Goal: Task Accomplishment & Management: Use online tool/utility

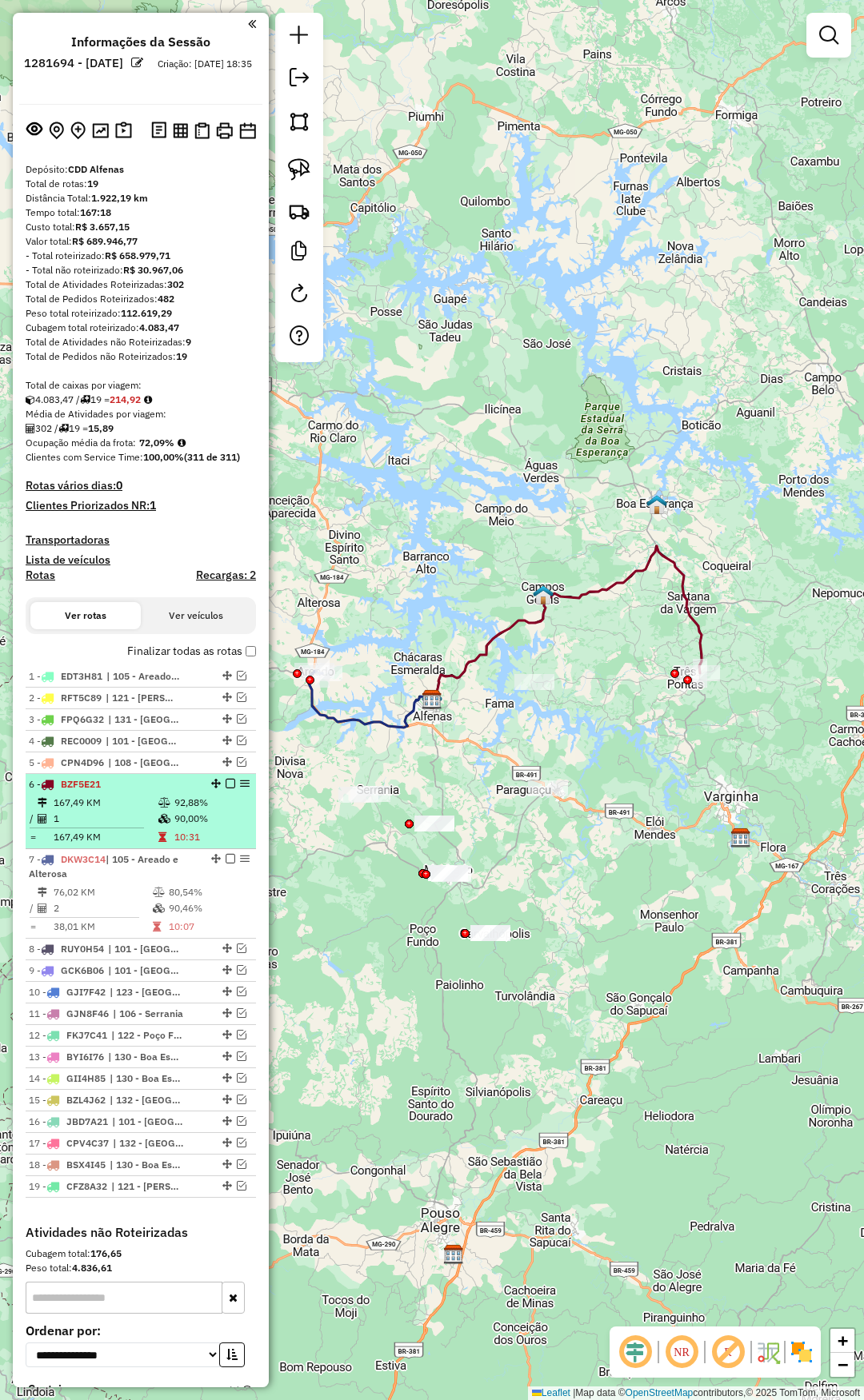
select select "**********"
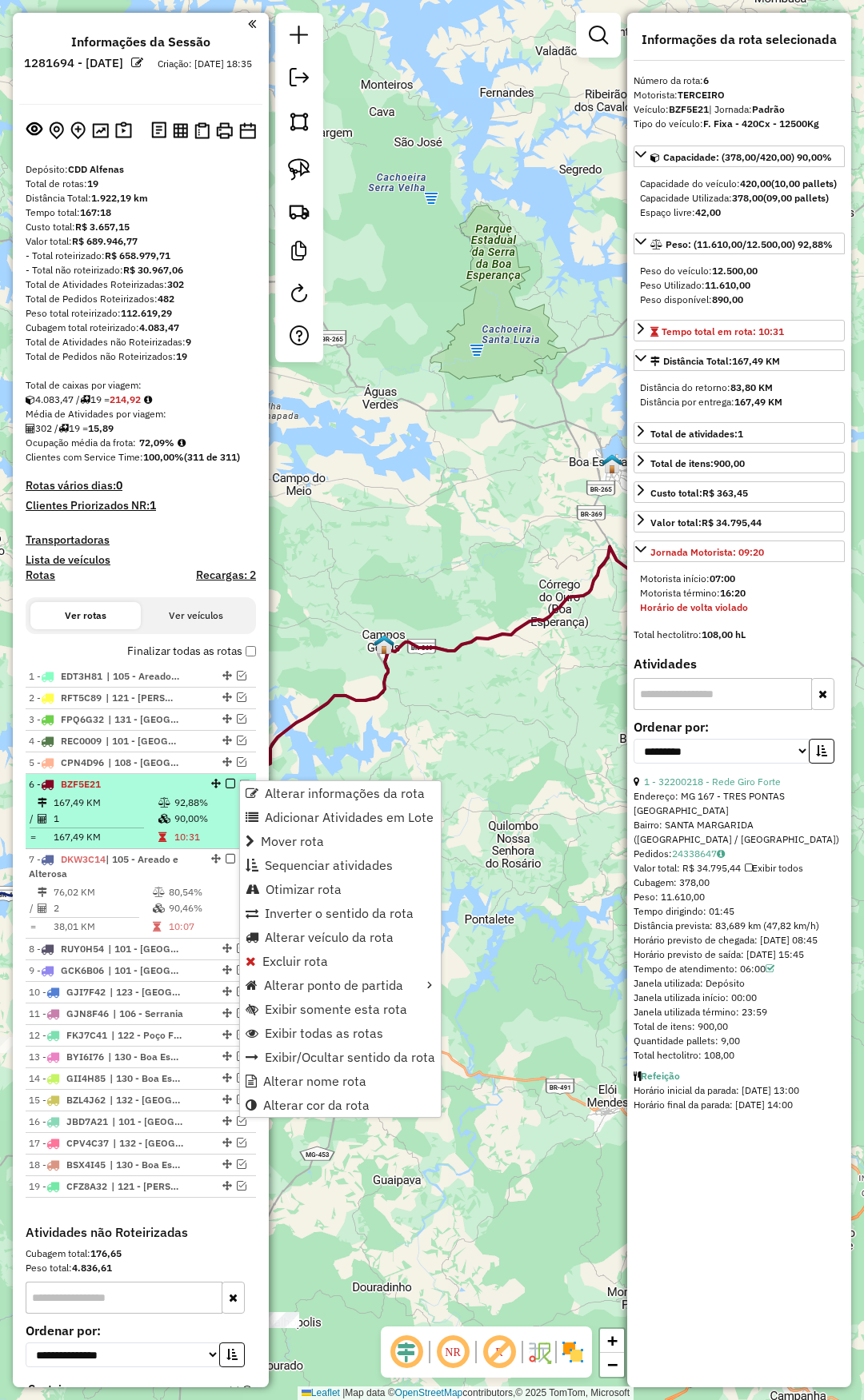
click at [193, 815] on td "90,00%" at bounding box center [211, 818] width 76 height 16
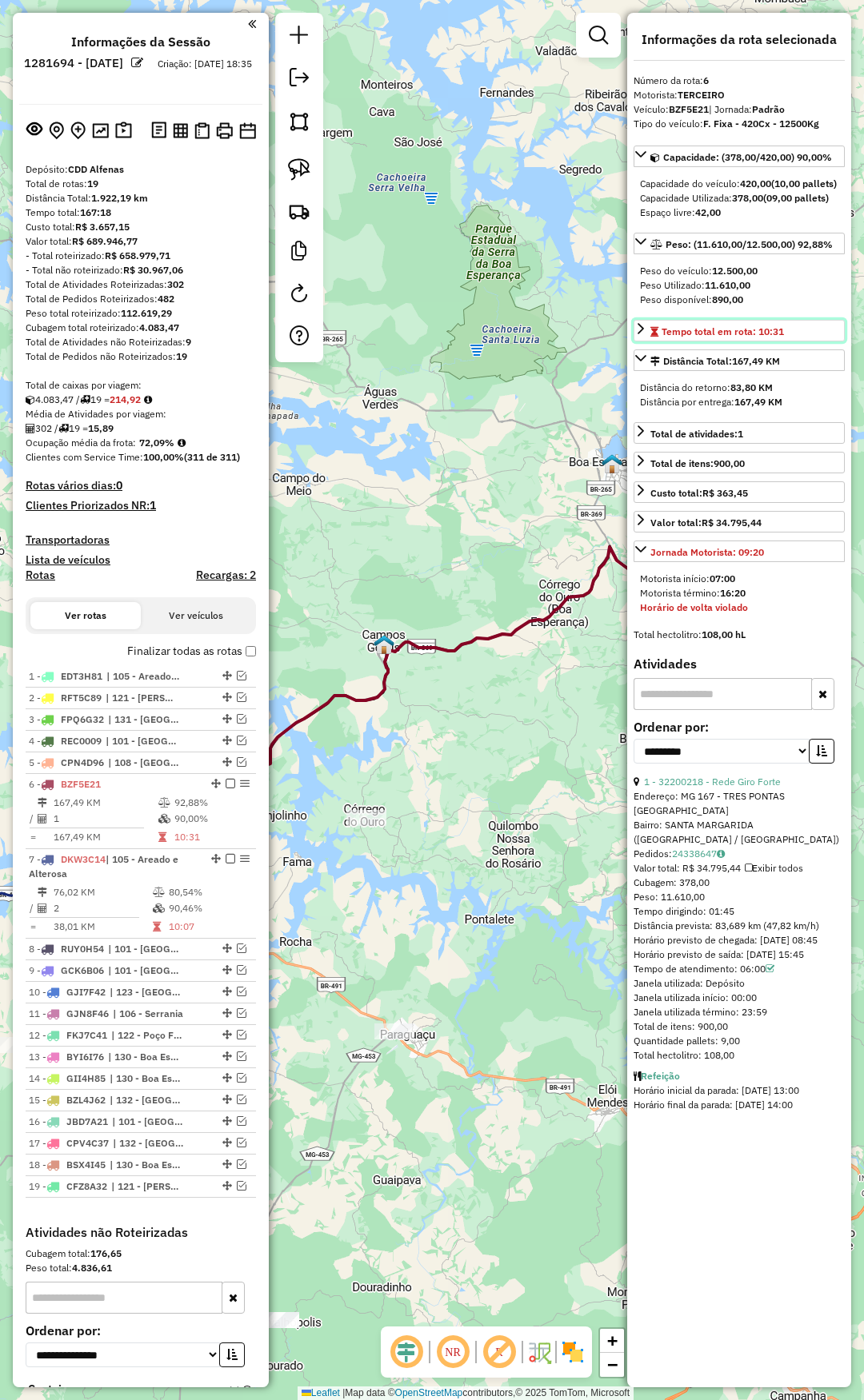
click at [716, 337] on span "Tempo total em rota: 10:31" at bounding box center [722, 331] width 122 height 12
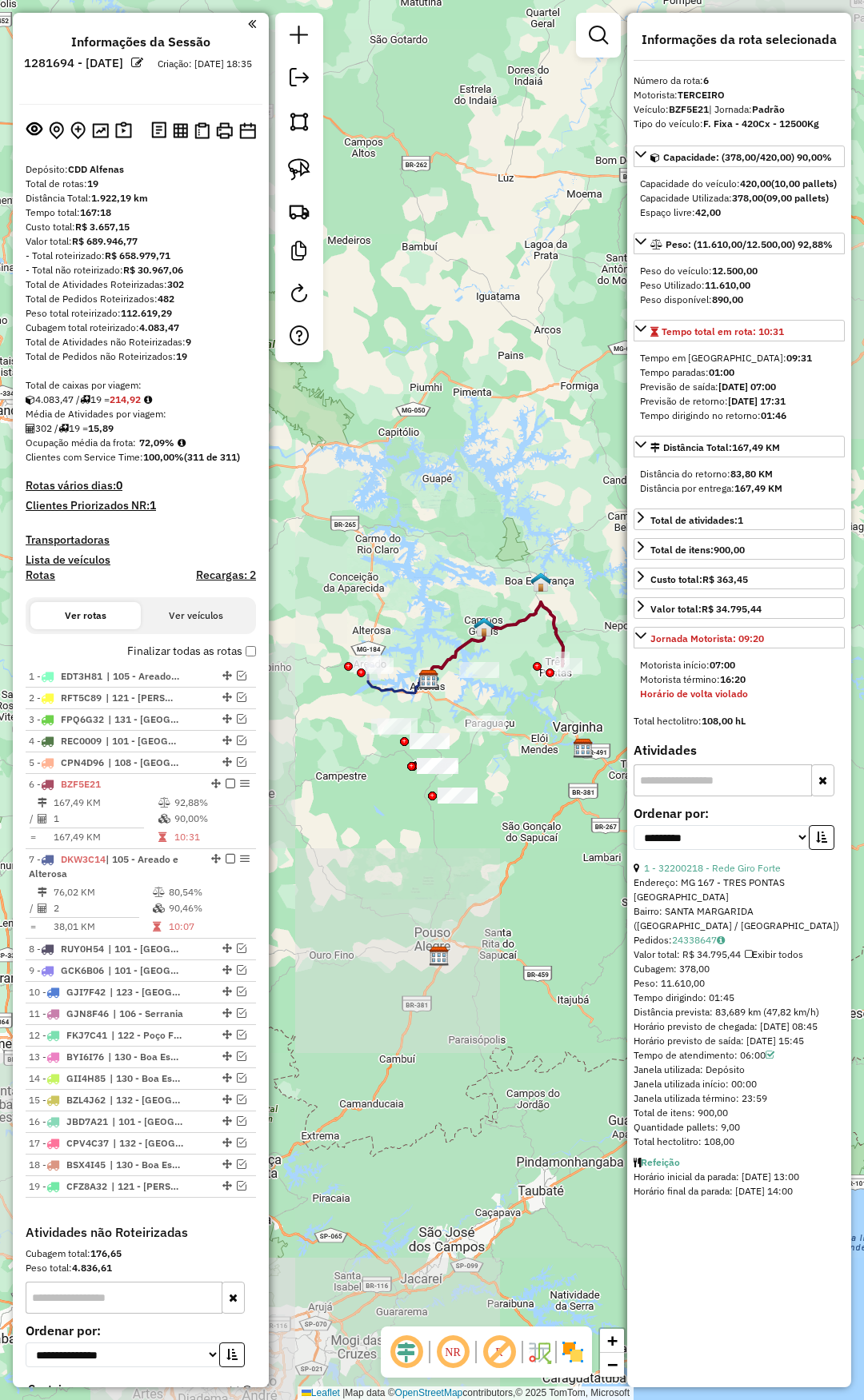
click at [522, 724] on div "Janela de atendimento Grade de atendimento Capacidade Transportadoras Veículos …" at bounding box center [432, 700] width 864 height 1400
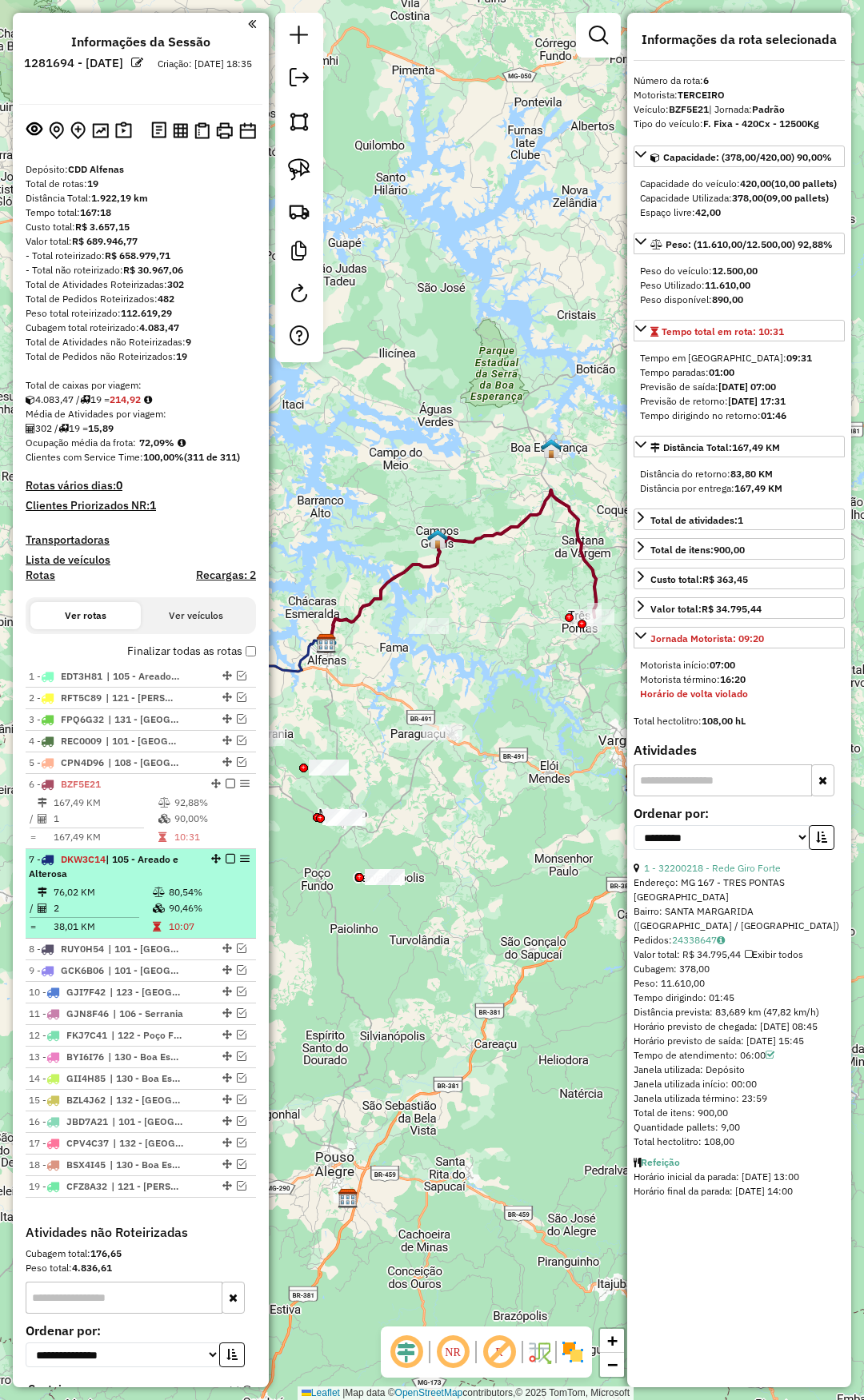
click at [189, 868] on div "7 - DKW3C14 | 105 - Areado e Alterosa" at bounding box center [114, 866] width 169 height 29
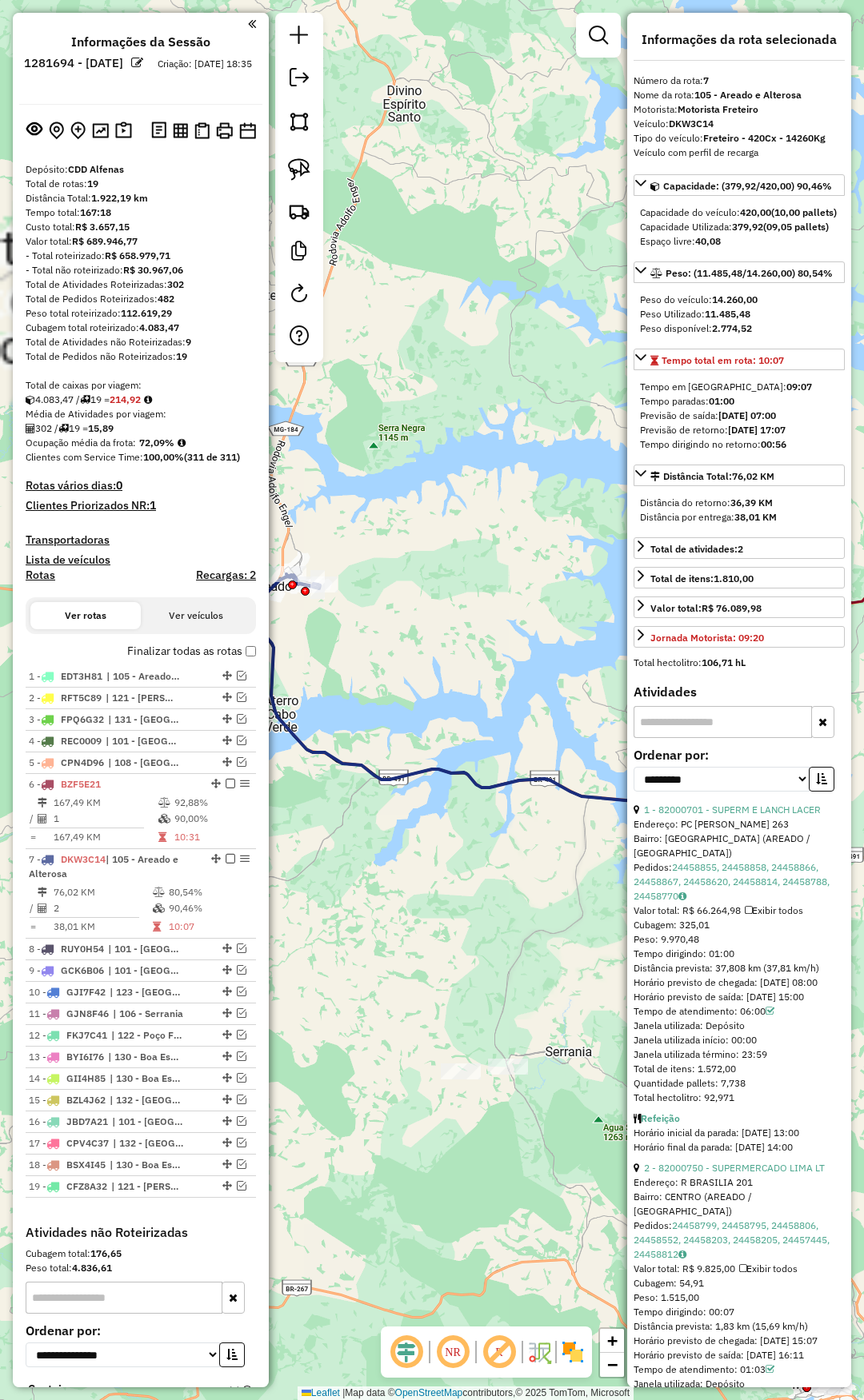
drag, startPoint x: 468, startPoint y: 946, endPoint x: 545, endPoint y: 933, distance: 78.1
click at [545, 933] on div "Janela de atendimento Grade de atendimento Capacidade Transportadoras Veículos …" at bounding box center [432, 700] width 864 height 1400
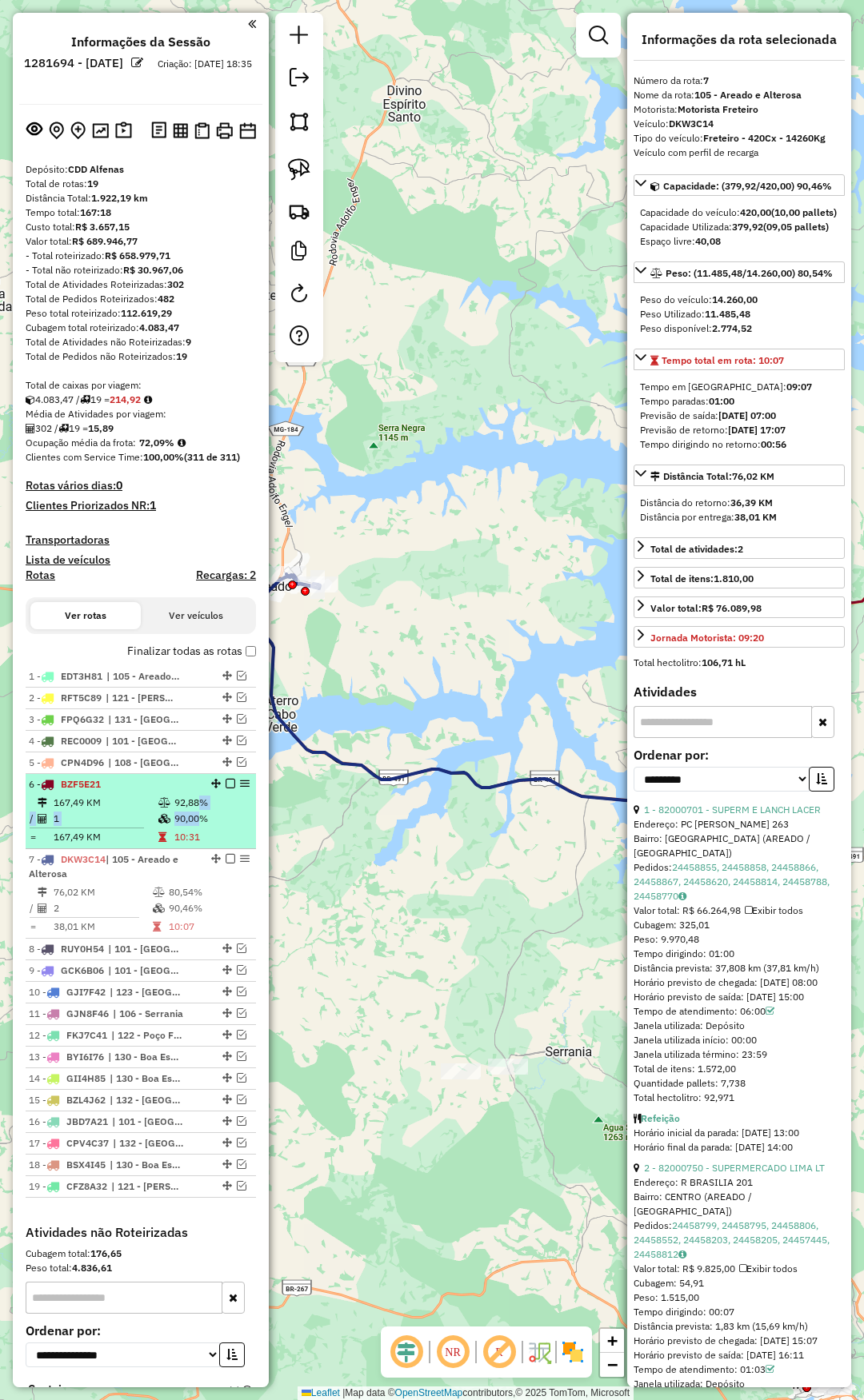
click at [192, 810] on table "167,49 KM 92,88% / 1 90,00% = 167,49 KM 10:31" at bounding box center [141, 820] width 224 height 51
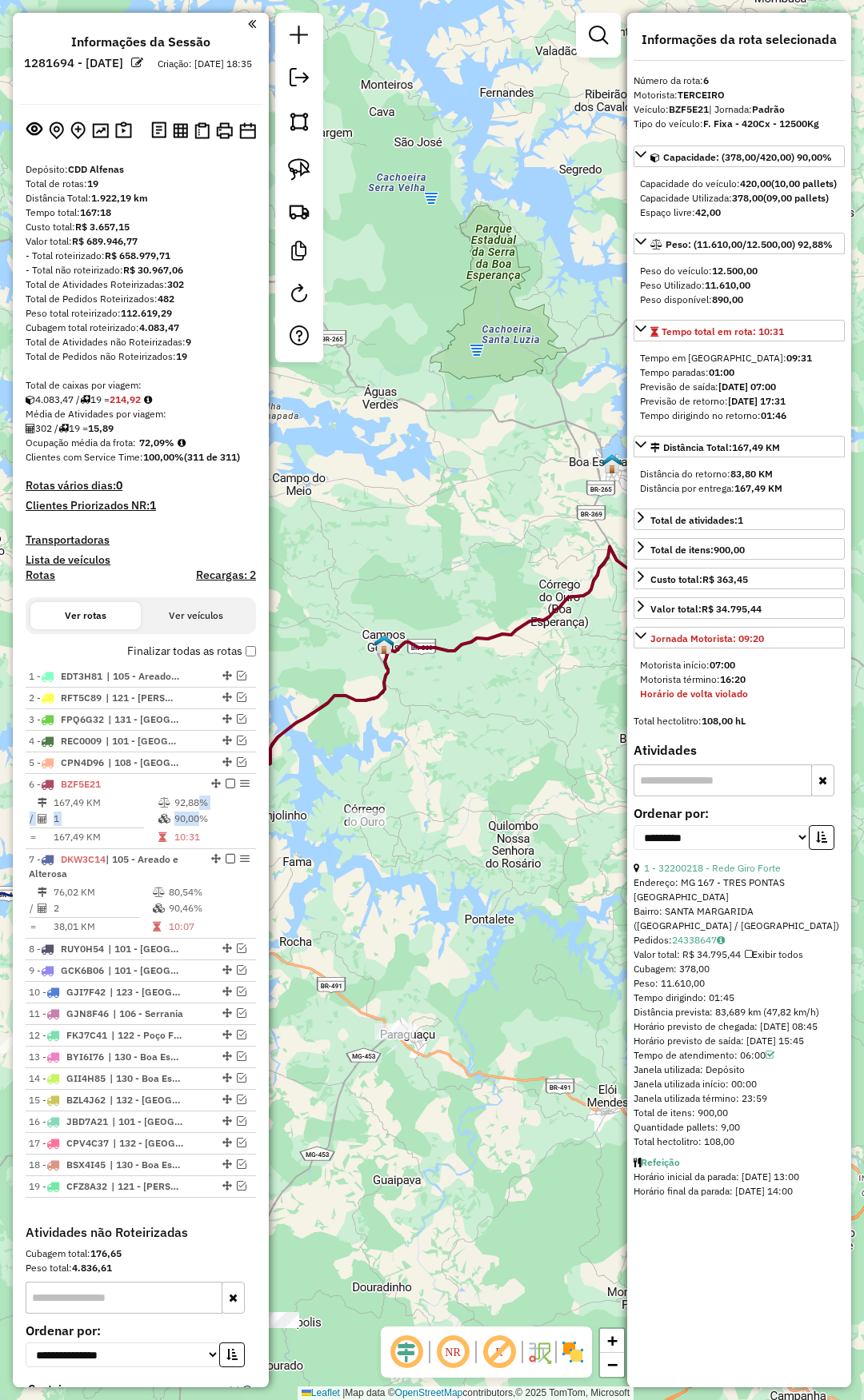
click at [410, 924] on div "Janela de atendimento Grade de atendimento Capacidade Transportadoras Veículos …" at bounding box center [432, 700] width 864 height 1400
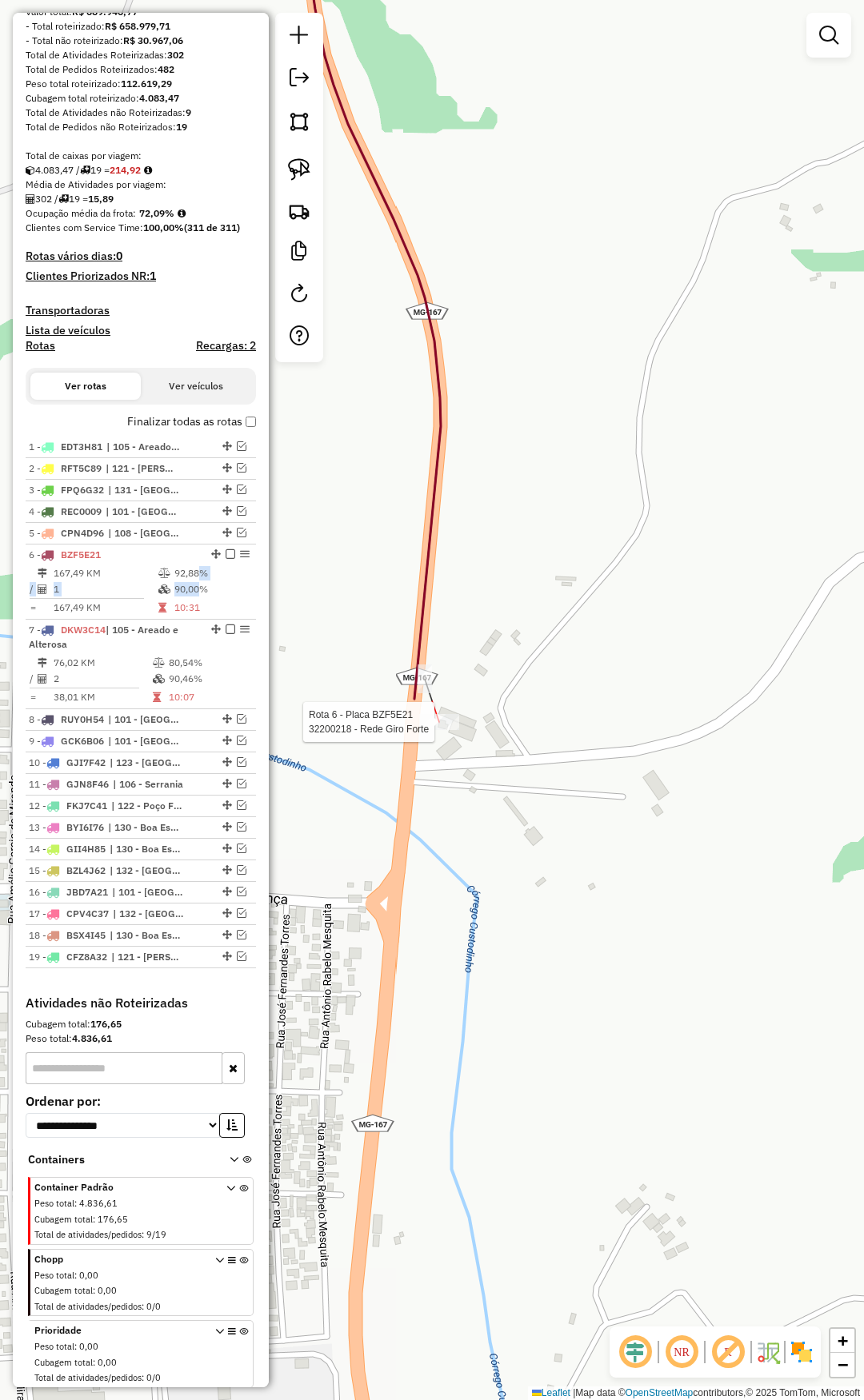
select select "**********"
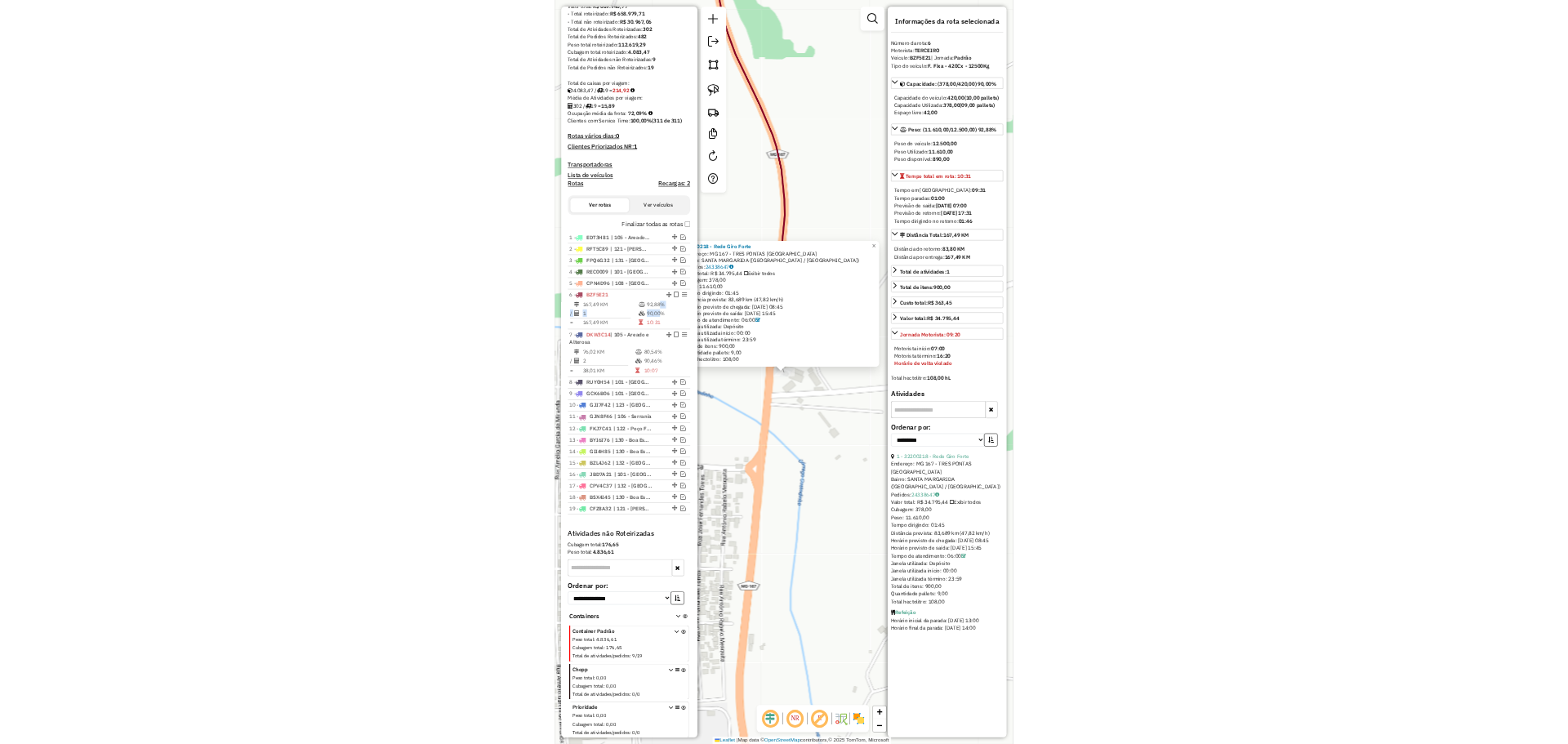
scroll to position [318, 0]
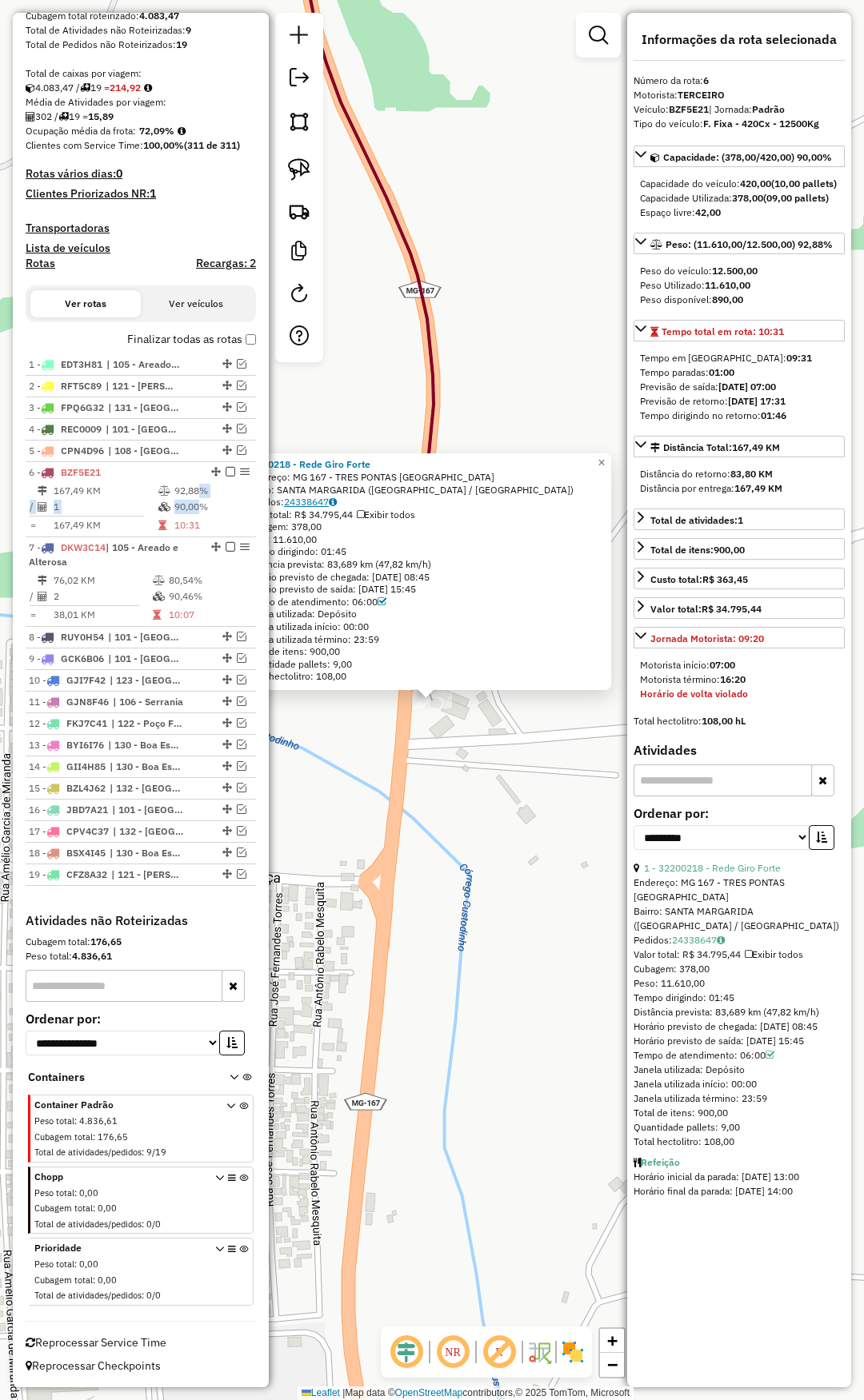
click at [306, 501] on link "24338647" at bounding box center [311, 502] width 53 height 12
click at [310, 459] on strong "32200218 - Rede Giro Forte" at bounding box center [308, 464] width 125 height 12
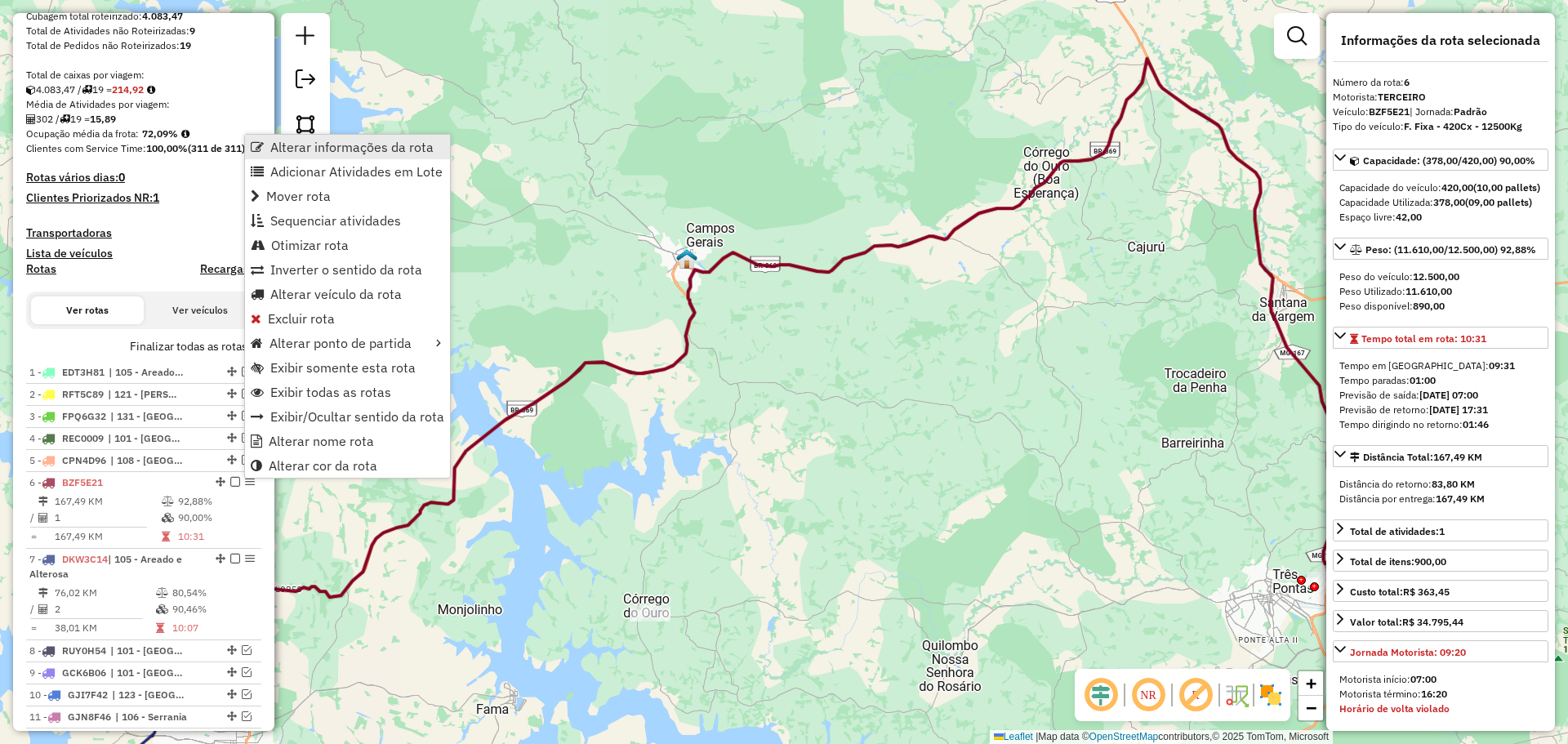
click at [358, 149] on span "Alterar informações da rota" at bounding box center [352, 147] width 164 height 13
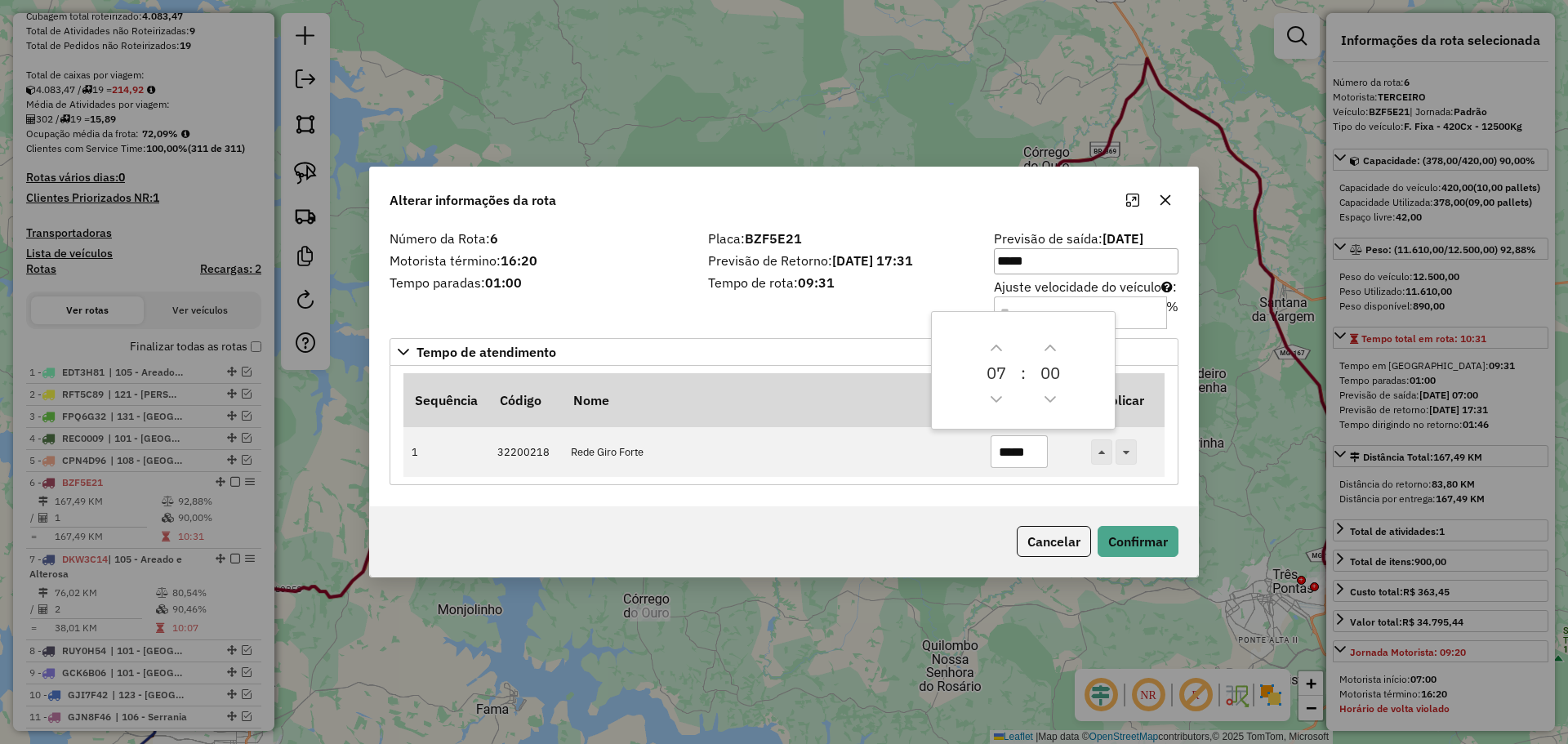
click at [882, 304] on input "Ajuste velocidade do veículo : %" at bounding box center [1080, 312] width 173 height 33
type input "**"
click at [882, 537] on button "Confirmar" at bounding box center [1138, 541] width 81 height 31
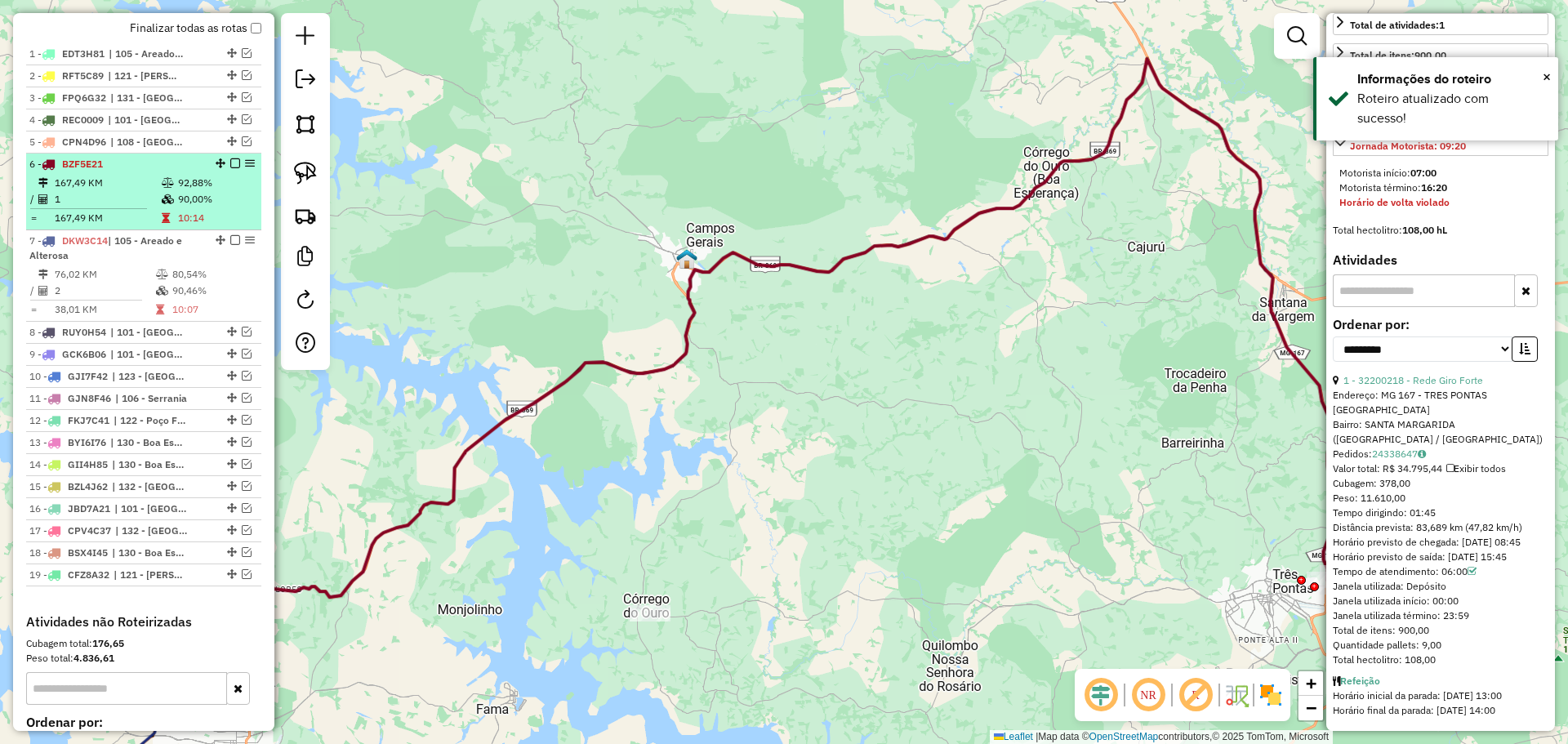
scroll to position [614, 0]
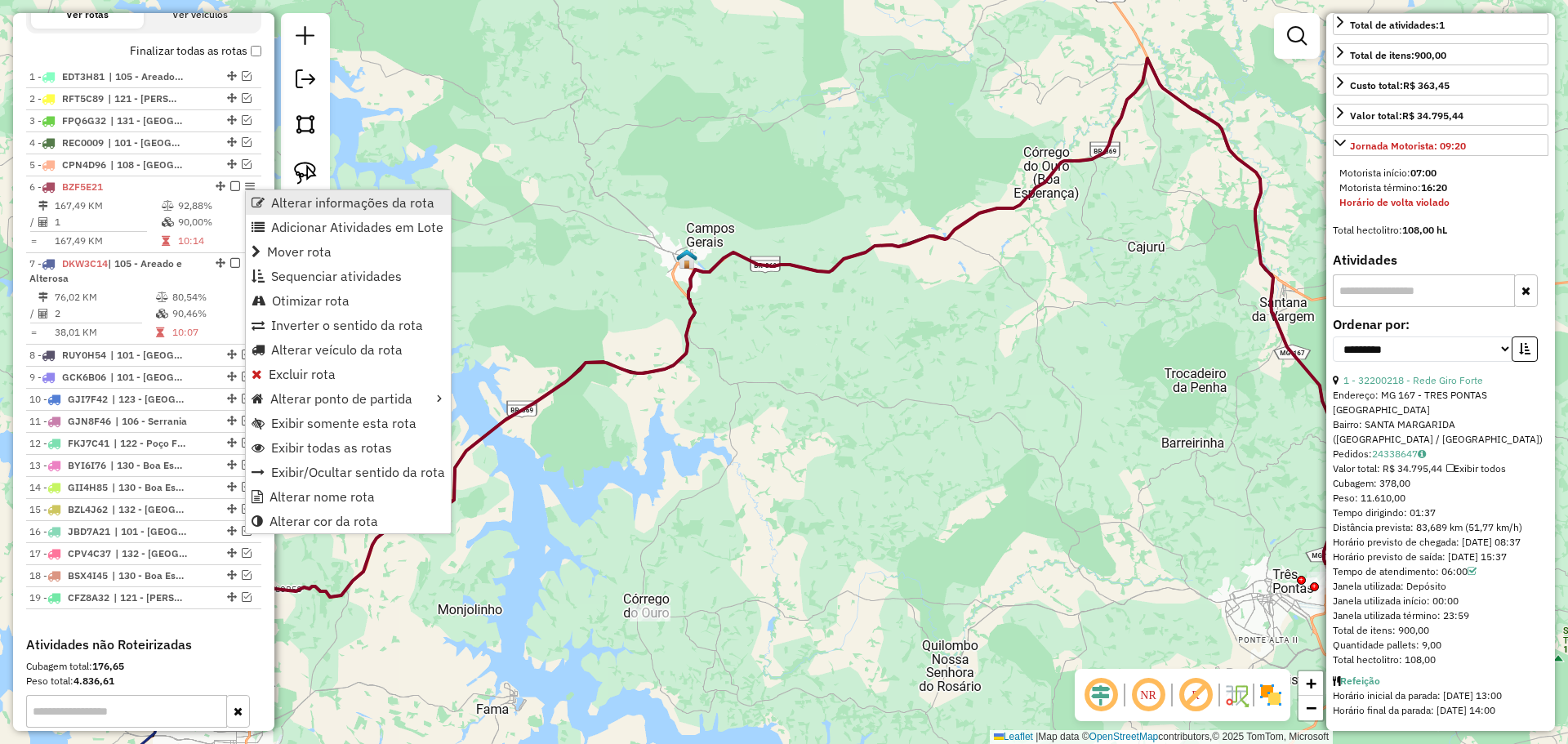
click at [308, 205] on span "Alterar informações da rota" at bounding box center [353, 202] width 164 height 13
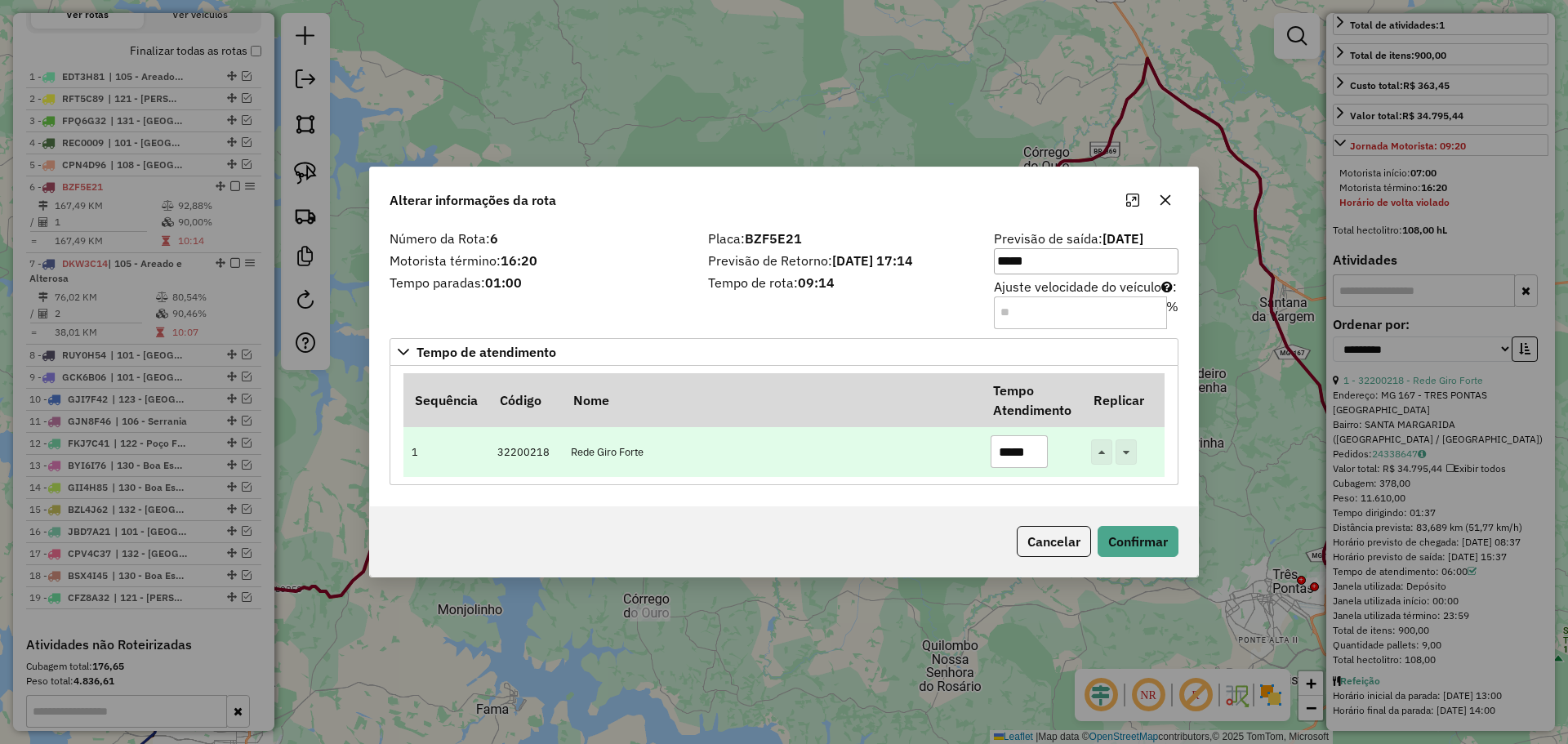
drag, startPoint x: 1004, startPoint y: 455, endPoint x: 1014, endPoint y: 455, distance: 10.0
click at [882, 455] on input "*****" at bounding box center [1019, 451] width 57 height 33
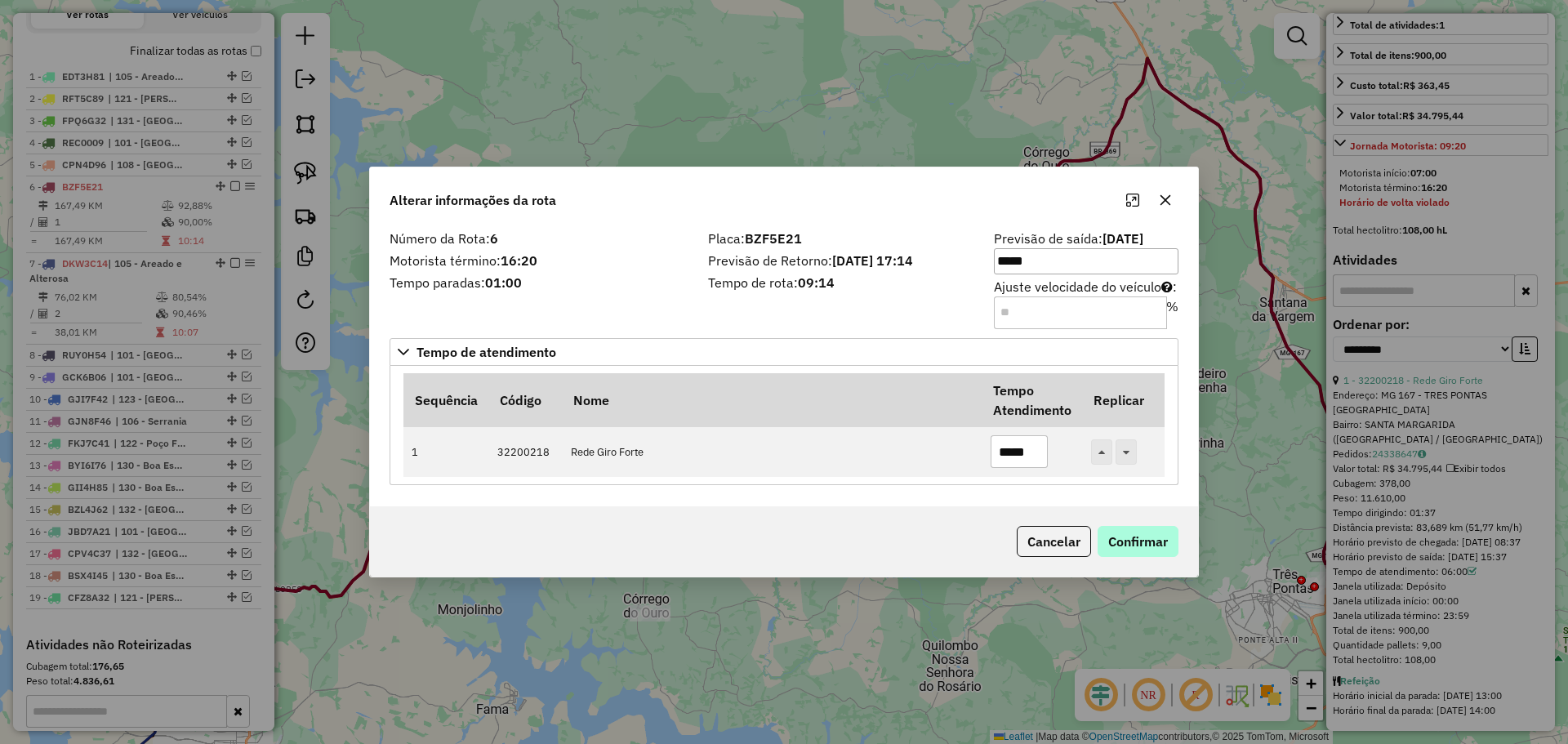
type input "*****"
click at [882, 540] on button "Confirmar" at bounding box center [1138, 541] width 81 height 31
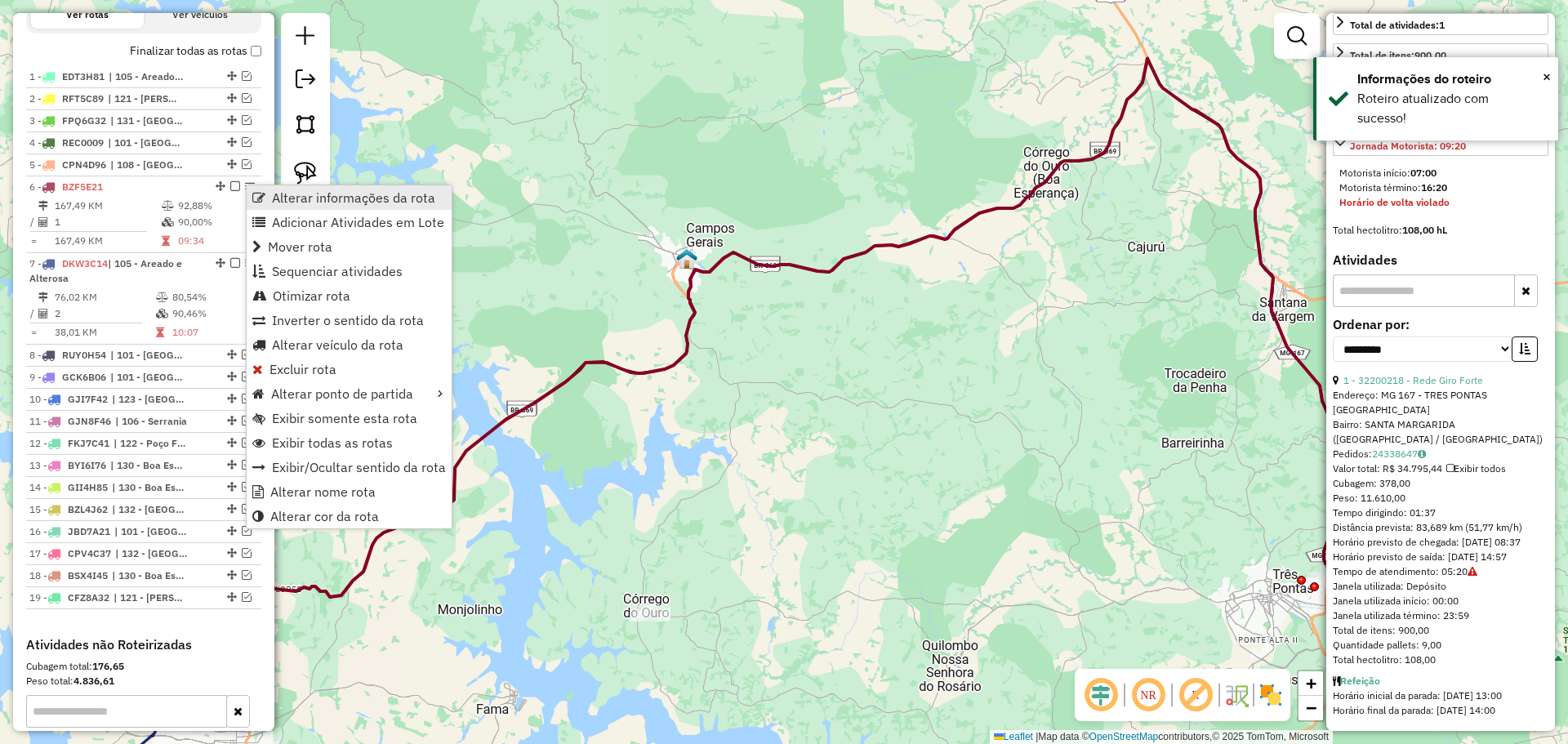
click at [270, 193] on link "Alterar informações da rota" at bounding box center [350, 198] width 205 height 25
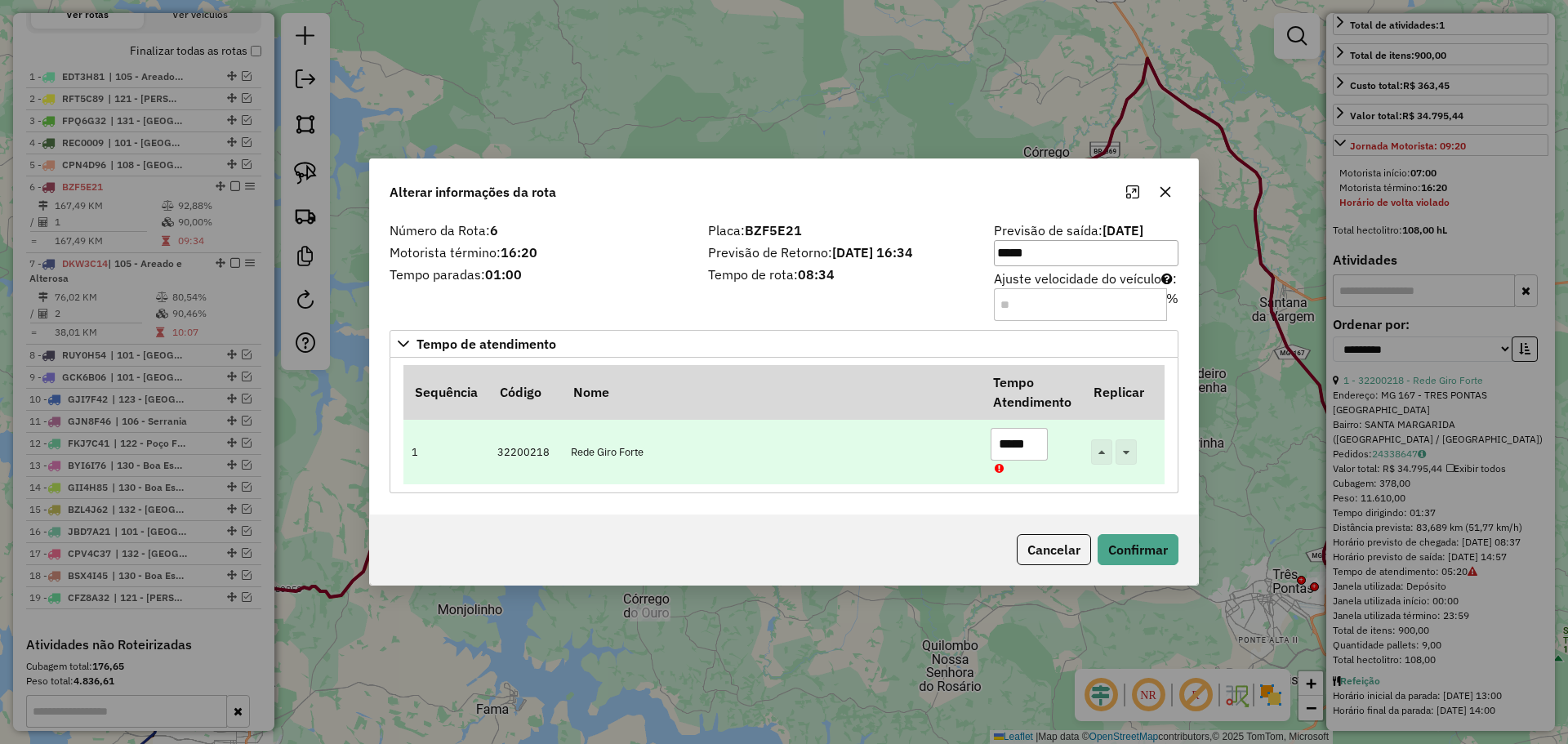
click at [882, 447] on input "*****" at bounding box center [1019, 444] width 57 height 33
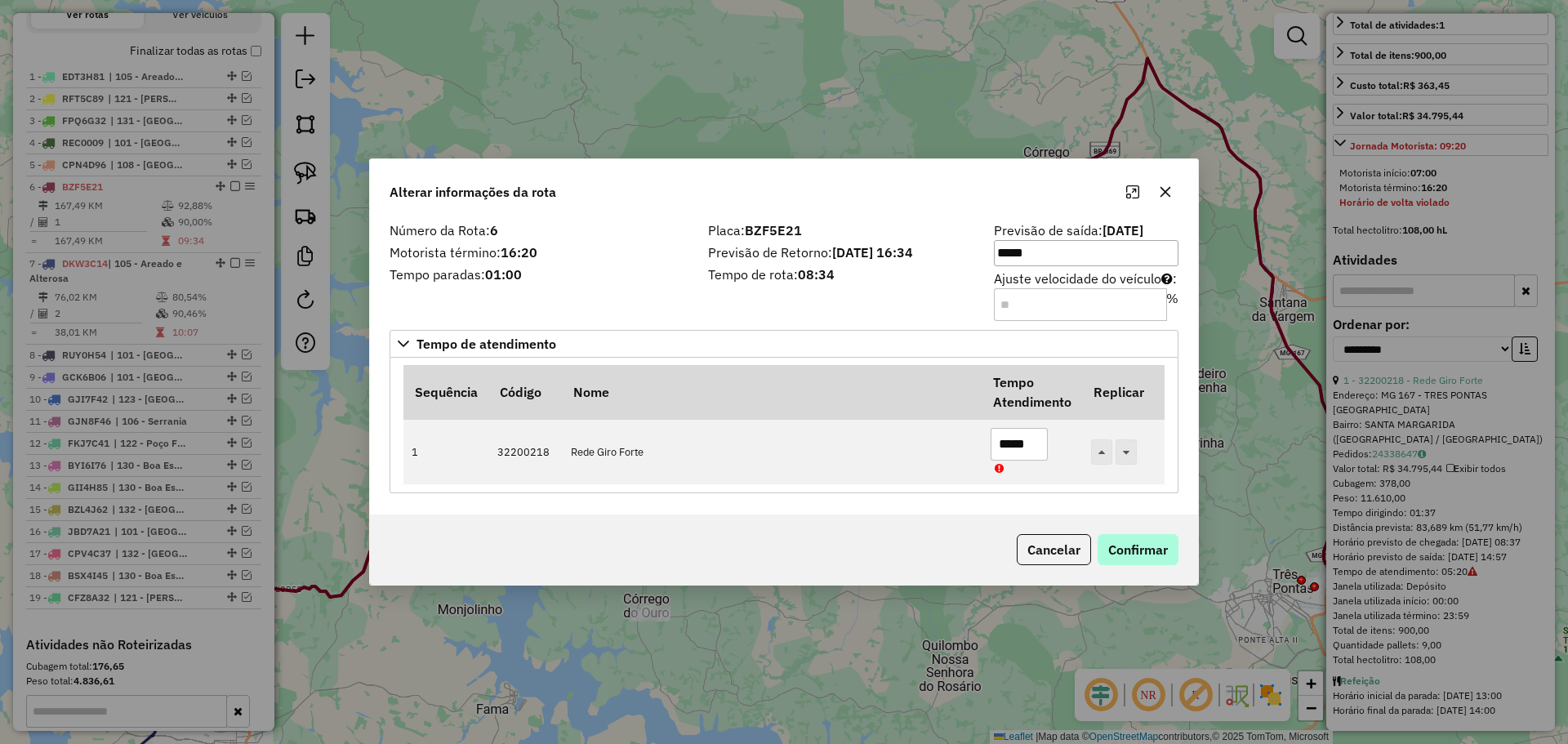
type input "*****"
click at [882, 549] on button "Confirmar" at bounding box center [1138, 550] width 81 height 31
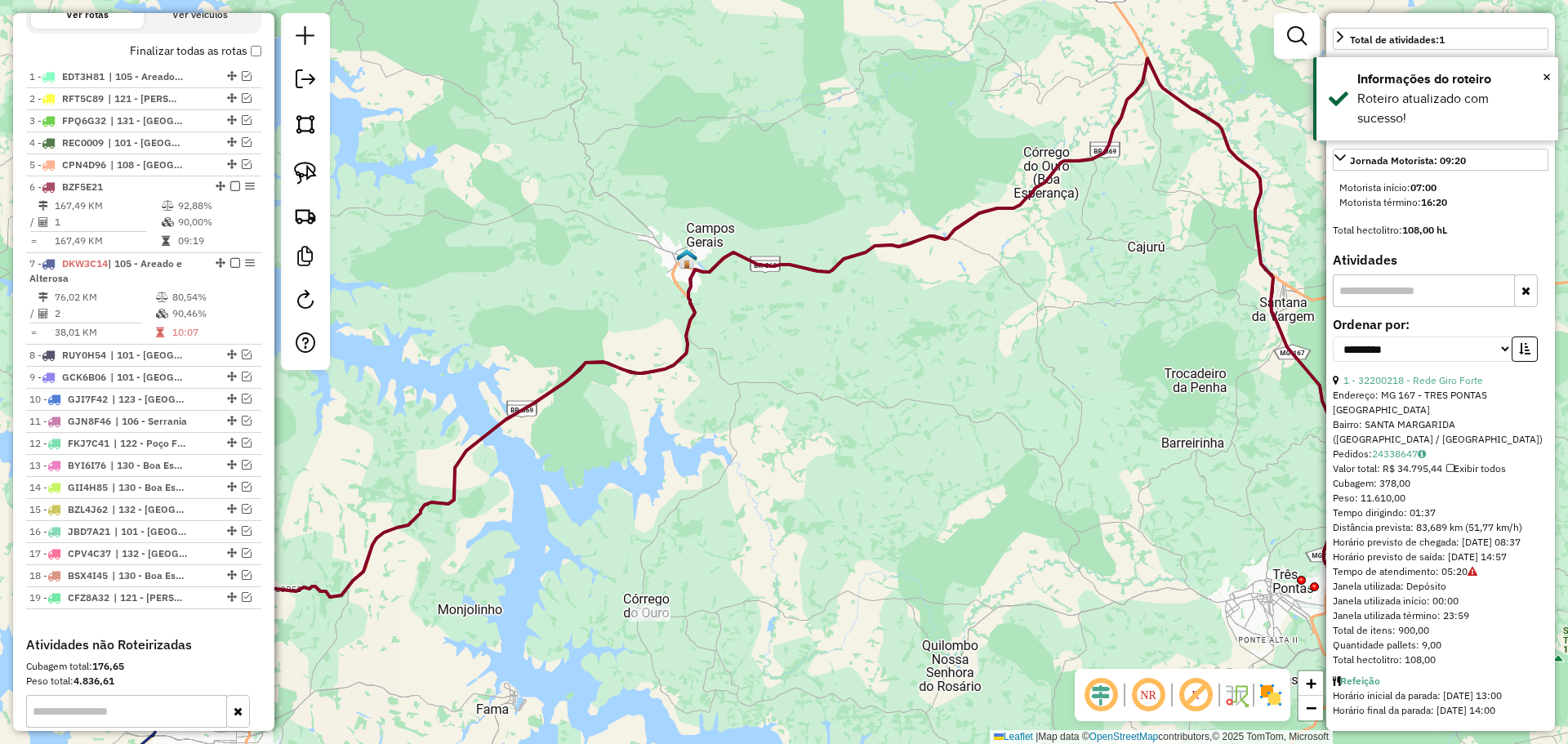
scroll to position [535, 0]
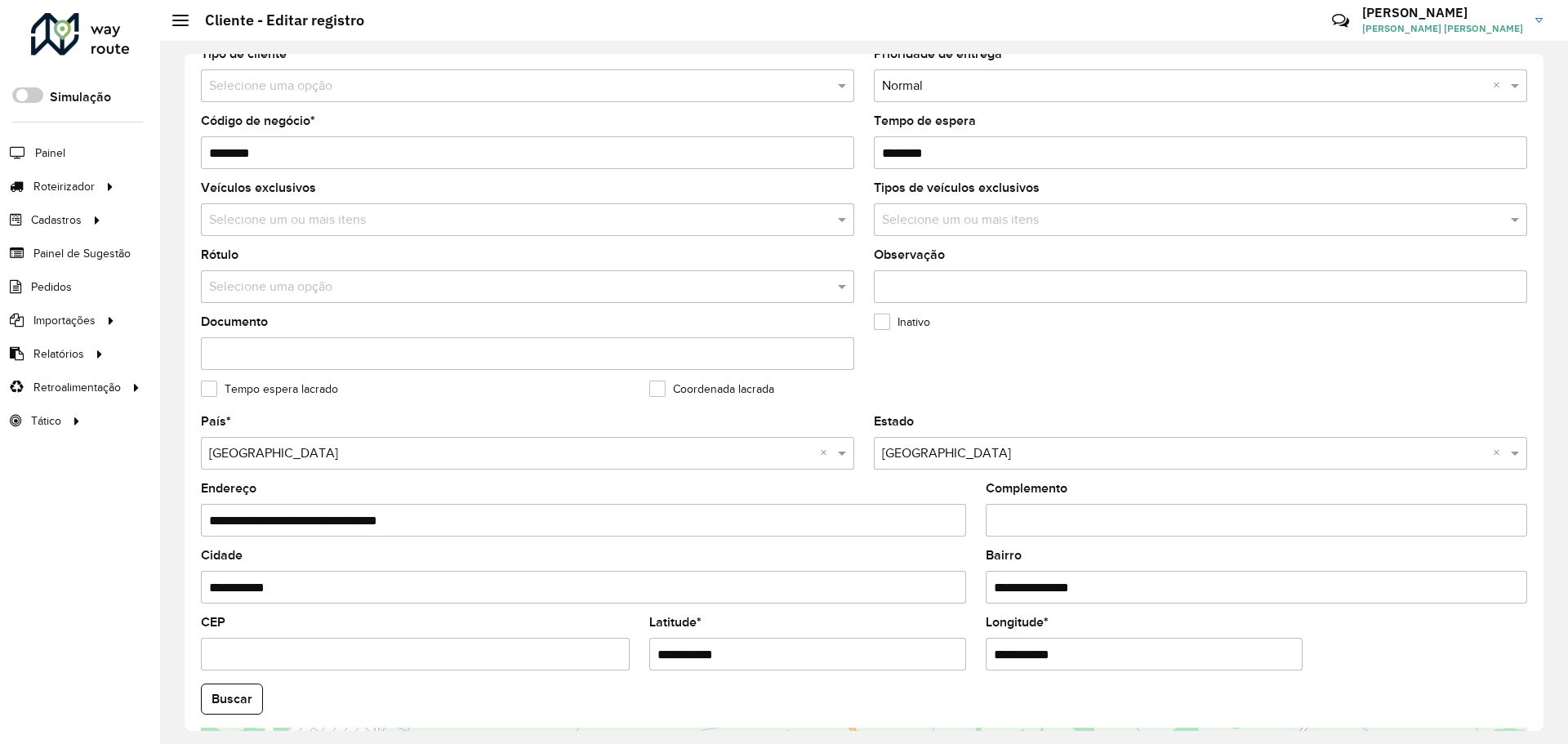
scroll to position [164, 0]
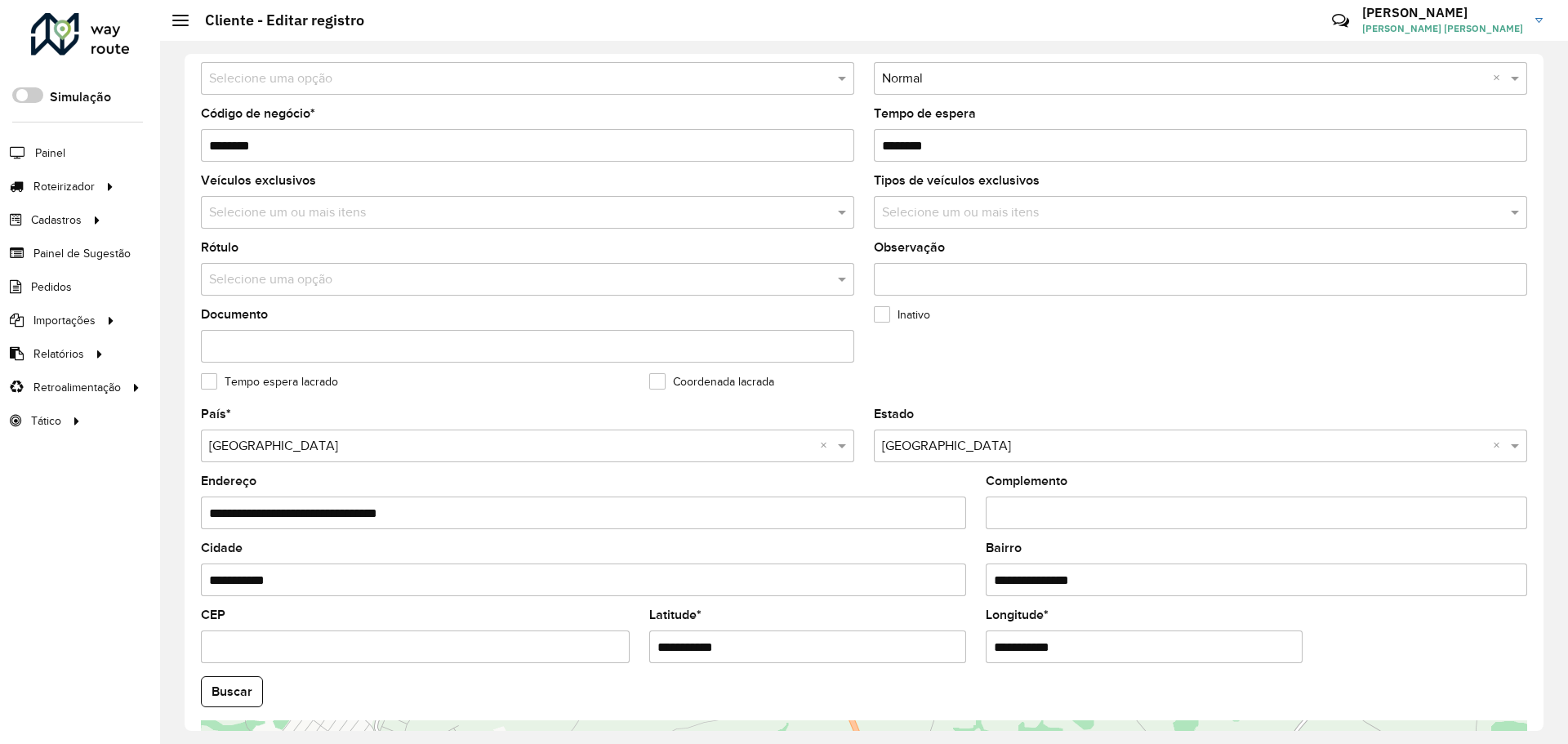
click at [787, 425] on input "**********" at bounding box center [807, 646] width 316 height 33
click at [841, 425] on input "**********" at bounding box center [1144, 646] width 316 height 33
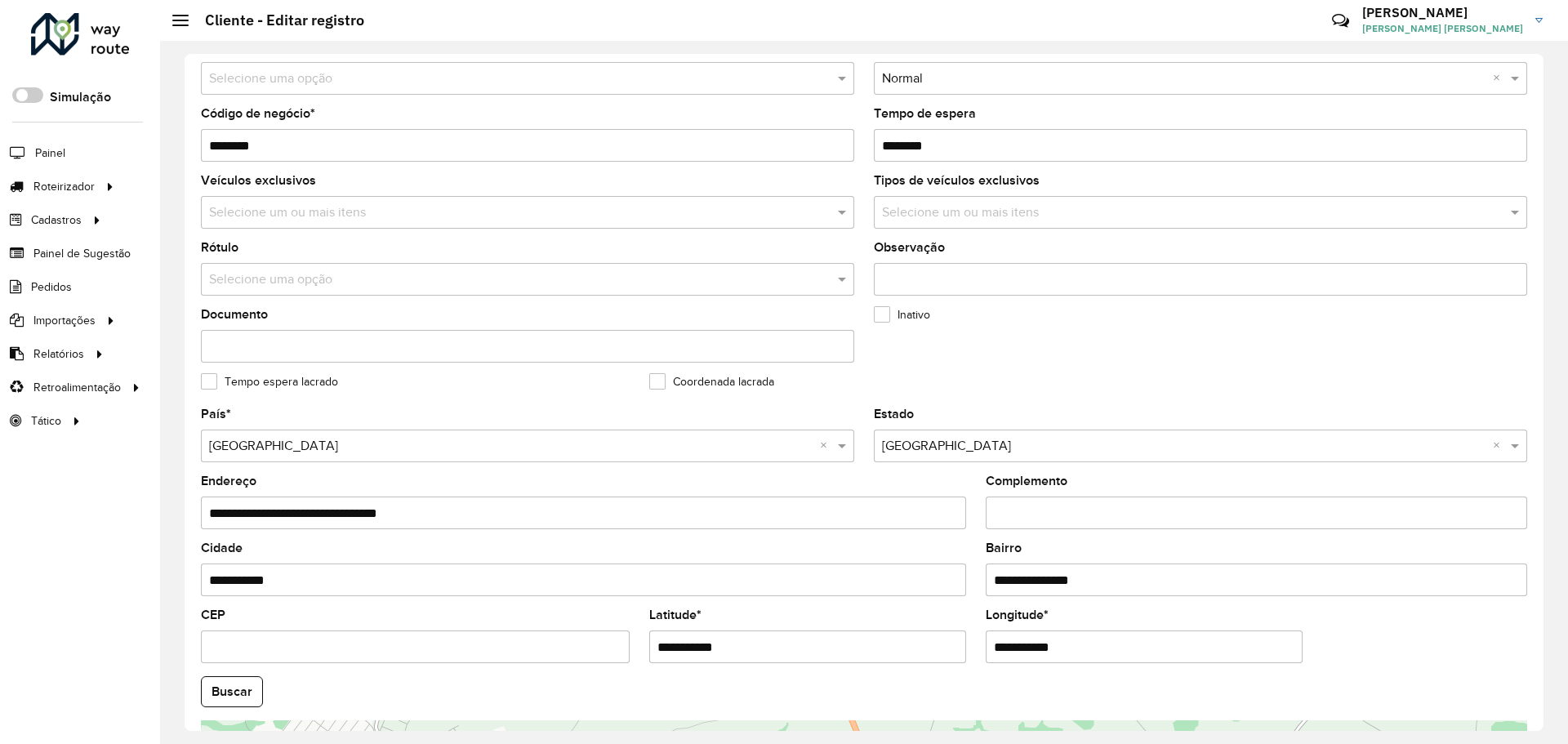
click at [841, 425] on input "**********" at bounding box center [1144, 646] width 316 height 33
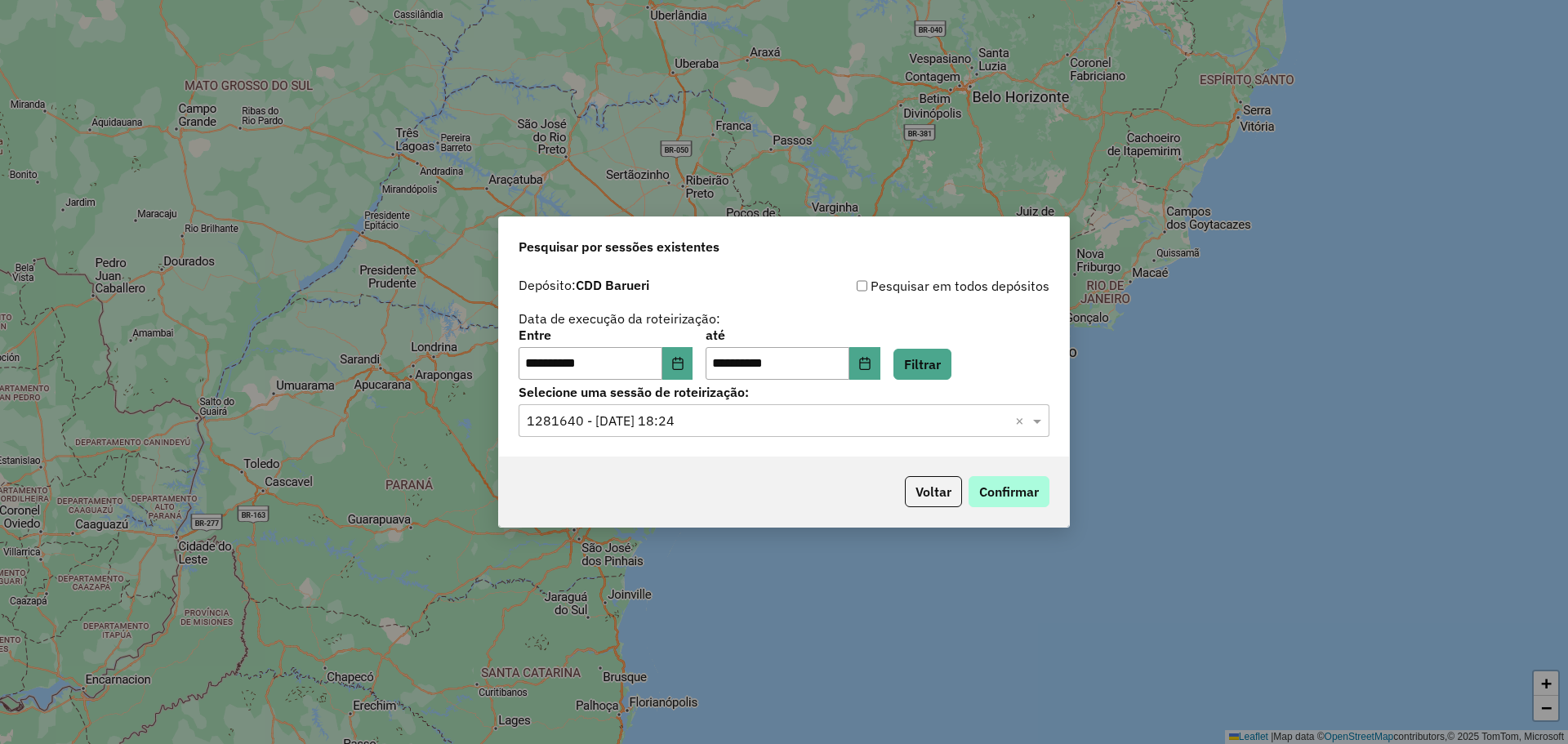
click at [1016, 490] on button "Confirmar" at bounding box center [1009, 491] width 81 height 31
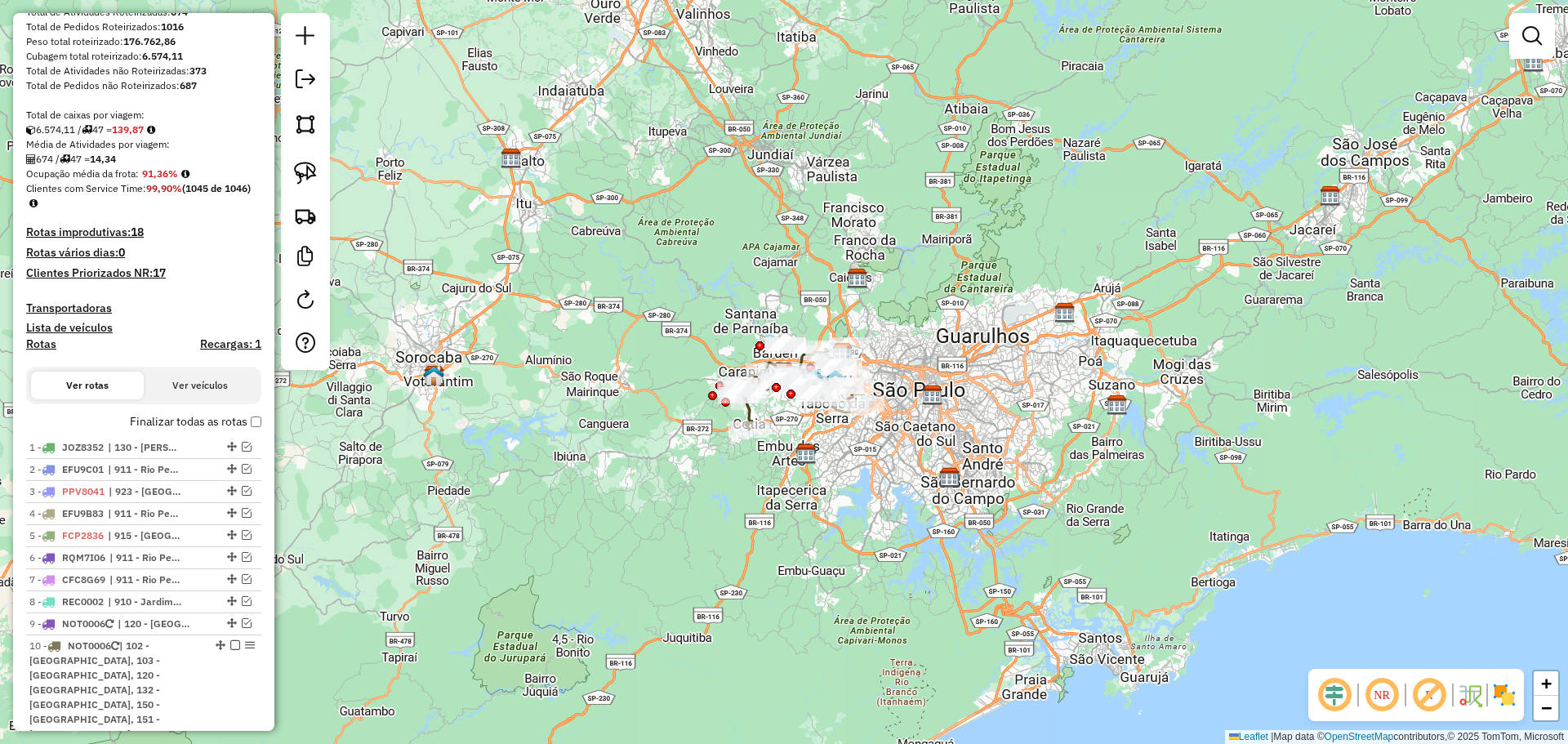
scroll to position [572, 0]
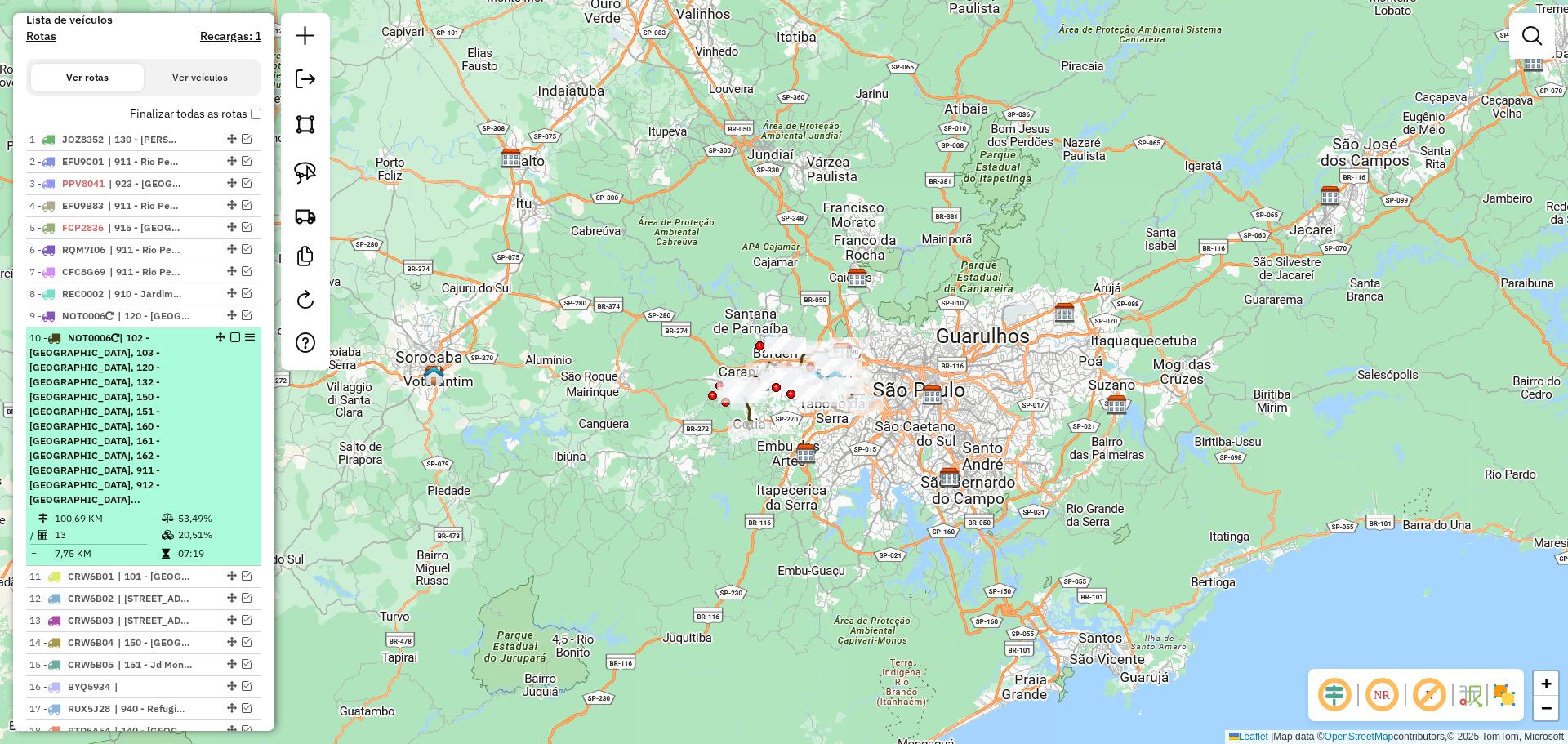
click at [196, 355] on div "10 - NOT0006 | 102 - Centro de Caracas, 103 - Parque Alexandre, 120 - Cidade da…" at bounding box center [116, 419] width 173 height 176
select select "**********"
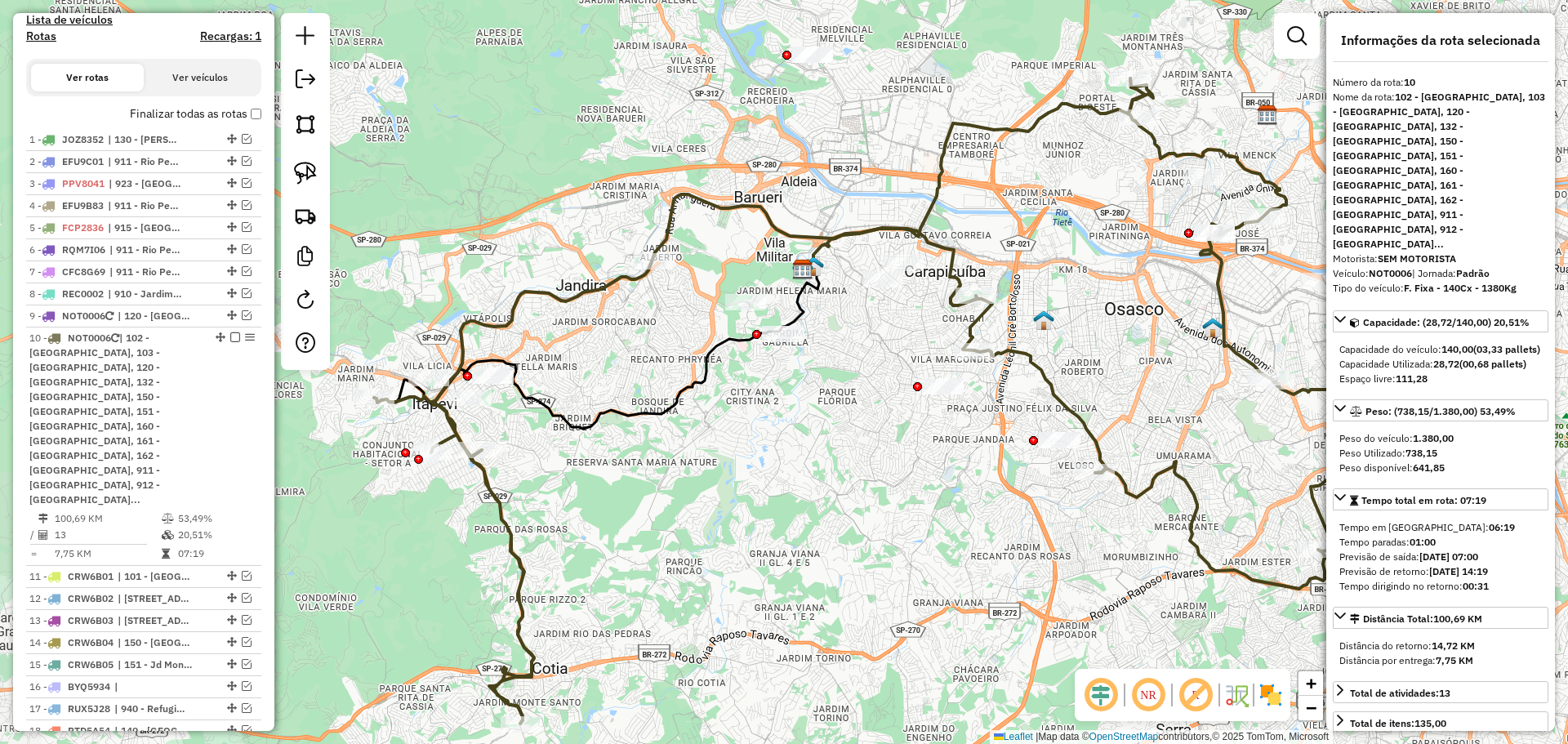
drag, startPoint x: 726, startPoint y: 382, endPoint x: 819, endPoint y: 411, distance: 97.4
click at [819, 411] on div "Janela de atendimento Grade de atendimento Capacidade Transportadoras Veículos …" at bounding box center [784, 372] width 1568 height 744
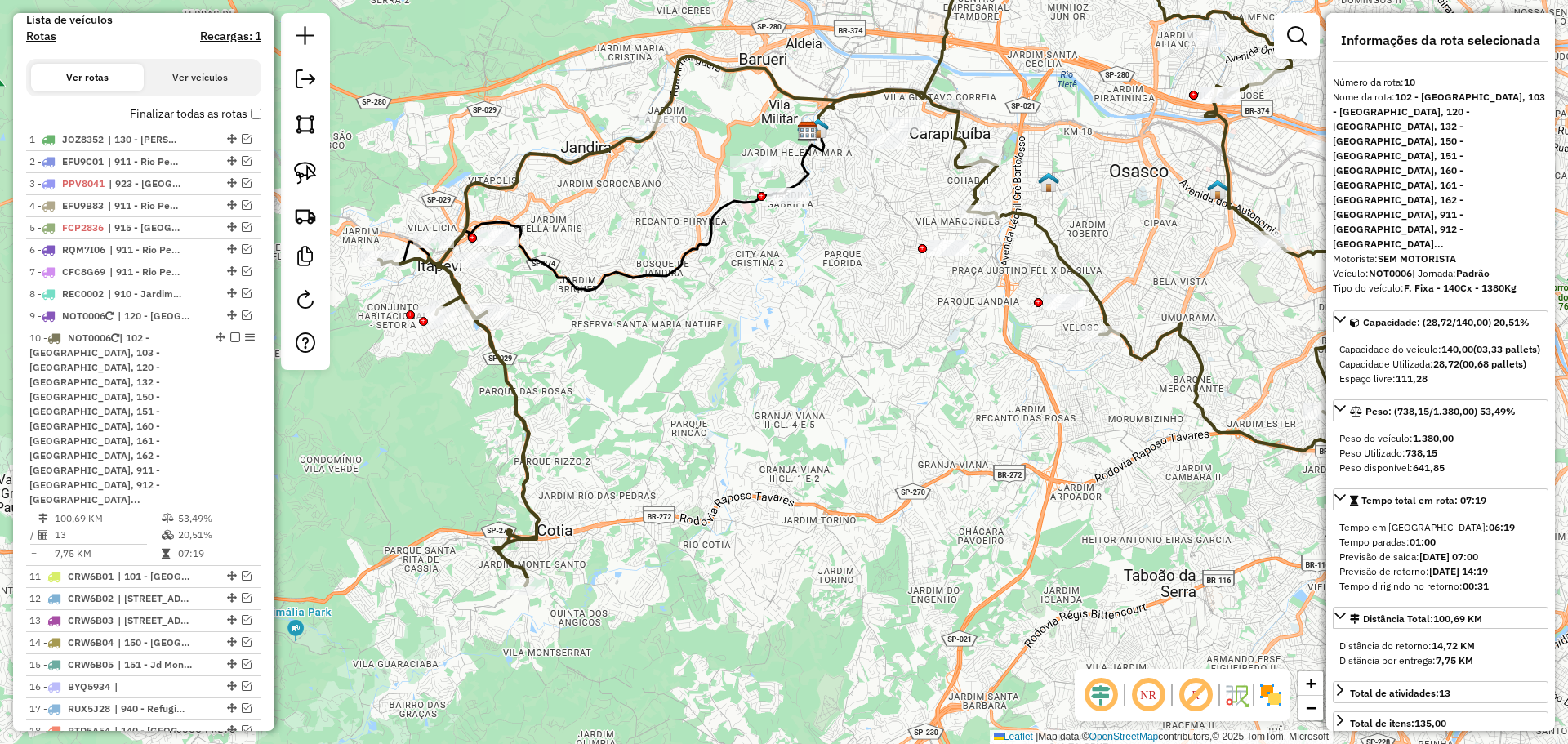
drag, startPoint x: 712, startPoint y: 533, endPoint x: 286, endPoint y: 466, distance: 431.2
click at [710, 366] on div "Janela de atendimento Grade de atendimento Capacidade Transportadoras Veículos …" at bounding box center [784, 372] width 1568 height 744
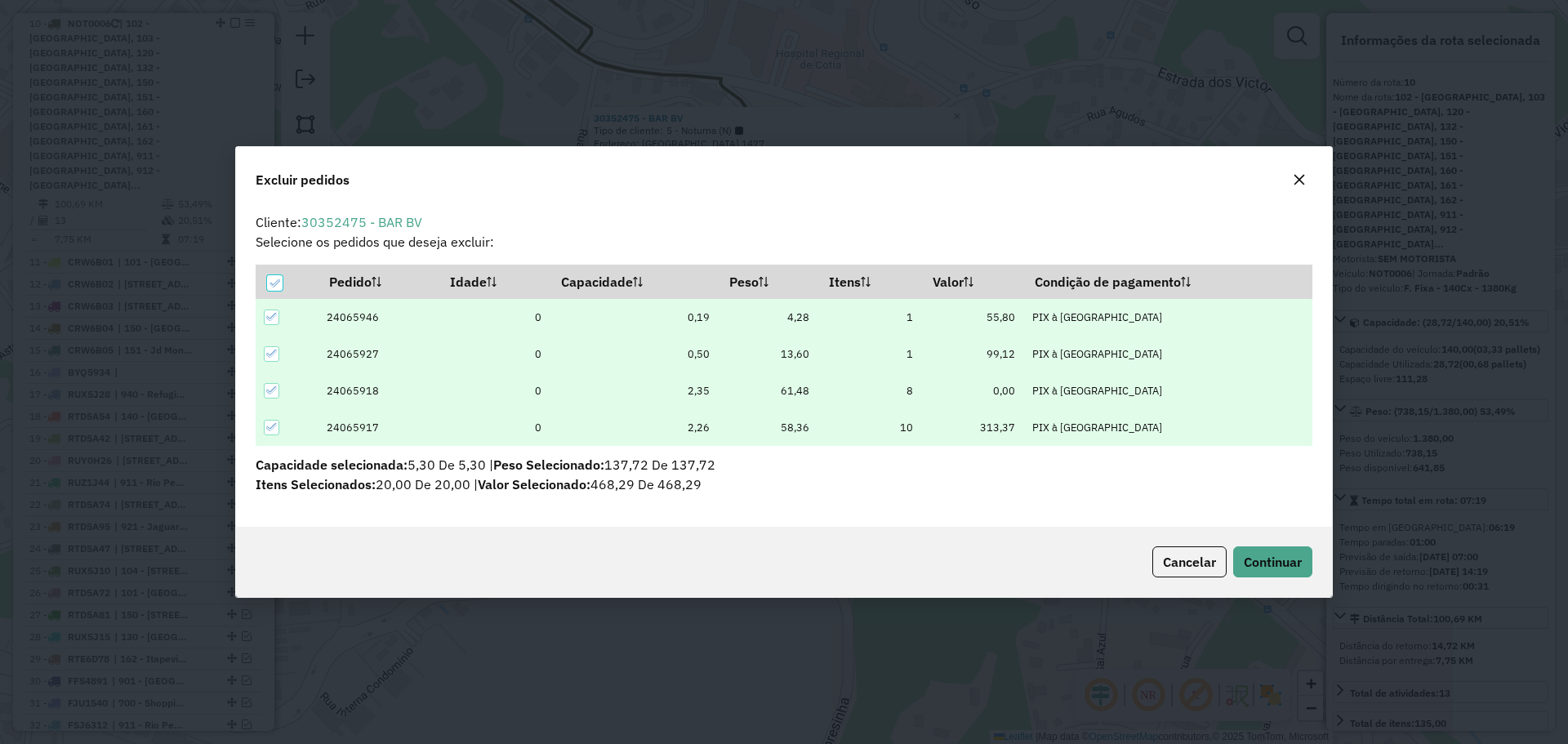
scroll to position [0, 0]
click at [1272, 556] on span "Continuar" at bounding box center [1273, 562] width 58 height 16
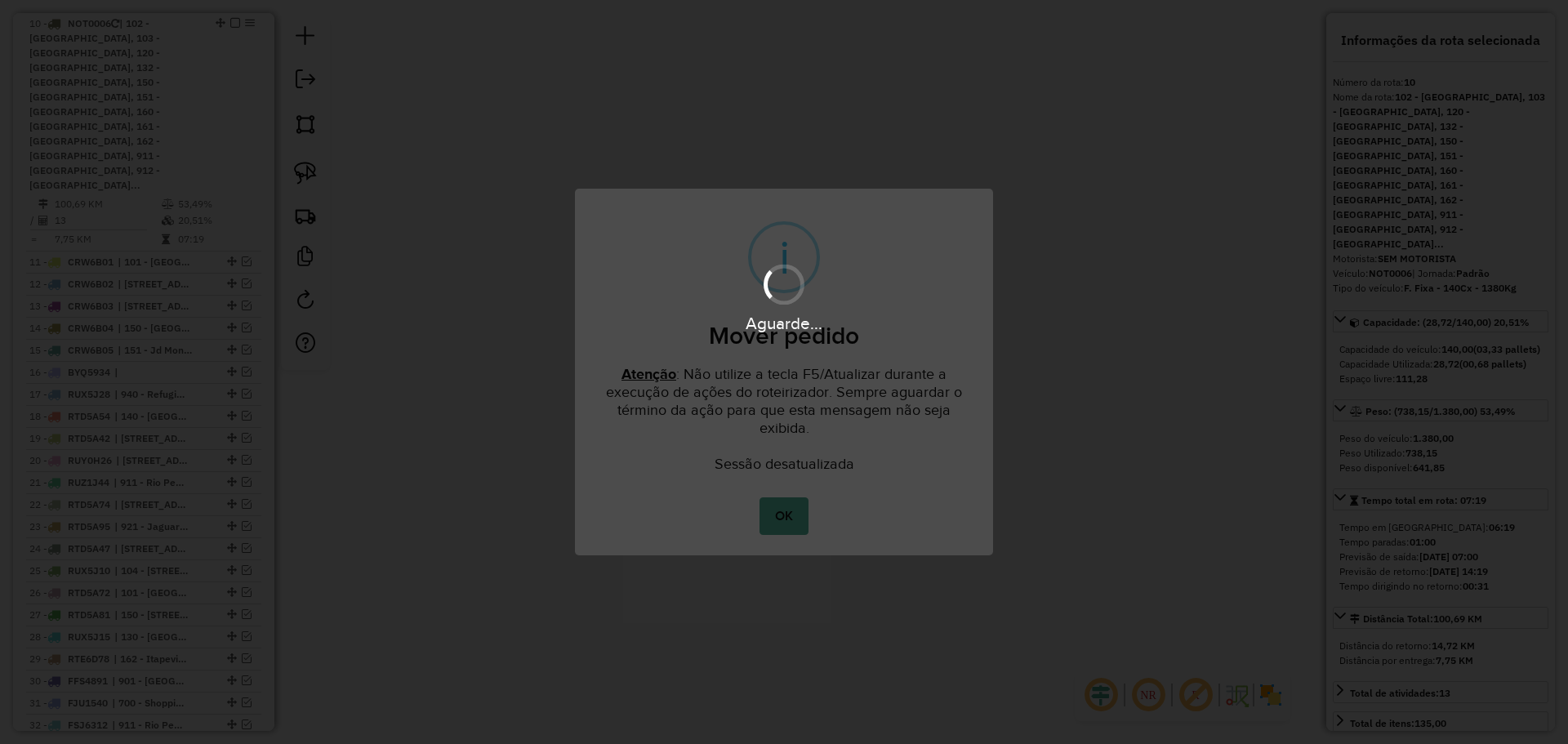
drag, startPoint x: 942, startPoint y: 513, endPoint x: 885, endPoint y: 562, distance: 75.2
click at [885, 562] on div "Aguarde..." at bounding box center [784, 372] width 1568 height 744
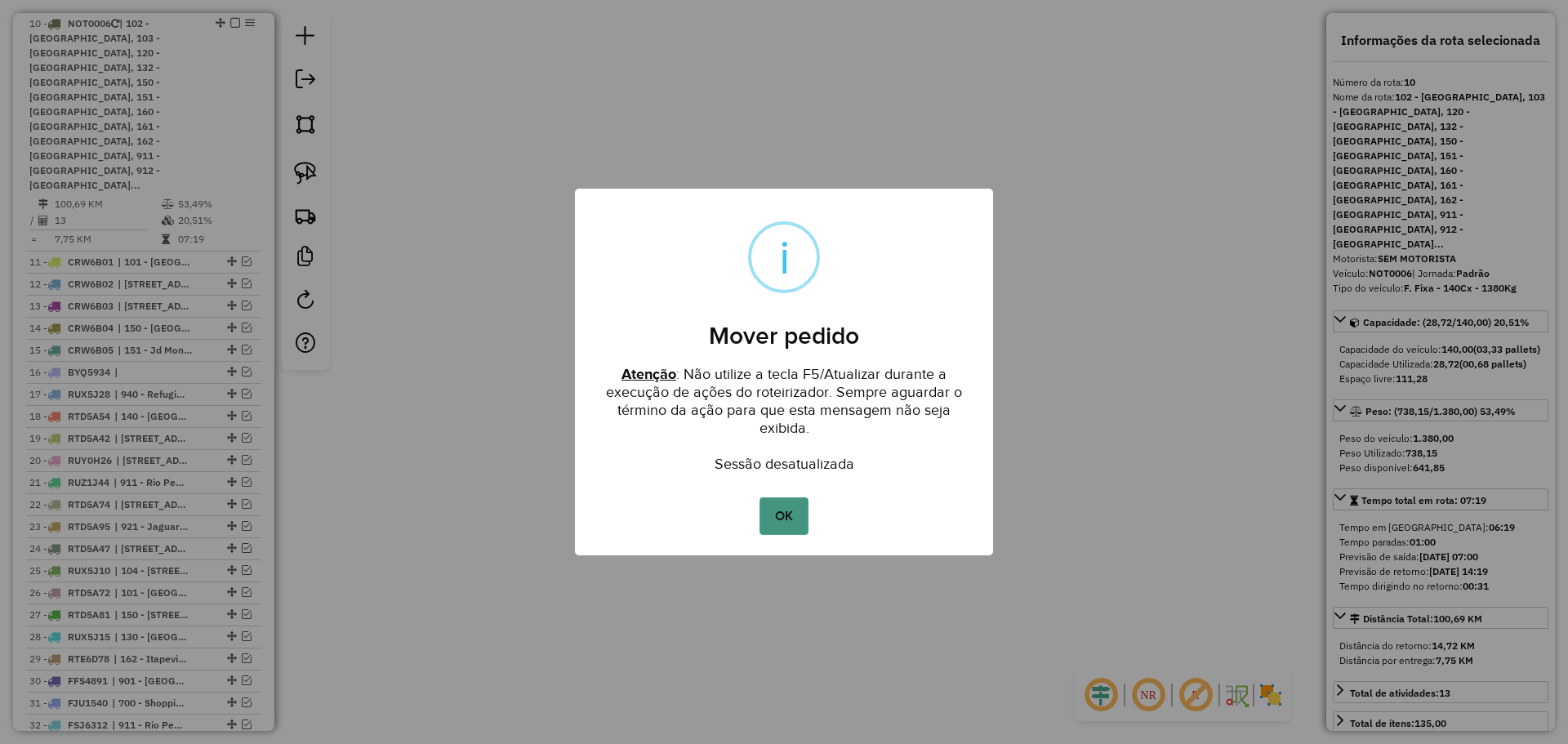
click at [799, 521] on button "OK" at bounding box center [783, 516] width 48 height 37
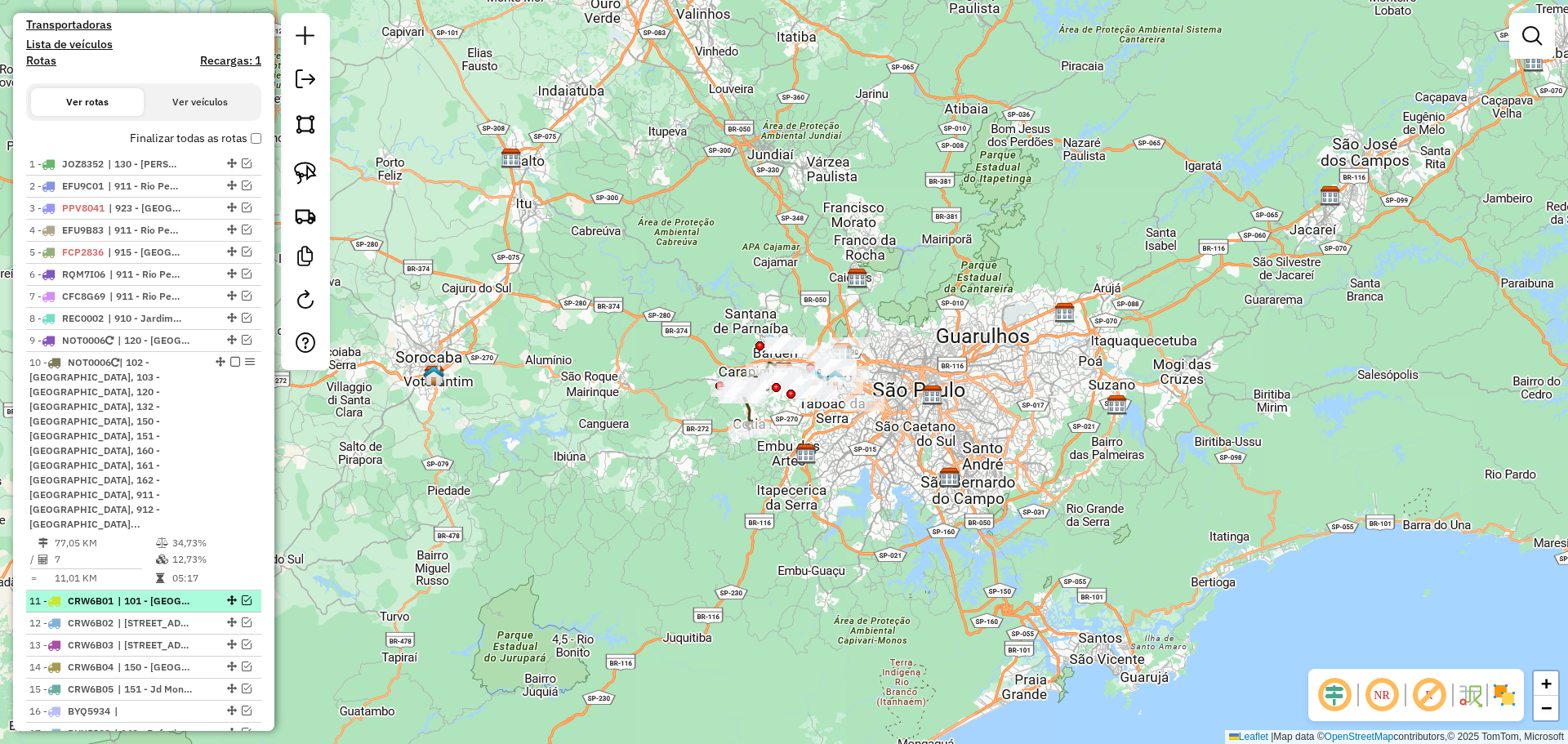
scroll to position [572, 0]
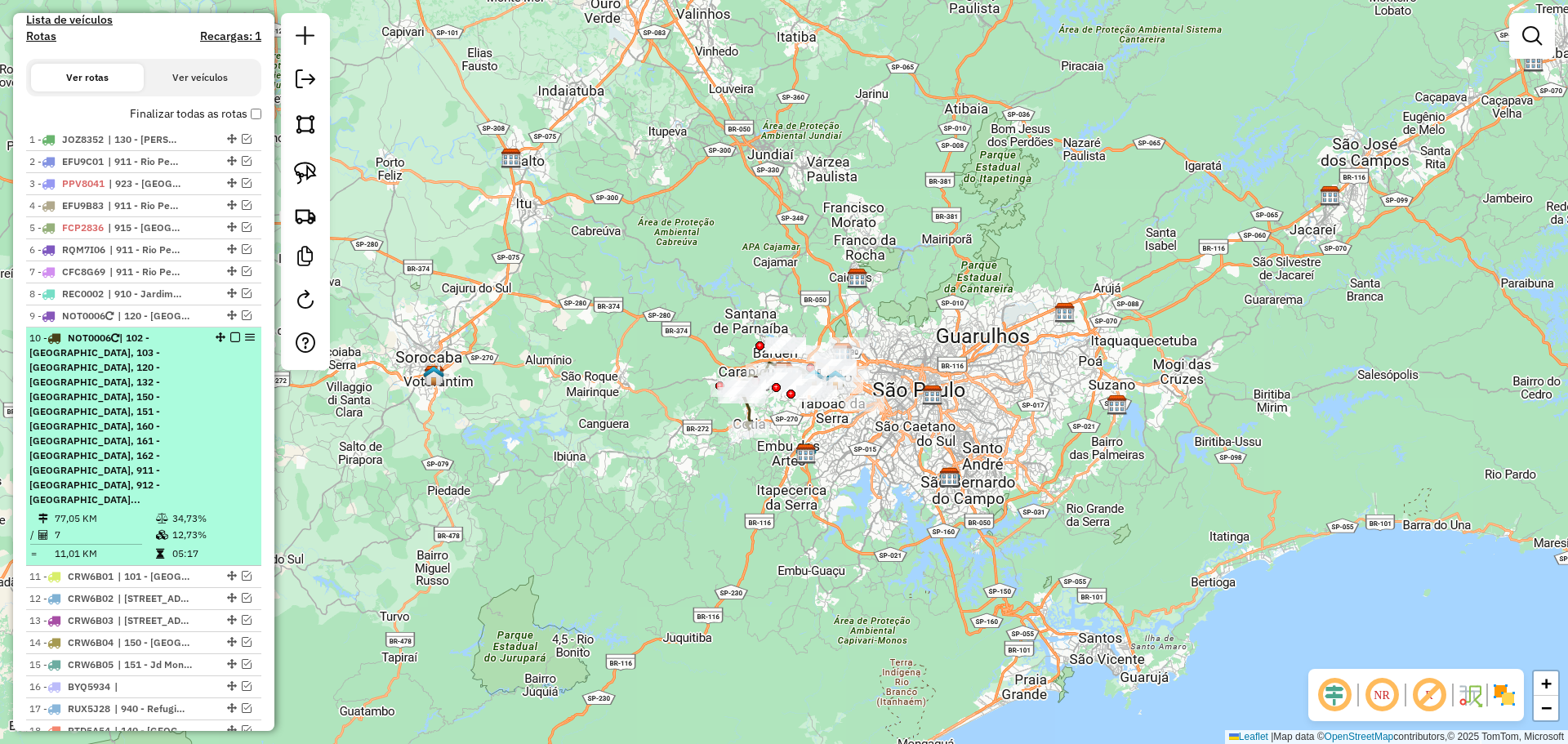
click at [214, 377] on div "10 - NOT0006 | 102 - [GEOGRAPHIC_DATA], 103 - [GEOGRAPHIC_DATA], 120 - [GEOGRAP…" at bounding box center [144, 419] width 229 height 176
select select "**********"
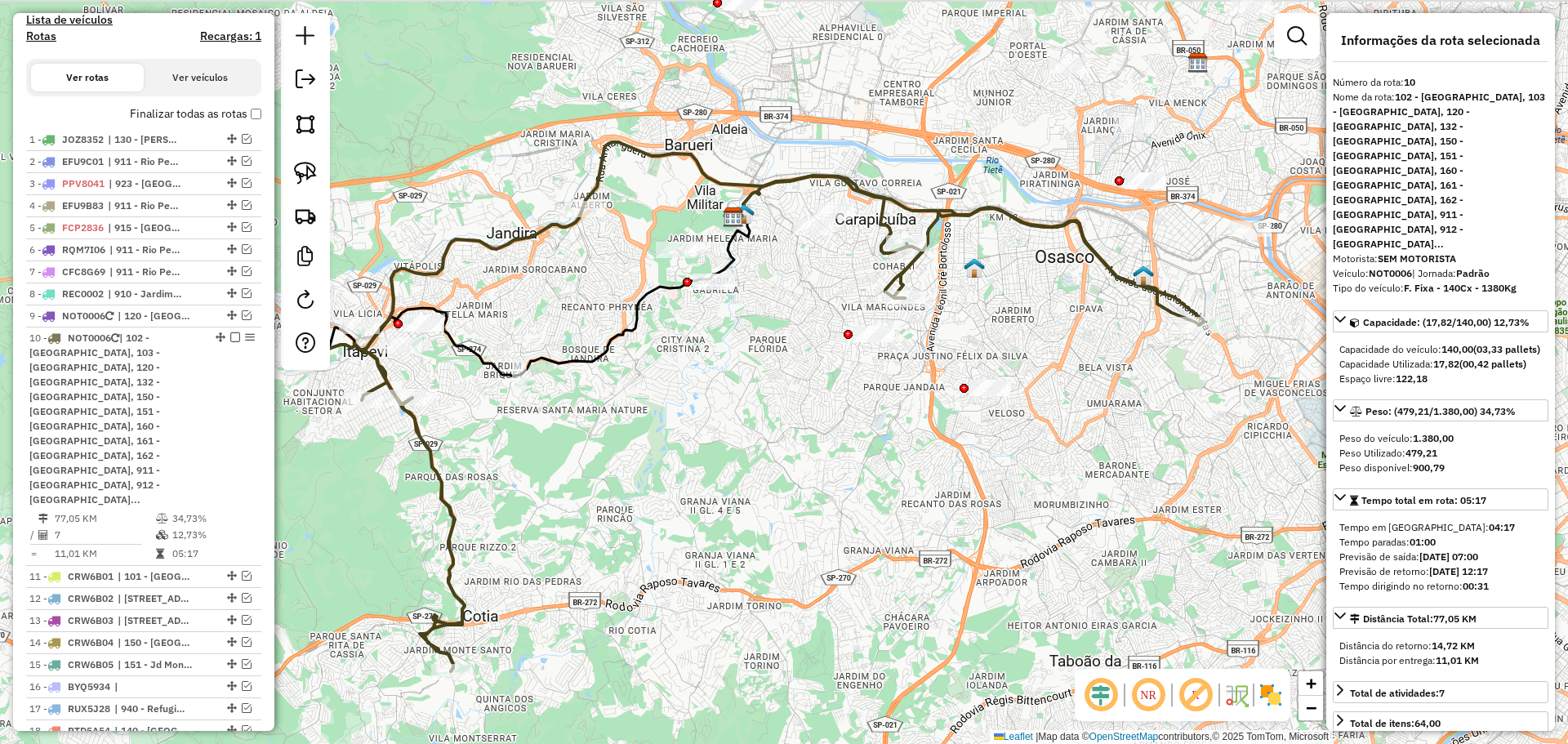
drag, startPoint x: 673, startPoint y: 401, endPoint x: 644, endPoint y: 438, distance: 47.0
click at [644, 437] on div "Janela de atendimento Grade de atendimento Capacidade Transportadoras Veículos …" at bounding box center [784, 372] width 1568 height 744
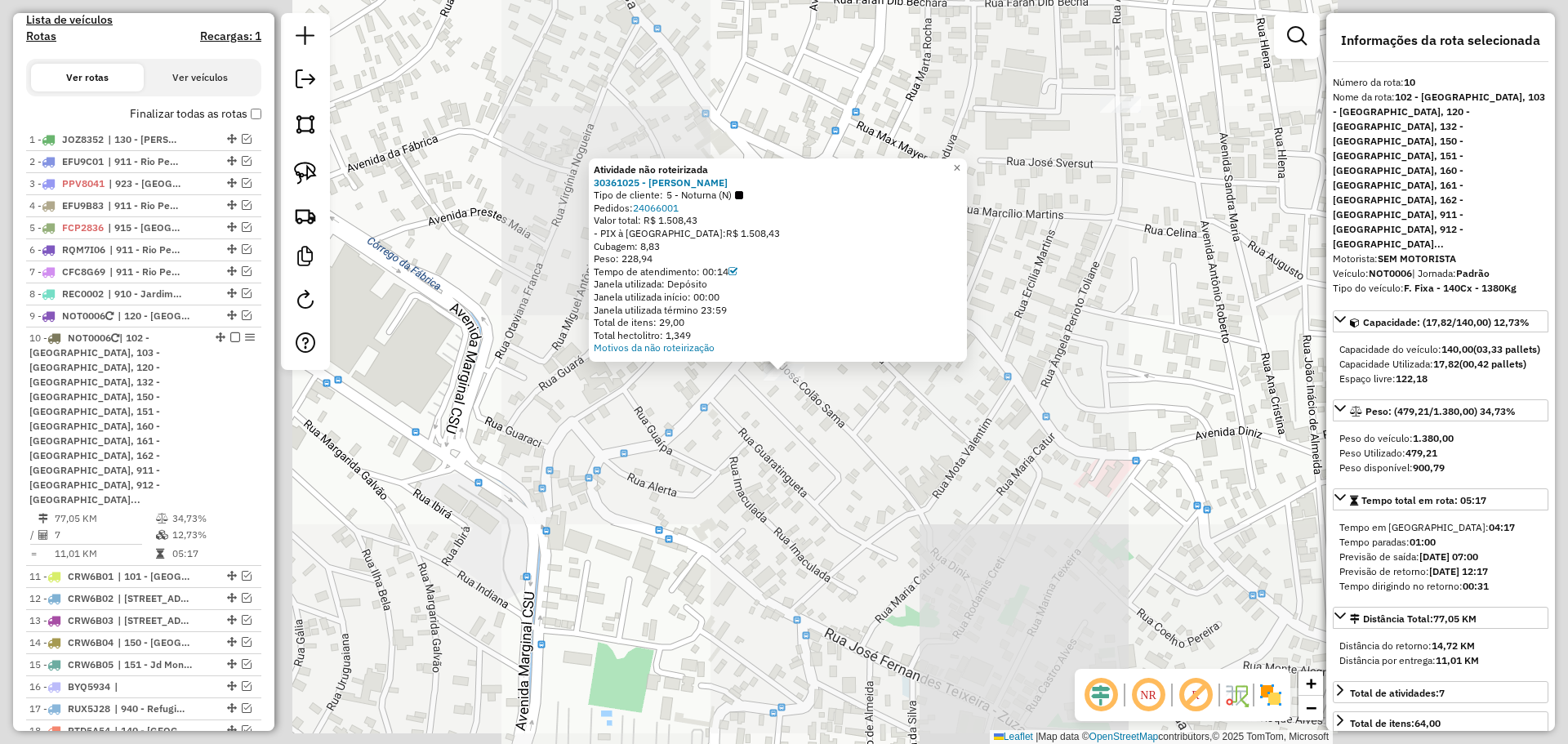
click at [767, 464] on div "Atividade não roteirizada 30361025 - [PERSON_NAME] Tipo de cliente: 5 - Noturna…" at bounding box center [784, 372] width 1568 height 744
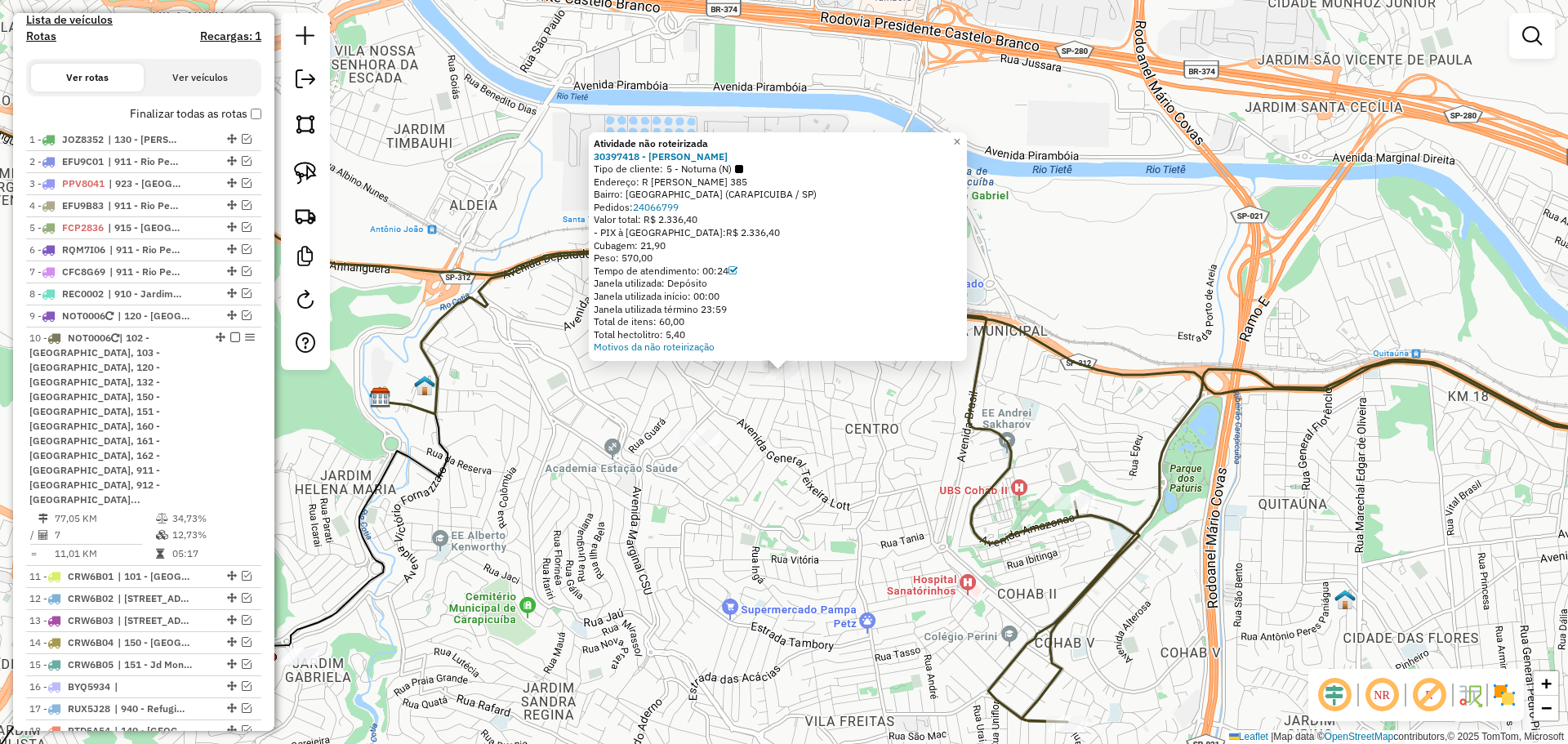
click at [745, 533] on div "Atividade não roteirizada 30397418 - [PERSON_NAME] SAMPA Tipo de cliente: 5 - N…" at bounding box center [784, 372] width 1568 height 744
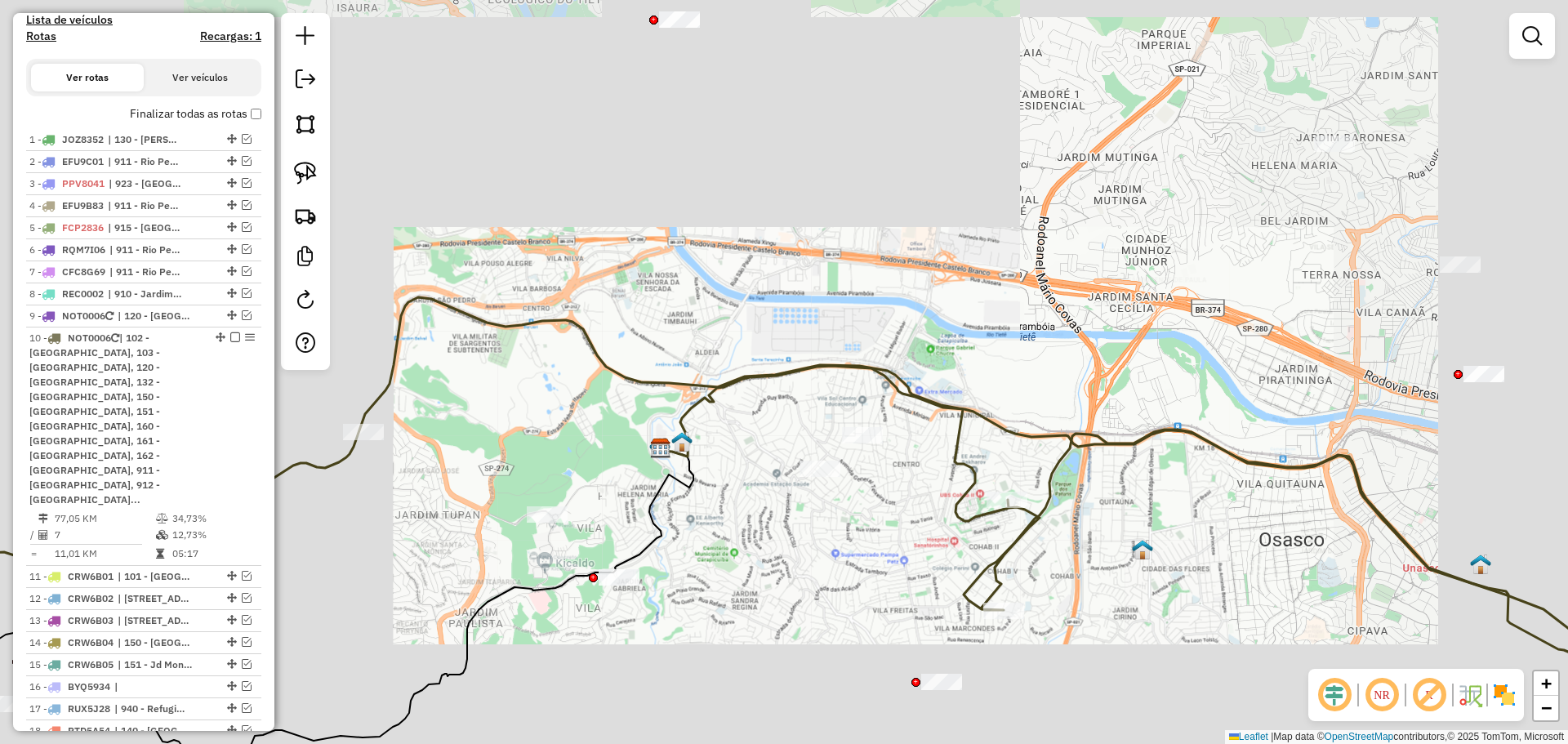
drag, startPoint x: 731, startPoint y: 559, endPoint x: 578, endPoint y: 521, distance: 157.6
click at [736, 551] on div "Janela de atendimento Grade de atendimento Capacidade Transportadoras Veículos …" at bounding box center [784, 372] width 1568 height 744
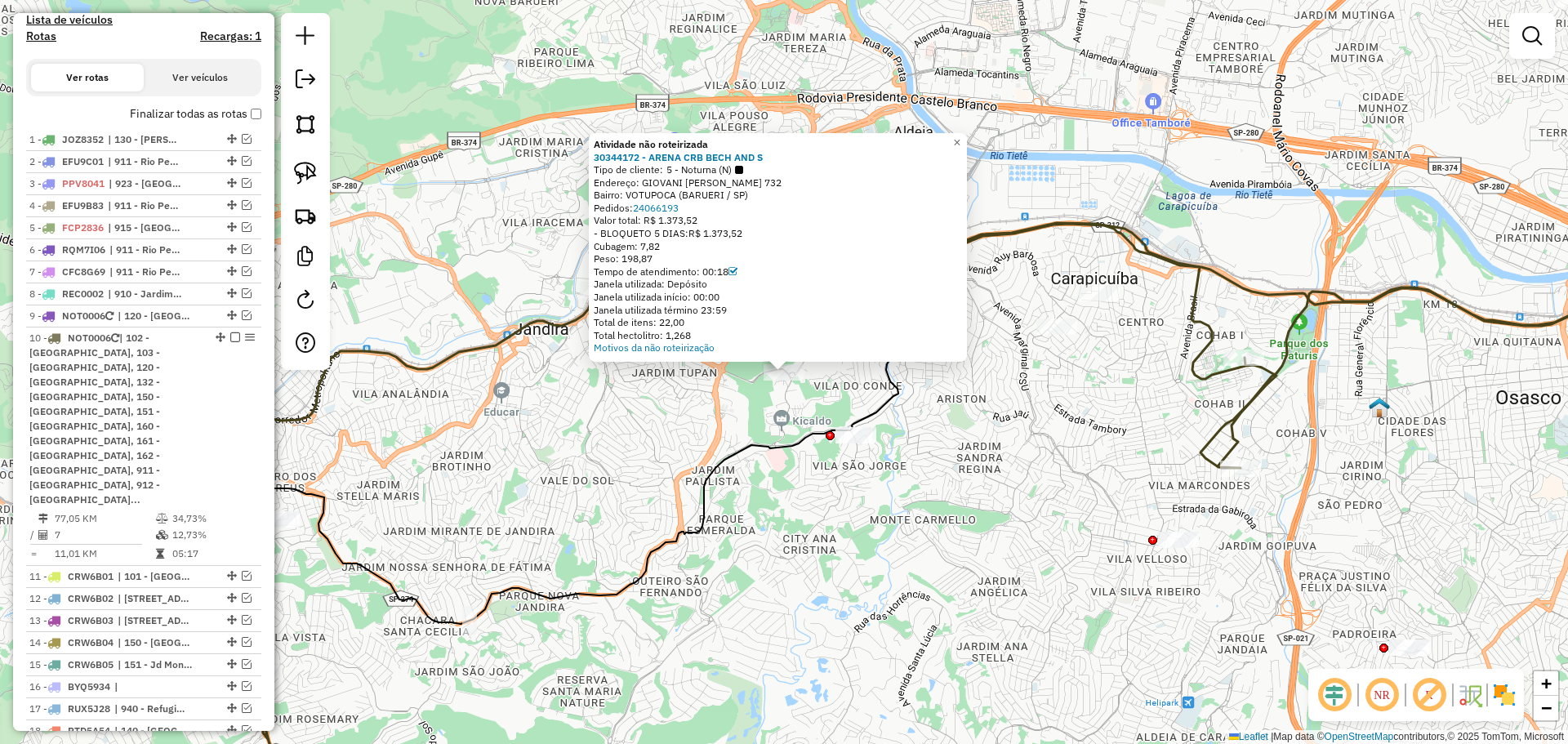
click at [847, 599] on div "Atividade não roteirizada 30344172 - ARENA CRB BECH AND S Tipo de cliente: 5 - …" at bounding box center [784, 372] width 1568 height 744
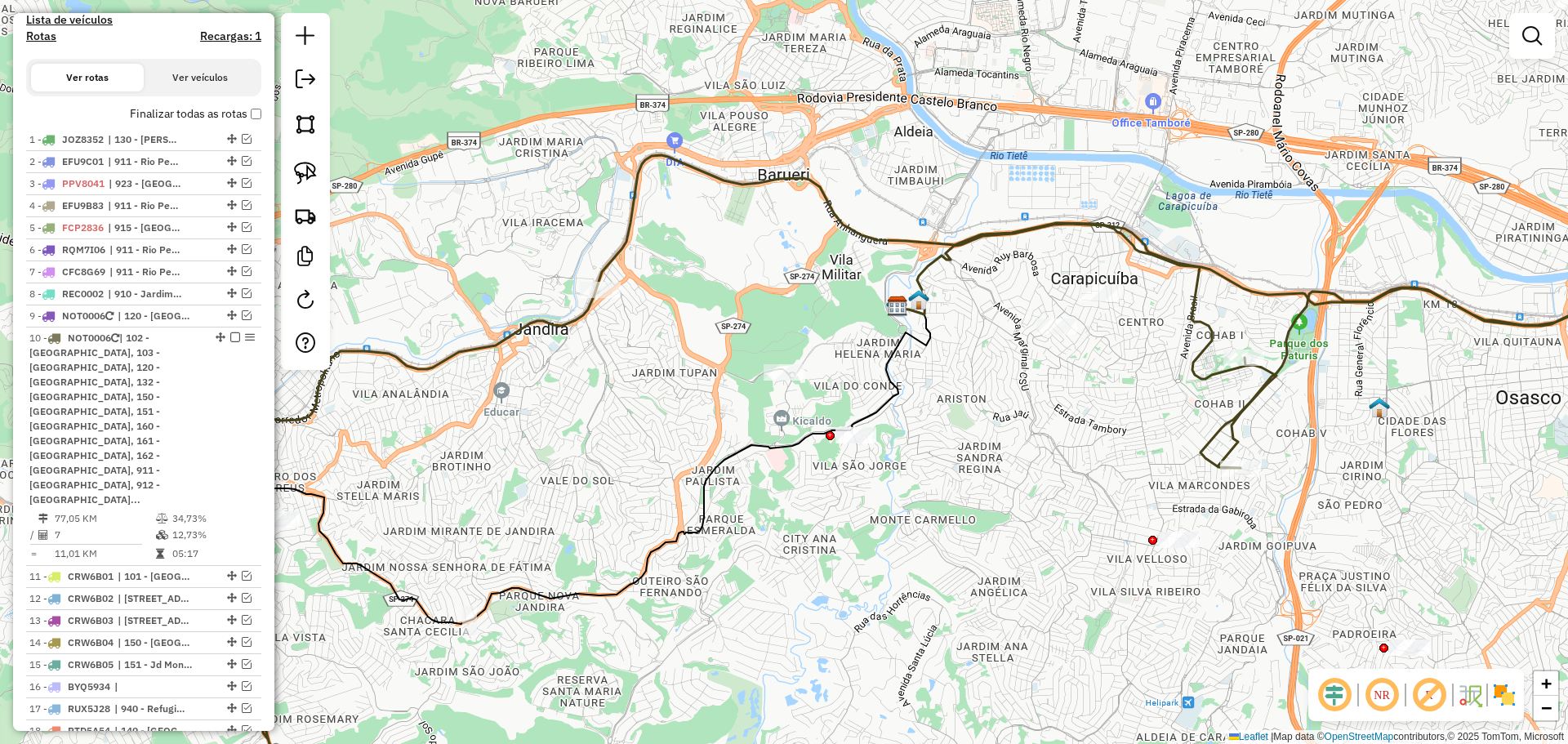
click at [609, 303] on div "Janela de atendimento Grade de atendimento Capacidade Transportadoras Veículos …" at bounding box center [784, 372] width 1568 height 744
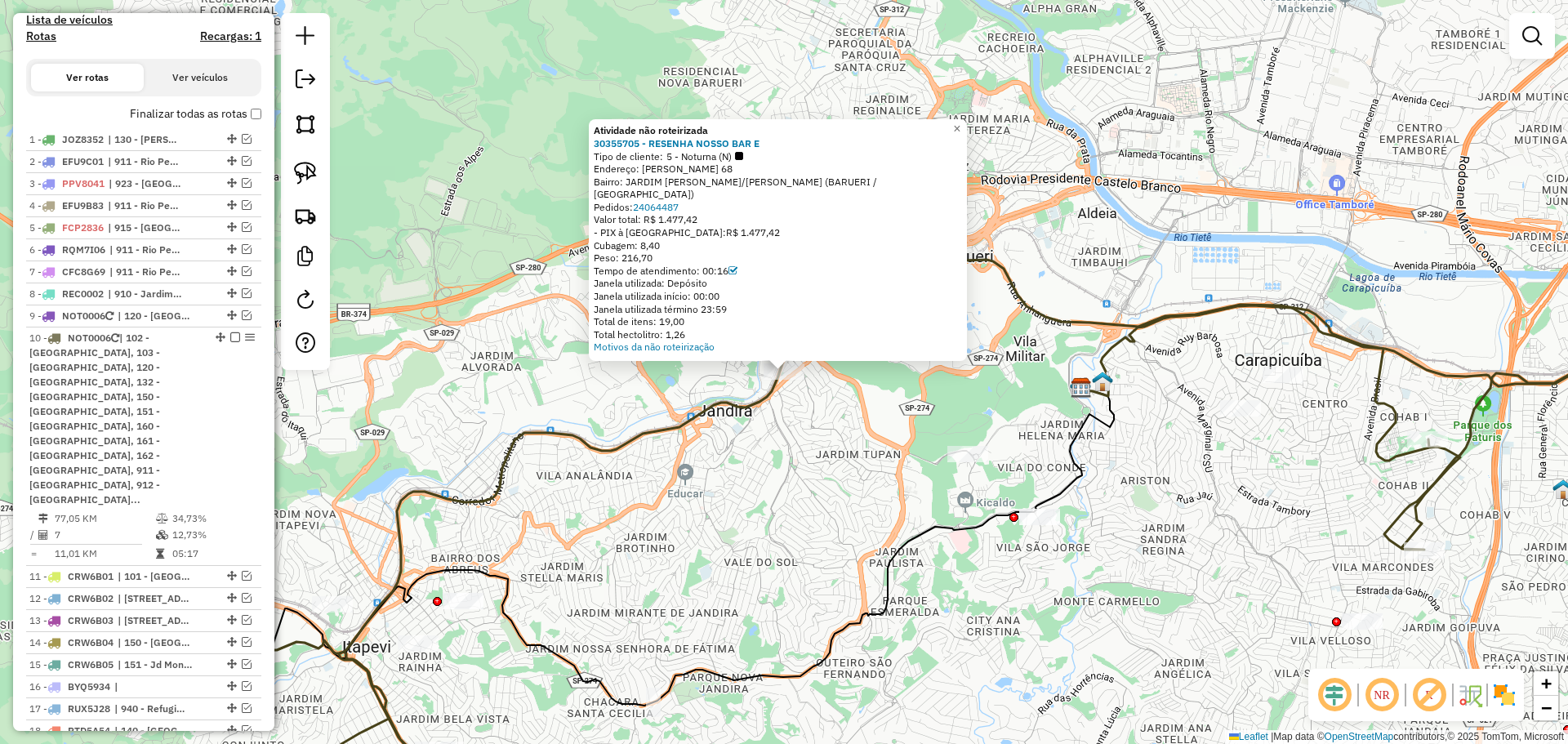
click at [758, 556] on div "Atividade não roteirizada 30355705 - RESENHA NOSSO BAR E Tipo de cliente: 5 - N…" at bounding box center [784, 372] width 1568 height 744
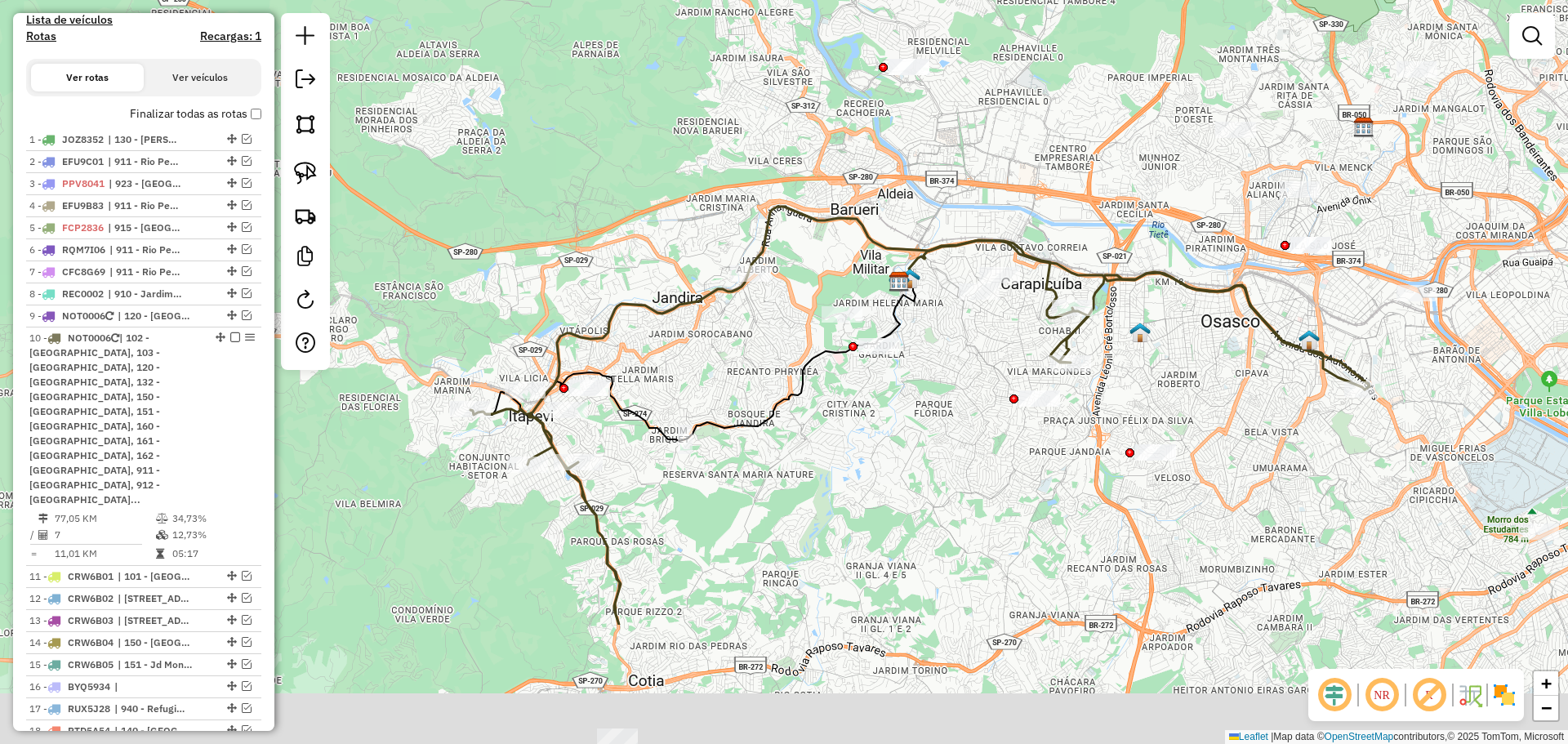
drag, startPoint x: 792, startPoint y: 649, endPoint x: 781, endPoint y: 480, distance: 169.4
click at [781, 480] on div "Janela de atendimento Grade de atendimento Capacidade Transportadoras Veículos …" at bounding box center [784, 372] width 1568 height 744
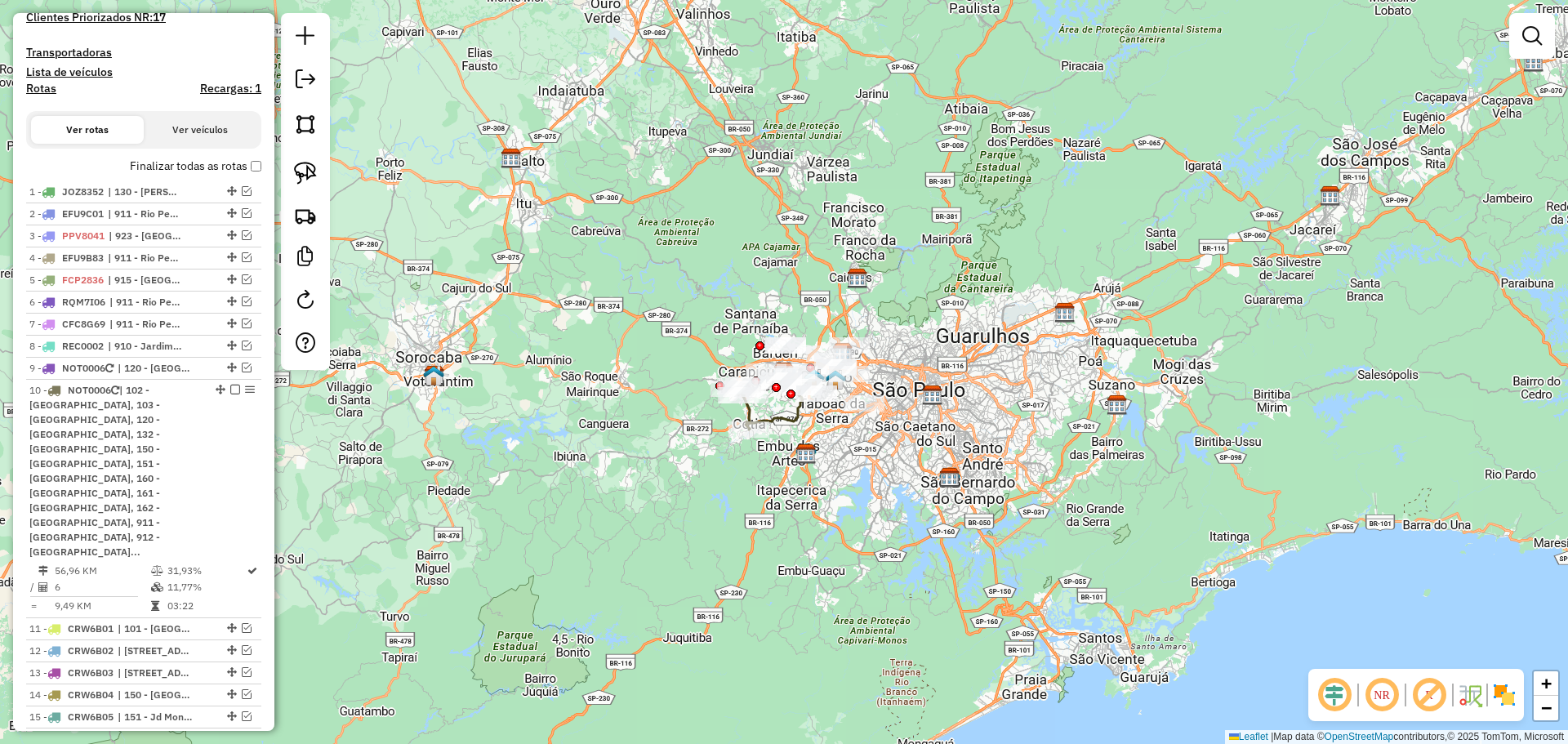
scroll to position [572, 0]
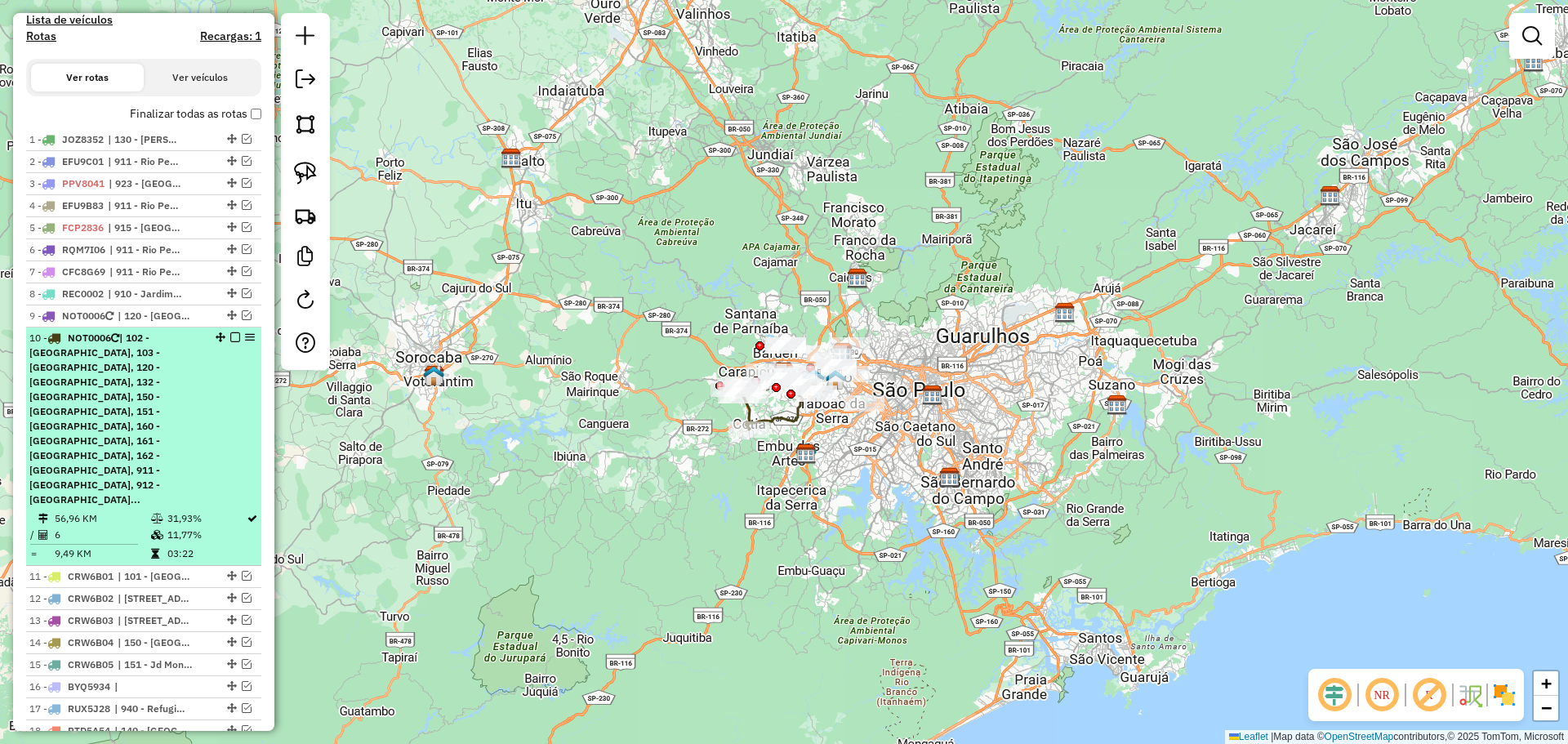
click at [227, 388] on div "10 - NOT0006 | 102 - Centro de Caracas, 103 - Parque Alexandre, 120 - Cidade da…" at bounding box center [144, 419] width 229 height 176
select select "**********"
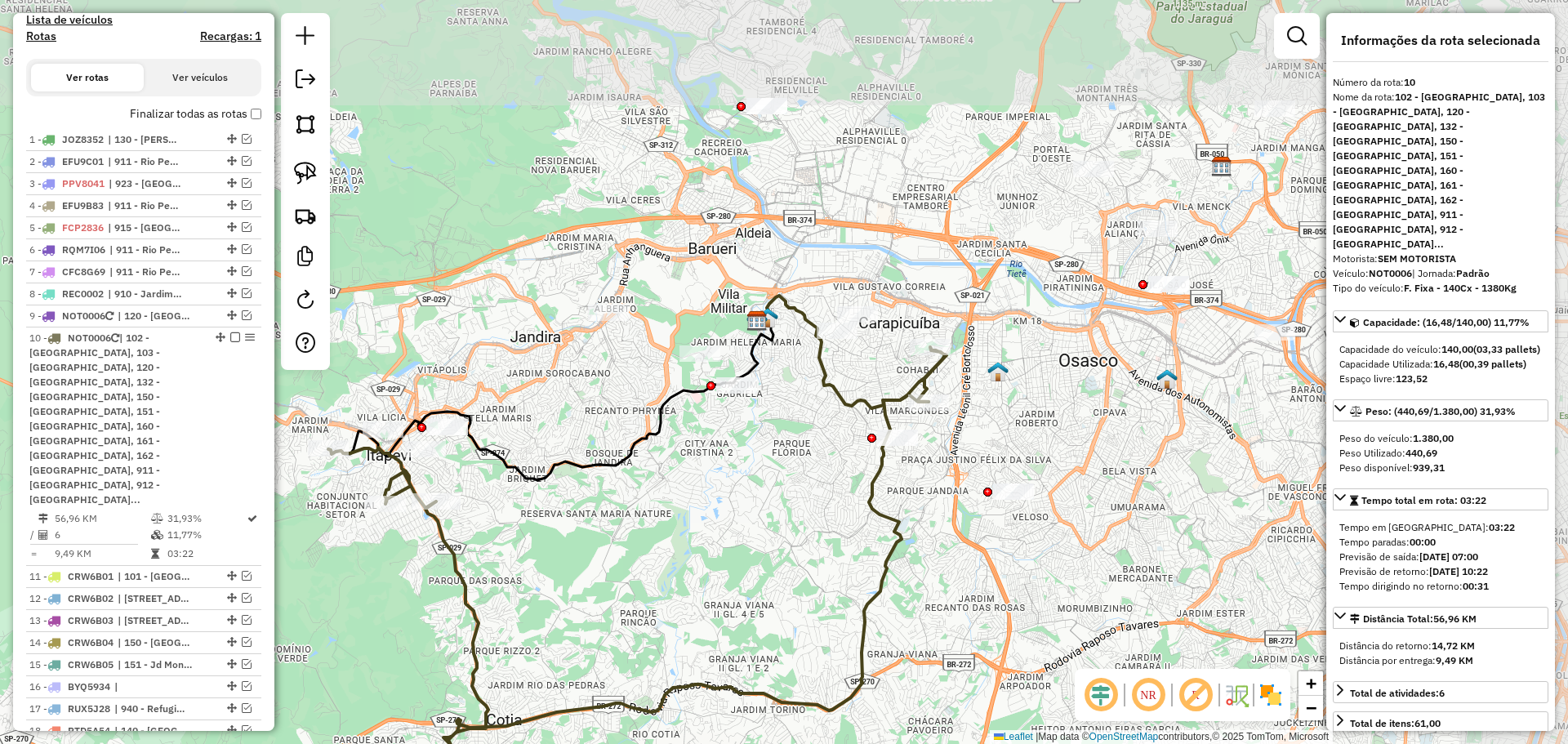
drag, startPoint x: 850, startPoint y: 361, endPoint x: 748, endPoint y: 499, distance: 171.6
click at [748, 499] on div "Janela de atendimento Grade de atendimento Capacidade Transportadoras Veículos …" at bounding box center [784, 372] width 1568 height 744
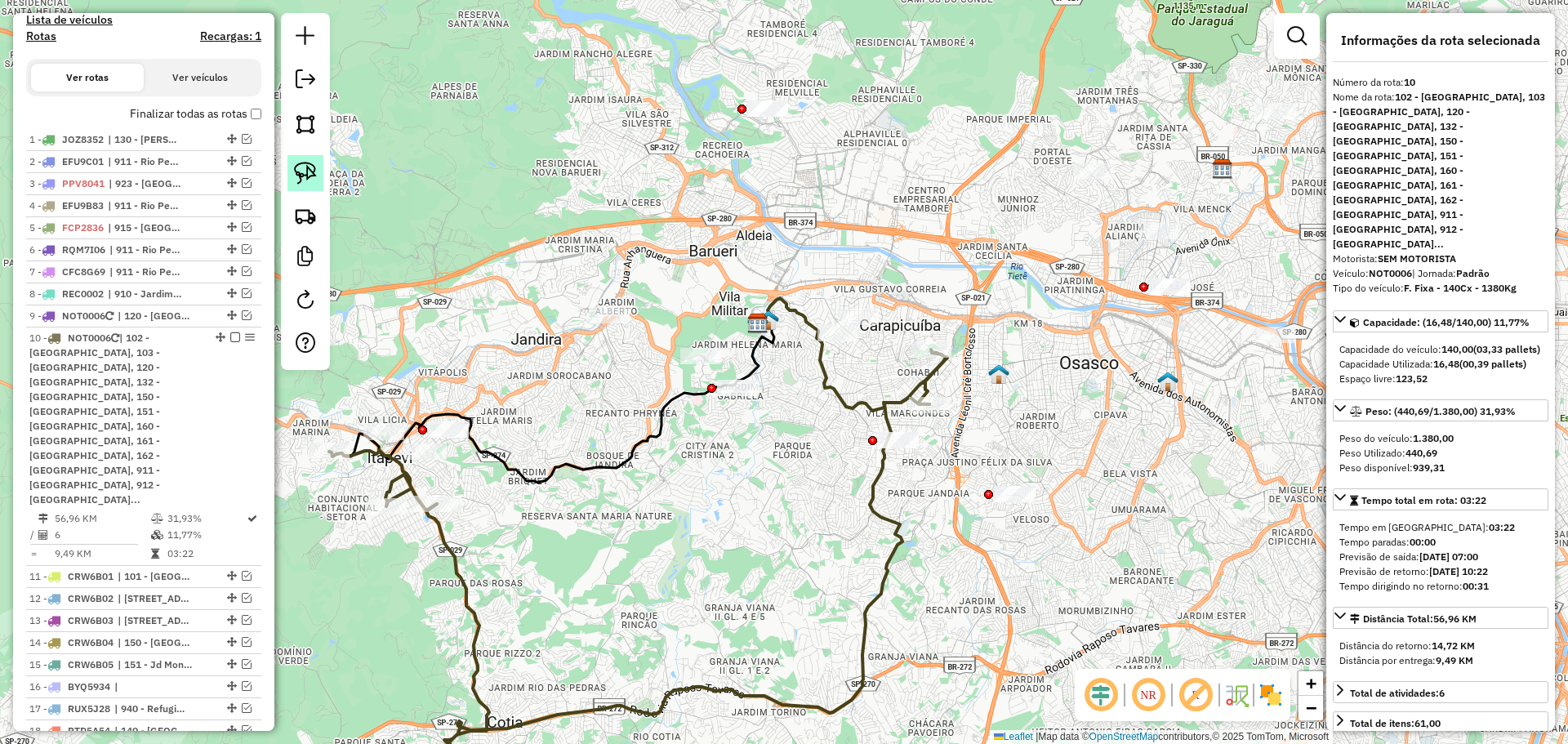
click at [295, 169] on img at bounding box center [305, 173] width 23 height 23
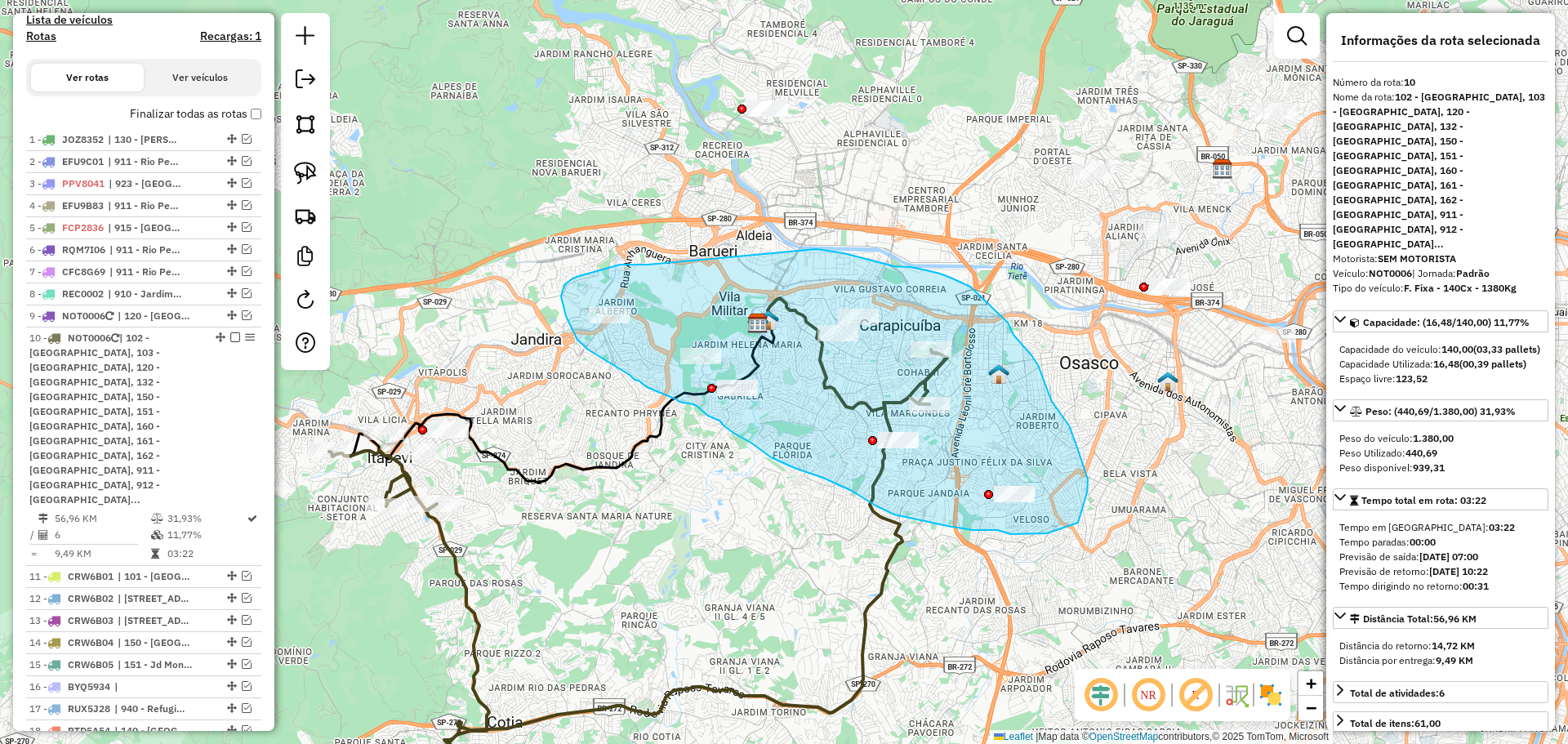
drag, startPoint x: 613, startPoint y: 266, endPoint x: 813, endPoint y: 246, distance: 201.0
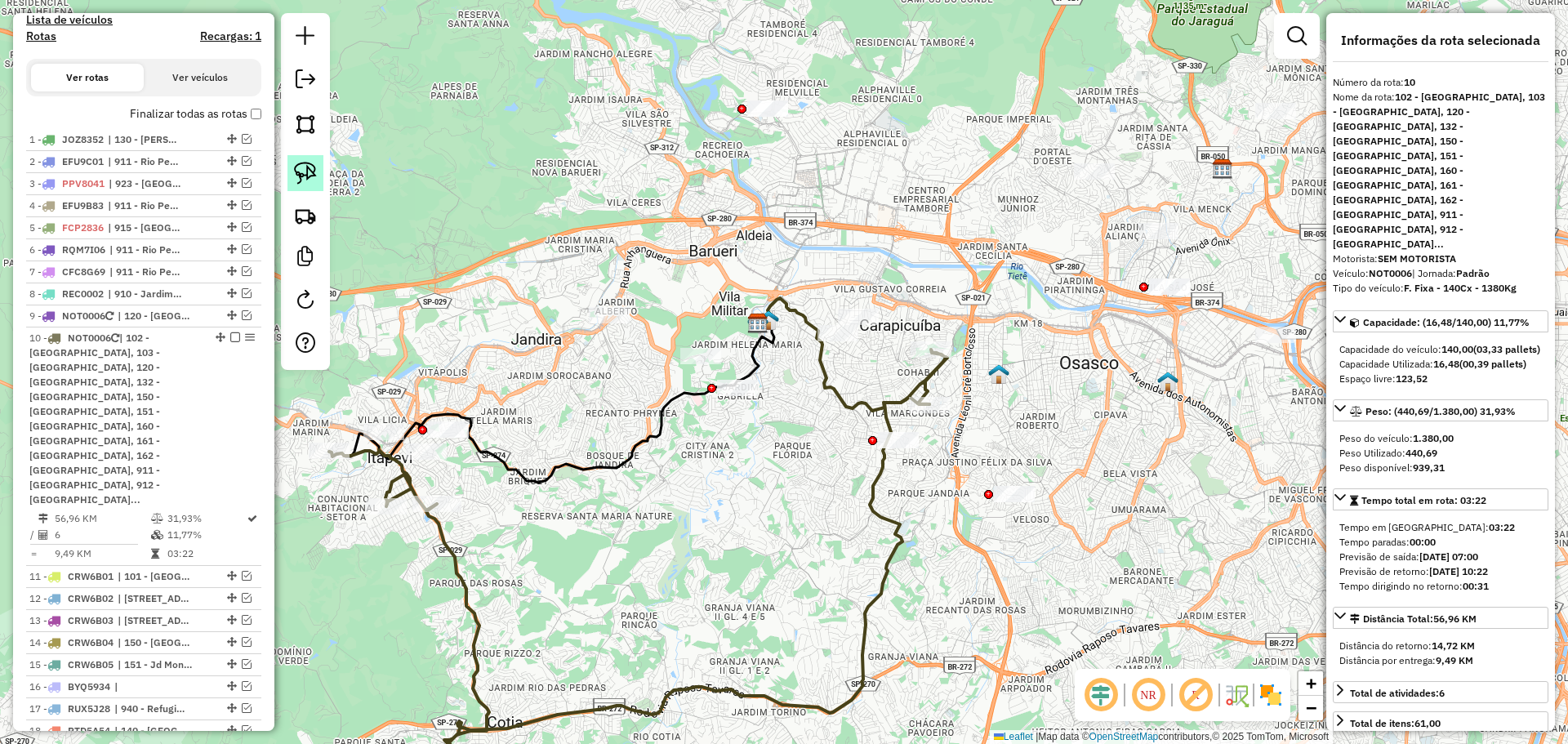
click at [301, 180] on img at bounding box center [305, 173] width 23 height 23
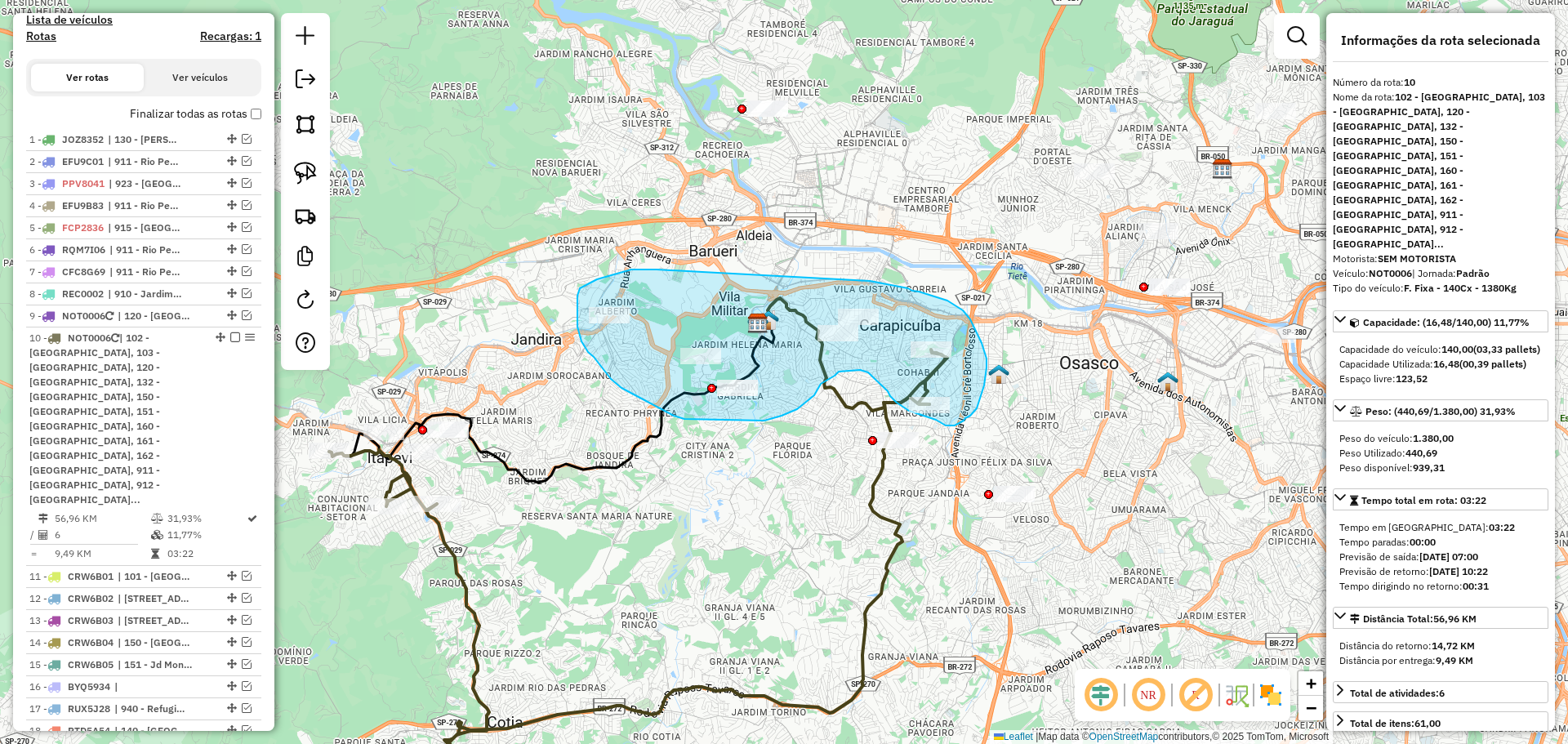
drag, startPoint x: 631, startPoint y: 270, endPoint x: 870, endPoint y: 281, distance: 239.3
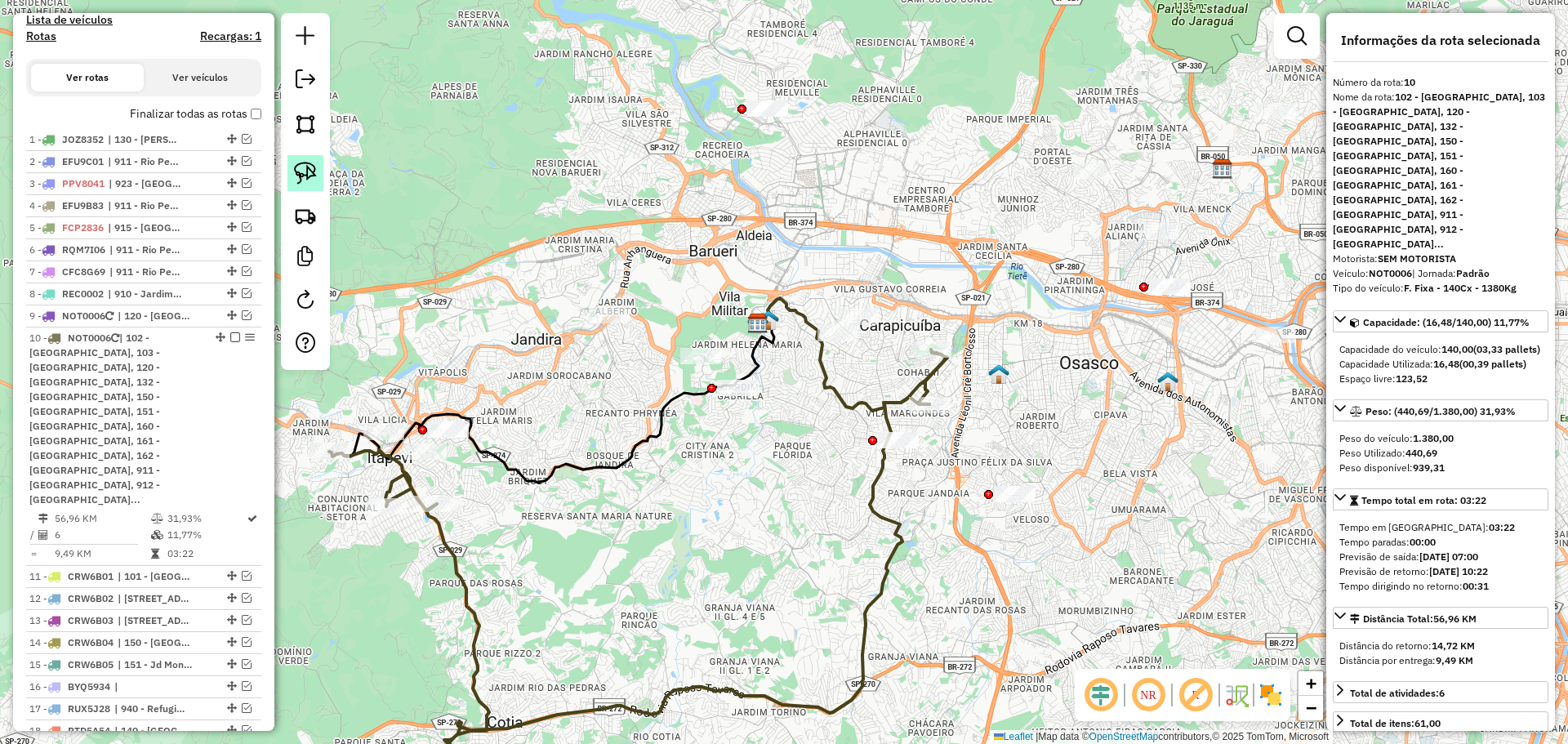
click at [316, 171] on img at bounding box center [305, 173] width 23 height 23
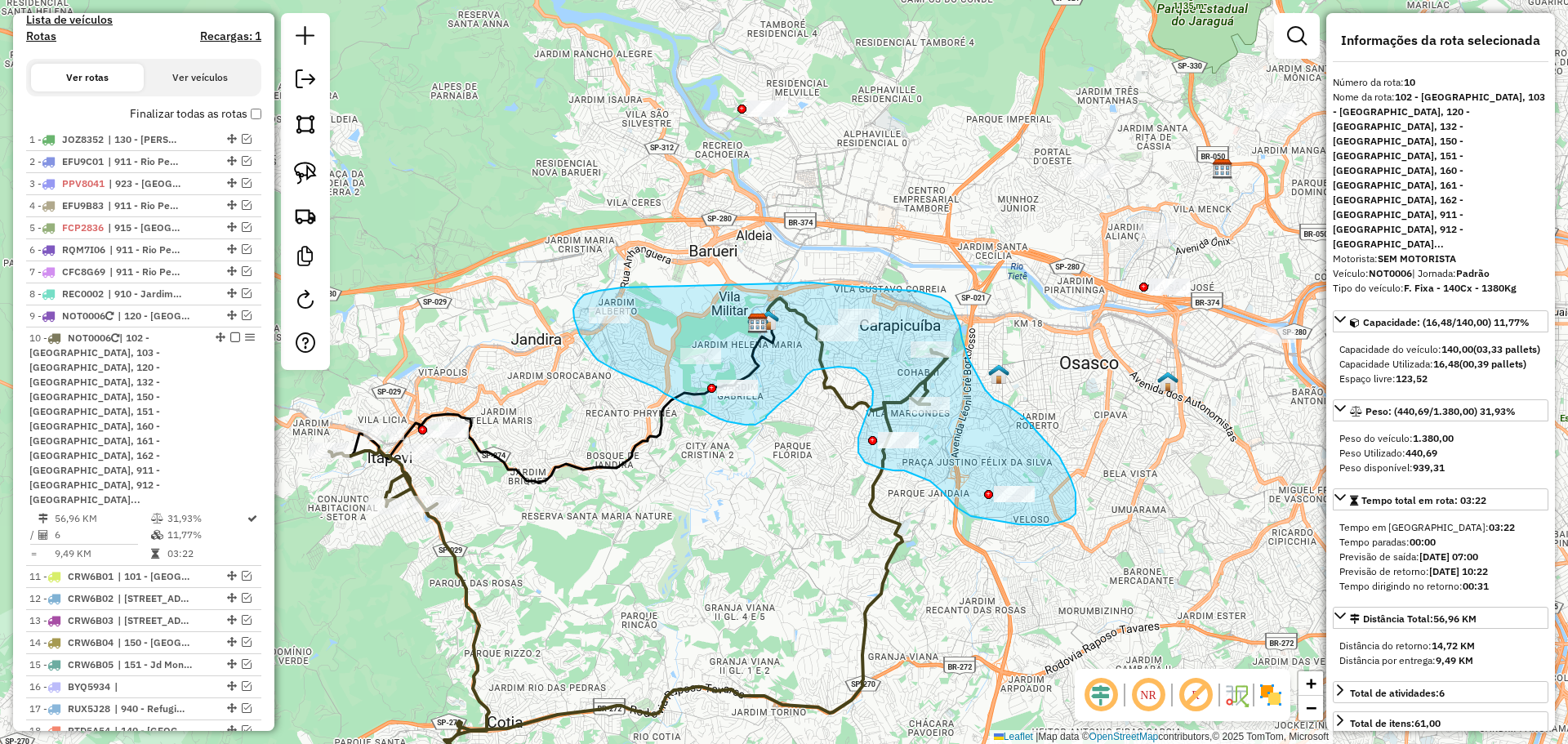
drag, startPoint x: 622, startPoint y: 288, endPoint x: 797, endPoint y: 282, distance: 175.1
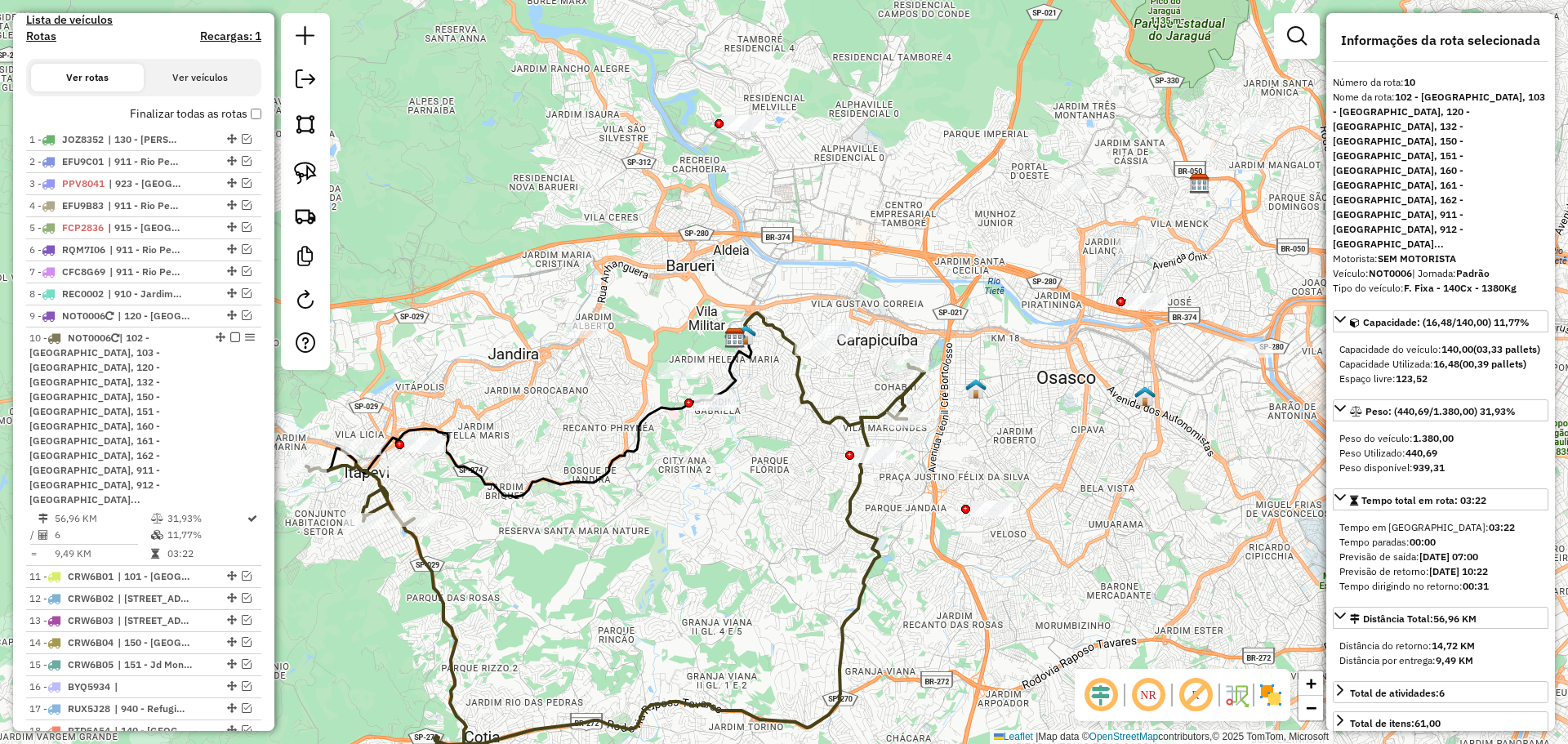
drag, startPoint x: 848, startPoint y: 463, endPoint x: 893, endPoint y: 462, distance: 45.0
click at [893, 462] on div "Janela de atendimento Grade de atendimento Capacidade Transportadoras Veículos …" at bounding box center [784, 372] width 1568 height 744
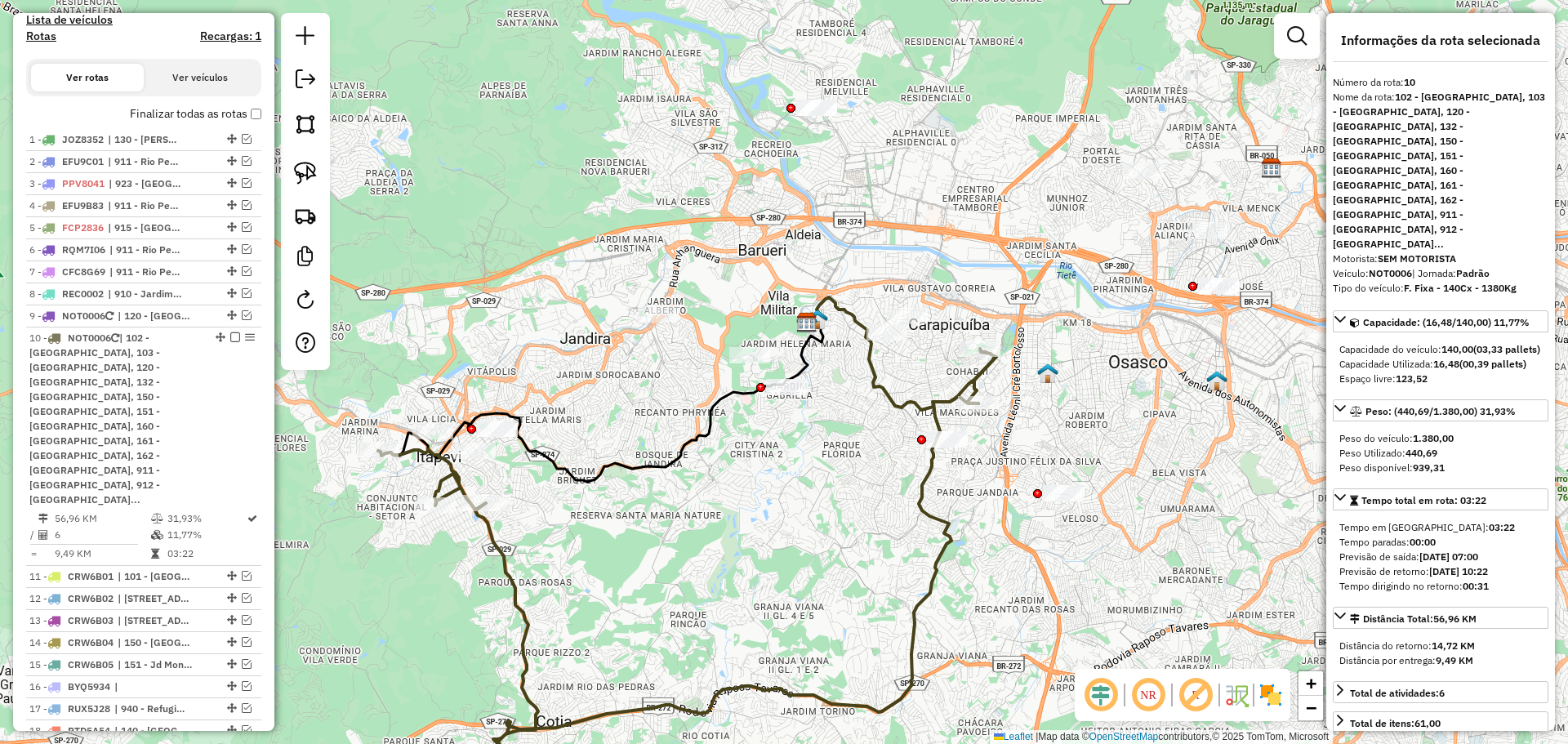
drag, startPoint x: 811, startPoint y: 497, endPoint x: 827, endPoint y: 495, distance: 16.1
click at [827, 495] on div "Janela de atendimento Grade de atendimento Capacidade Transportadoras Veículos …" at bounding box center [784, 372] width 1568 height 744
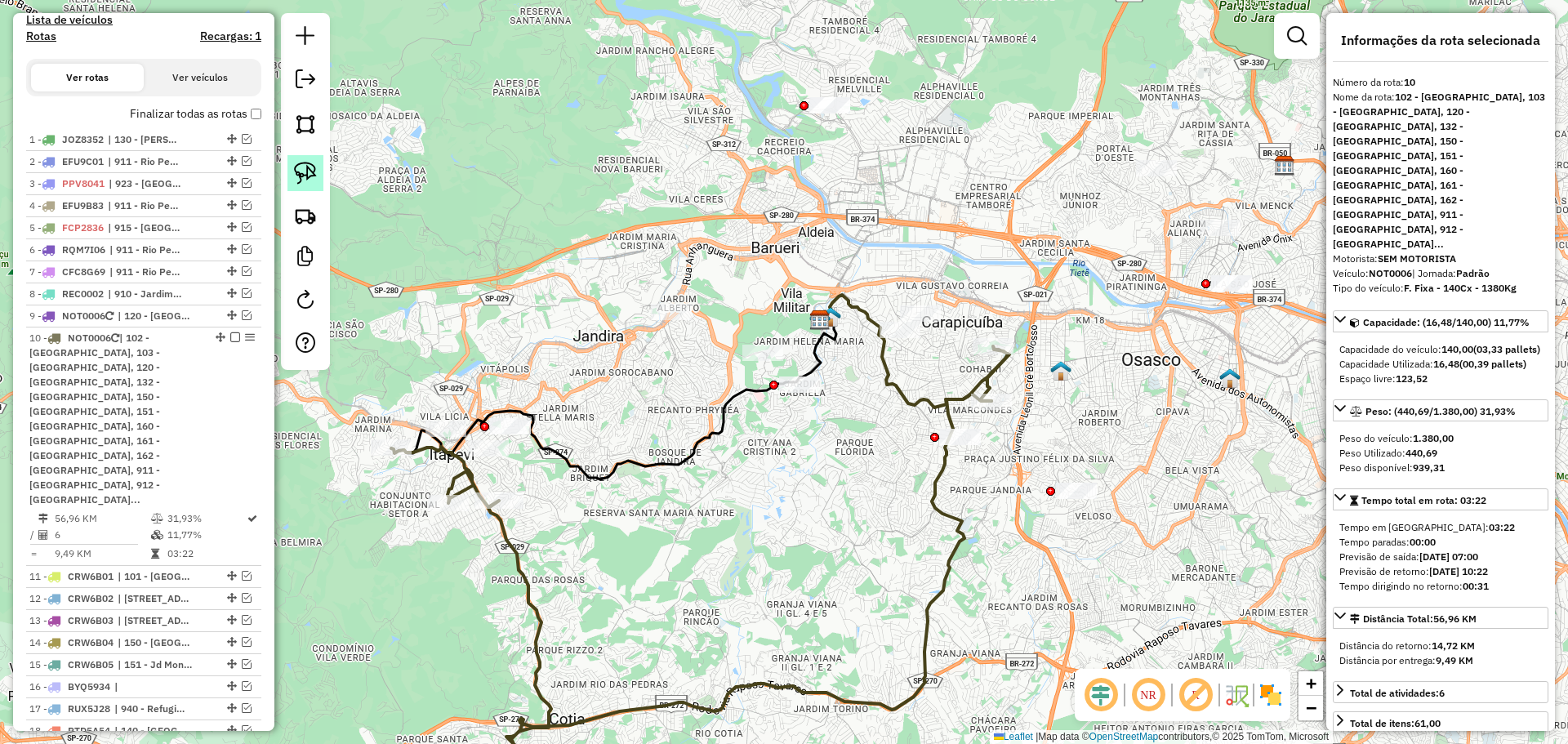
click at [308, 167] on img at bounding box center [305, 173] width 23 height 23
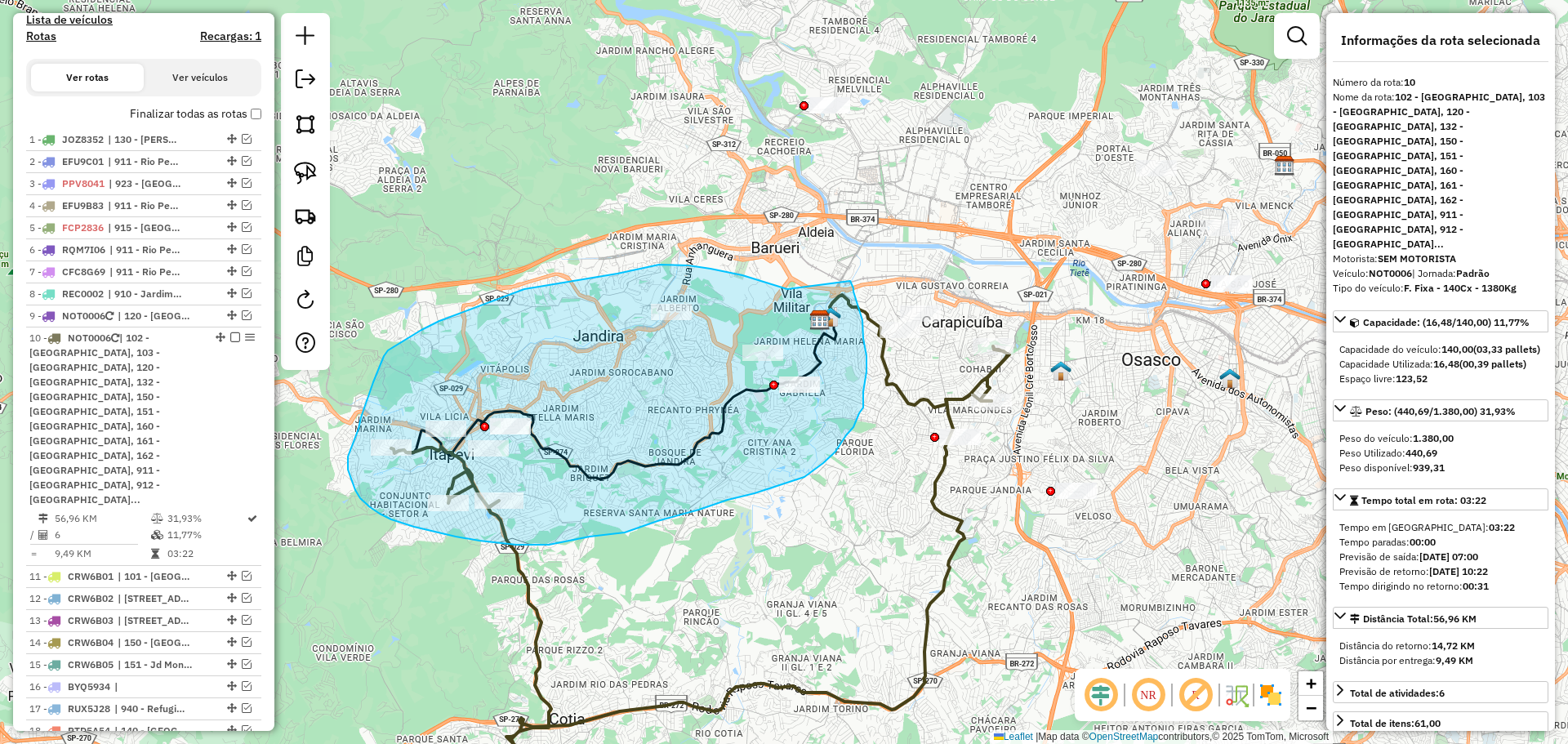
drag, startPoint x: 643, startPoint y: 268, endPoint x: 847, endPoint y: 271, distance: 204.0
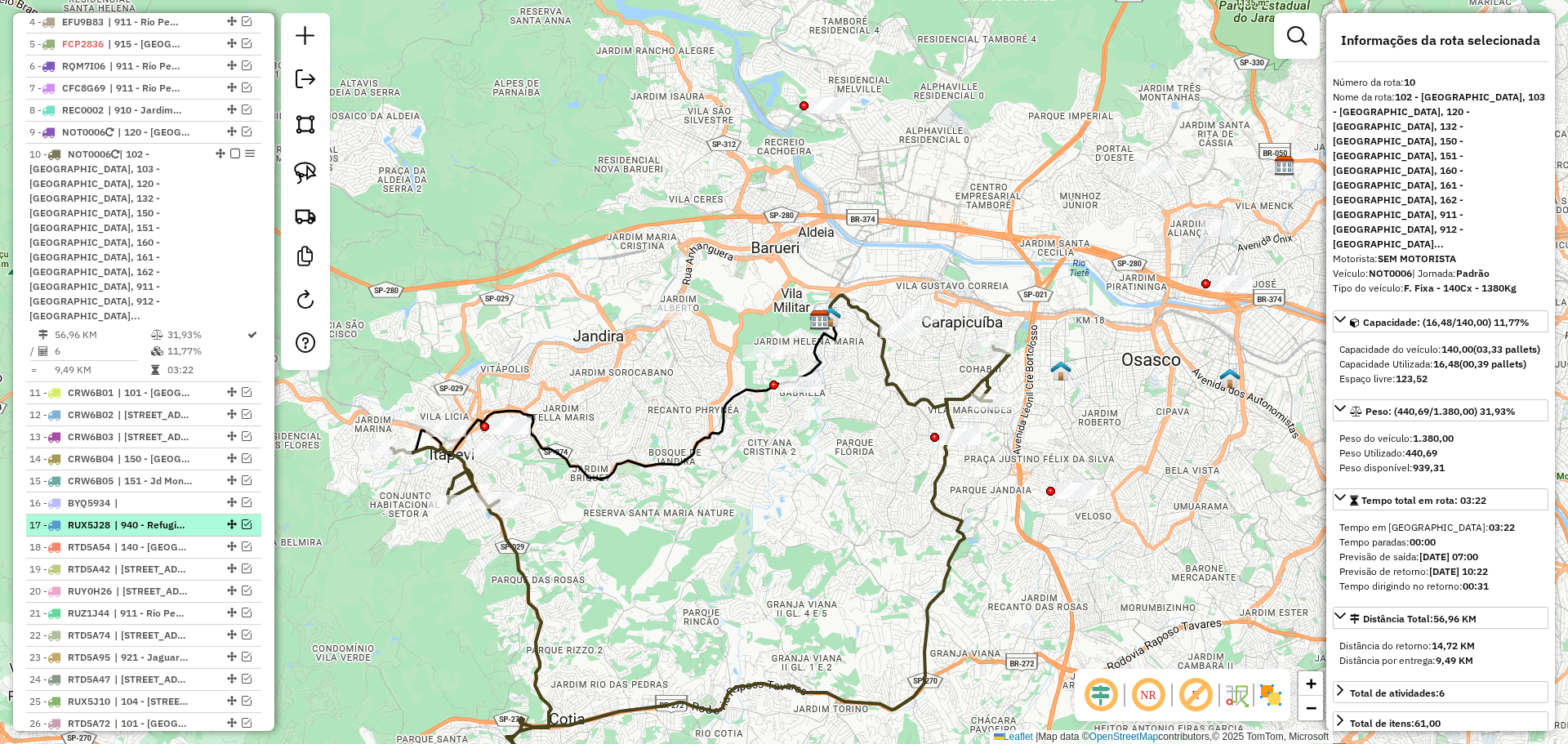
scroll to position [702, 0]
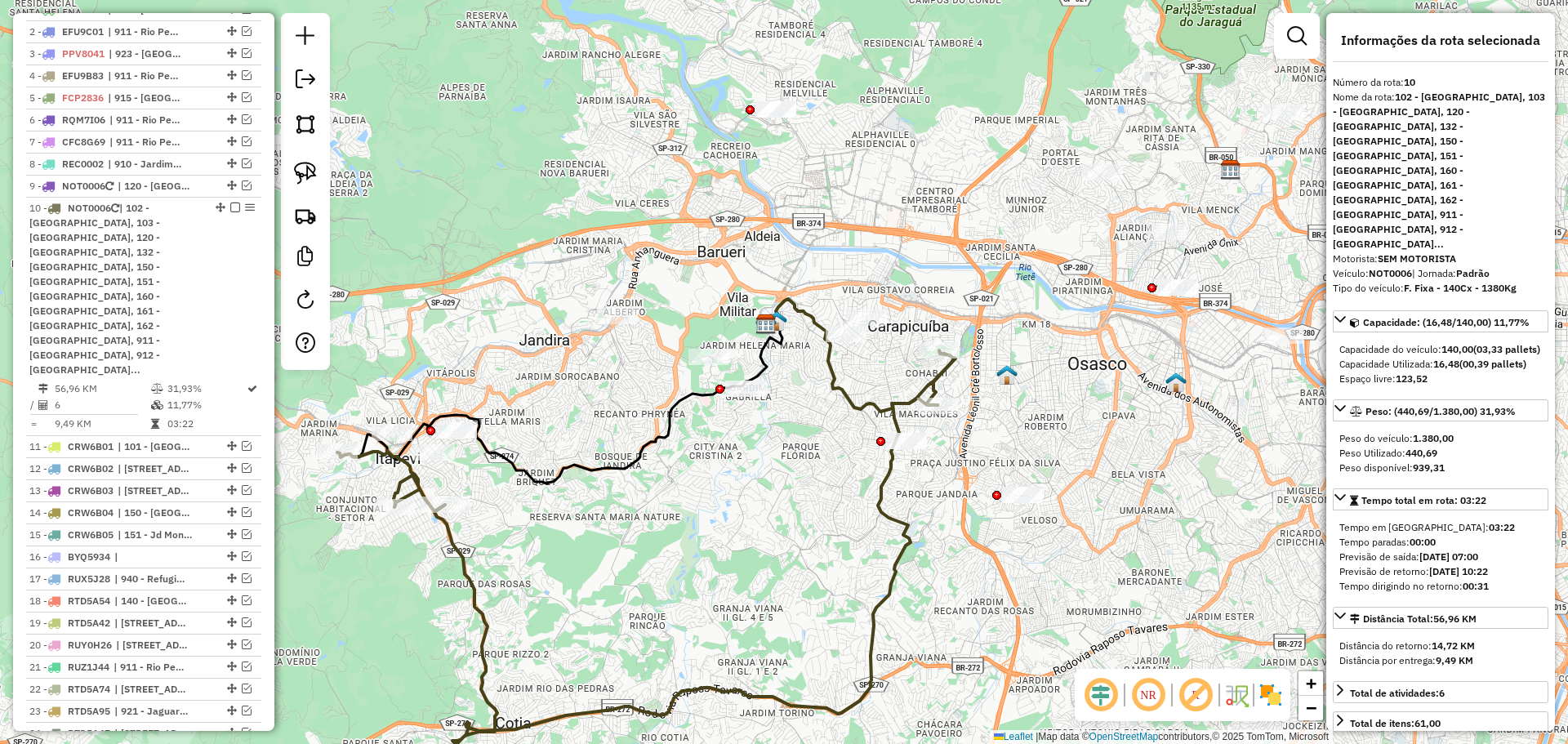
drag, startPoint x: 565, startPoint y: 545, endPoint x: 512, endPoint y: 549, distance: 53.2
click at [512, 549] on div "Janela de atendimento Grade de atendimento Capacidade Transportadoras Veículos …" at bounding box center [784, 372] width 1568 height 744
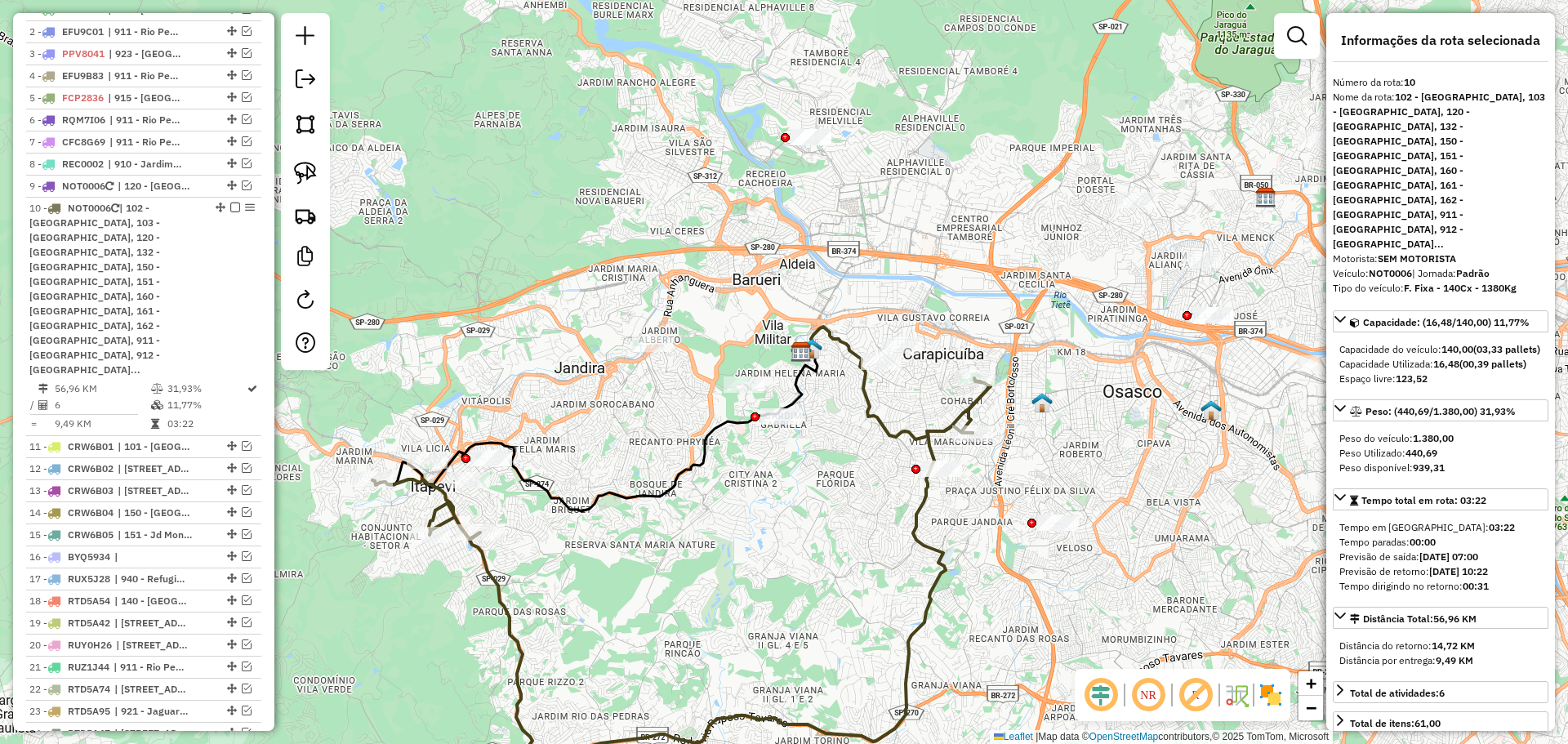
drag, startPoint x: 580, startPoint y: 577, endPoint x: 637, endPoint y: 607, distance: 64.4
click at [637, 607] on div "Janela de atendimento Grade de atendimento Capacidade Transportadoras Veículos …" at bounding box center [784, 372] width 1568 height 744
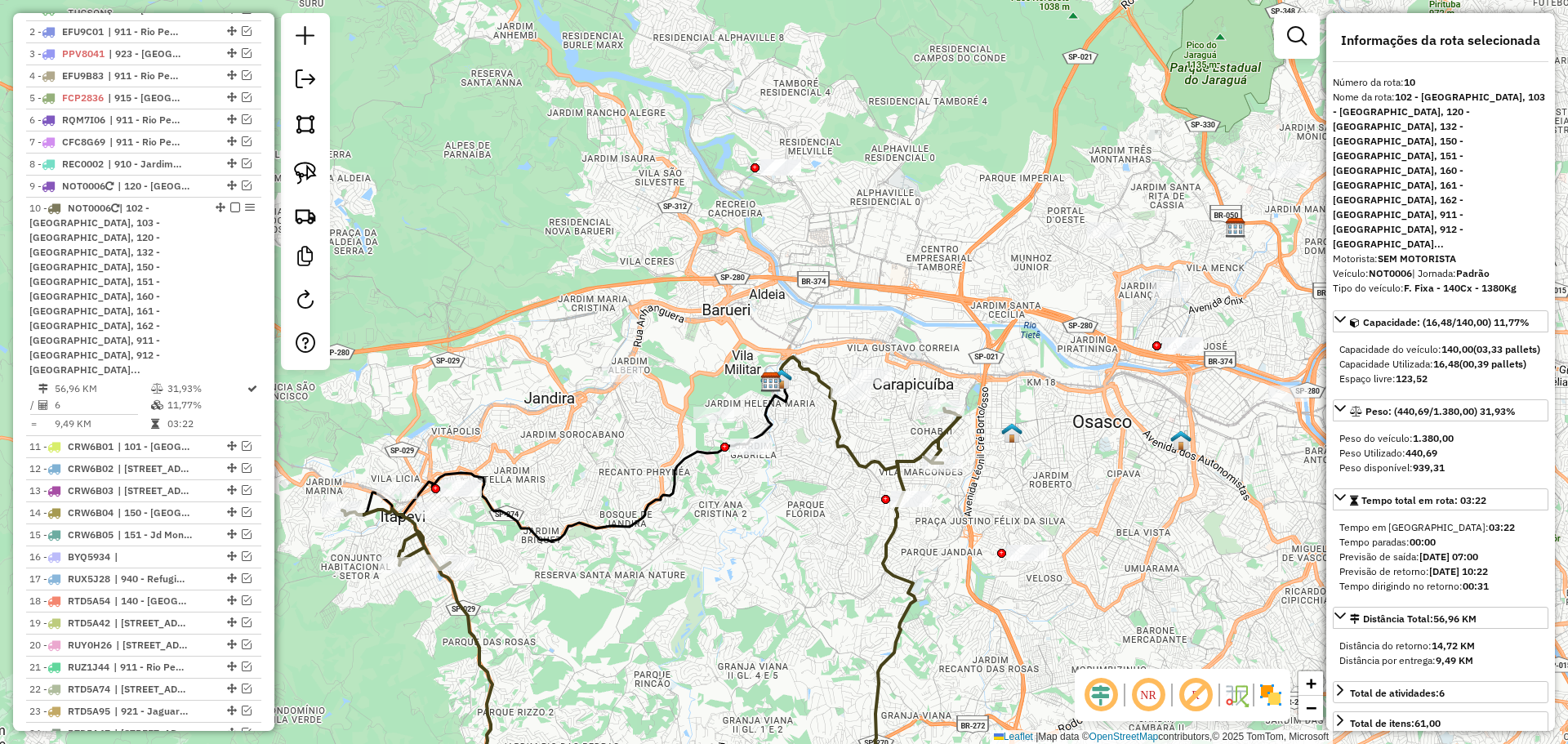
drag, startPoint x: 637, startPoint y: 607, endPoint x: 489, endPoint y: 435, distance: 226.9
click at [563, 629] on div "Janela de atendimento Grade de atendimento Capacidade Transportadoras Veículos …" at bounding box center [784, 372] width 1568 height 744
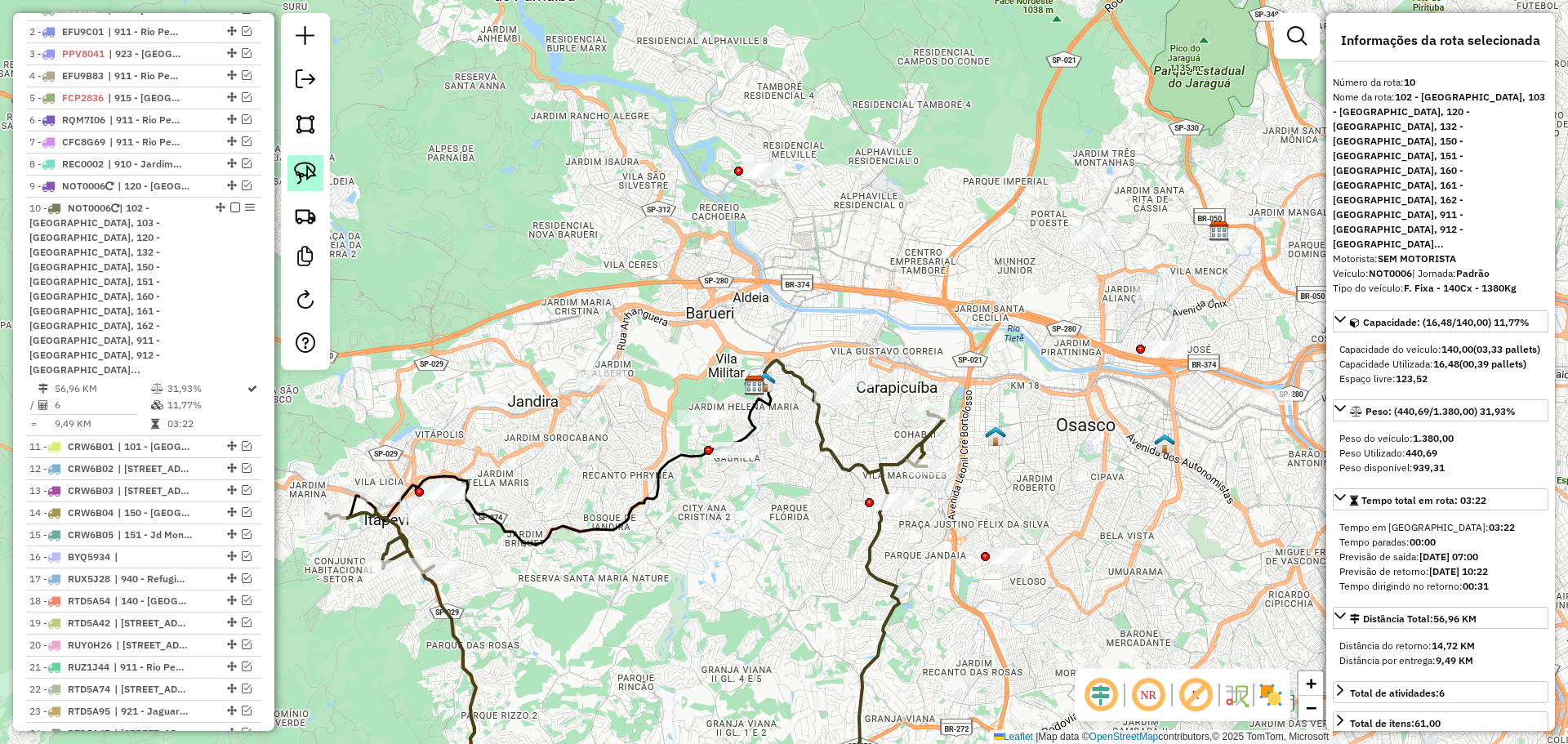
click at [321, 175] on link at bounding box center [305, 173] width 36 height 36
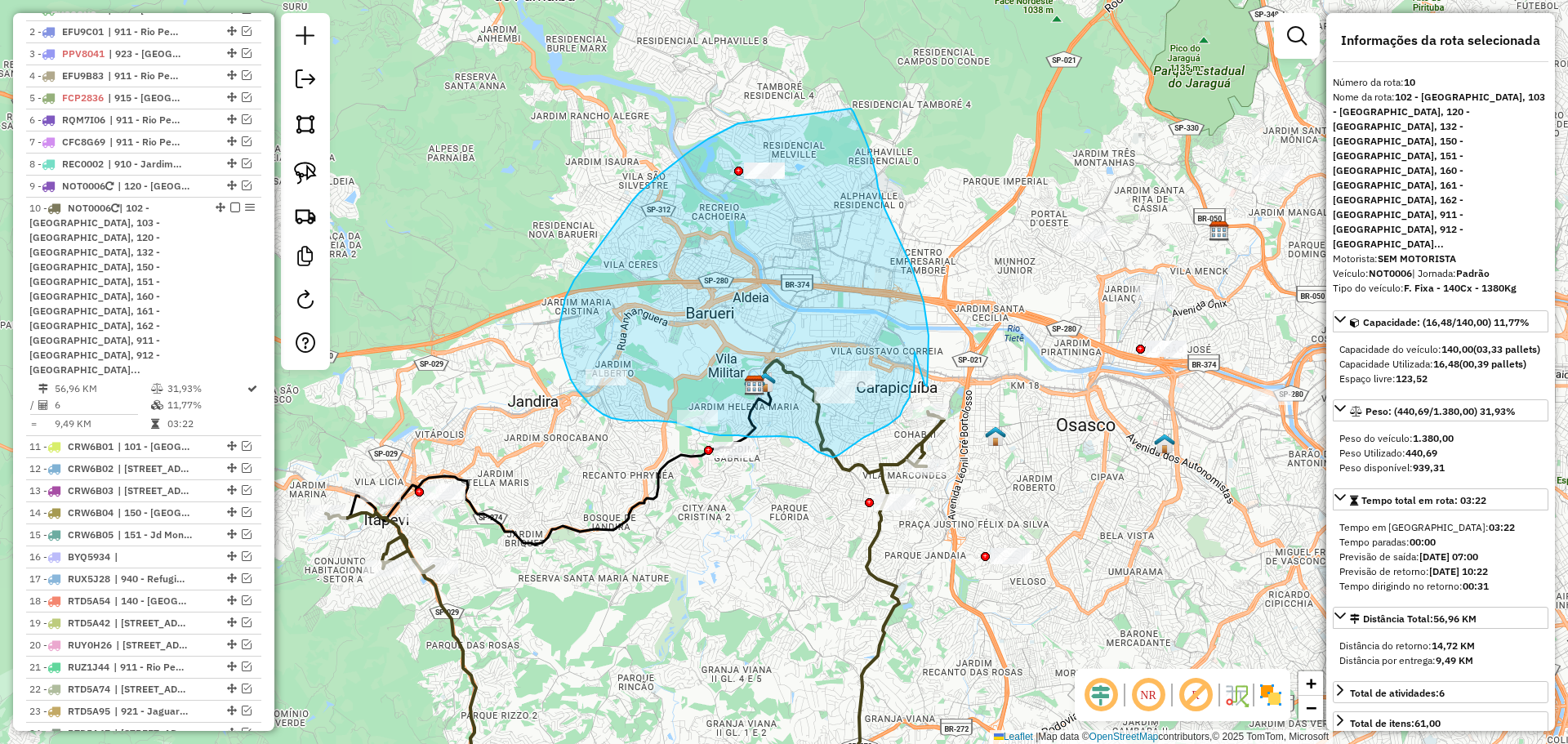
drag, startPoint x: 738, startPoint y: 123, endPoint x: 851, endPoint y: 109, distance: 113.9
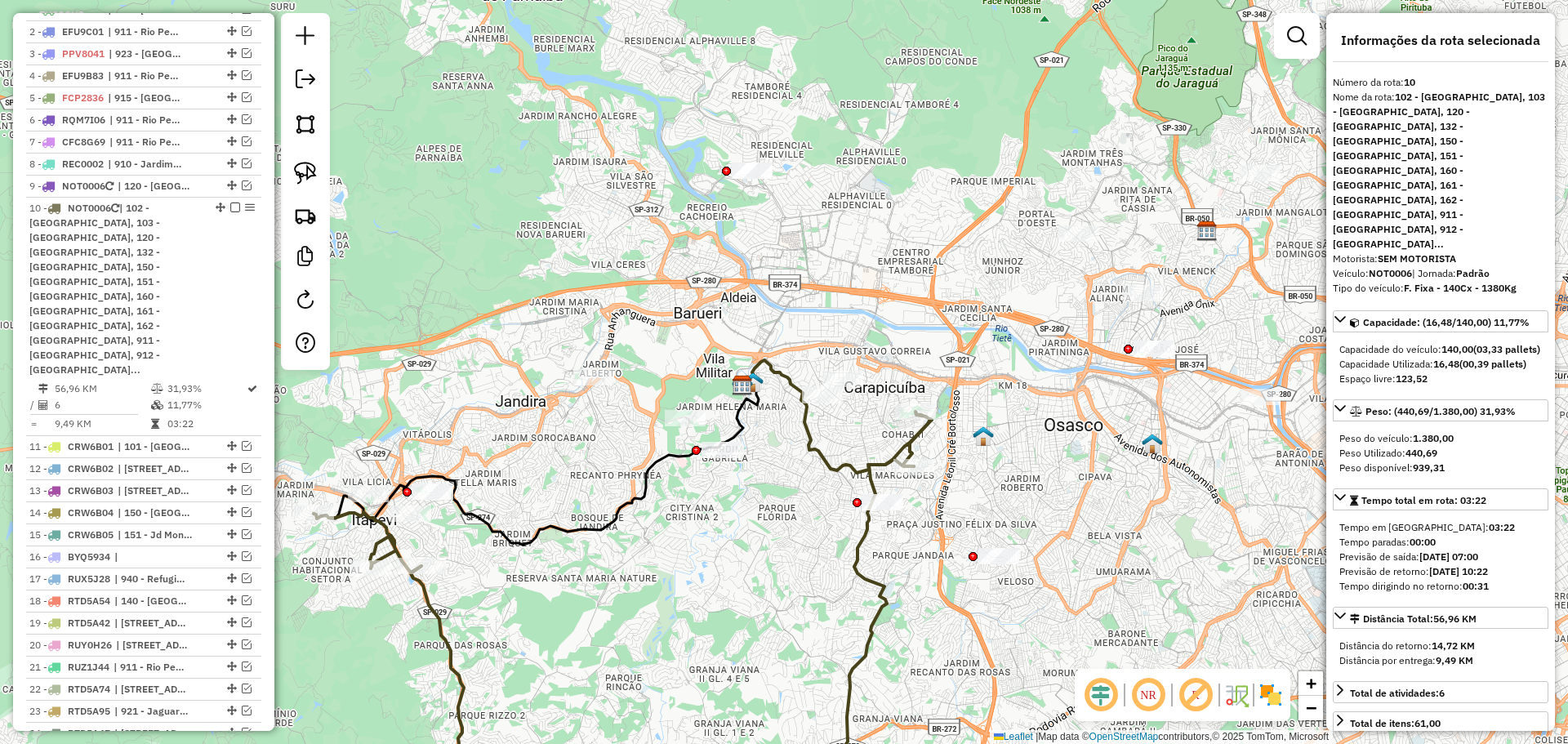
drag, startPoint x: 798, startPoint y: 493, endPoint x: 1056, endPoint y: 273, distance: 339.1
click at [792, 495] on div "Janela de atendimento Grade de atendimento Capacidade Transportadoras Veículos …" at bounding box center [784, 372] width 1568 height 744
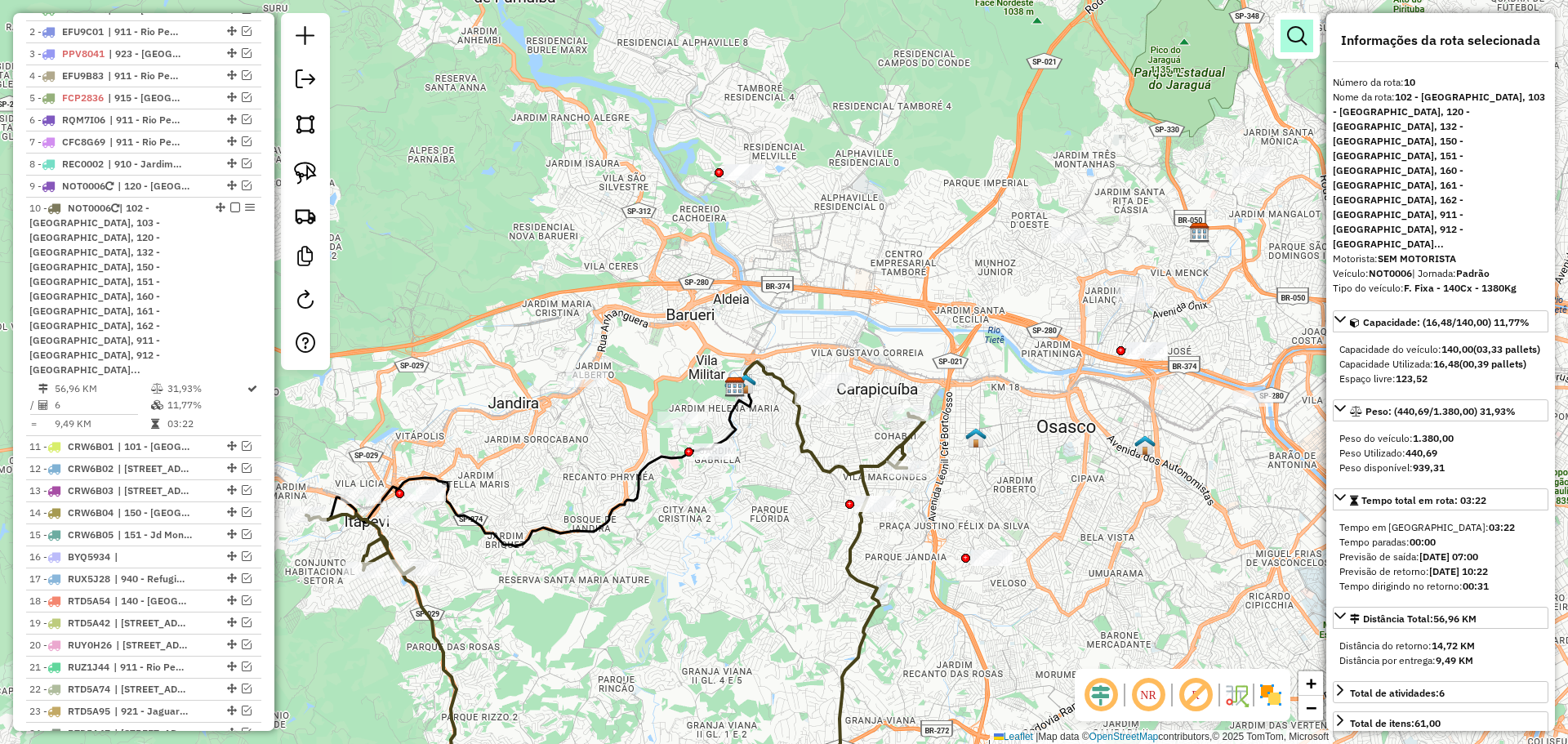
click at [1285, 41] on link at bounding box center [1296, 36] width 33 height 33
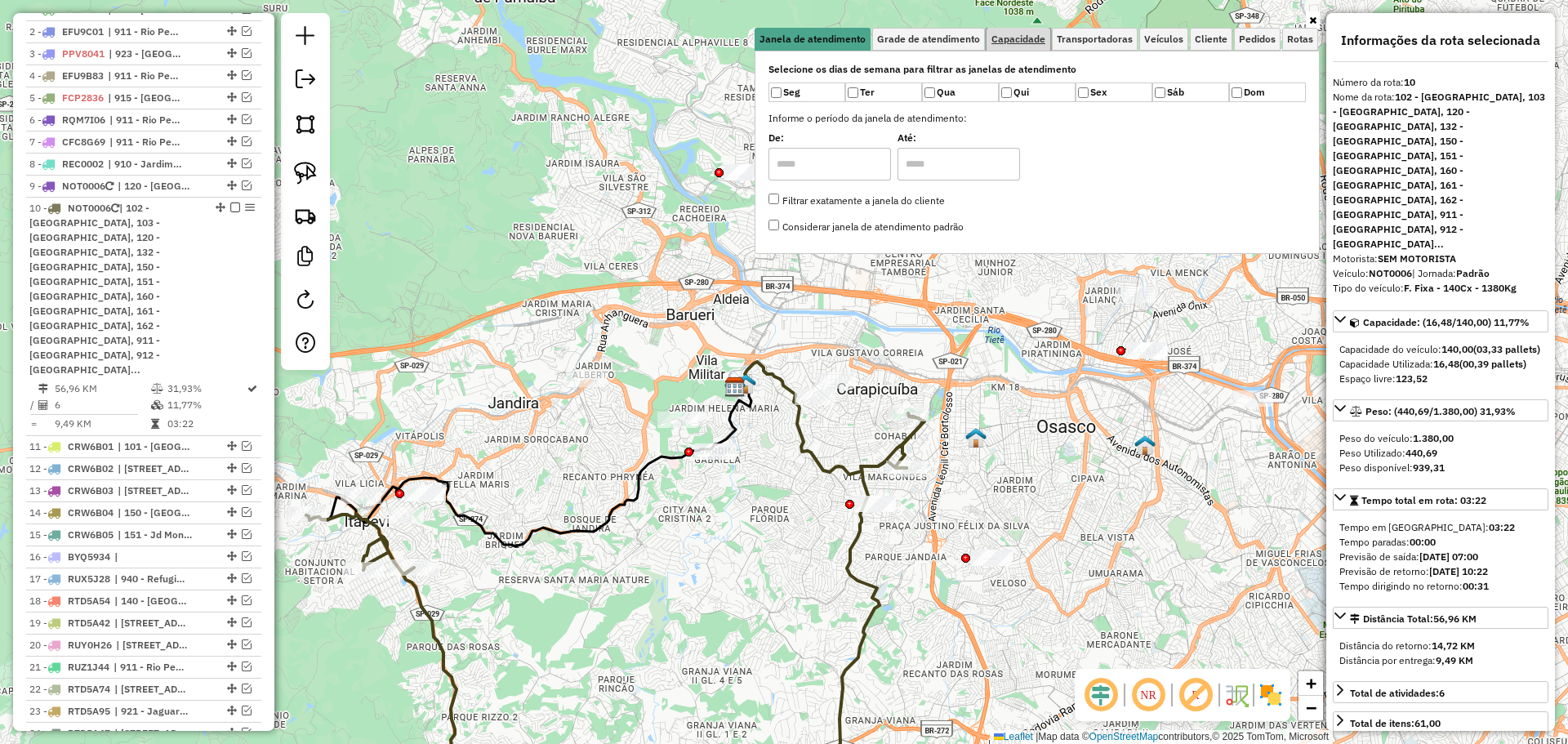
click at [1021, 34] on span "Capacidade" at bounding box center [1019, 39] width 54 height 10
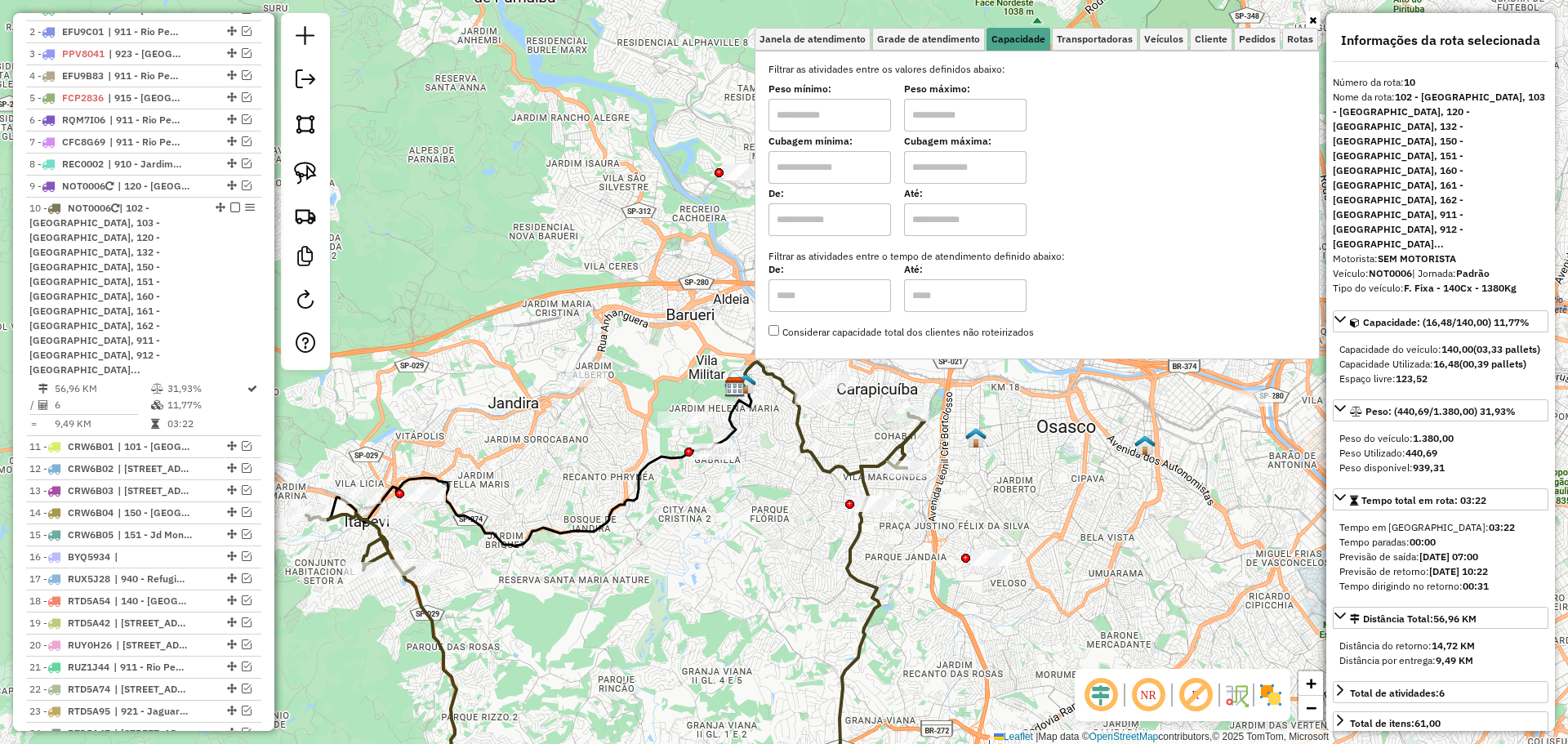
click at [845, 172] on input "text" at bounding box center [830, 167] width 122 height 33
type input "****"
click at [829, 138] on label "Cubagem mínima:" at bounding box center [830, 141] width 122 height 14
click at [835, 116] on input "text" at bounding box center [830, 115] width 122 height 33
type input "****"
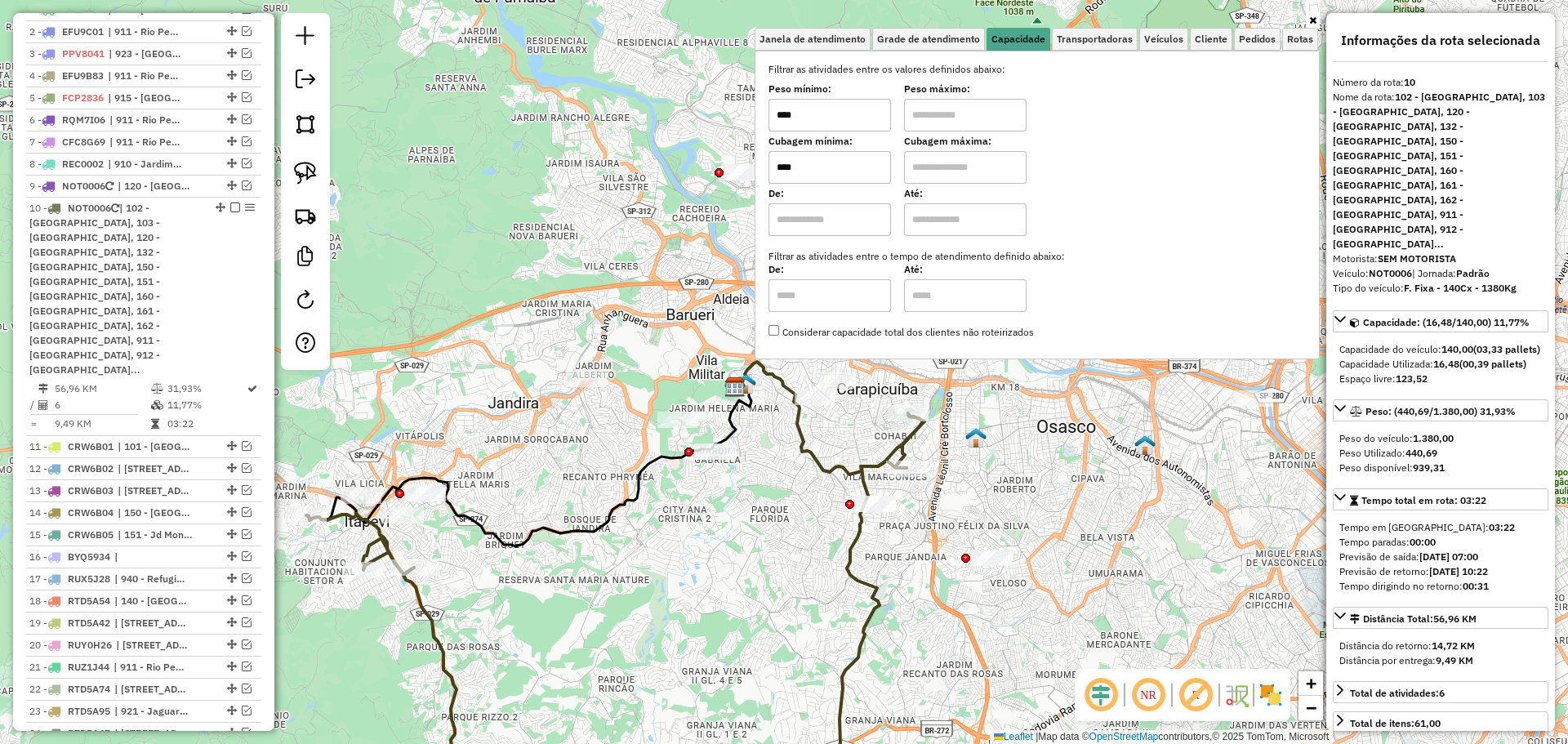
click at [978, 106] on input "text" at bounding box center [966, 115] width 122 height 33
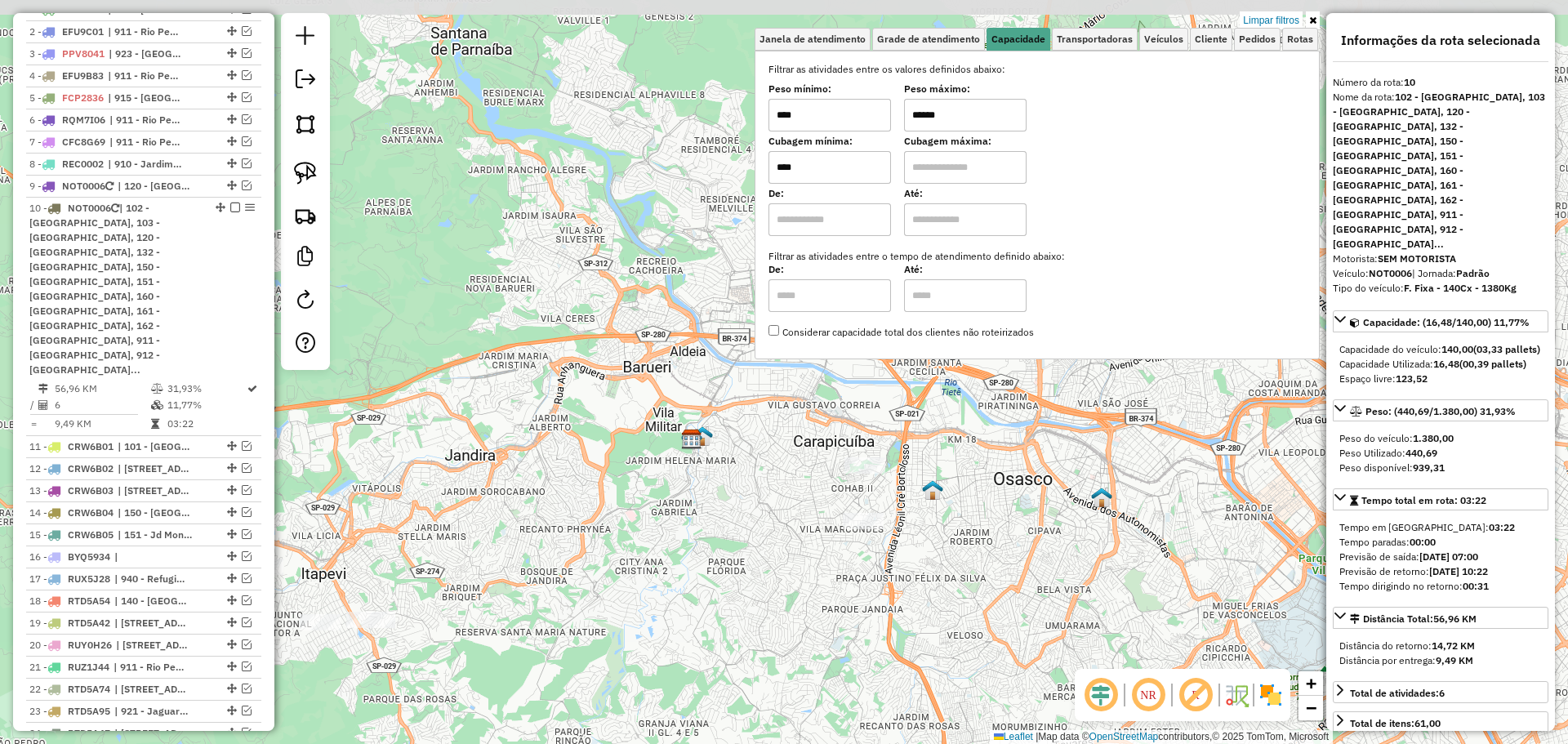
drag, startPoint x: 813, startPoint y: 498, endPoint x: 770, endPoint y: 551, distance: 68.2
click at [770, 551] on div "Limpar filtros Janela de atendimento Grade de atendimento Capacidade Transporta…" at bounding box center [784, 372] width 1568 height 744
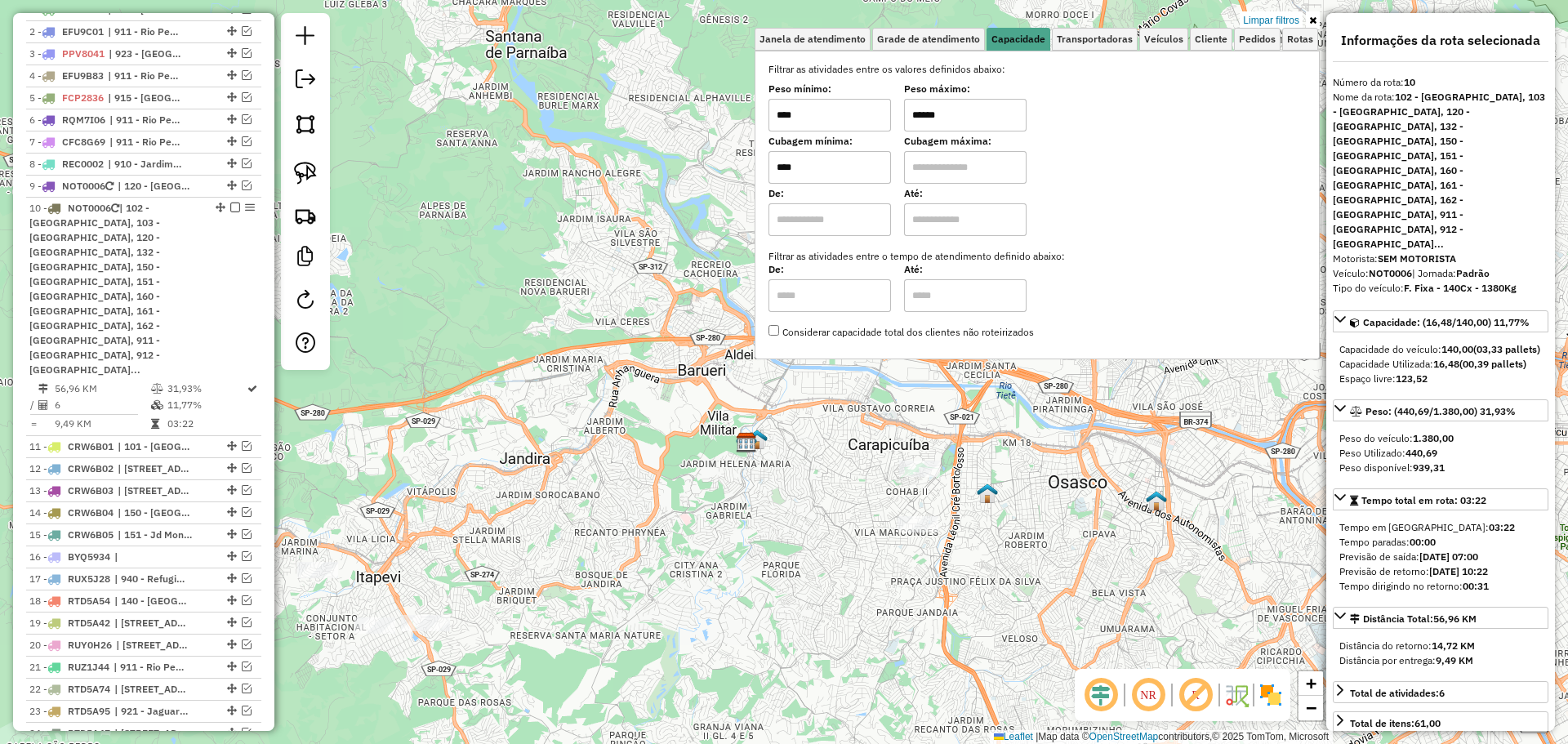
drag, startPoint x: 770, startPoint y: 551, endPoint x: 841, endPoint y: 561, distance: 71.7
click at [832, 561] on div "Limpar filtros Janela de atendimento Grade de atendimento Capacidade Transporta…" at bounding box center [784, 372] width 1568 height 744
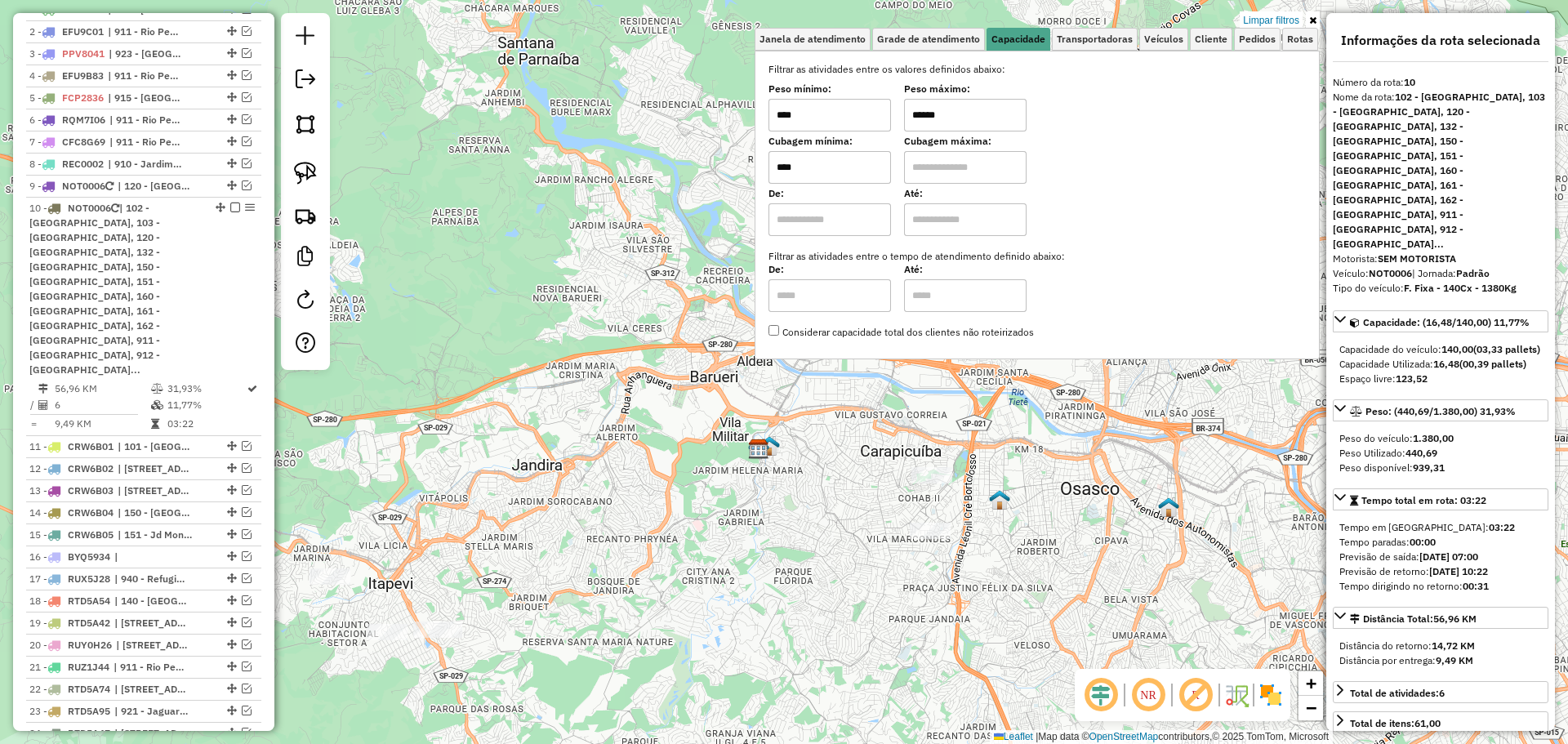
click at [921, 113] on input "******" at bounding box center [966, 115] width 122 height 33
drag, startPoint x: 921, startPoint y: 124, endPoint x: 976, endPoint y: 126, distance: 55.0
click at [976, 126] on input "******" at bounding box center [966, 115] width 122 height 33
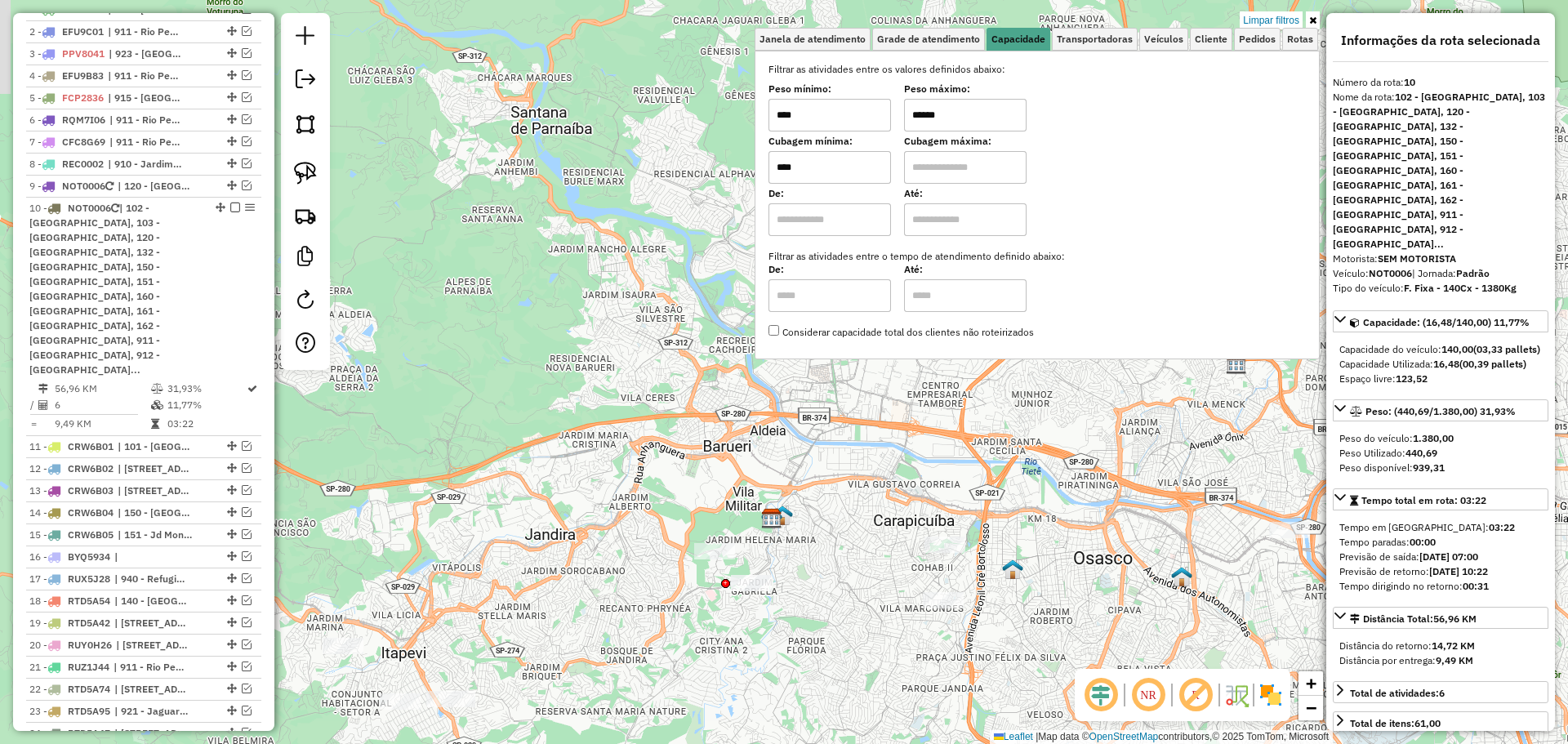
drag, startPoint x: 490, startPoint y: 461, endPoint x: 570, endPoint y: 534, distance: 108.3
click at [504, 533] on div "Limpar filtros Janela de atendimento Grade de atendimento Capacidade Transporta…" at bounding box center [784, 372] width 1568 height 744
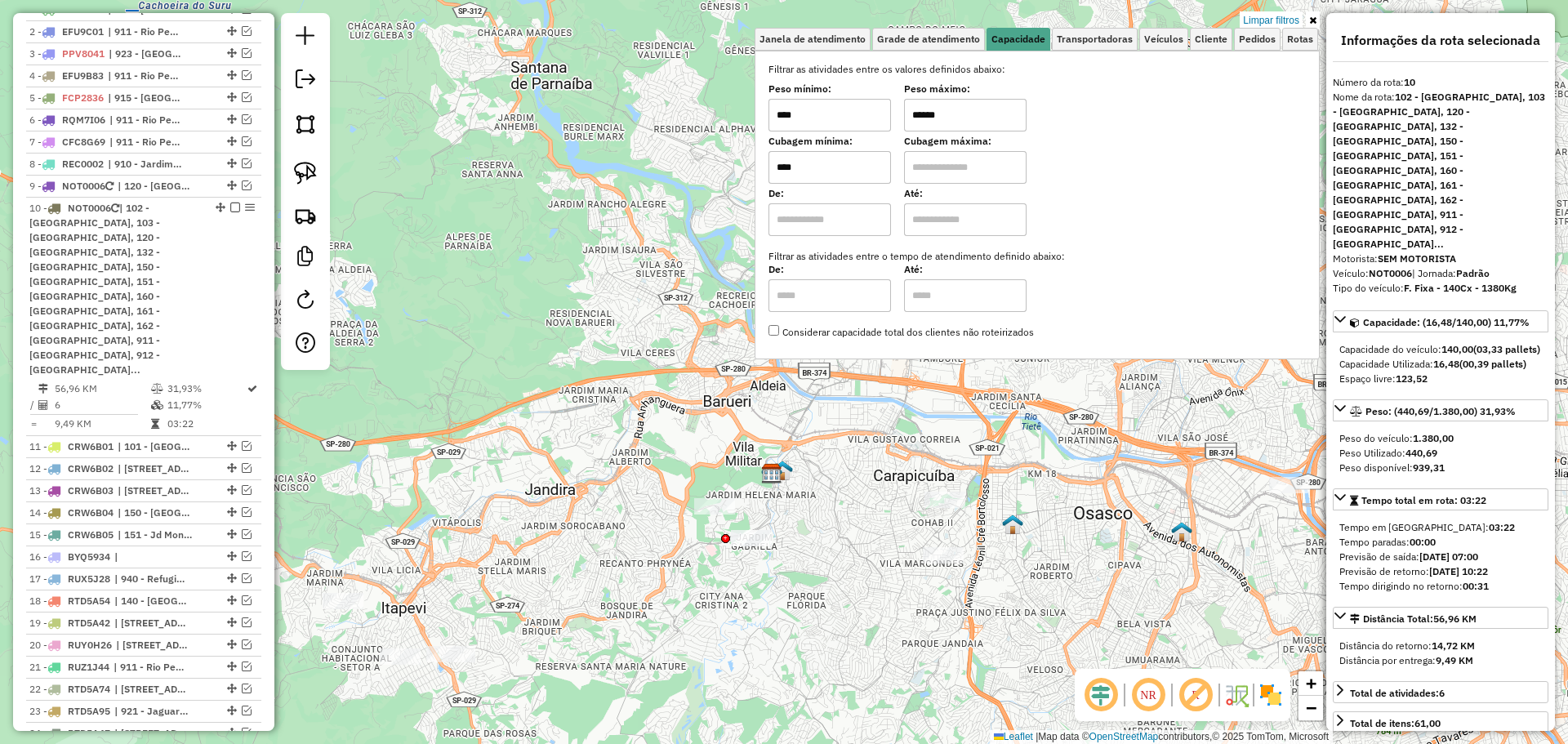
drag, startPoint x: 602, startPoint y: 546, endPoint x: 636, endPoint y: 512, distance: 48.1
click at [636, 512] on div "Limpar filtros Janela de atendimento Grade de atendimento Capacidade Transporta…" at bounding box center [784, 372] width 1568 height 744
click at [318, 176] on link at bounding box center [305, 173] width 36 height 36
click at [300, 168] on img at bounding box center [305, 173] width 23 height 23
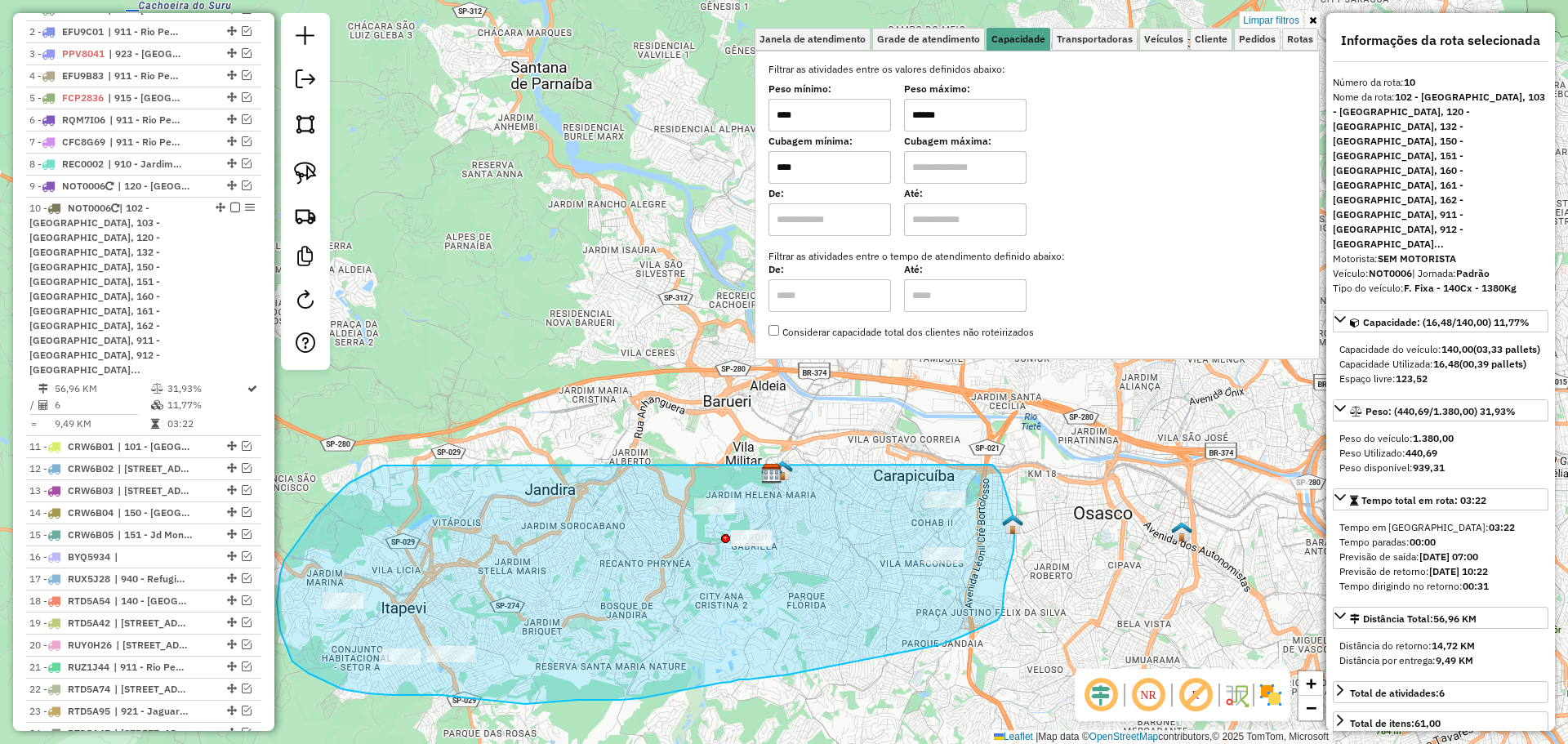
drag, startPoint x: 383, startPoint y: 466, endPoint x: 993, endPoint y: 465, distance: 610.0
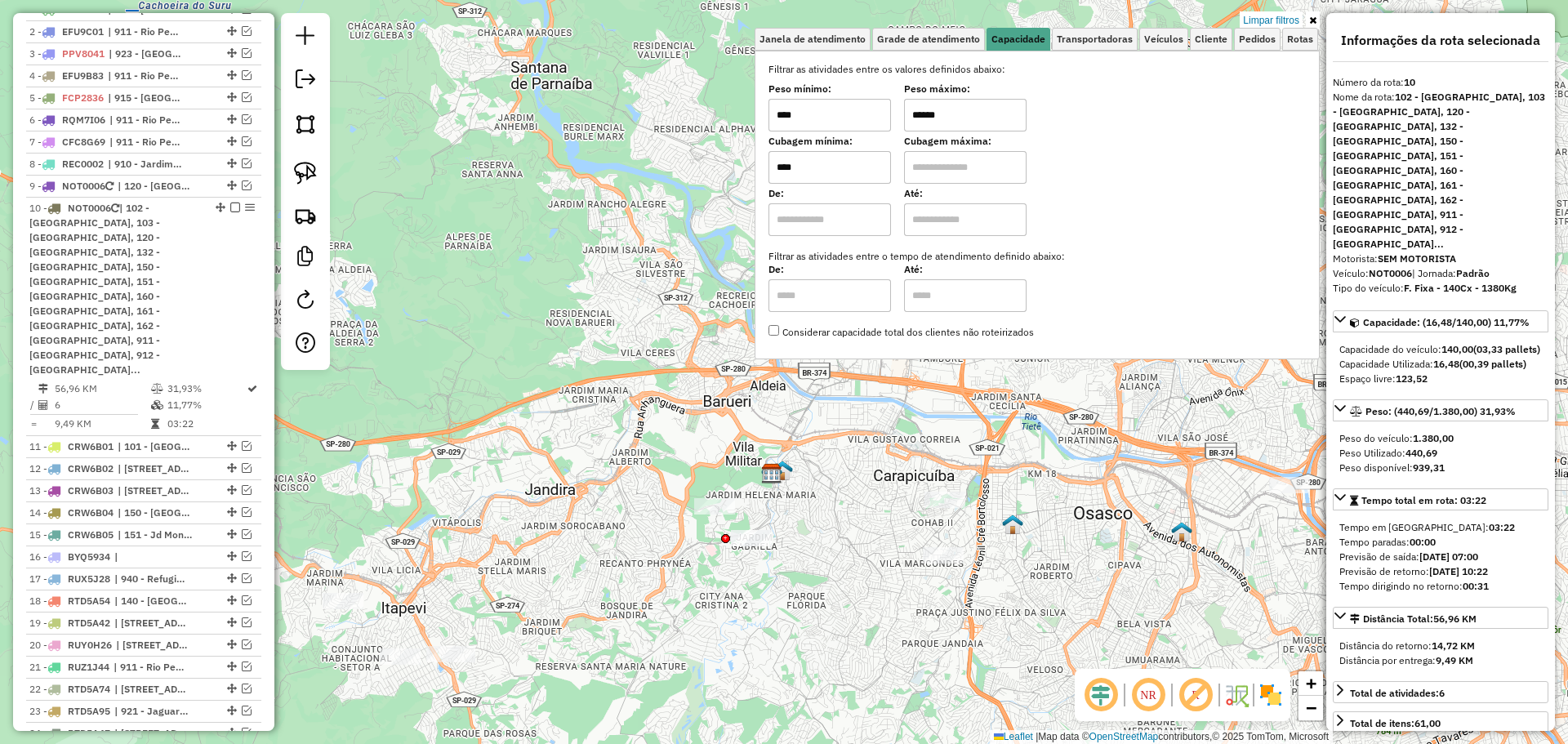
click at [923, 112] on input "******" at bounding box center [966, 115] width 122 height 33
type input "******"
click at [297, 164] on img at bounding box center [305, 173] width 23 height 23
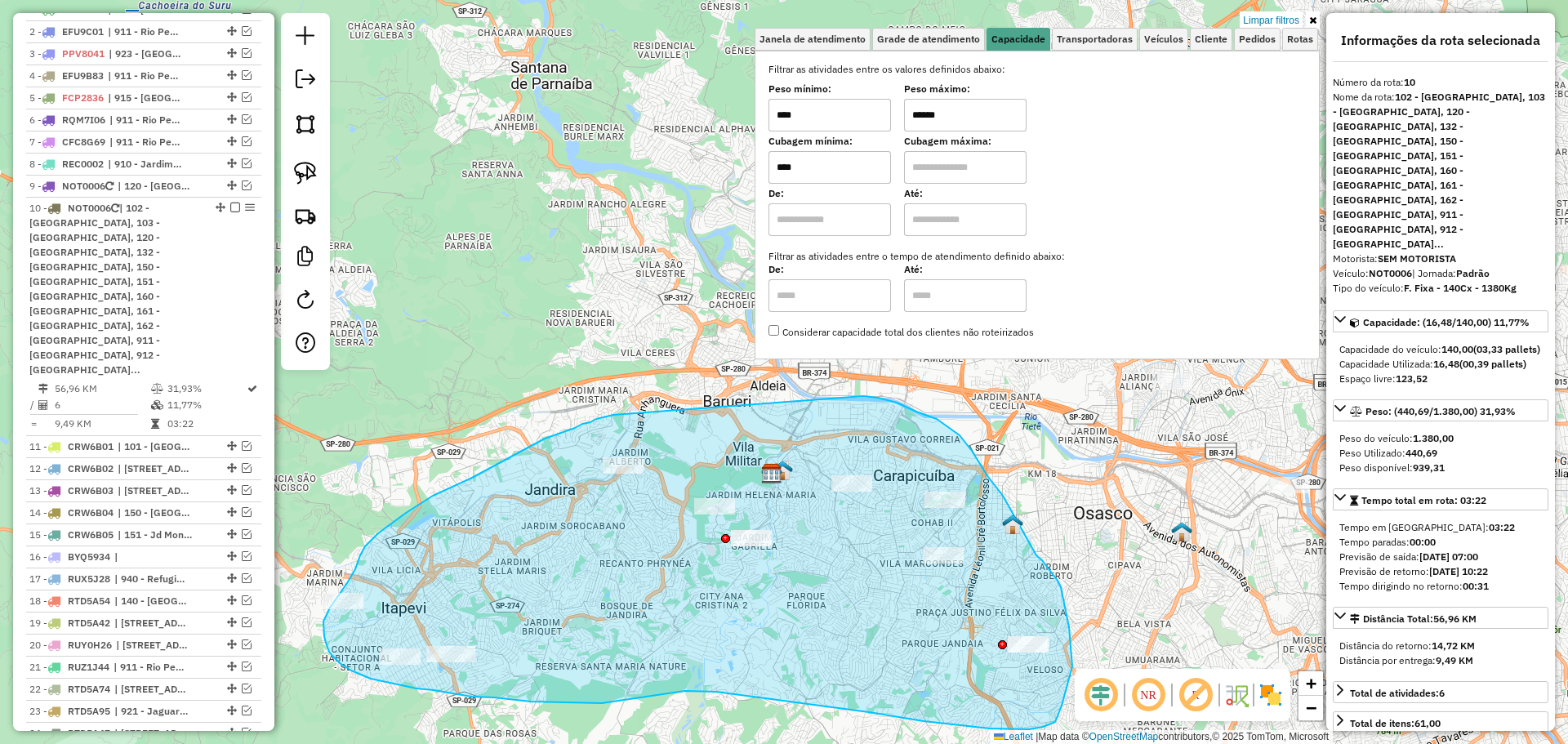
drag, startPoint x: 498, startPoint y: 464, endPoint x: 860, endPoint y: 396, distance: 368.3
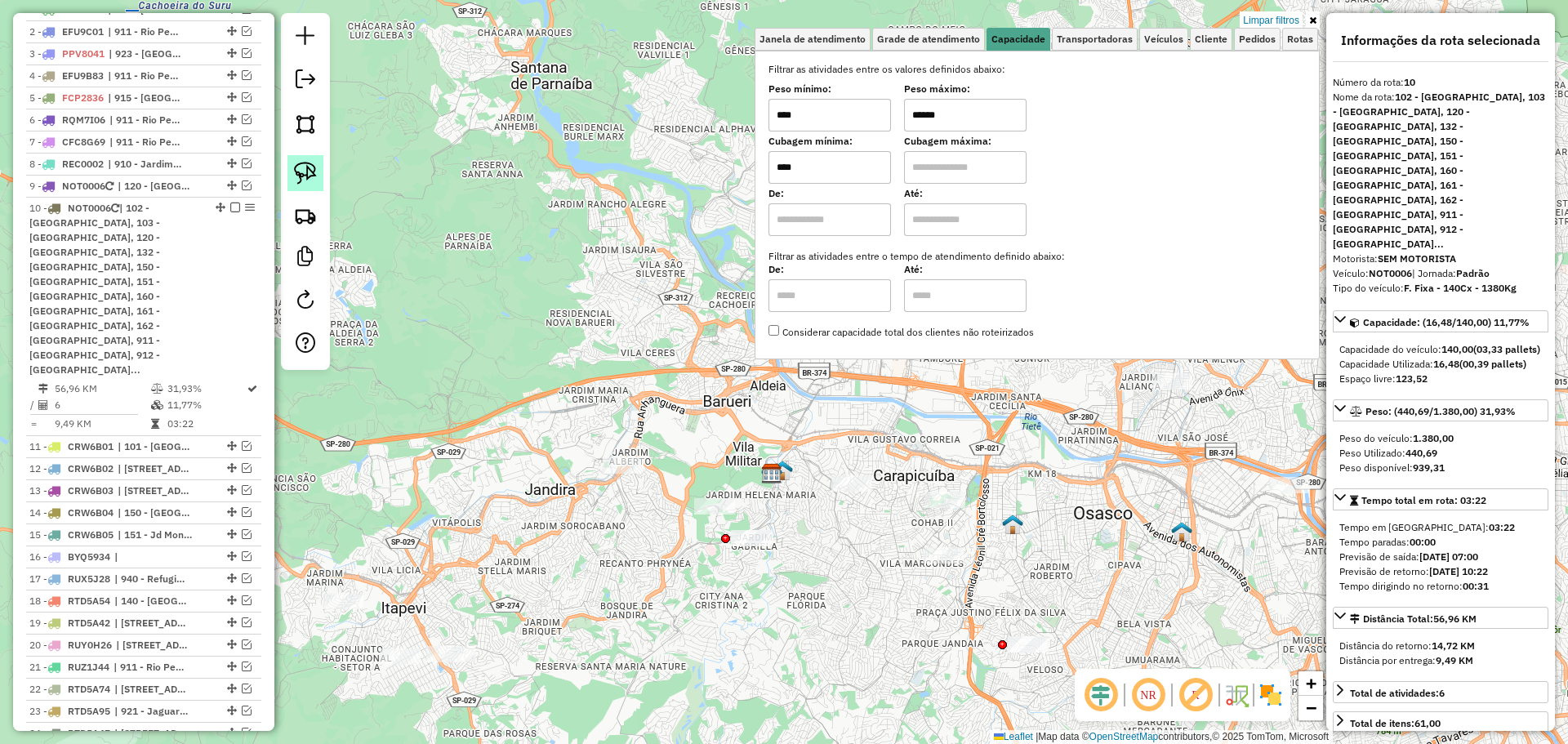
click at [292, 169] on link at bounding box center [305, 173] width 36 height 36
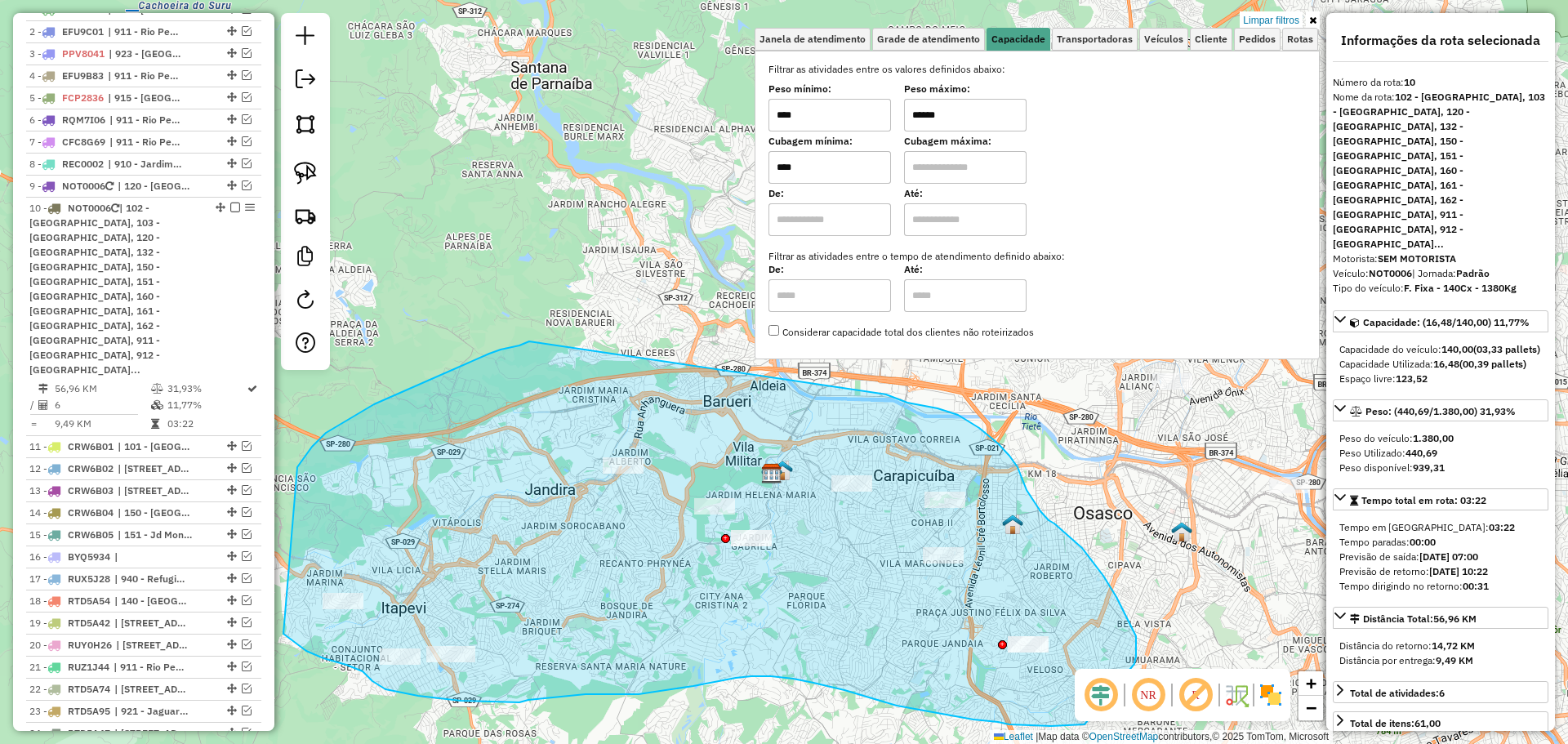
drag, startPoint x: 529, startPoint y: 341, endPoint x: 886, endPoint y: 394, distance: 360.9
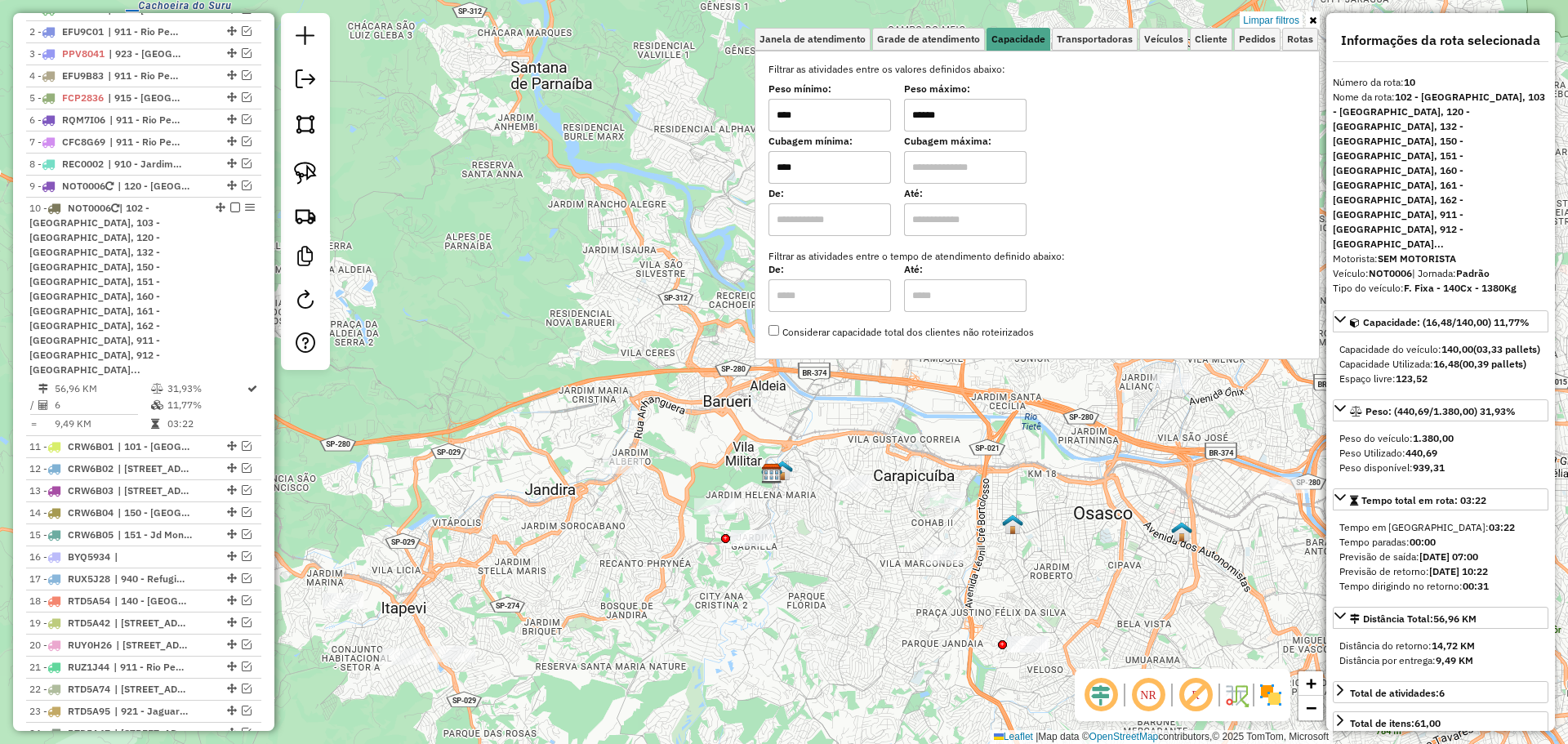
drag, startPoint x: 298, startPoint y: 176, endPoint x: 337, endPoint y: 208, distance: 50.4
click at [299, 176] on img at bounding box center [305, 173] width 23 height 23
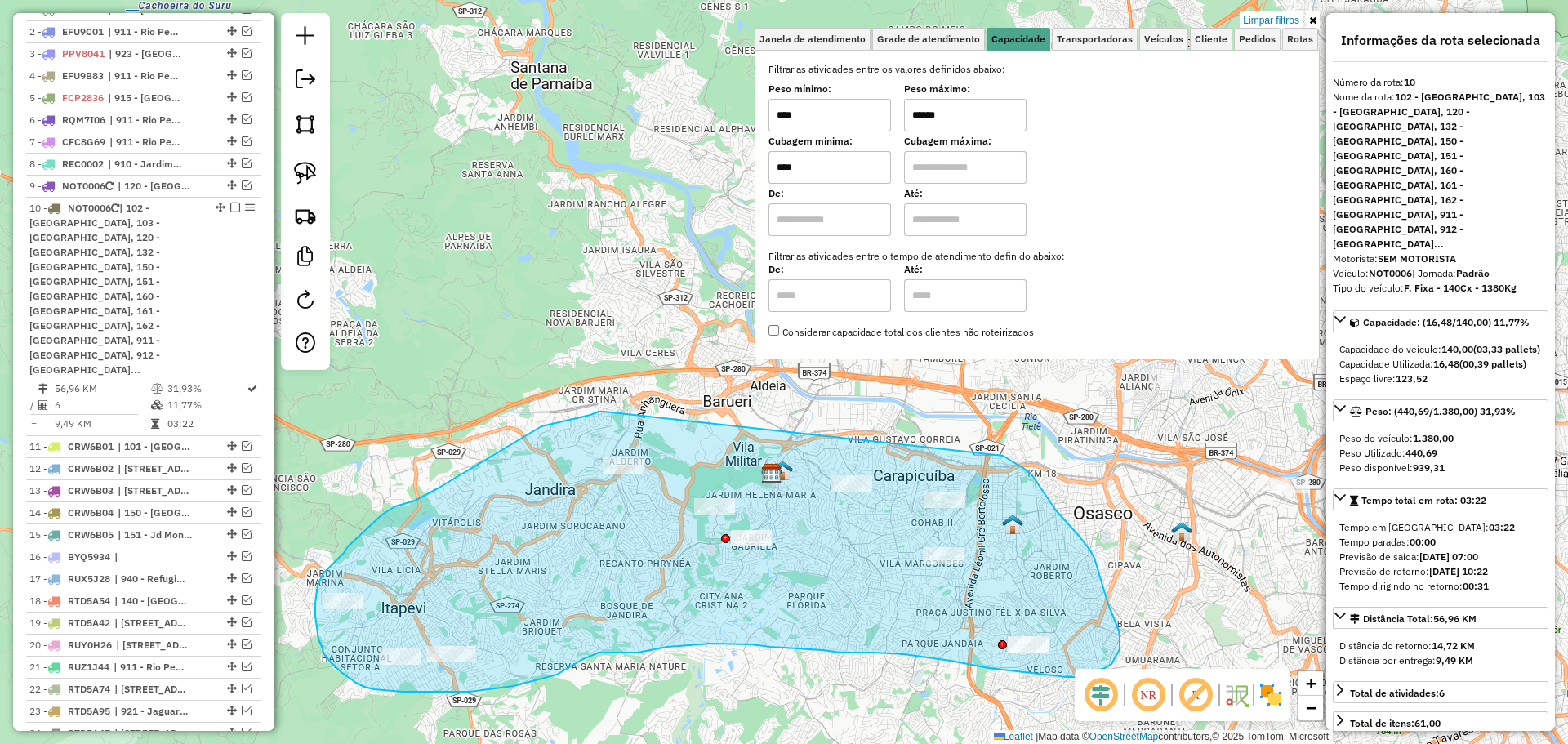
drag, startPoint x: 563, startPoint y: 422, endPoint x: 952, endPoint y: 432, distance: 389.1
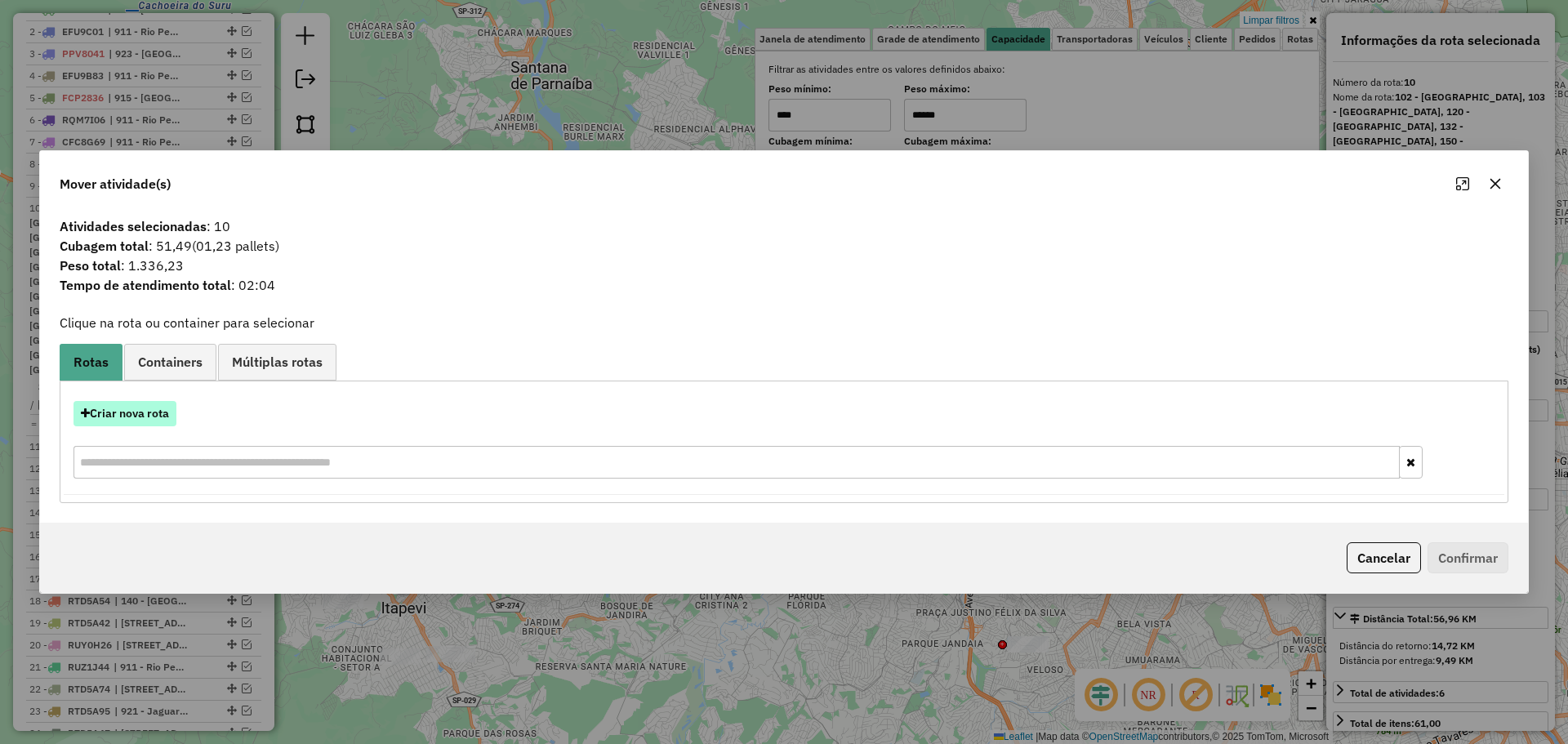
click at [142, 417] on button "Criar nova rota" at bounding box center [125, 414] width 103 height 25
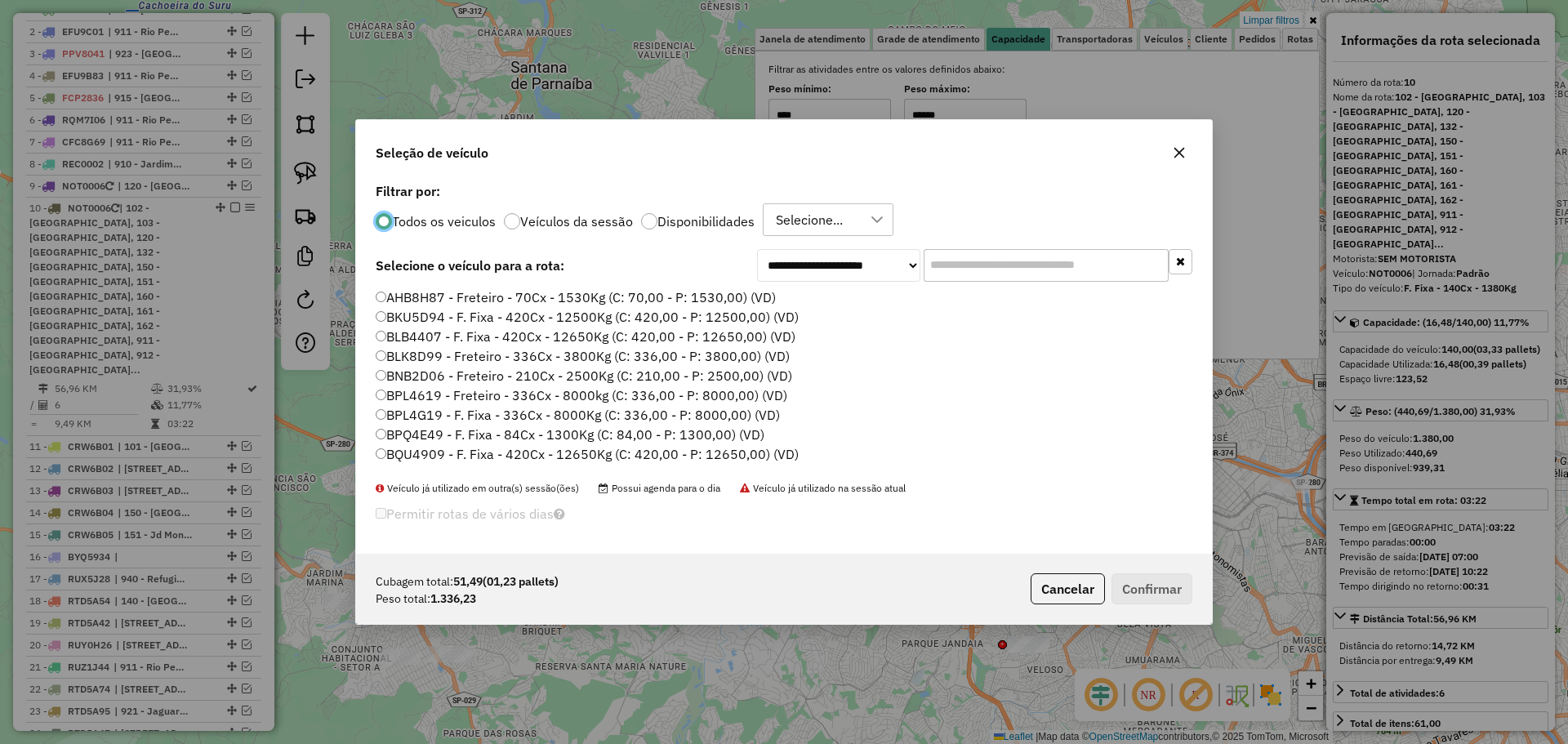
click at [1029, 259] on input "text" at bounding box center [1046, 266] width 245 height 33
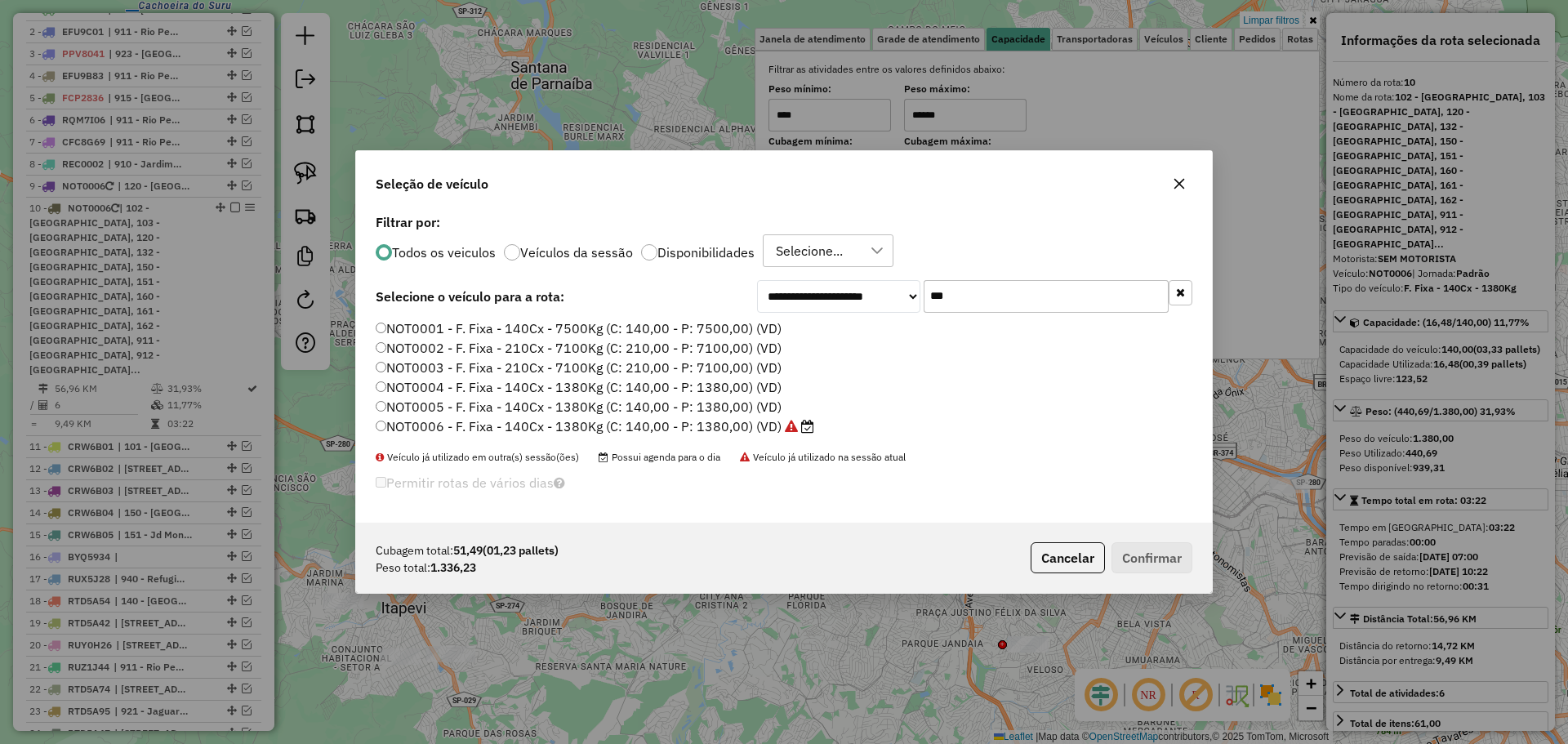
type input "***"
click at [666, 424] on label "NOT0006 - F. Fixa - 140Cx - 1380Kg (C: 140,00 - P: 1380,00) (VD)" at bounding box center [595, 426] width 439 height 20
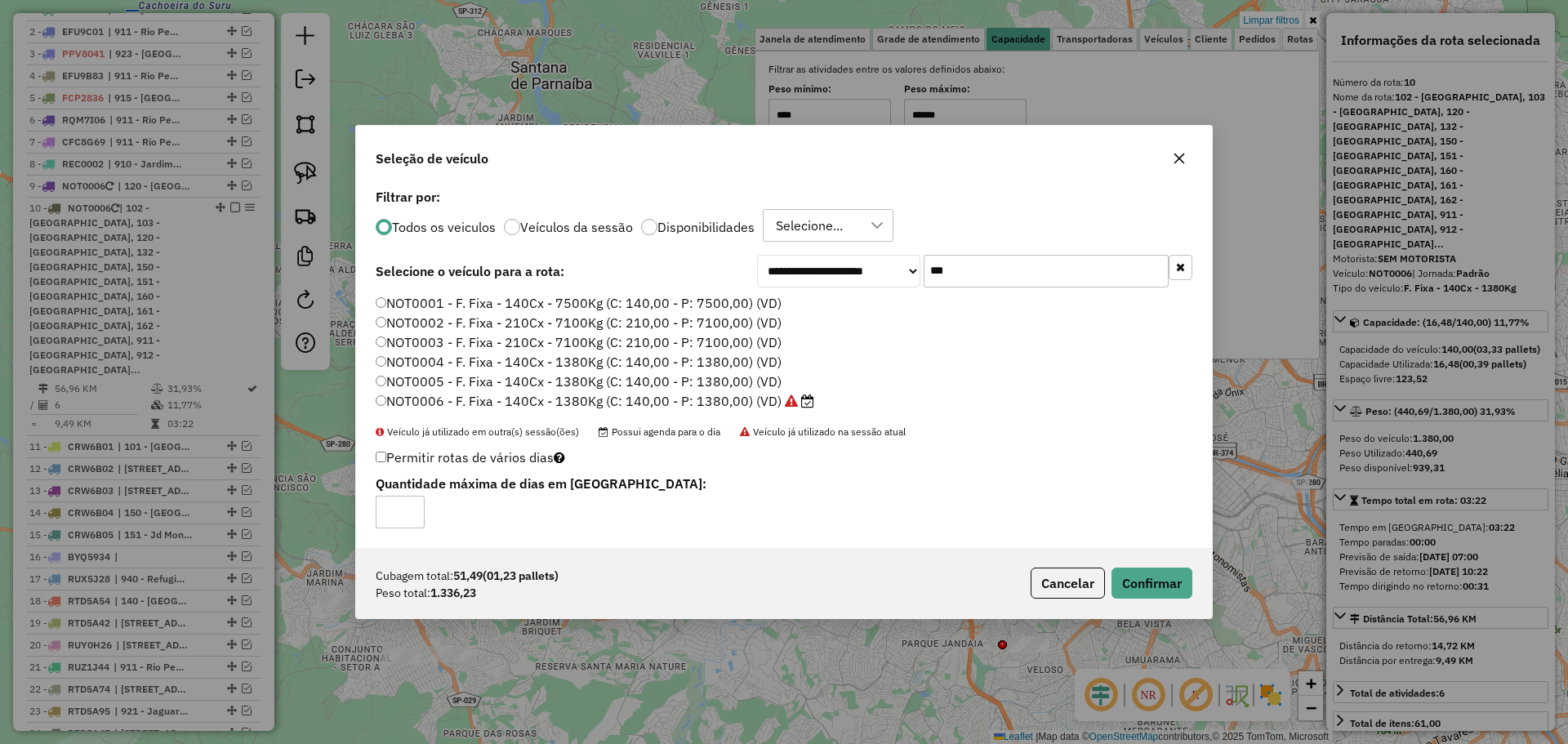
click at [664, 402] on label "NOT0006 - F. Fixa - 140Cx - 1380Kg (C: 140,00 - P: 1380,00) (VD)" at bounding box center [595, 400] width 439 height 20
click at [650, 384] on label "NOT0005 - F. Fixa - 140Cx - 1380Kg (C: 140,00 - P: 1380,00) (VD)" at bounding box center [579, 381] width 406 height 20
click at [1140, 585] on button "Confirmar" at bounding box center [1151, 583] width 81 height 31
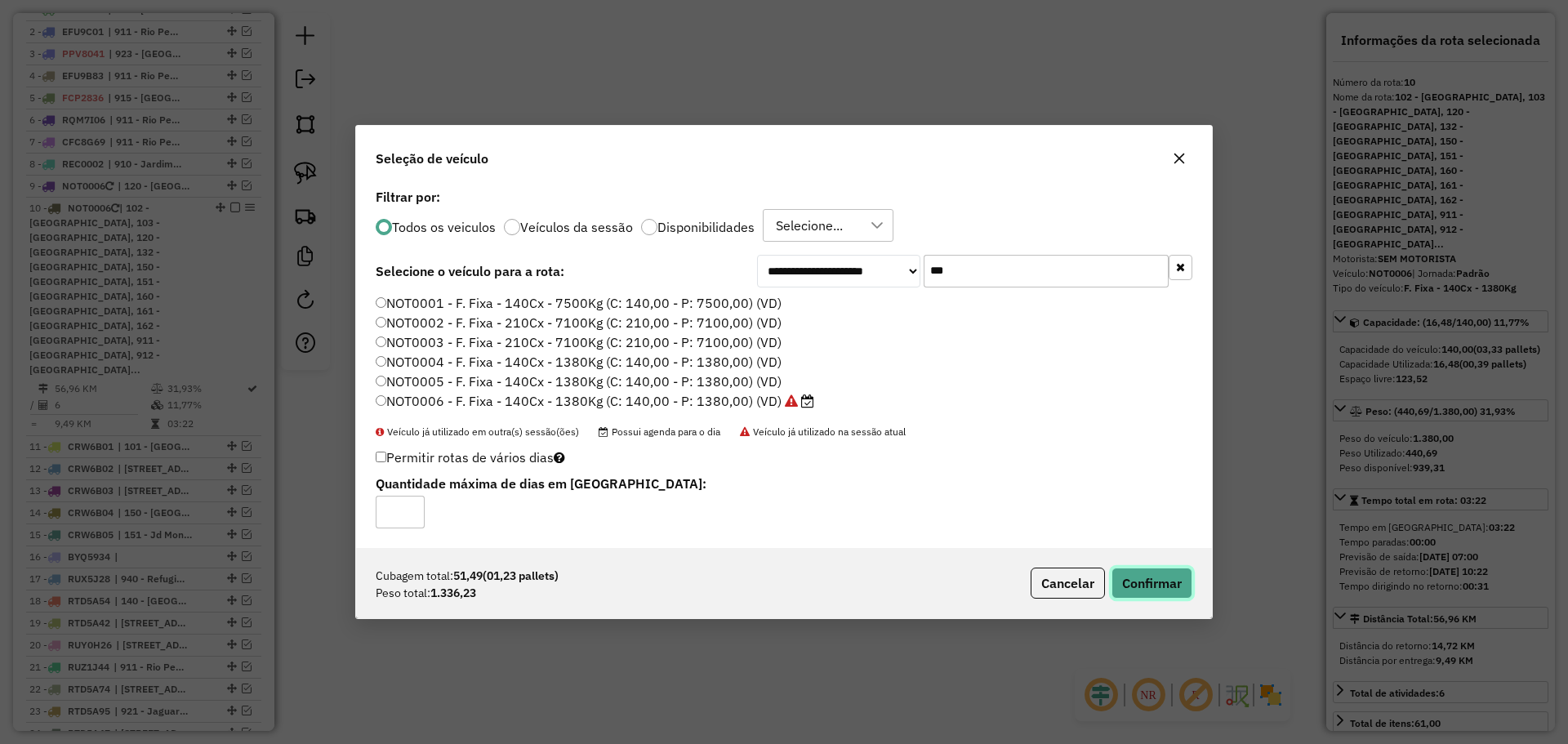
click at [1184, 581] on button "Confirmar" at bounding box center [1151, 583] width 81 height 31
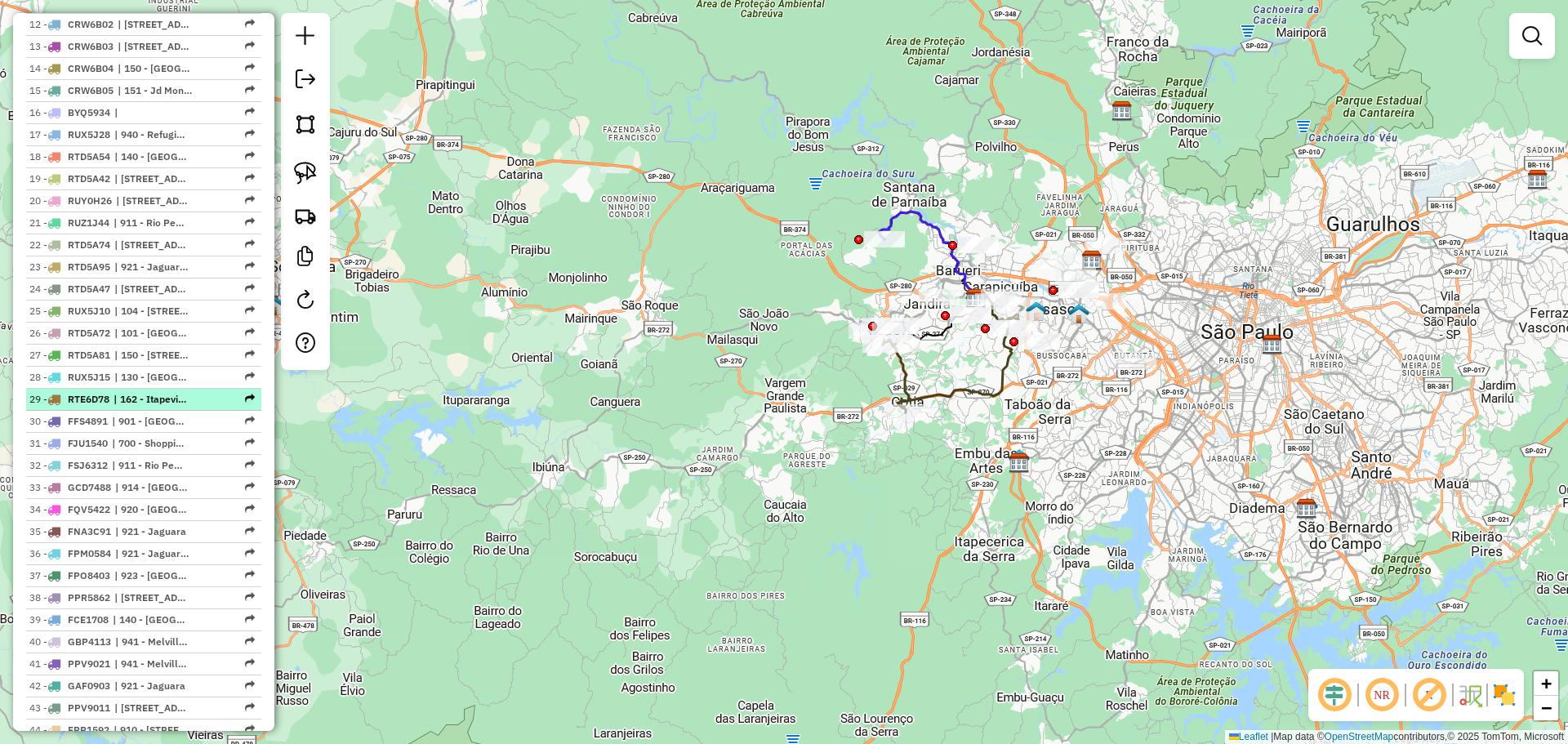
scroll to position [1388, 0]
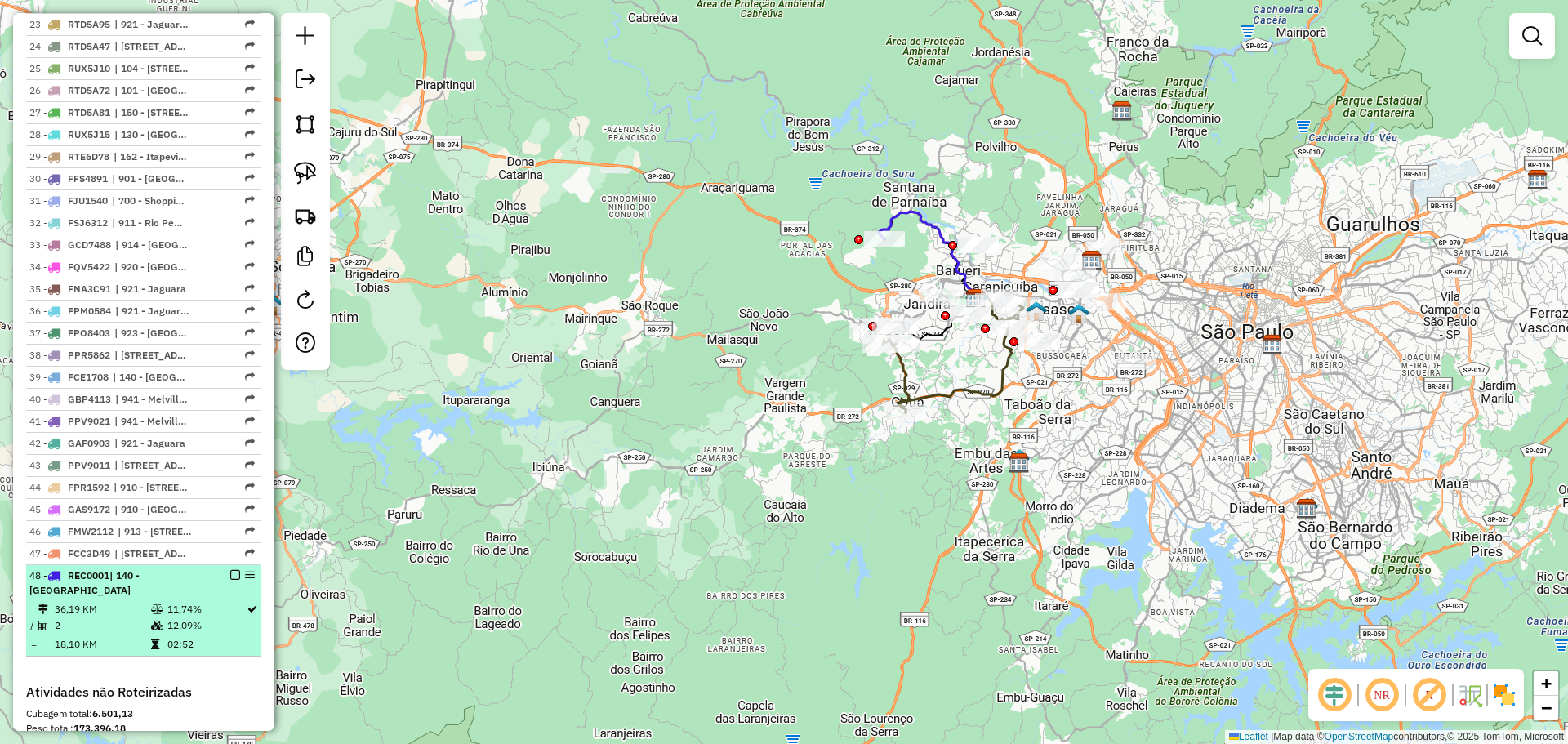
click at [183, 568] on div "48 - REC0001 | 140 - [GEOGRAPHIC_DATA]" at bounding box center [116, 583] width 173 height 30
select select "**********"
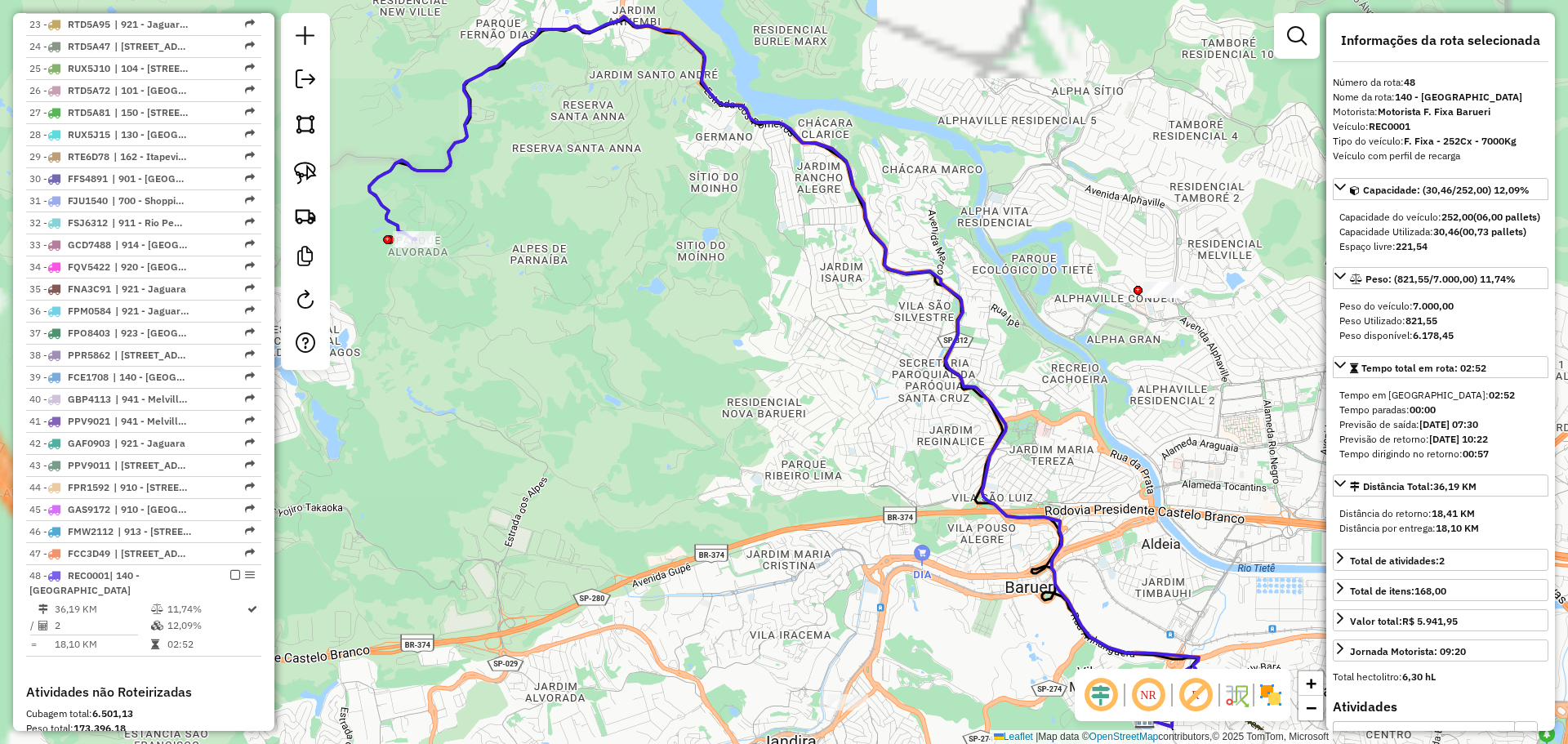
scroll to position [1225, 0]
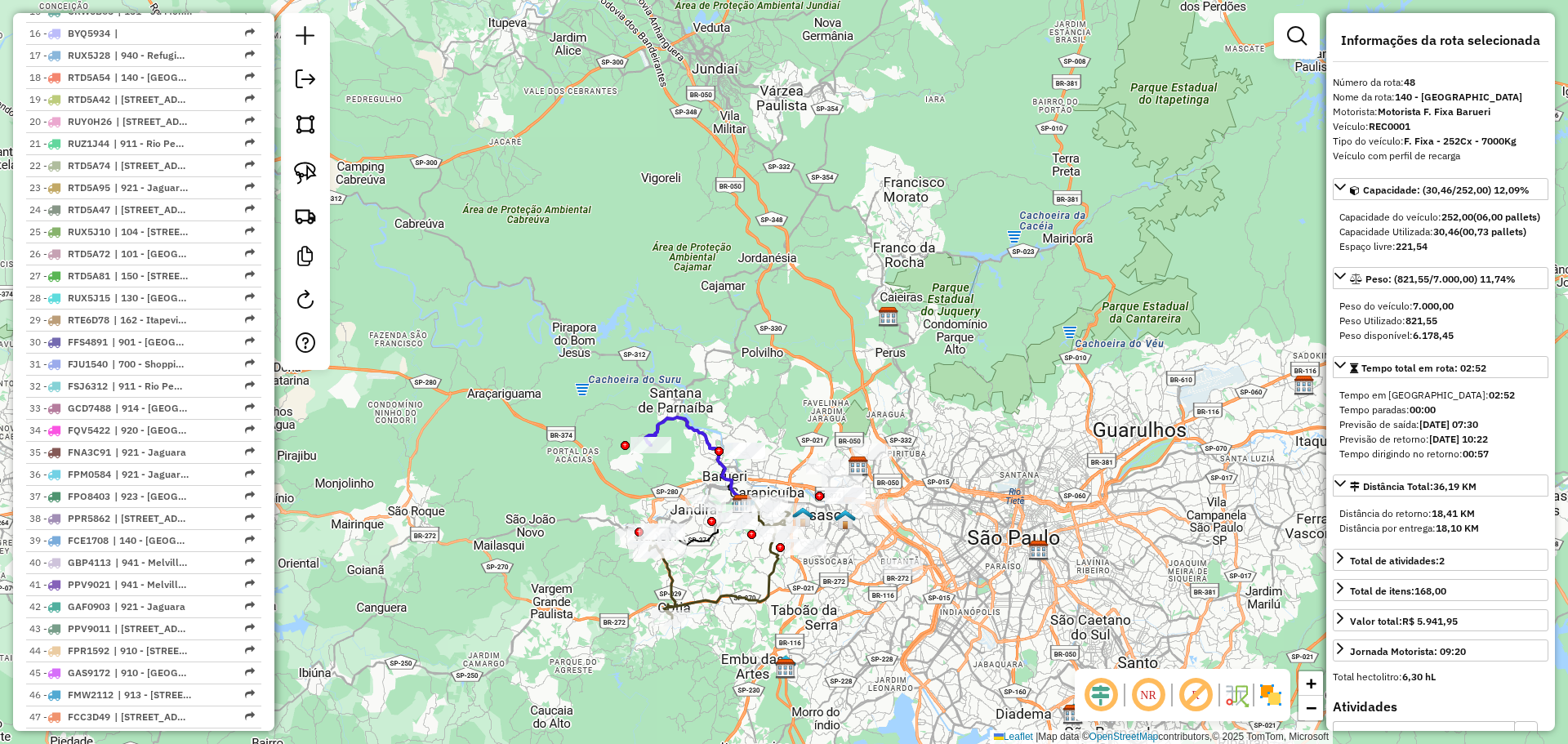
drag, startPoint x: 613, startPoint y: 528, endPoint x: 586, endPoint y: 496, distance: 41.9
click at [586, 496] on div "Janela de atendimento Grade de atendimento Capacidade Transportadoras Veículos …" at bounding box center [784, 372] width 1568 height 744
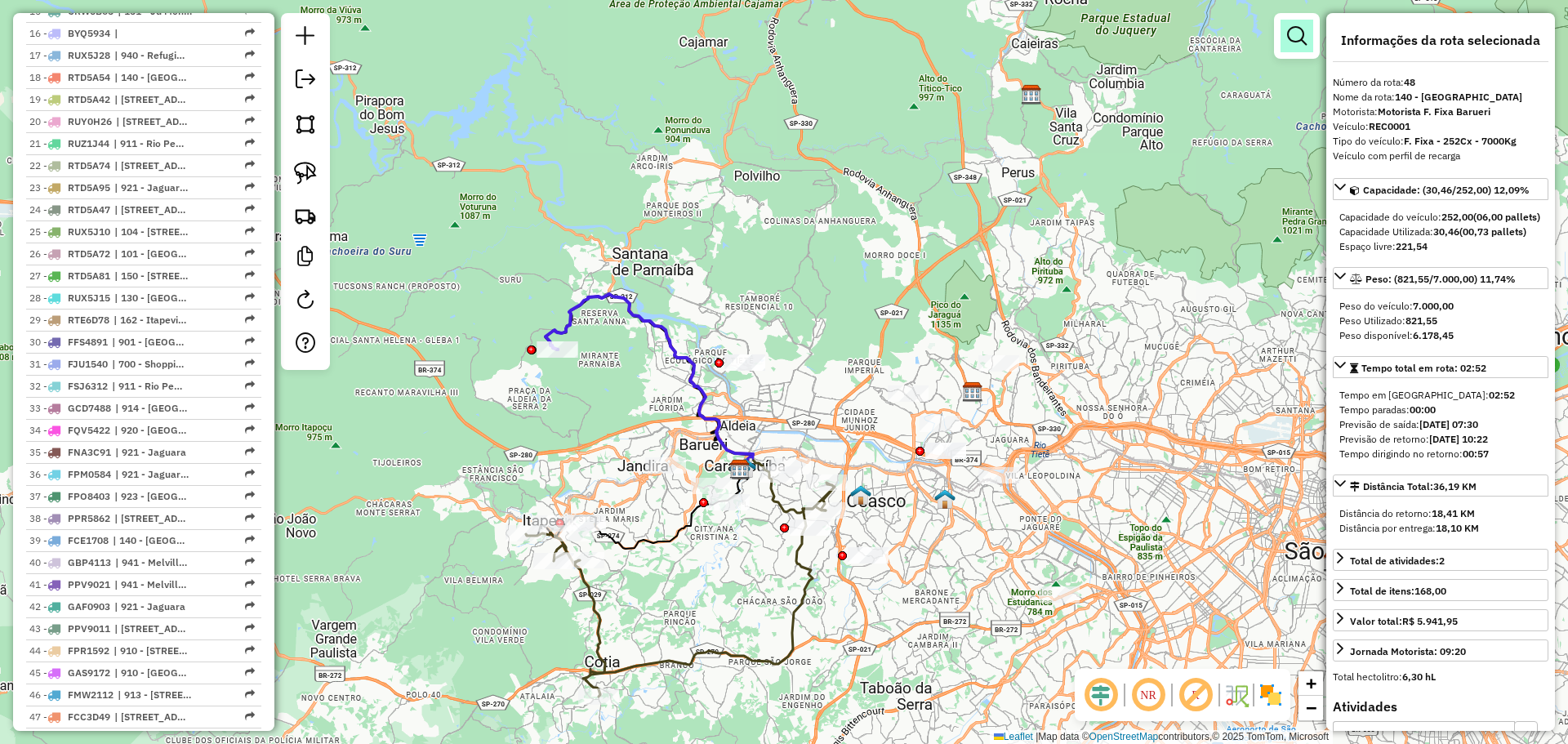
click at [1299, 26] on em at bounding box center [1296, 36] width 20 height 20
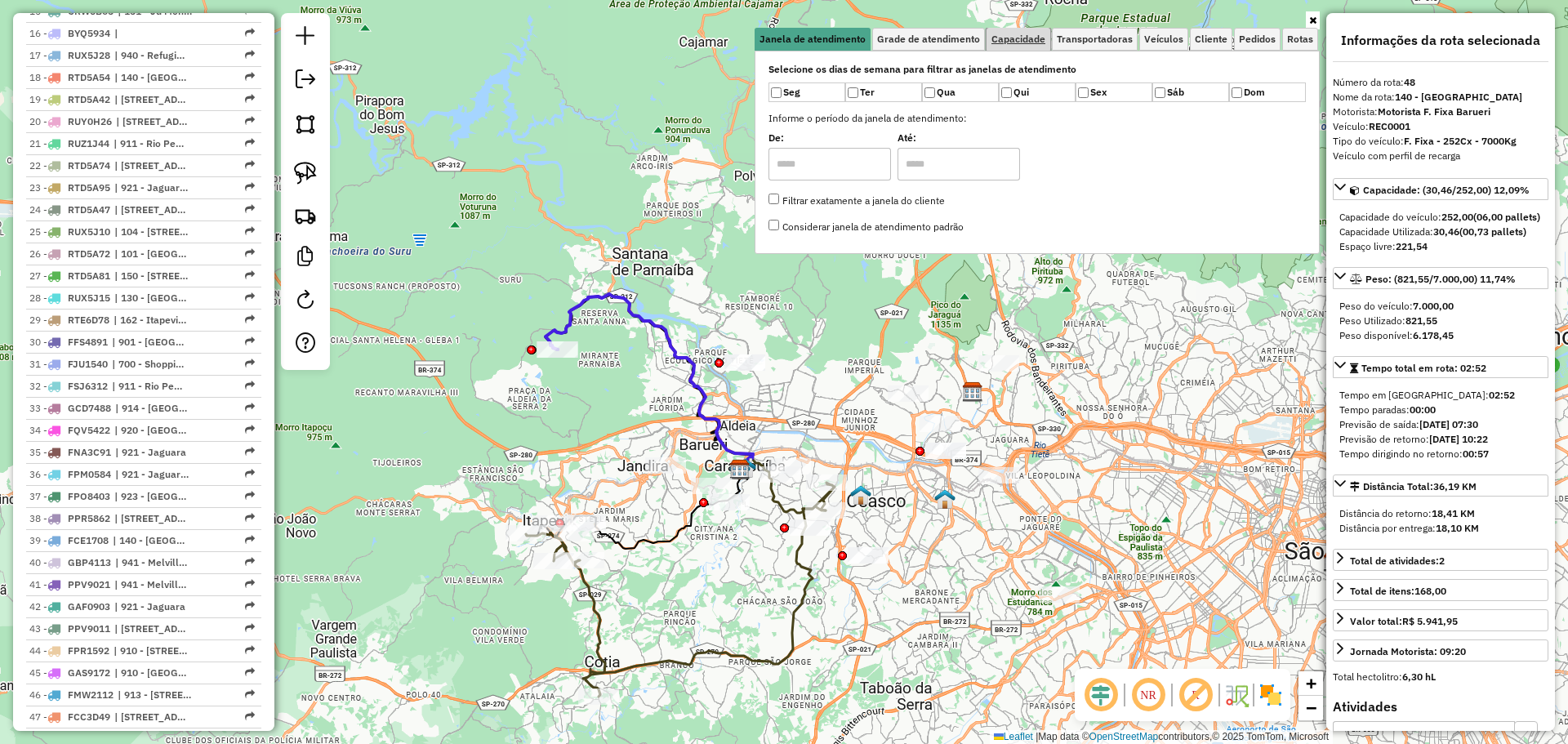
click at [1044, 38] on span "Capacidade" at bounding box center [1019, 39] width 54 height 10
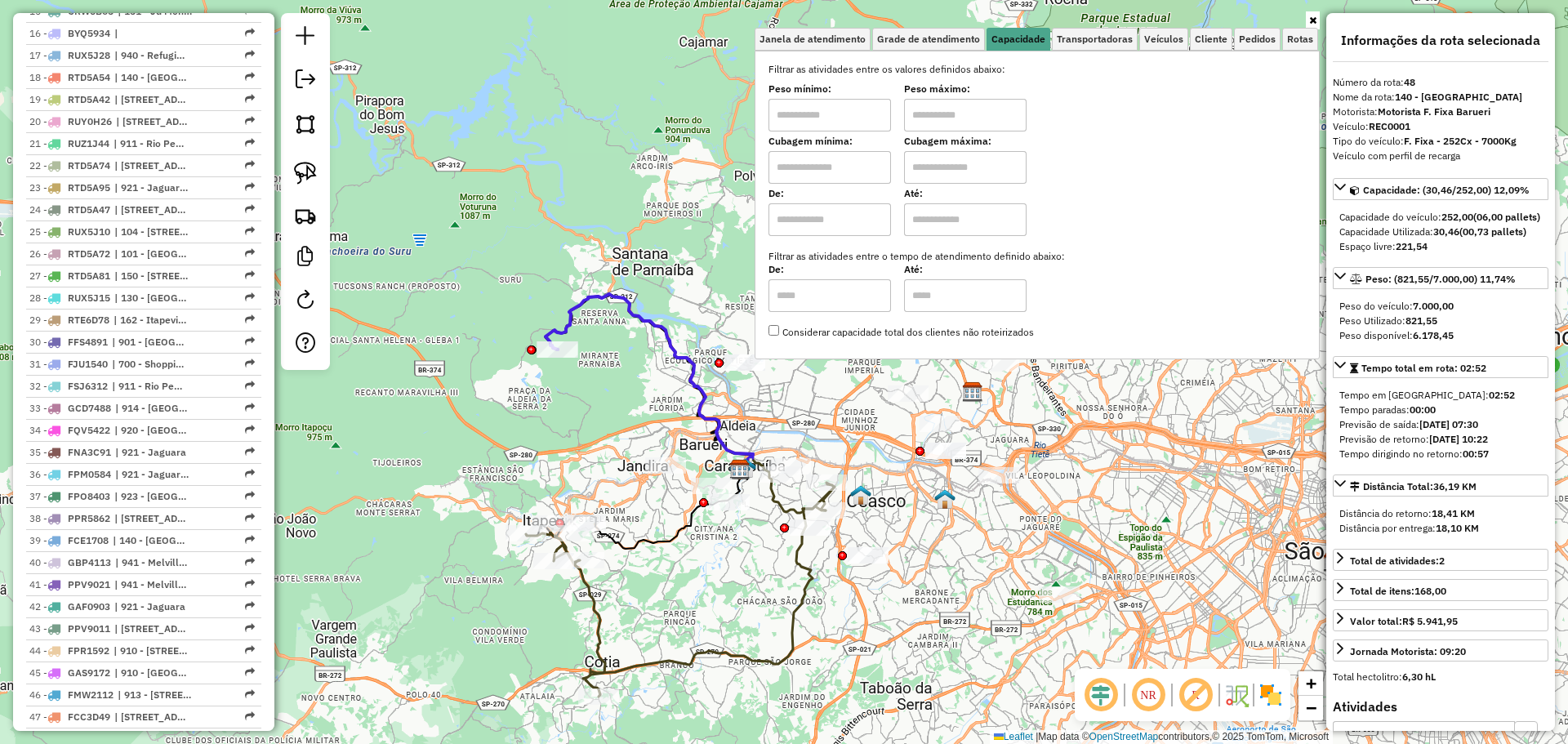
drag, startPoint x: 858, startPoint y: 162, endPoint x: 884, endPoint y: 167, distance: 26.5
click at [858, 162] on input "text" at bounding box center [830, 167] width 122 height 33
click at [841, 119] on input "text" at bounding box center [830, 115] width 122 height 33
type input "****"
click at [977, 116] on input "text" at bounding box center [966, 115] width 122 height 33
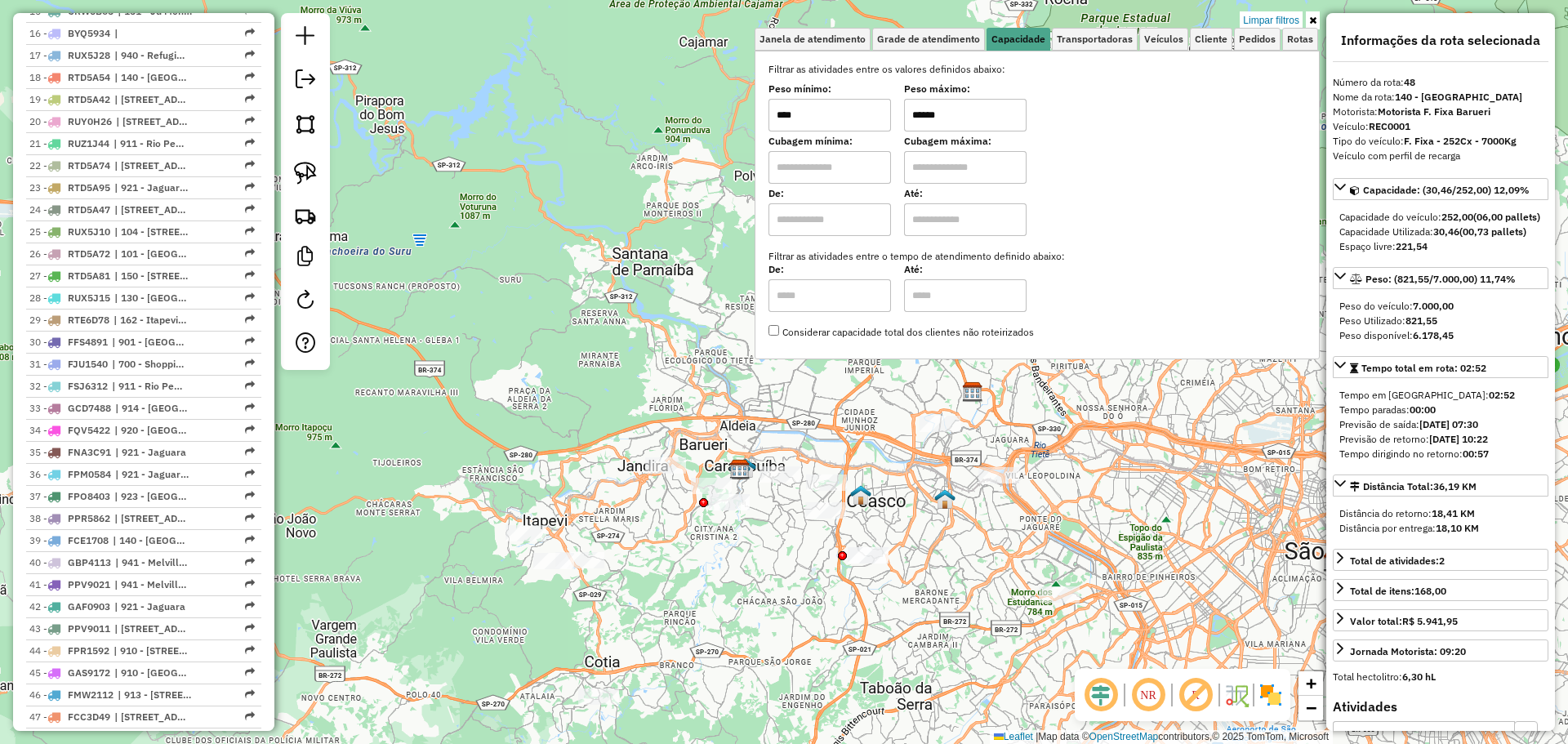
click at [933, 117] on input "******" at bounding box center [966, 115] width 122 height 33
type input "******"
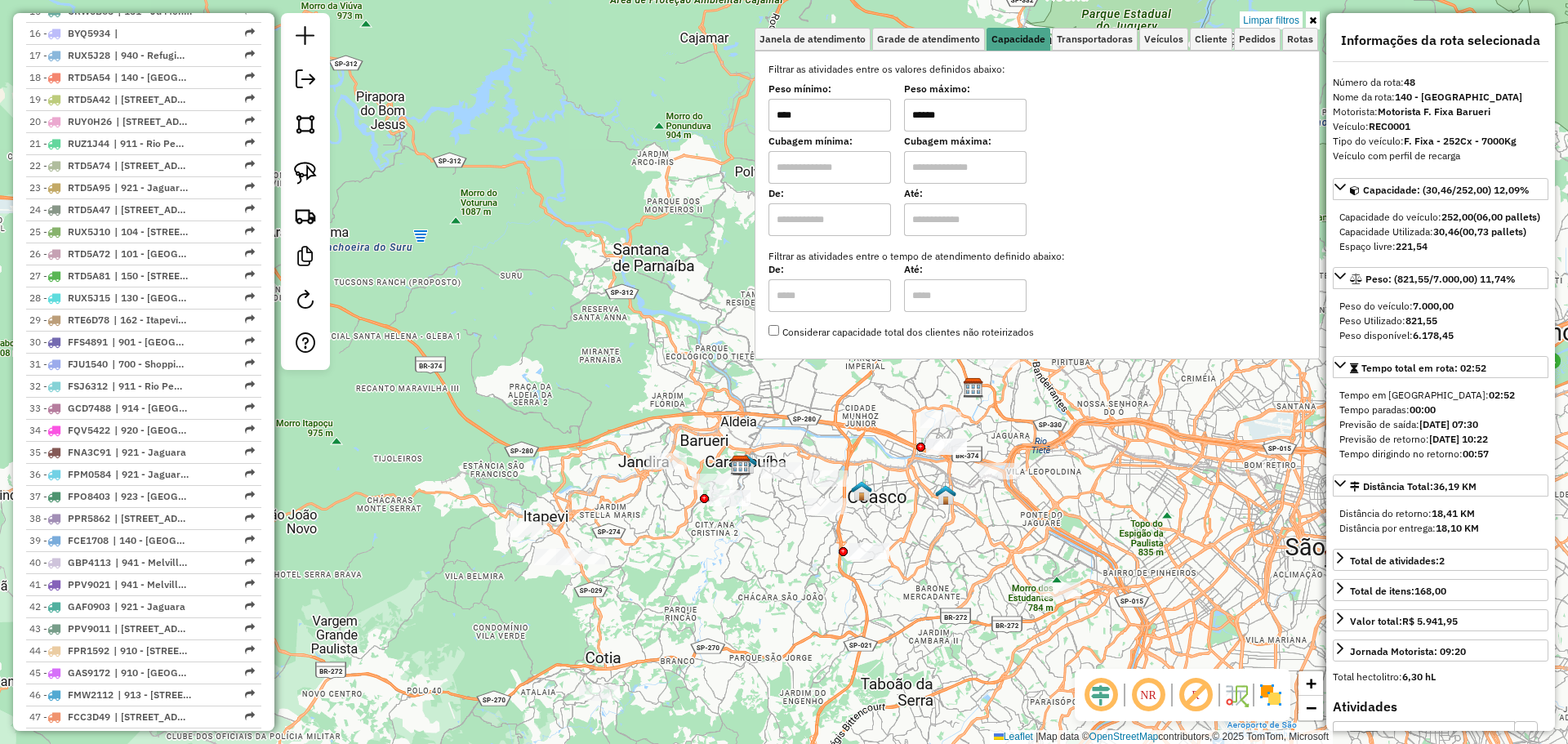
drag, startPoint x: 706, startPoint y: 628, endPoint x: 714, endPoint y: 615, distance: 15.3
click at [710, 621] on div "Limpar filtros Janela de atendimento Grade de atendimento Capacidade Transporta…" at bounding box center [784, 372] width 1568 height 744
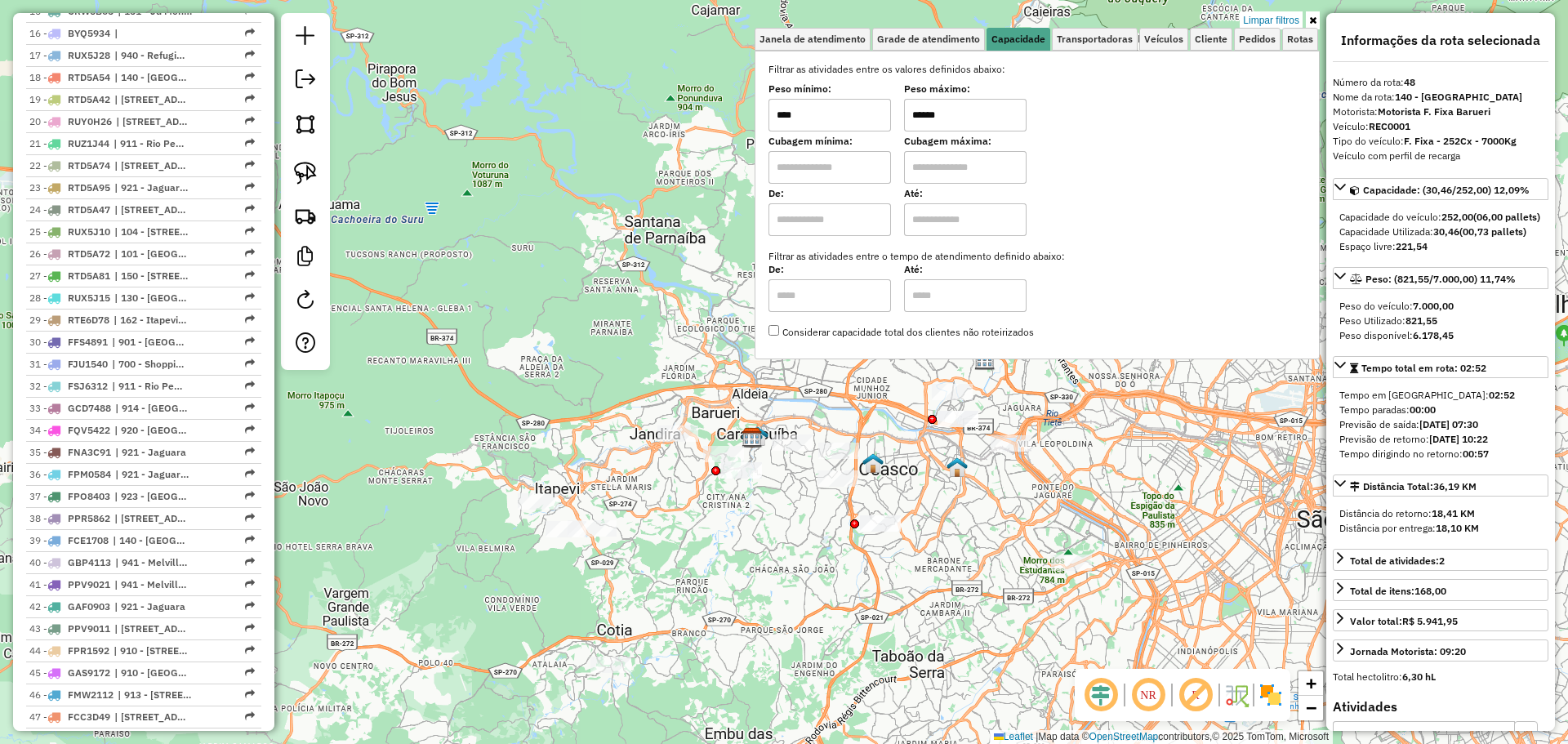
drag, startPoint x: 720, startPoint y: 600, endPoint x: 728, endPoint y: 578, distance: 23.4
click at [727, 579] on div "Limpar filtros Janela de atendimento Grade de atendimento Capacidade Transporta…" at bounding box center [784, 372] width 1568 height 744
drag, startPoint x: 303, startPoint y: 163, endPoint x: 314, endPoint y: 174, distance: 15.6
click at [303, 164] on img at bounding box center [305, 173] width 23 height 23
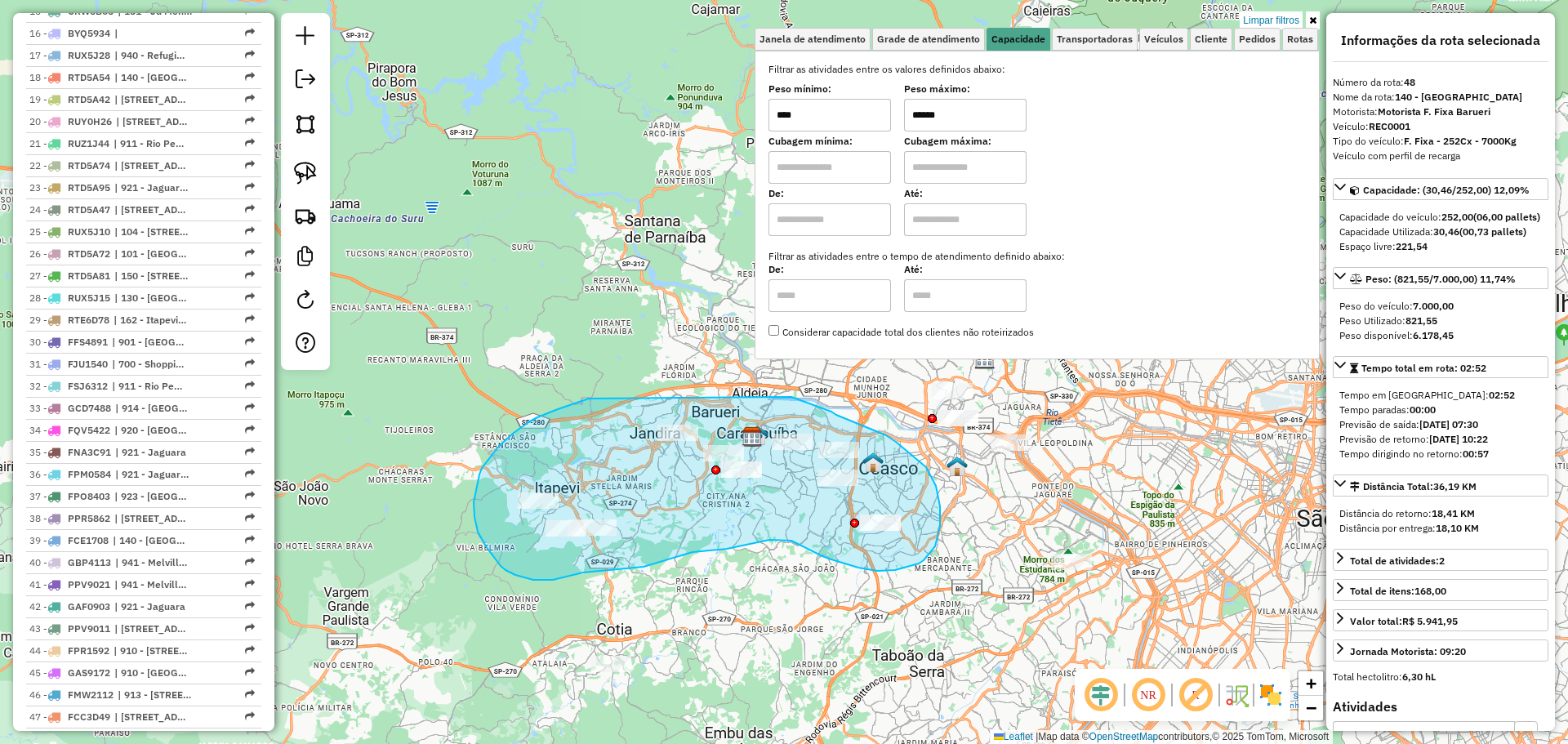
drag, startPoint x: 589, startPoint y: 399, endPoint x: 790, endPoint y: 397, distance: 201.0
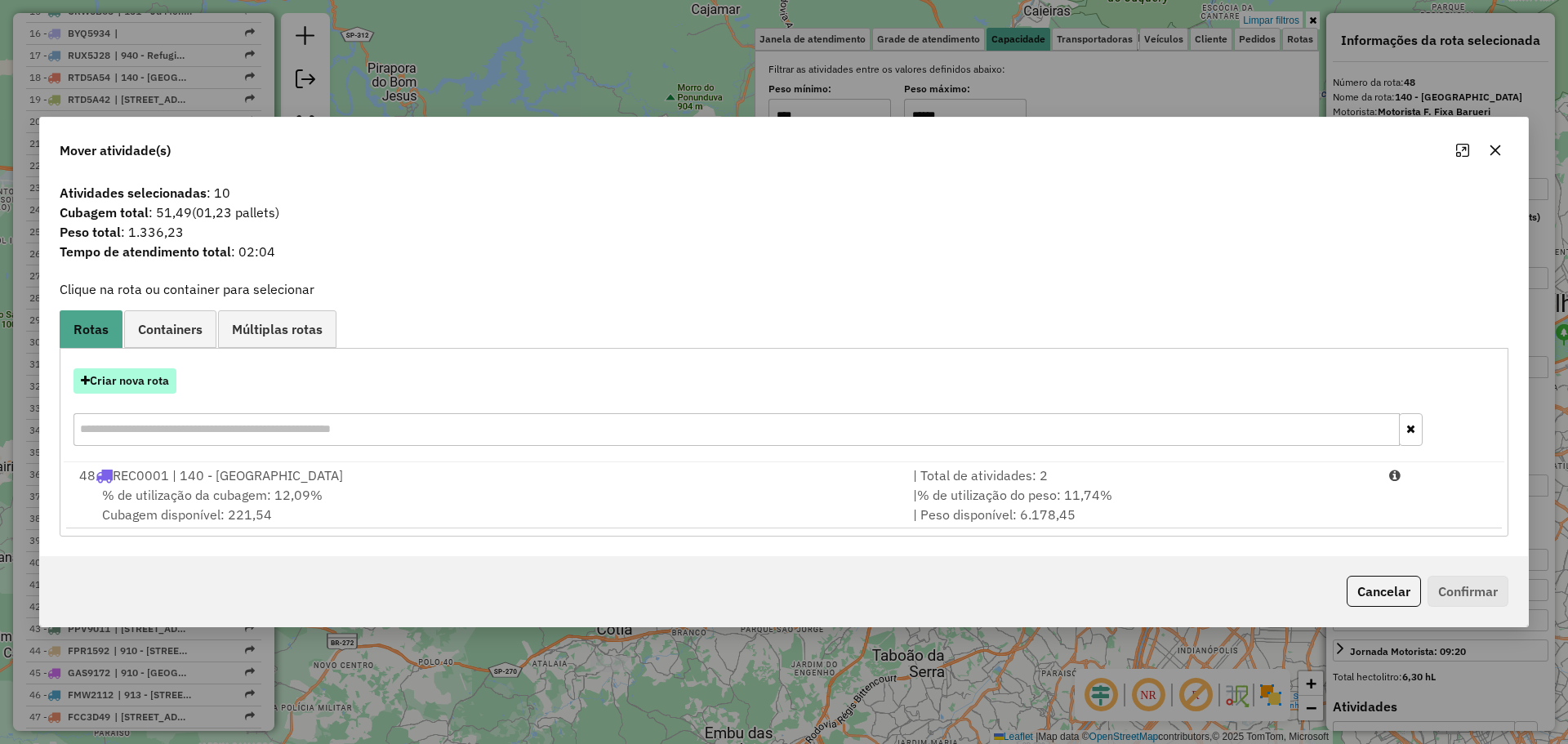
click at [137, 387] on button "Criar nova rota" at bounding box center [125, 381] width 103 height 25
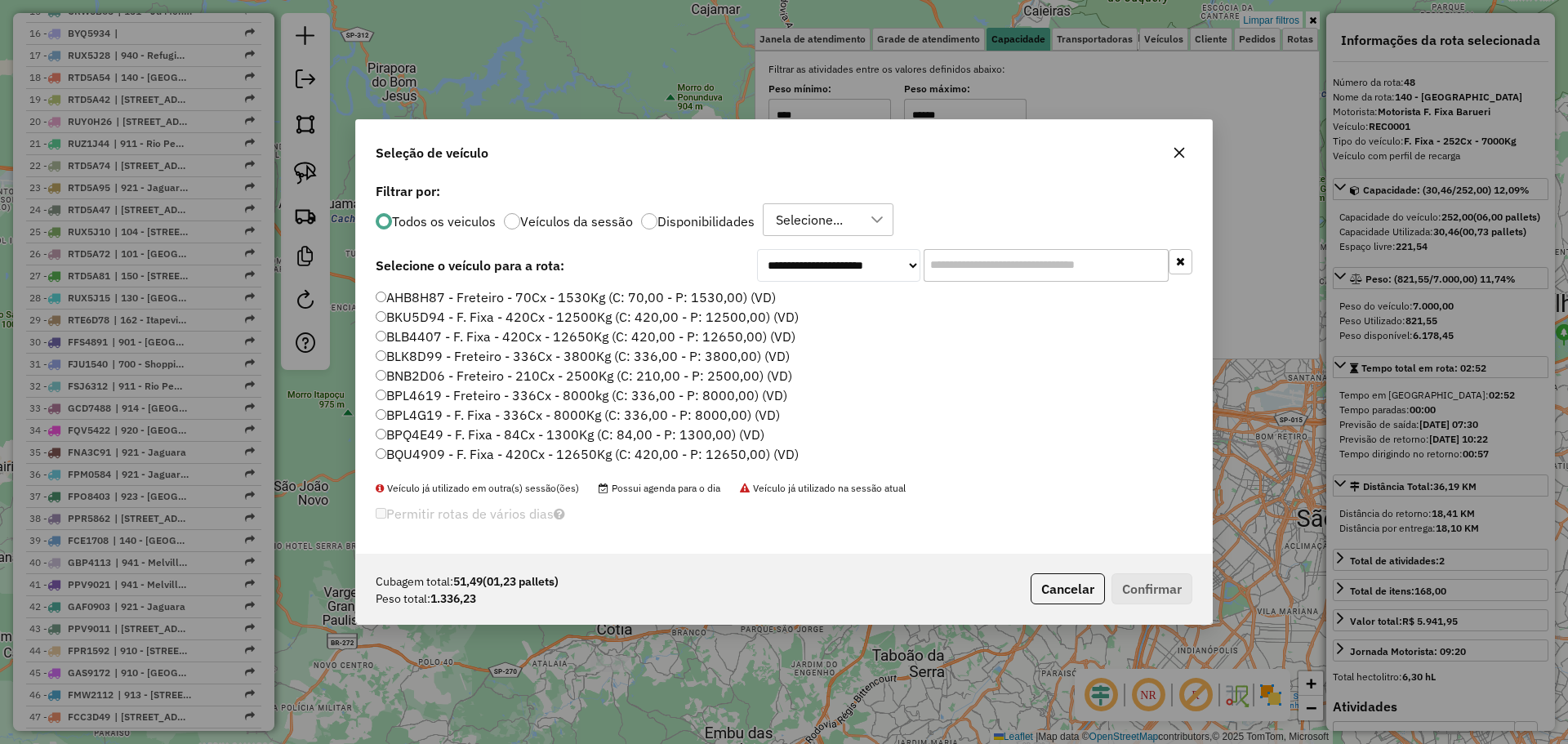
click at [975, 277] on input "text" at bounding box center [1046, 266] width 245 height 33
click at [985, 270] on input "text" at bounding box center [1046, 266] width 245 height 33
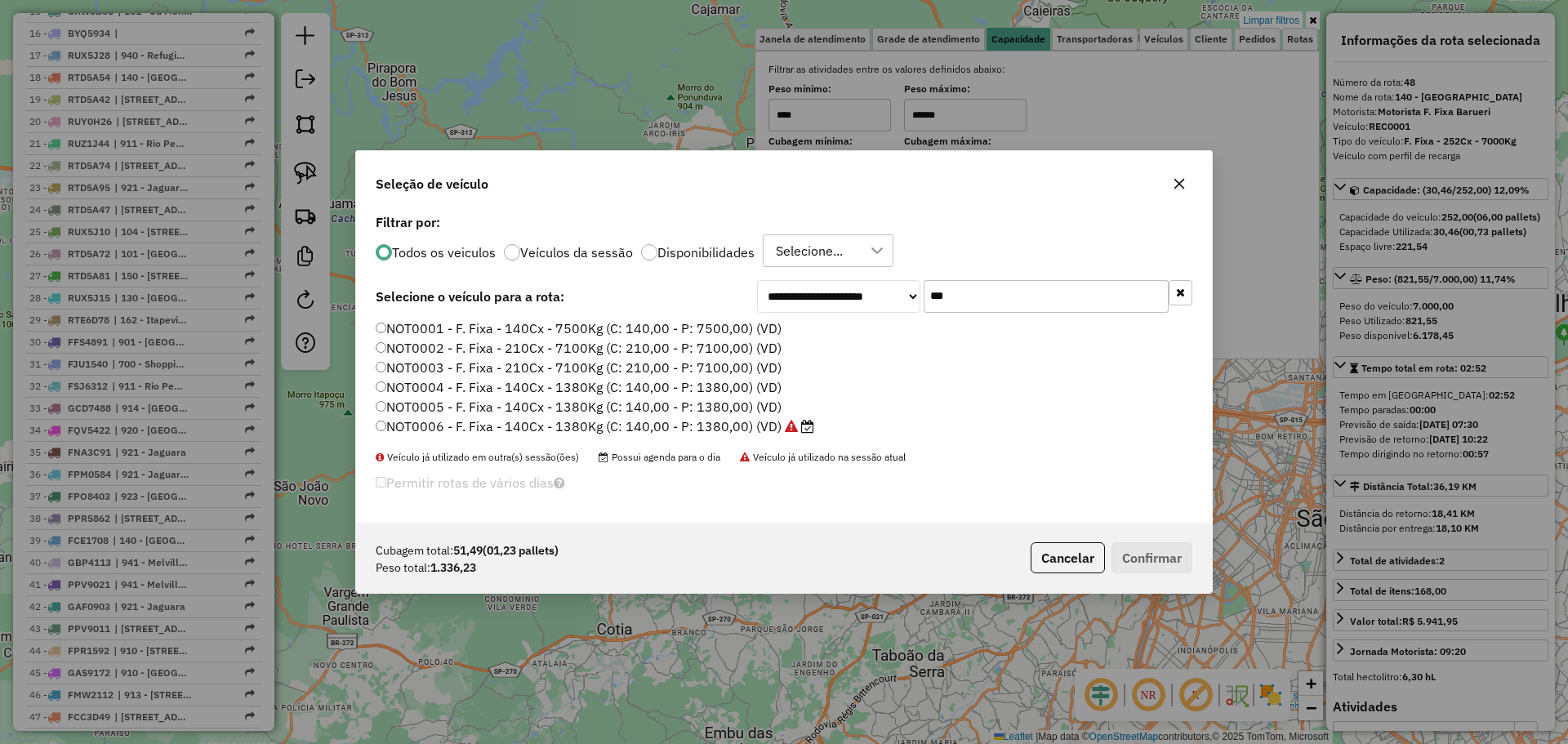
type input "***"
click at [686, 418] on label "NOT0006 - F. Fixa - 140Cx - 1380Kg (C: 140,00 - P: 1380,00) (VD)" at bounding box center [595, 426] width 439 height 20
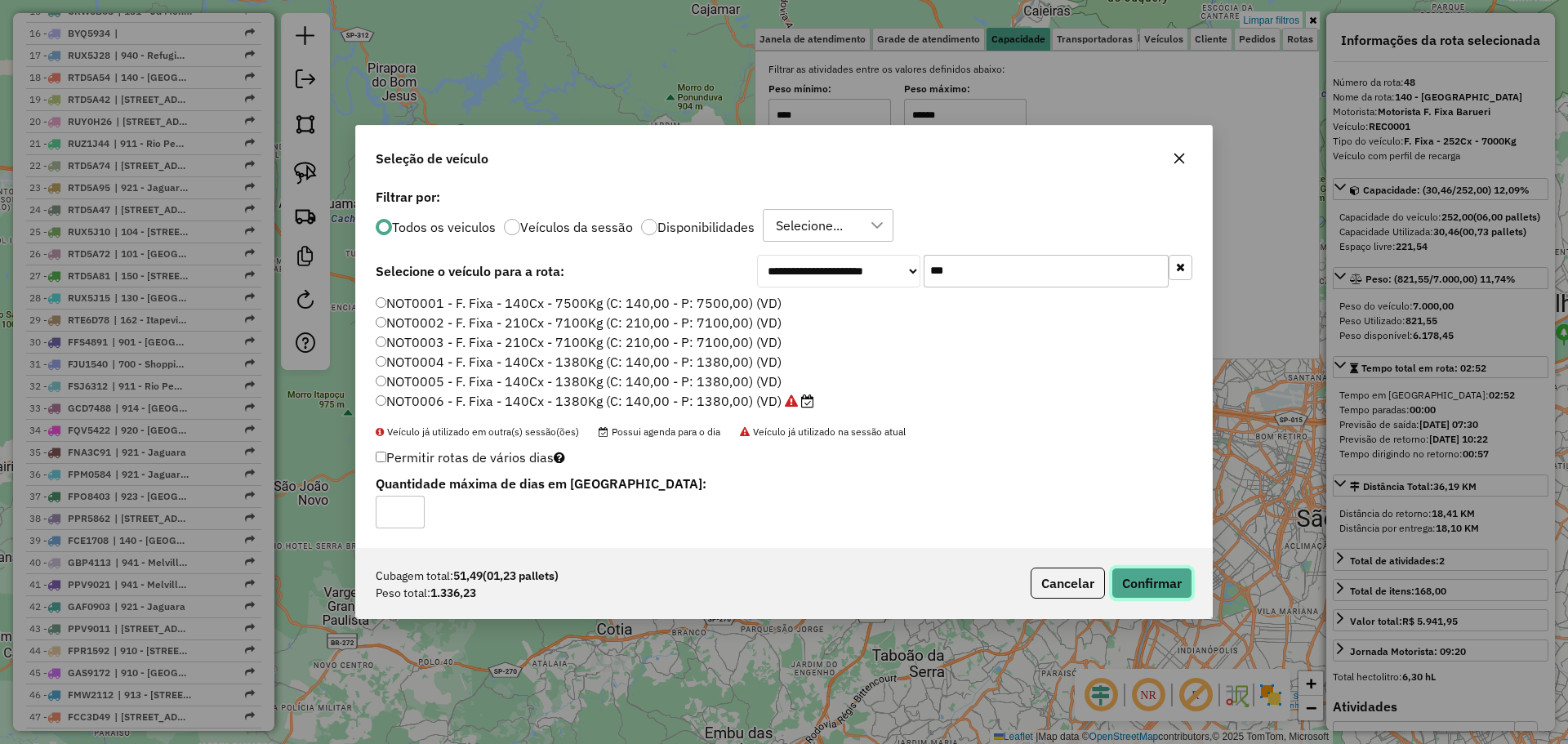
click at [1147, 577] on button "Confirmar" at bounding box center [1151, 583] width 81 height 31
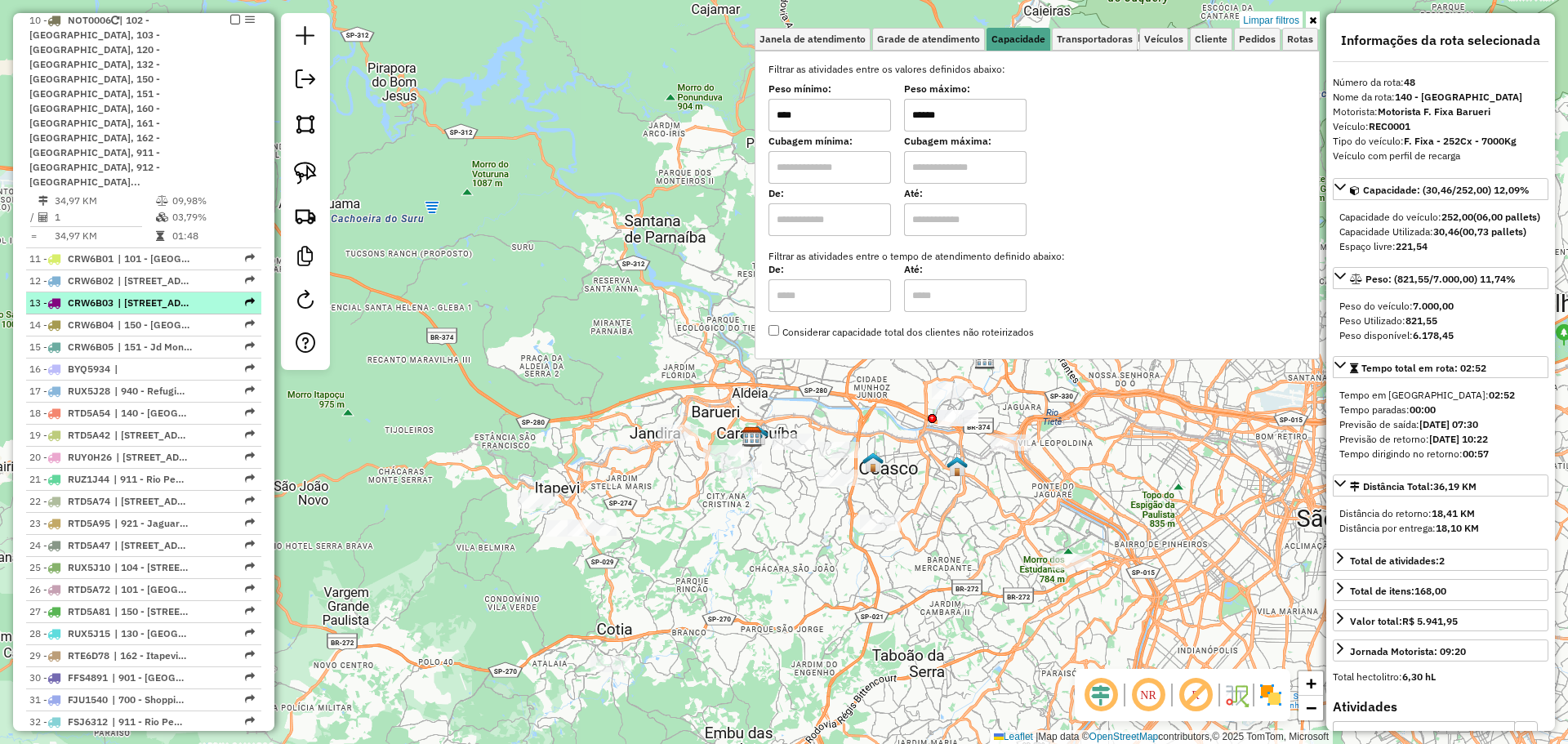
scroll to position [817, 0]
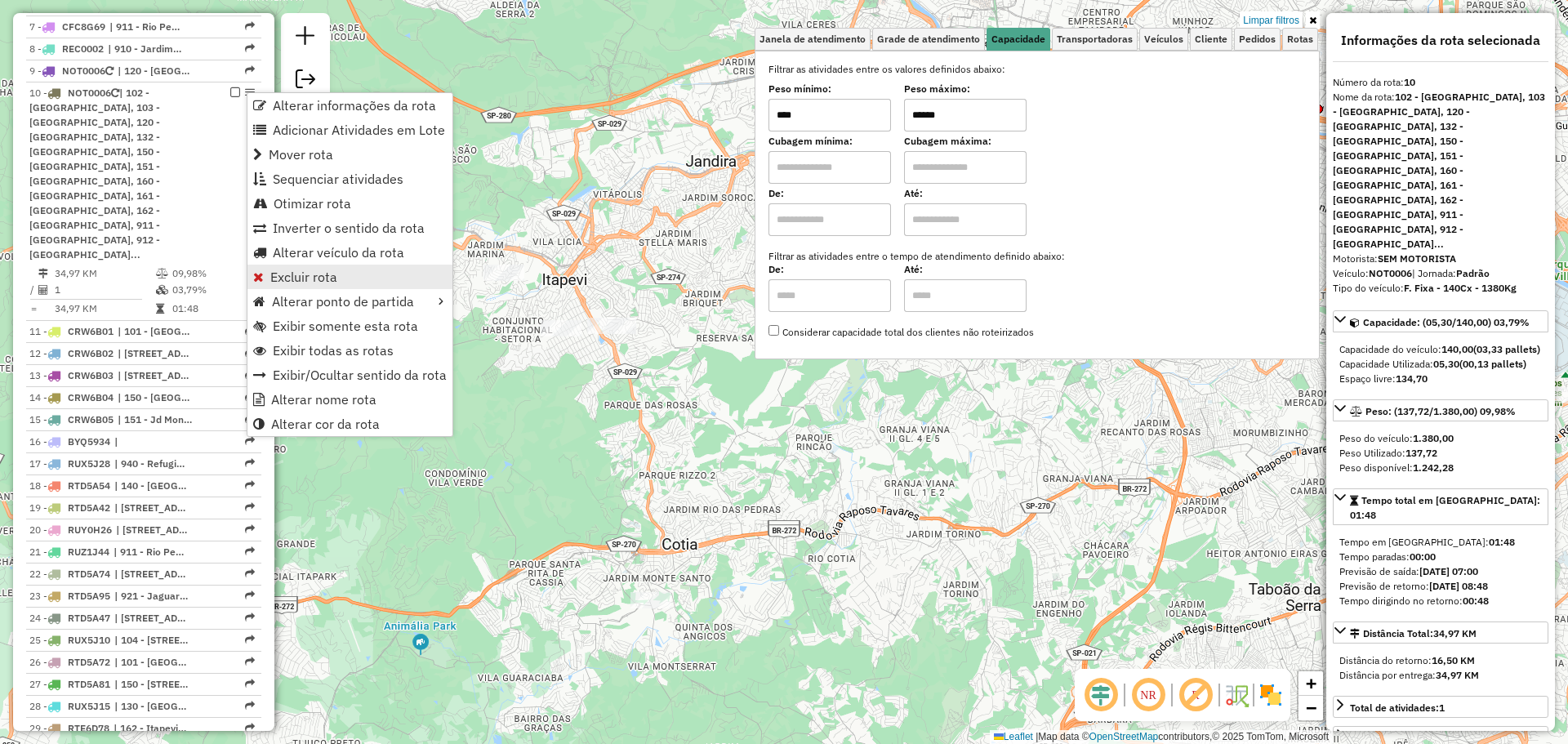
click at [328, 277] on span "Excluir rota" at bounding box center [304, 277] width 67 height 13
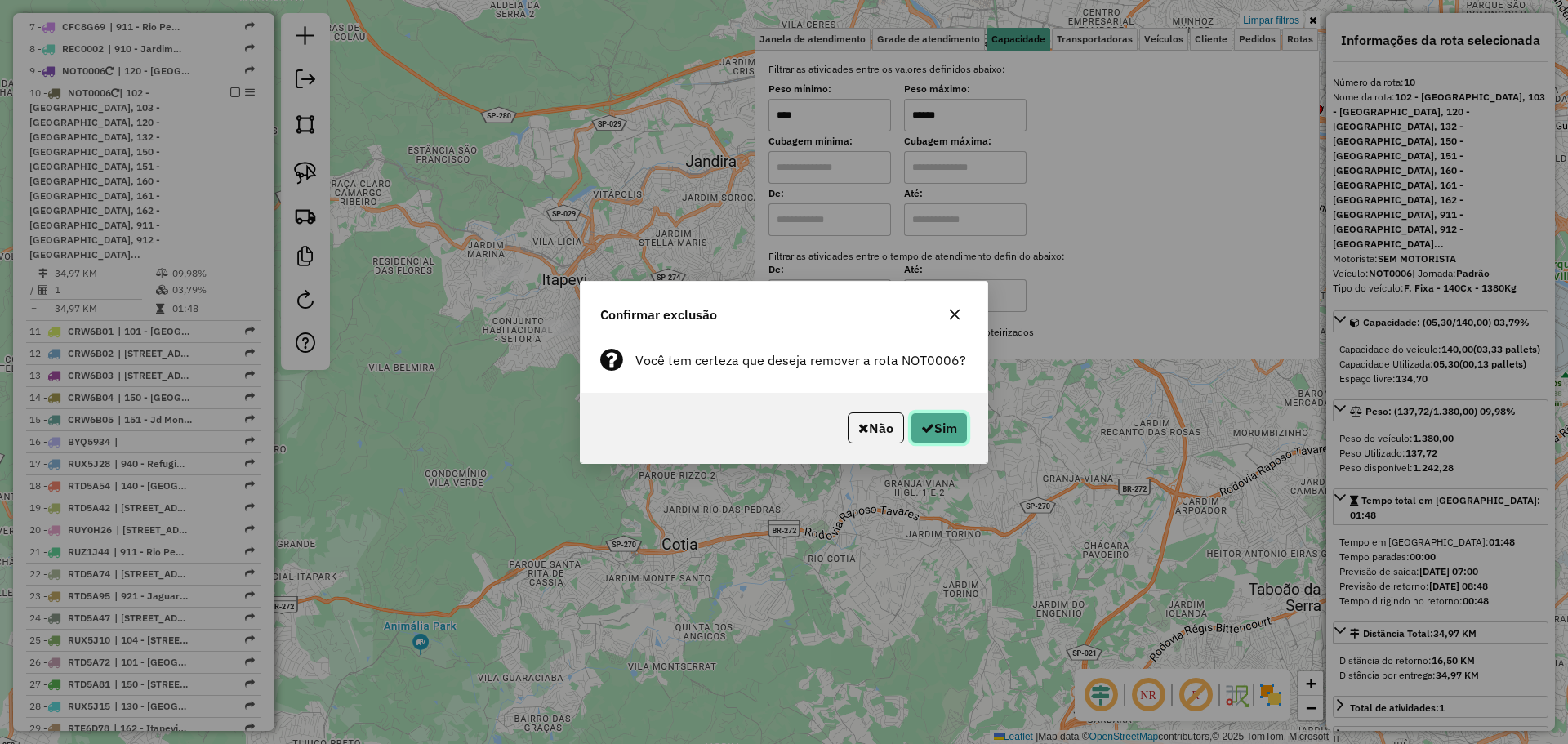
click at [946, 436] on button "Sim" at bounding box center [938, 428] width 57 height 31
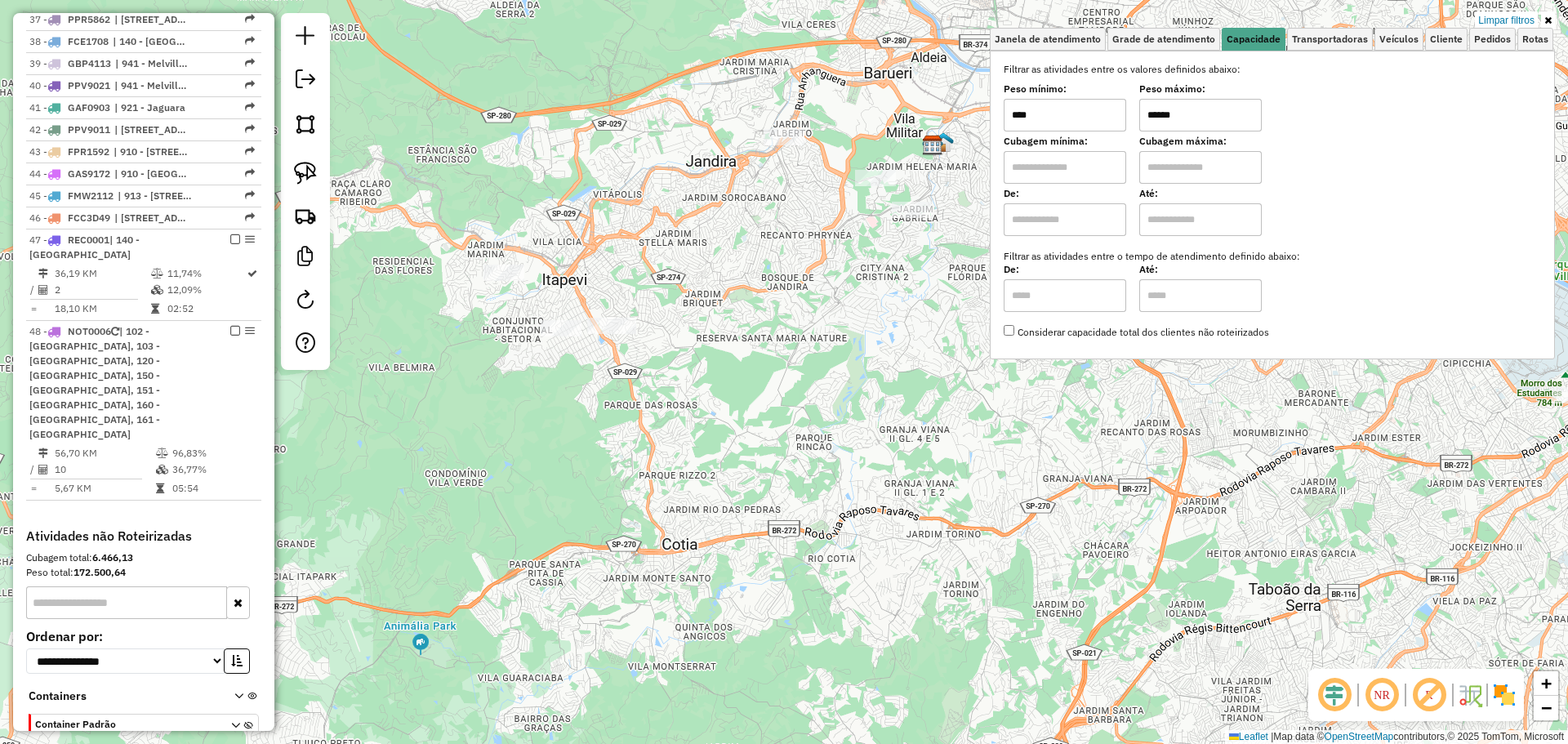
scroll to position [1484, 0]
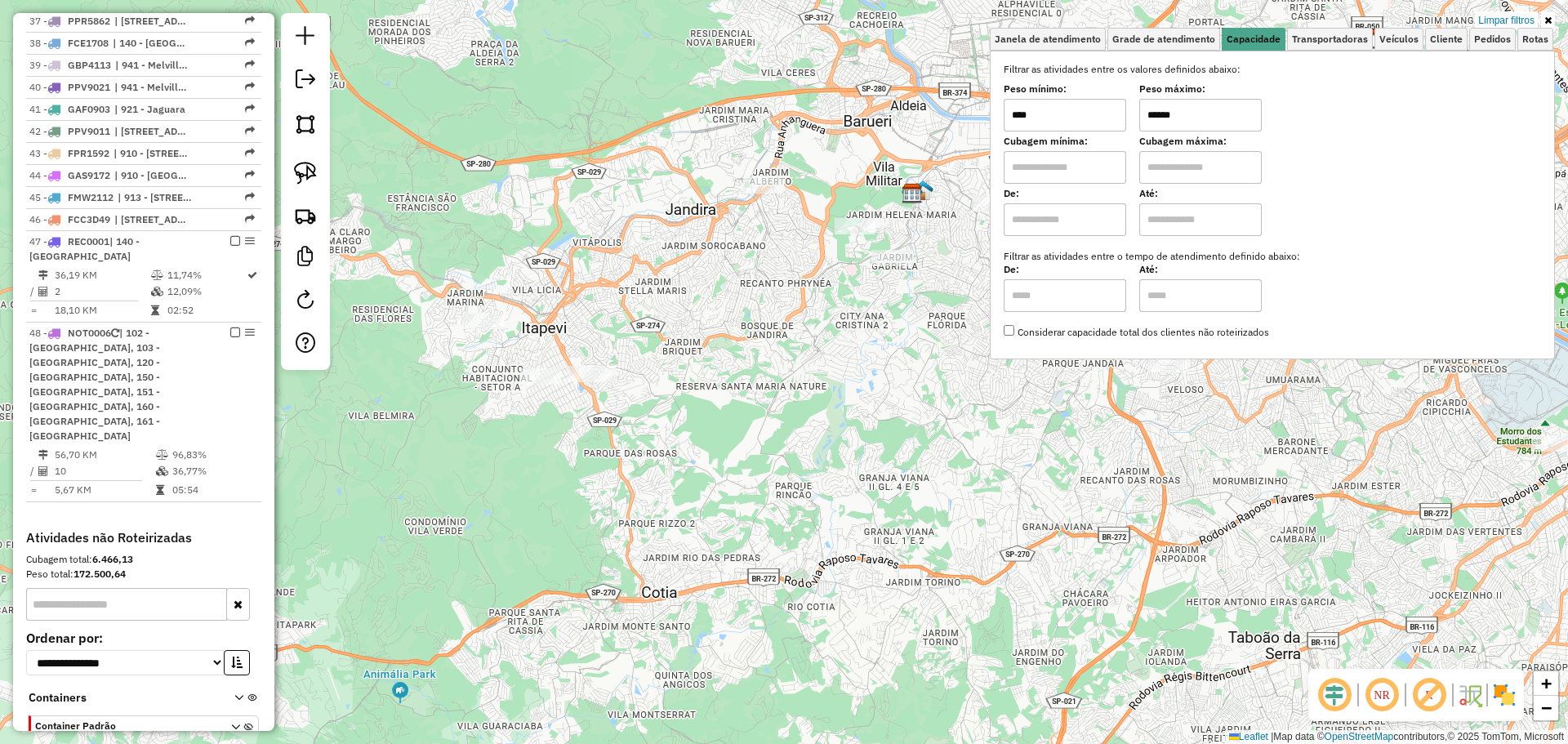
drag, startPoint x: 605, startPoint y: 389, endPoint x: 579, endPoint y: 455, distance: 70.9
click at [579, 454] on div "Limpar filtros Janela de atendimento Grade de atendimento Capacidade Transporta…" at bounding box center [784, 372] width 1568 height 744
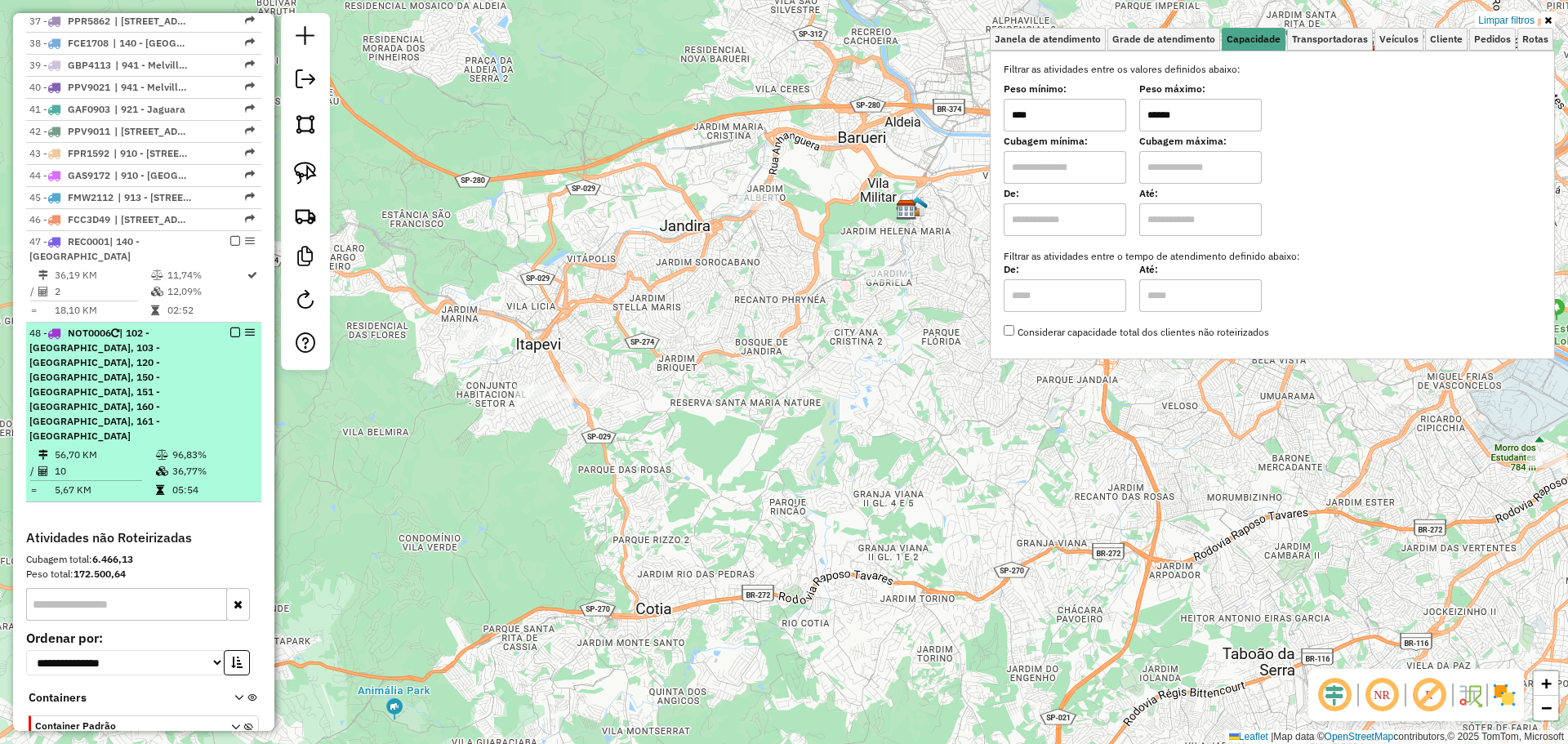
click at [118, 447] on td "56,70 KM" at bounding box center [104, 455] width 101 height 16
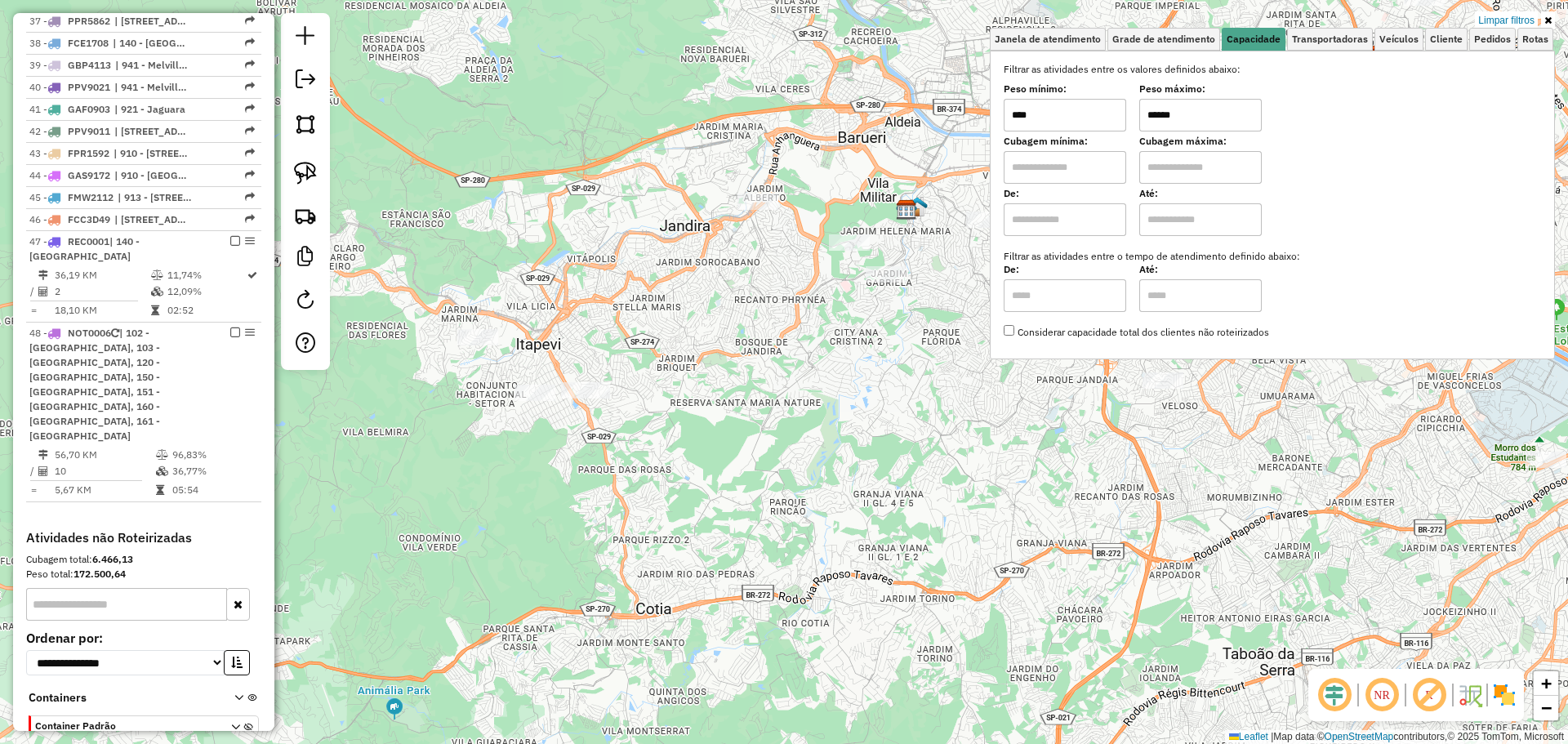
select select "**********"
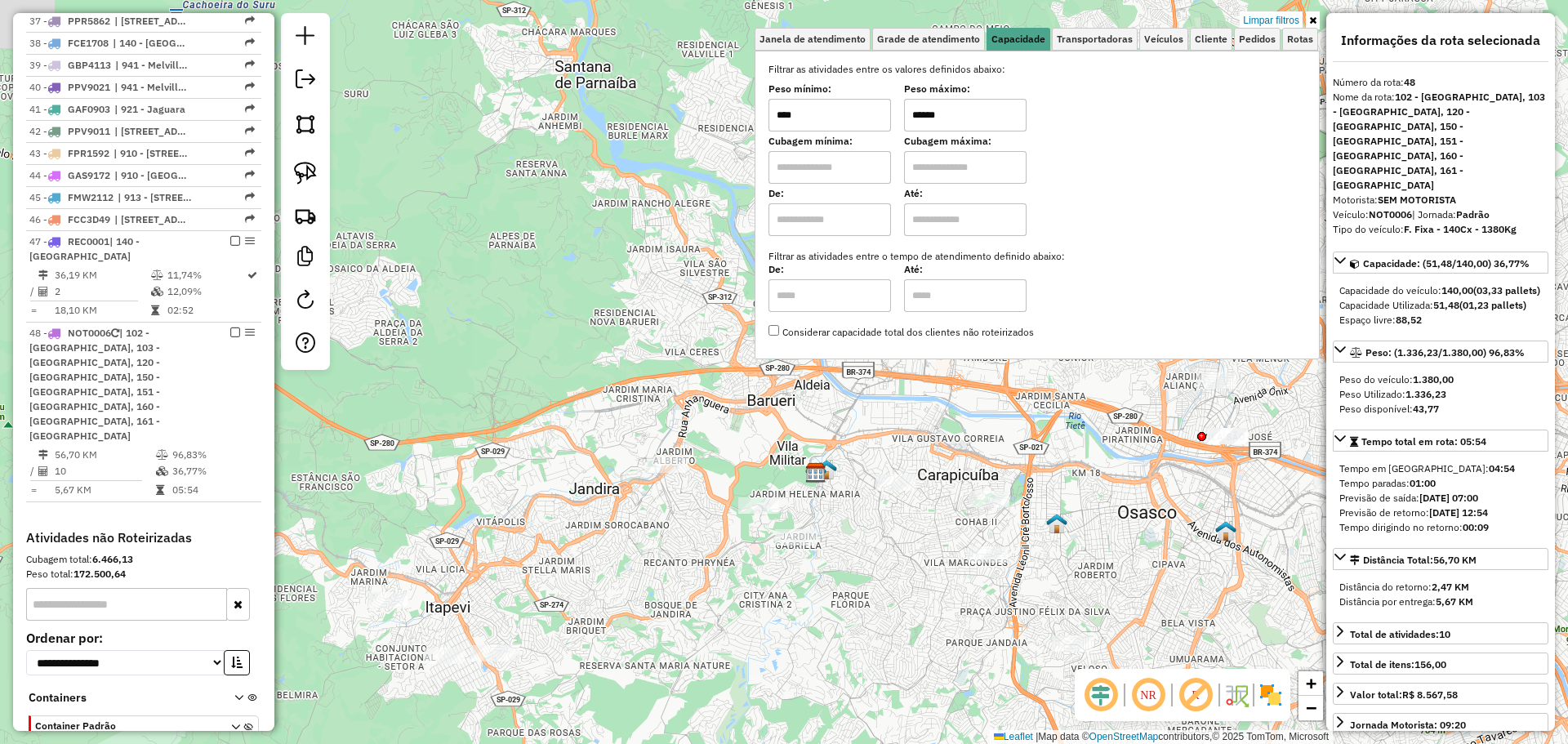
drag, startPoint x: 845, startPoint y: 478, endPoint x: 784, endPoint y: 570, distance: 110.4
click at [792, 590] on div "Limpar filtros Janela de atendimento Grade de atendimento Capacidade Transporta…" at bounding box center [784, 372] width 1568 height 744
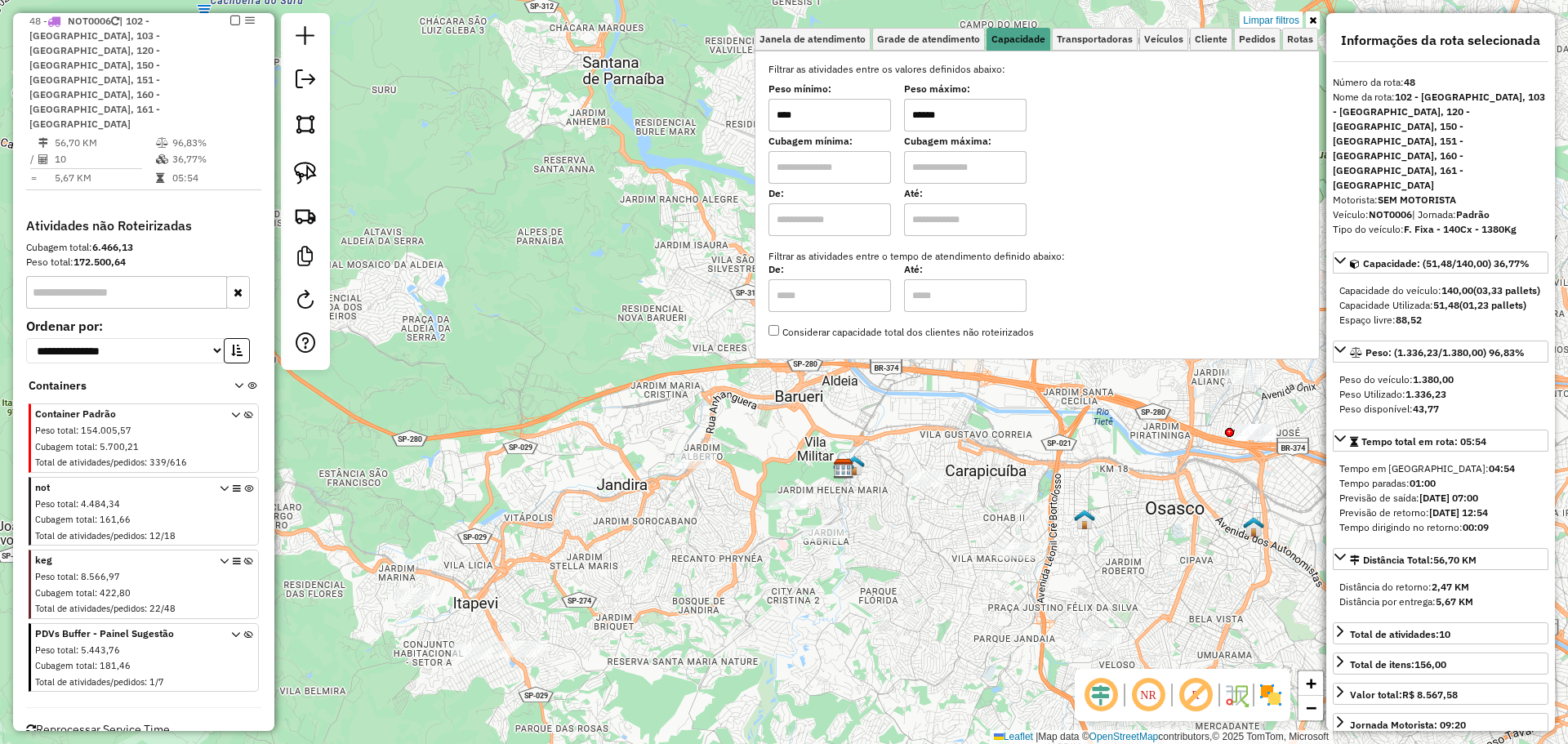
scroll to position [1810, 0]
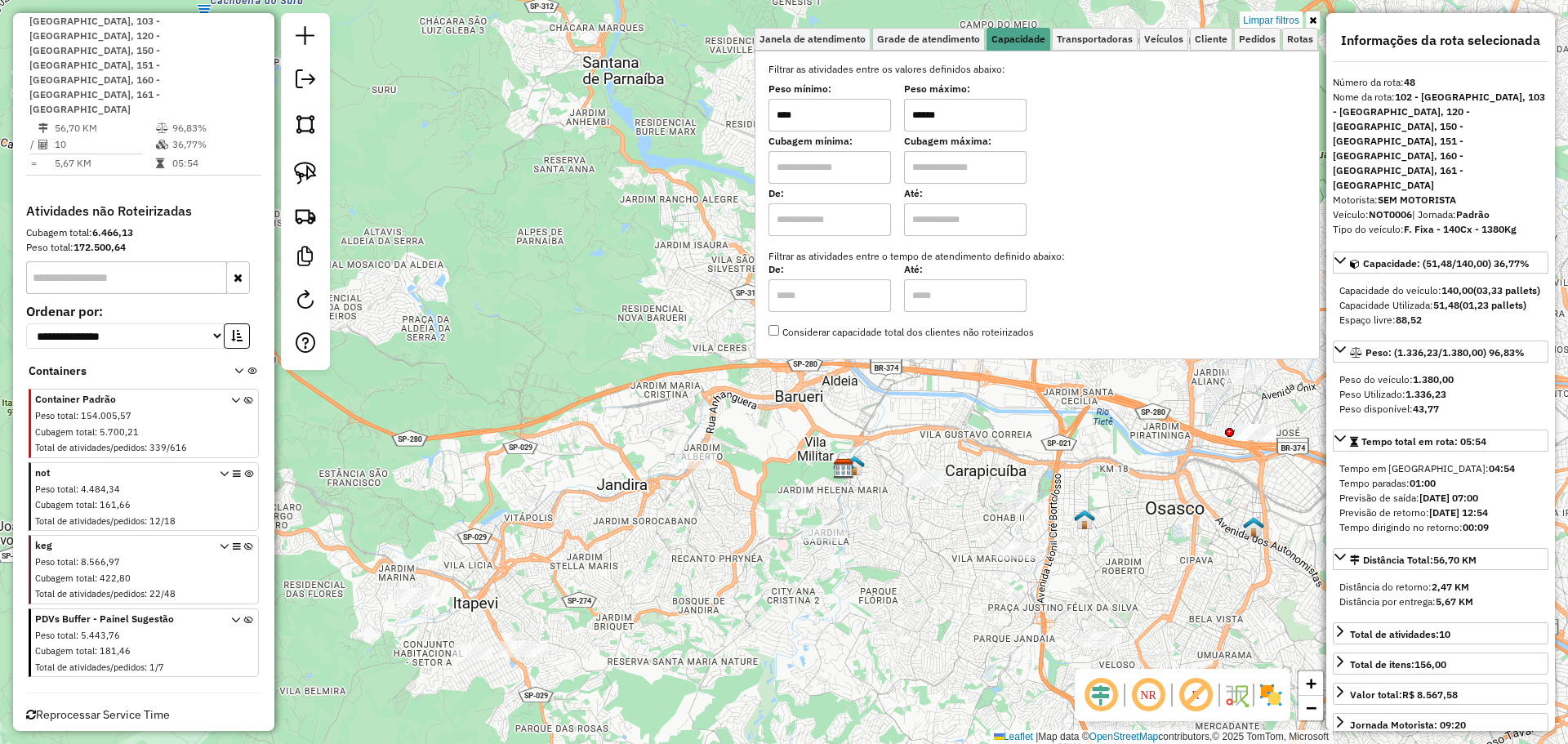
click at [244, 542] on icon at bounding box center [249, 573] width 9 height 61
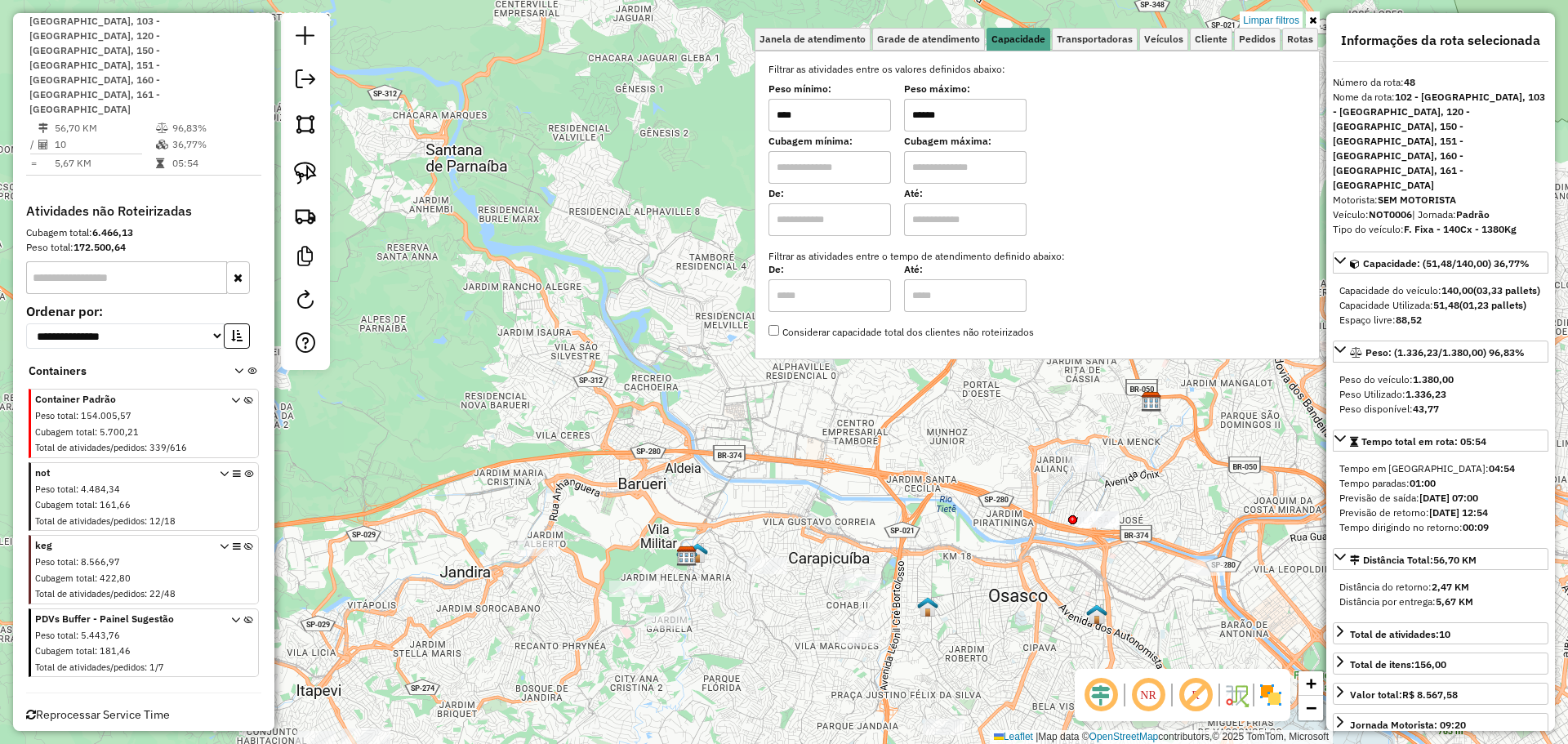
drag, startPoint x: 612, startPoint y: 555, endPoint x: 452, endPoint y: 647, distance: 184.6
click at [452, 647] on div "Limpar filtros Janela de atendimento Grade de atendimento Capacidade Transporta…" at bounding box center [784, 372] width 1568 height 744
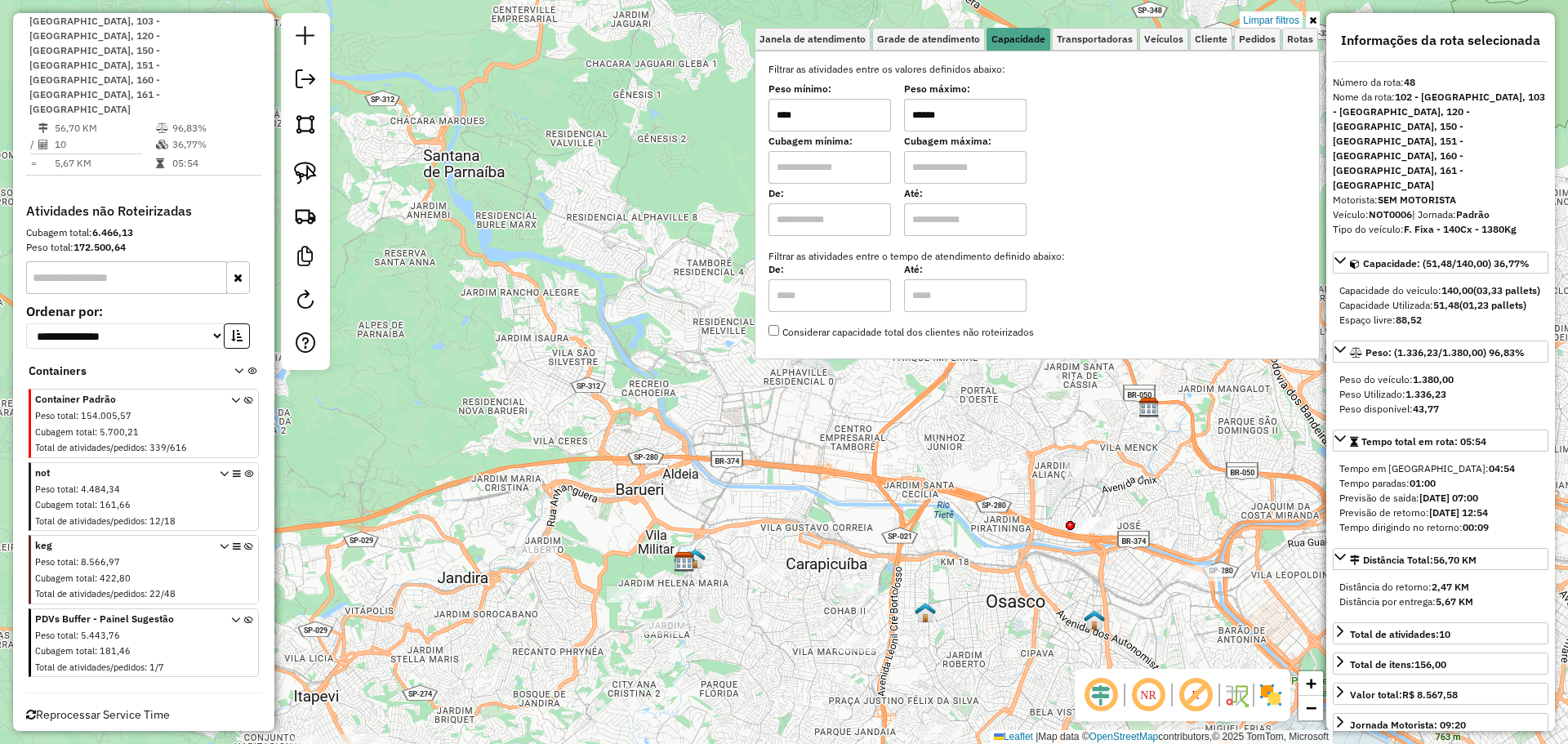
drag, startPoint x: 531, startPoint y: 625, endPoint x: 652, endPoint y: 626, distance: 121.0
click at [652, 626] on div "Limpar filtros Janela de atendimento Grade de atendimento Capacidade Transporta…" at bounding box center [784, 372] width 1568 height 744
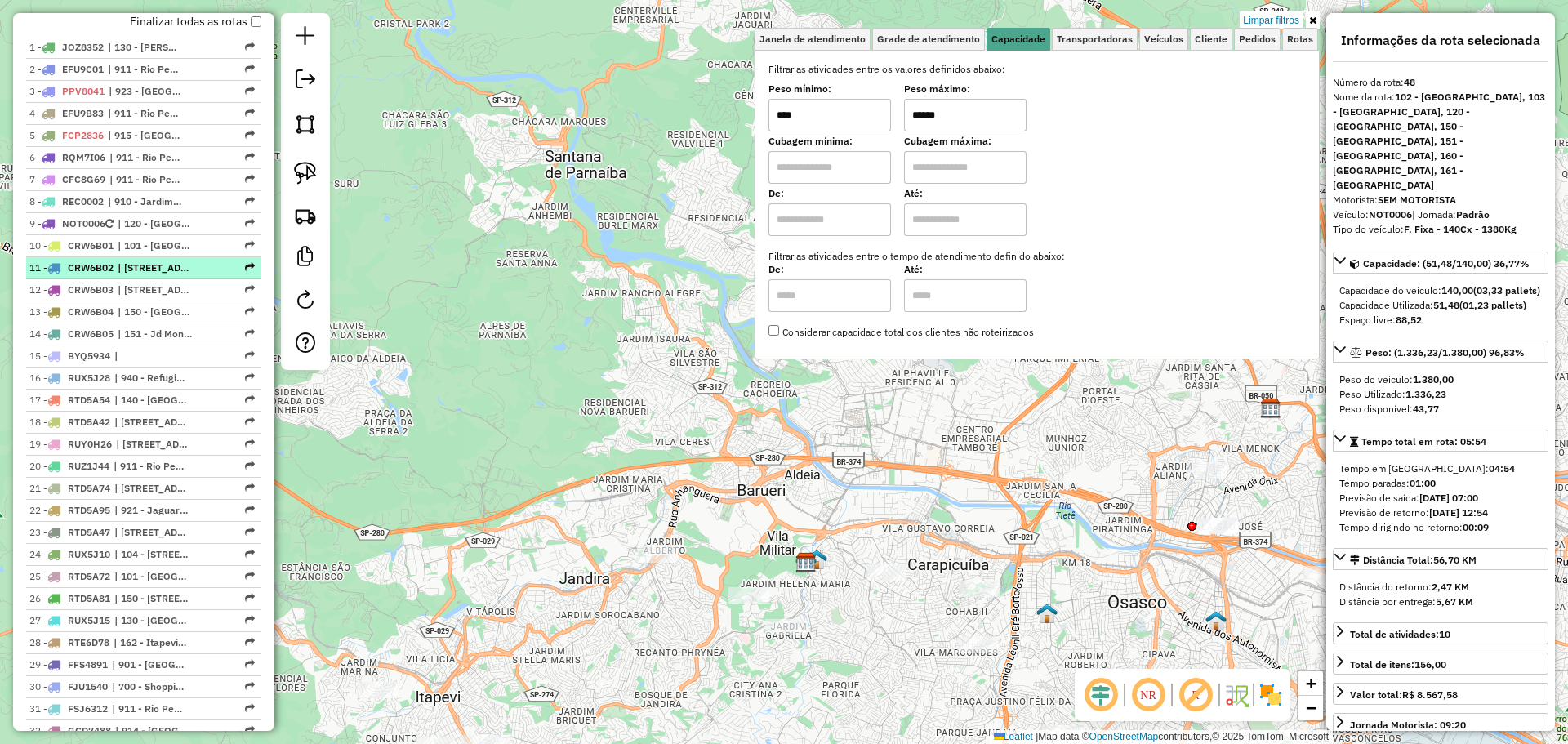
scroll to position [585, 0]
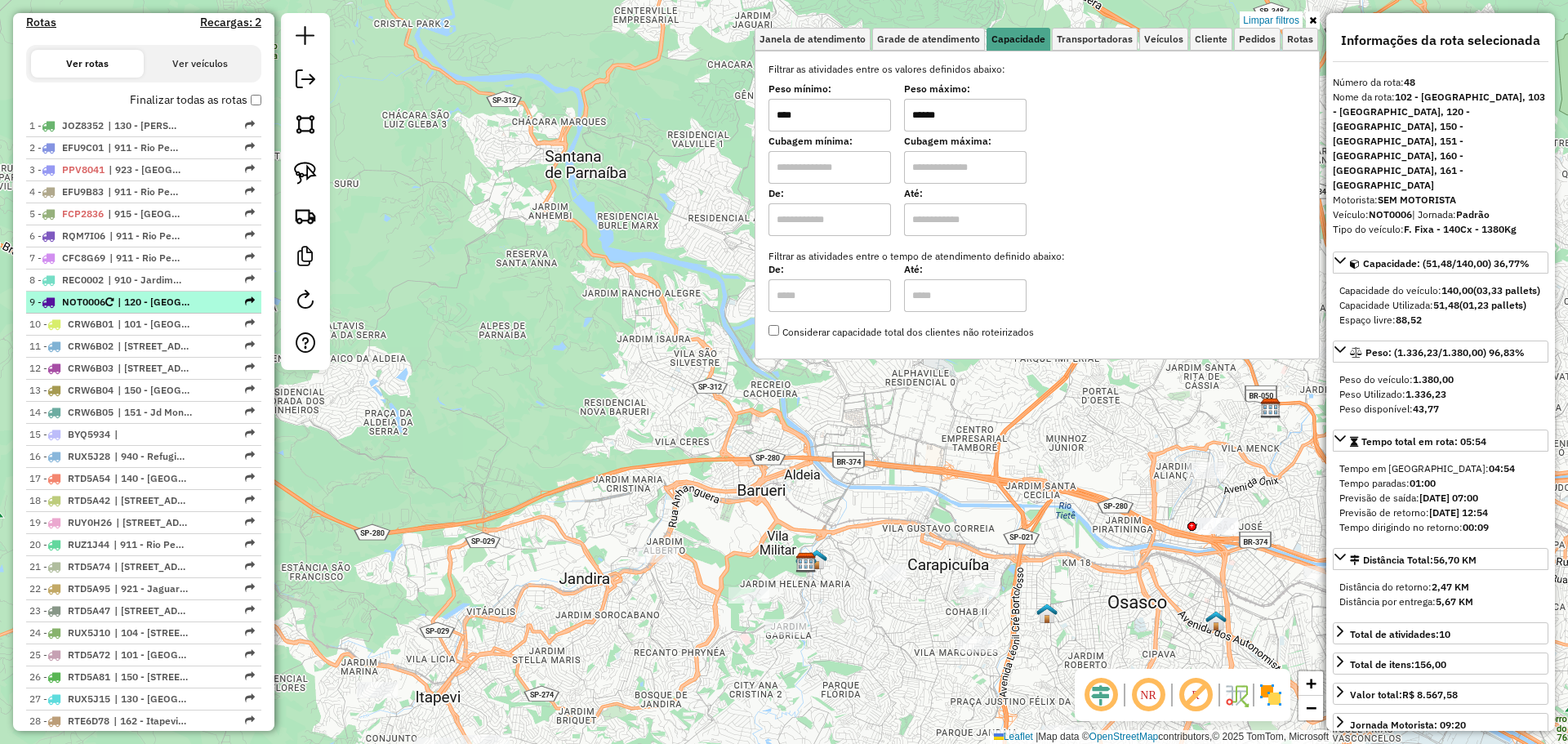
click at [153, 303] on span "| 120 - Cidade das Flores" at bounding box center [155, 301] width 76 height 14
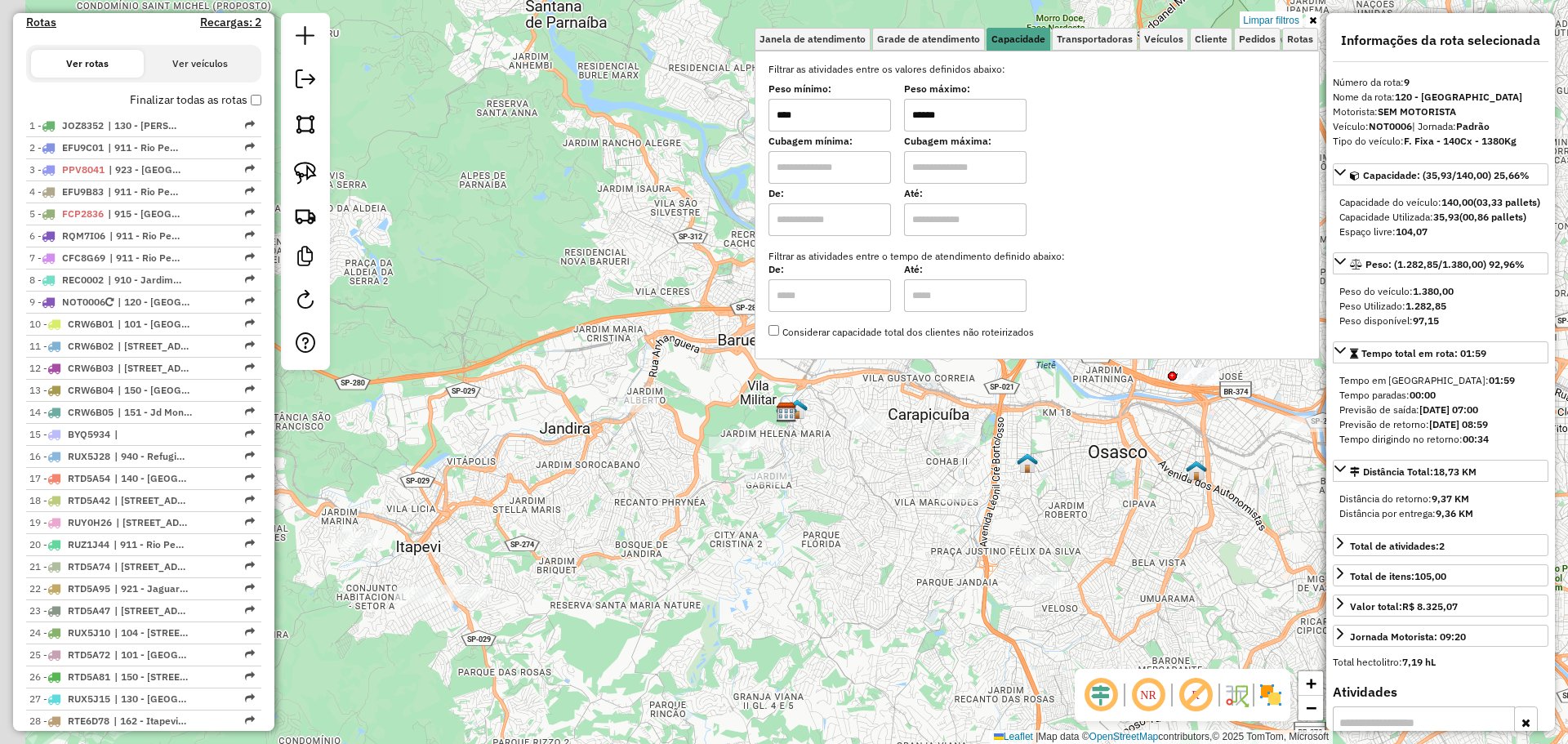
drag, startPoint x: 608, startPoint y: 646, endPoint x: 865, endPoint y: 537, distance: 279.2
click at [865, 537] on div "Limpar filtros Janela de atendimento Grade de atendimento Capacidade Transporta…" at bounding box center [784, 372] width 1568 height 744
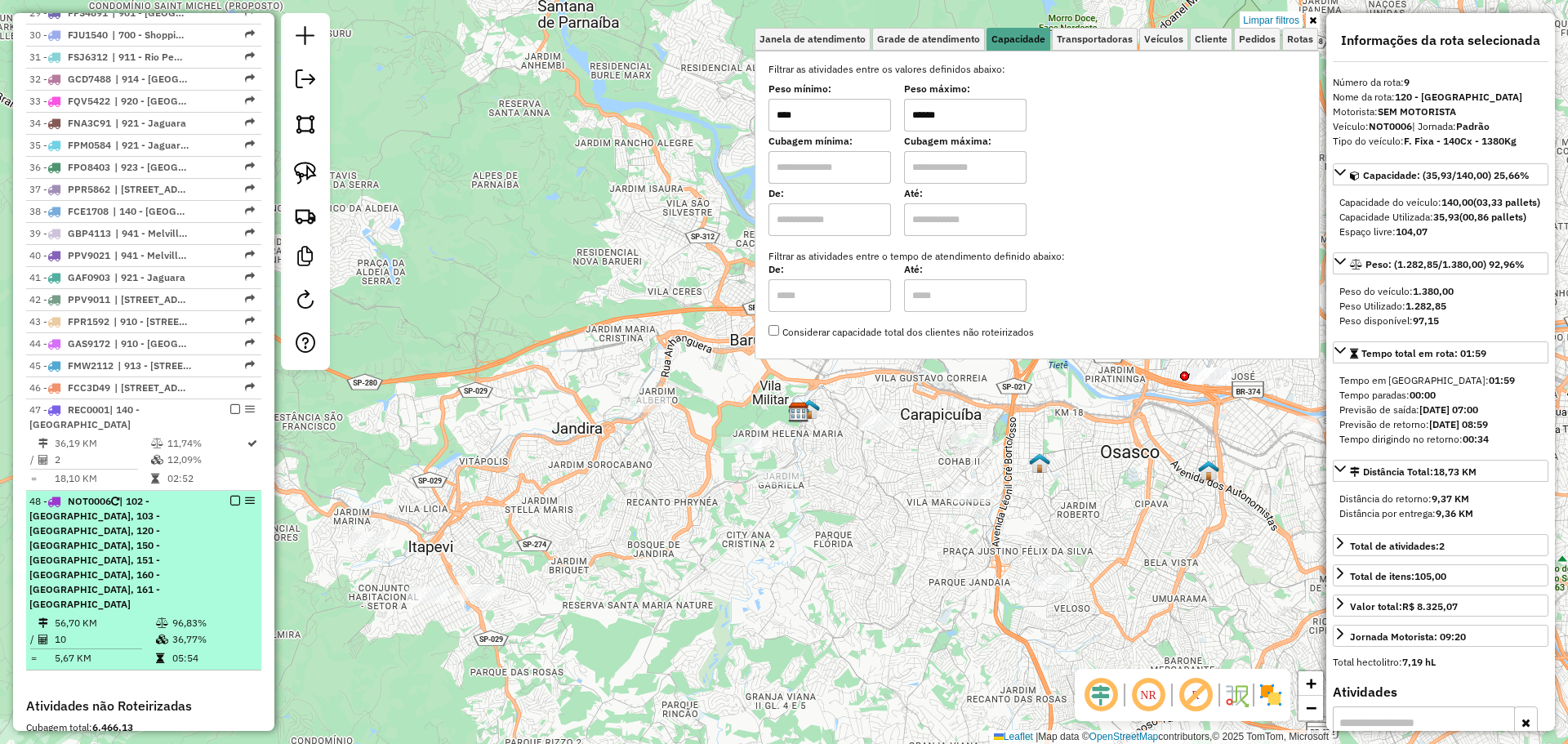
scroll to position [1321, 0]
click at [160, 520] on span "| 102 - Centro de Caracas, 103 - Parque Alexandre, 120 - Cidade das Flores, 150…" at bounding box center [95, 548] width 131 height 115
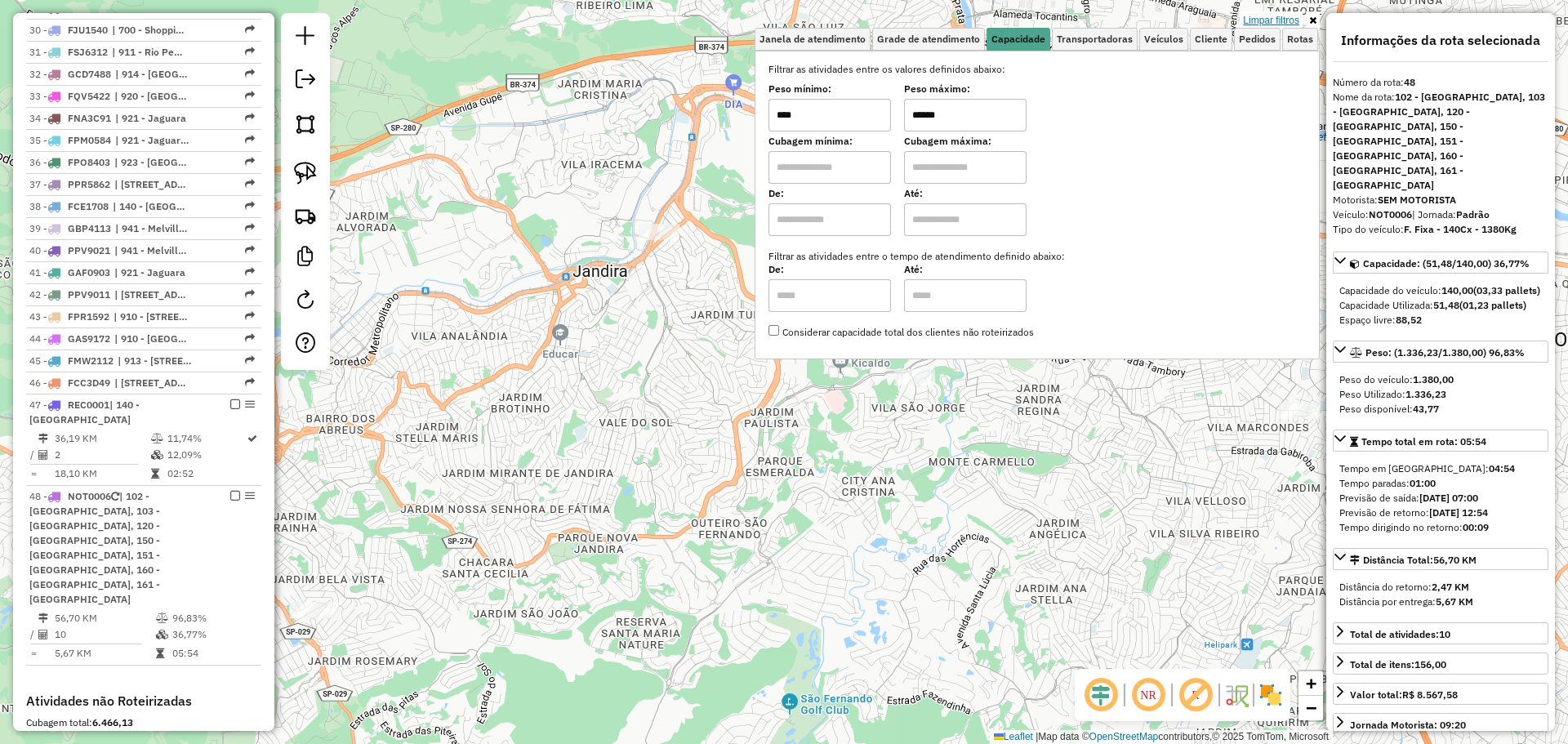
click at [1292, 18] on link "Limpar filtros" at bounding box center [1271, 20] width 63 height 18
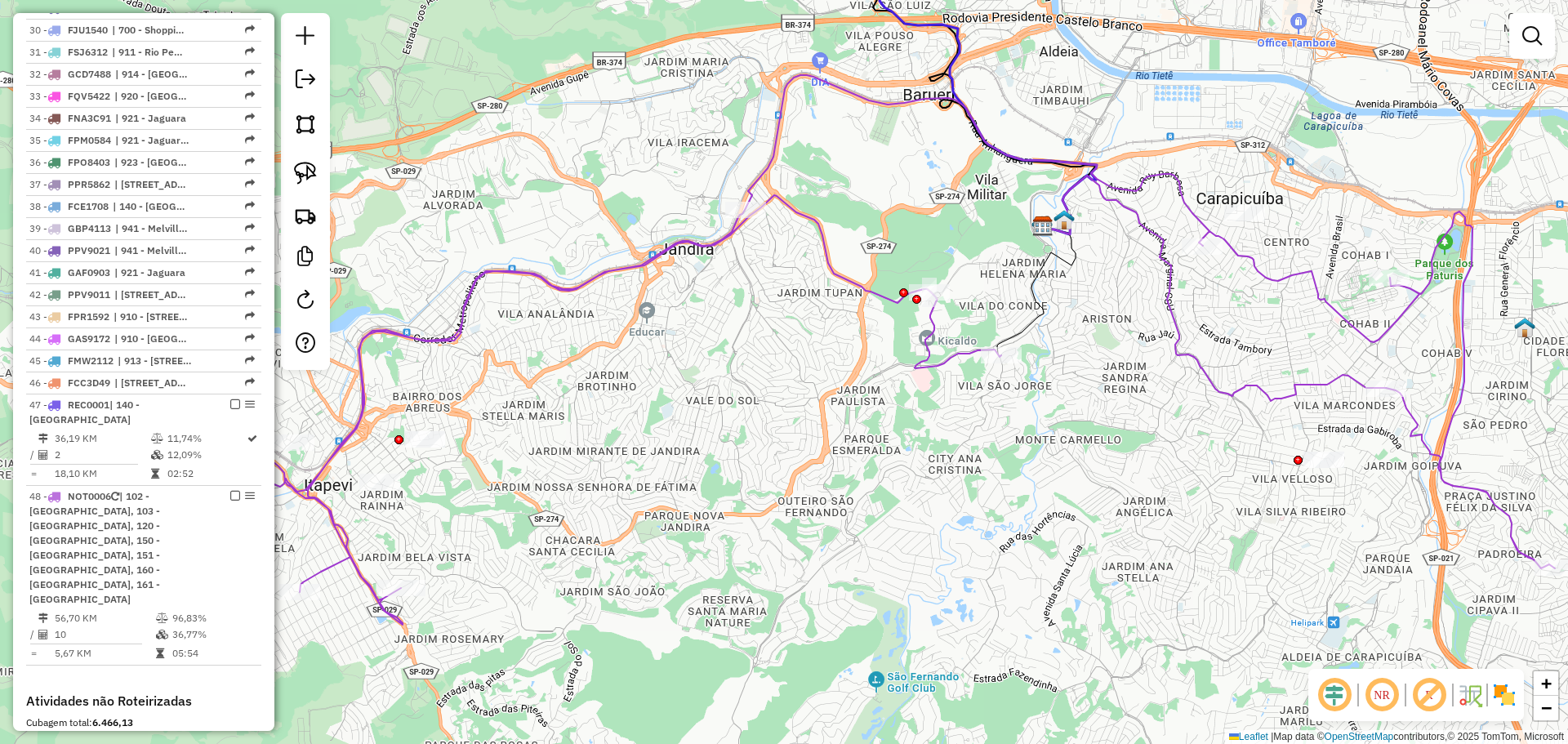
drag, startPoint x: 725, startPoint y: 541, endPoint x: 886, endPoint y: 520, distance: 162.4
click at [878, 519] on div "Janela de atendimento Grade de atendimento Capacidade Transportadoras Veículos …" at bounding box center [784, 372] width 1568 height 744
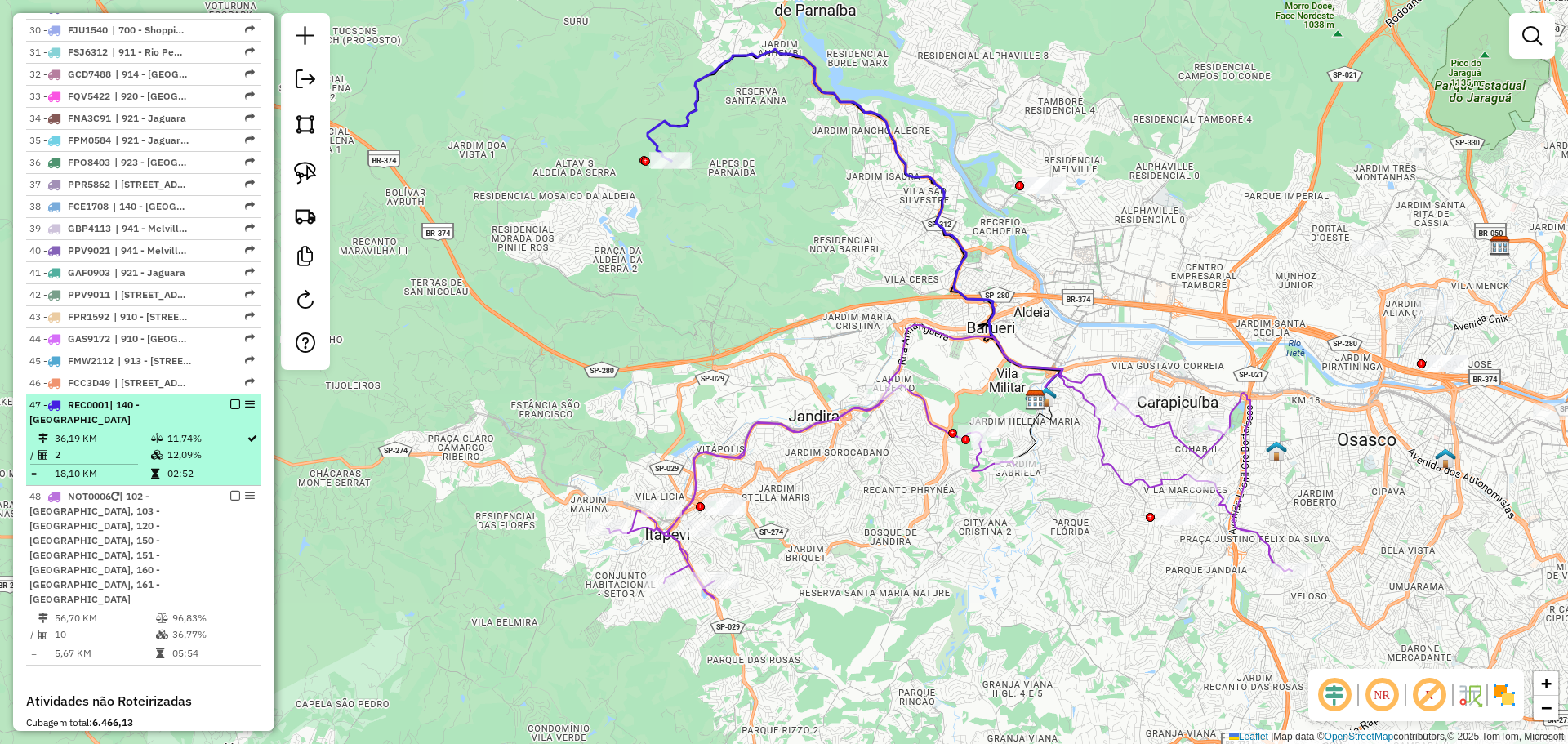
click at [124, 431] on td "36,19 KM" at bounding box center [103, 438] width 97 height 16
select select "**********"
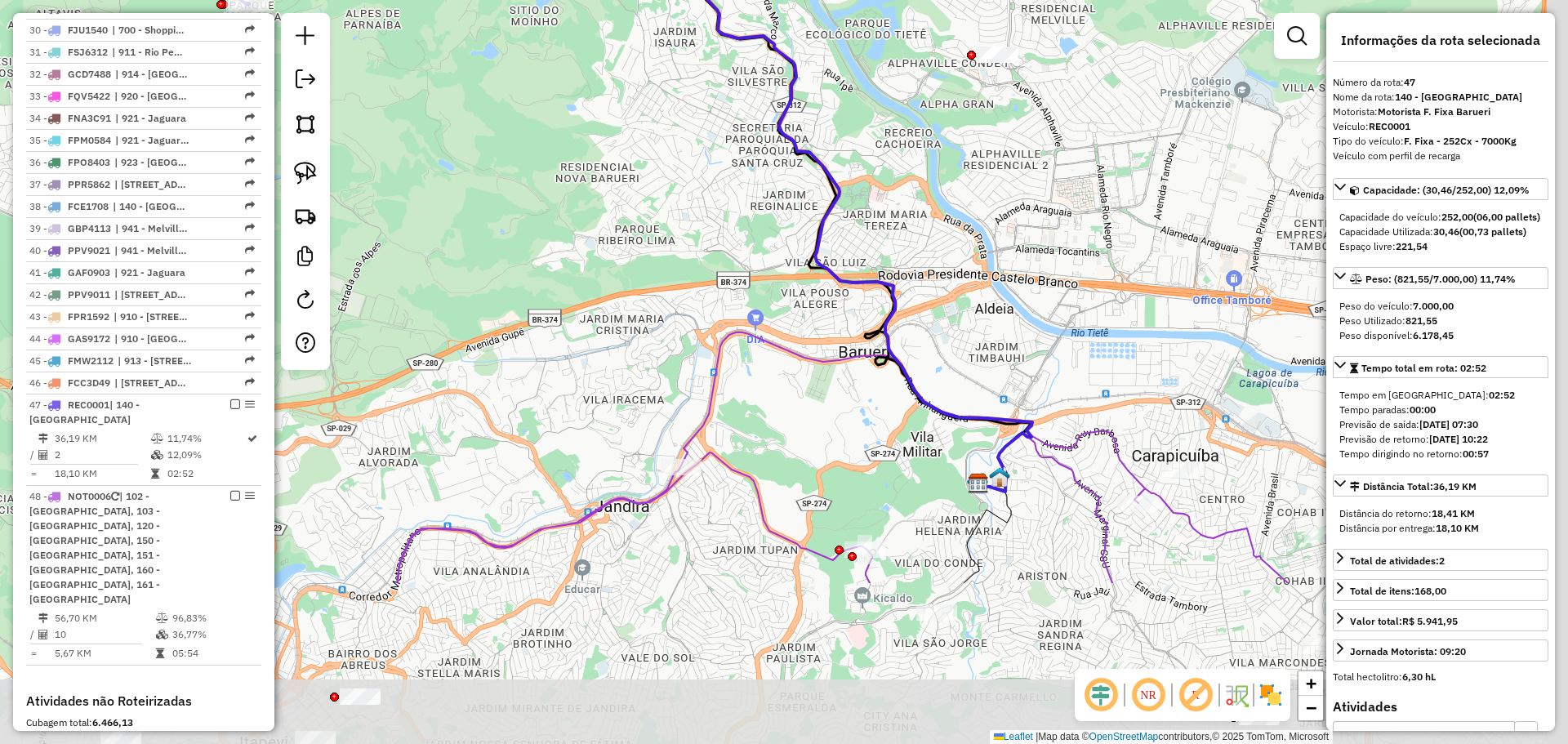
drag, startPoint x: 886, startPoint y: 595, endPoint x: 690, endPoint y: 288, distance: 364.2
click at [690, 333] on icon at bounding box center [903, 458] width 1011 height 251
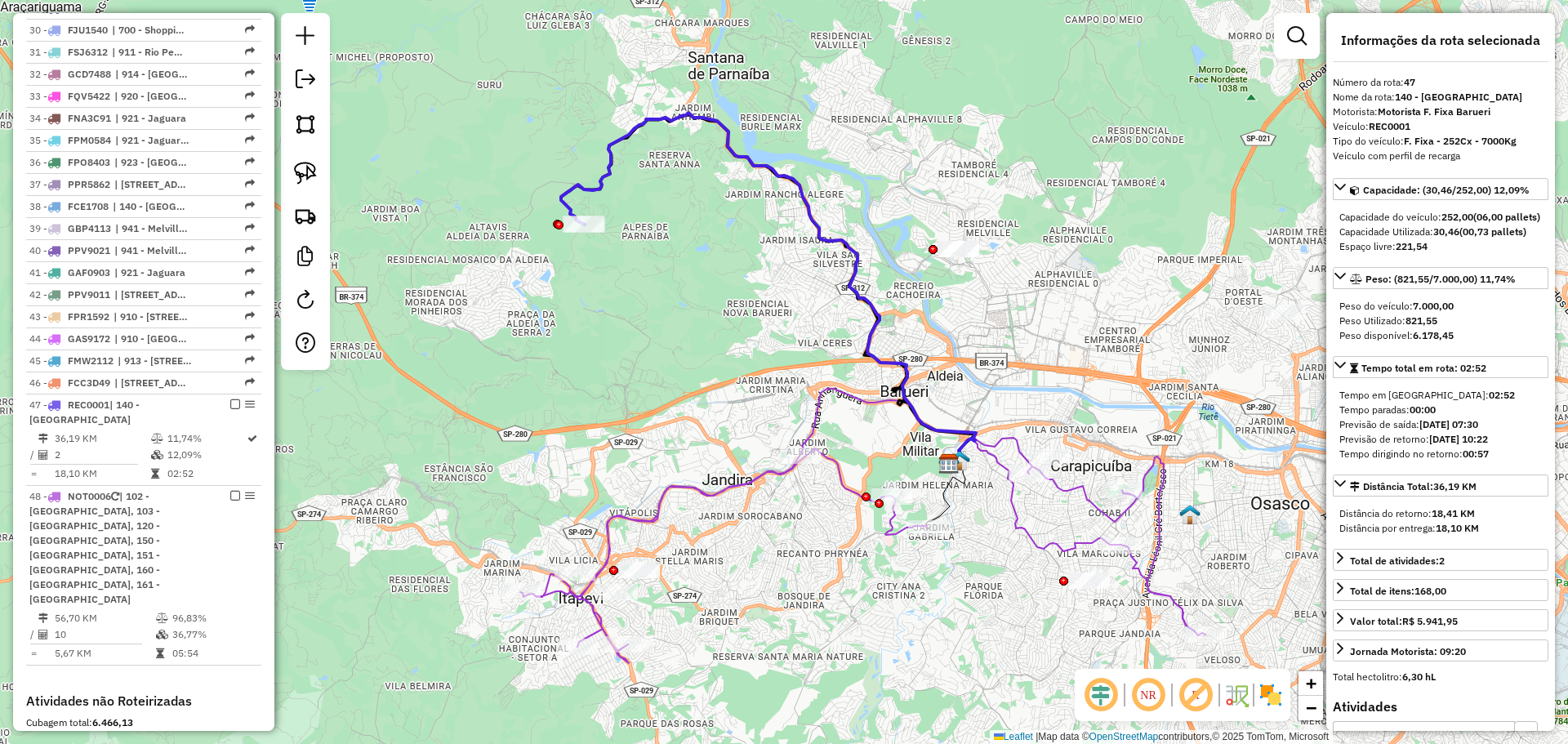
drag, startPoint x: 758, startPoint y: 665, endPoint x: 823, endPoint y: 622, distance: 77.9
click at [823, 622] on div "Janela de atendimento Grade de atendimento Capacidade Transportadoras Veículos …" at bounding box center [784, 372] width 1568 height 744
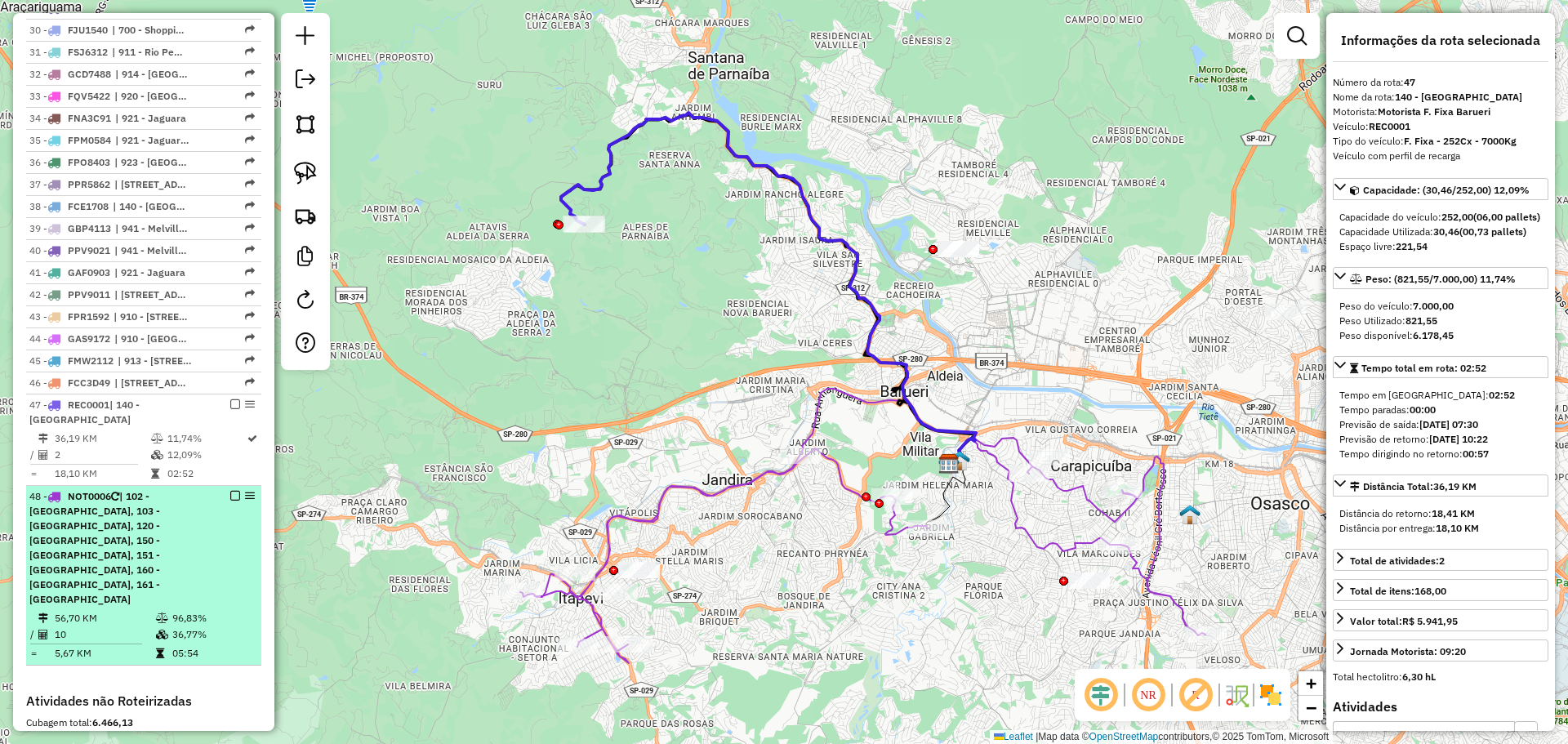
click at [188, 551] on div "48 - NOT0006 | 102 - Centro de Caracas, 103 - Parque Alexandre, 120 - Cidade da…" at bounding box center [116, 548] width 173 height 118
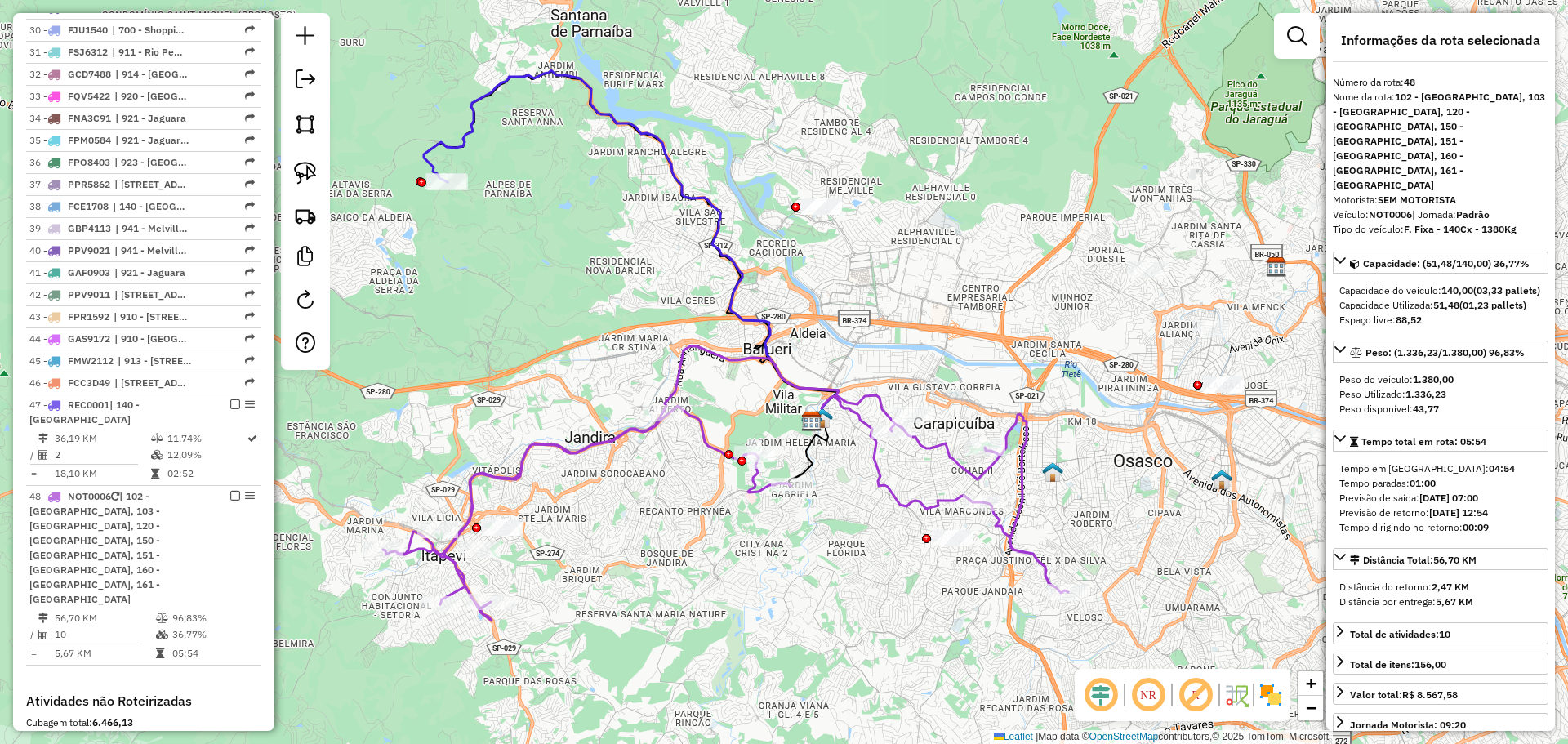
drag, startPoint x: 614, startPoint y: 613, endPoint x: 664, endPoint y: 622, distance: 50.8
click at [664, 622] on div "Janela de atendimento Grade de atendimento Capacidade Transportadoras Veículos …" at bounding box center [784, 372] width 1568 height 744
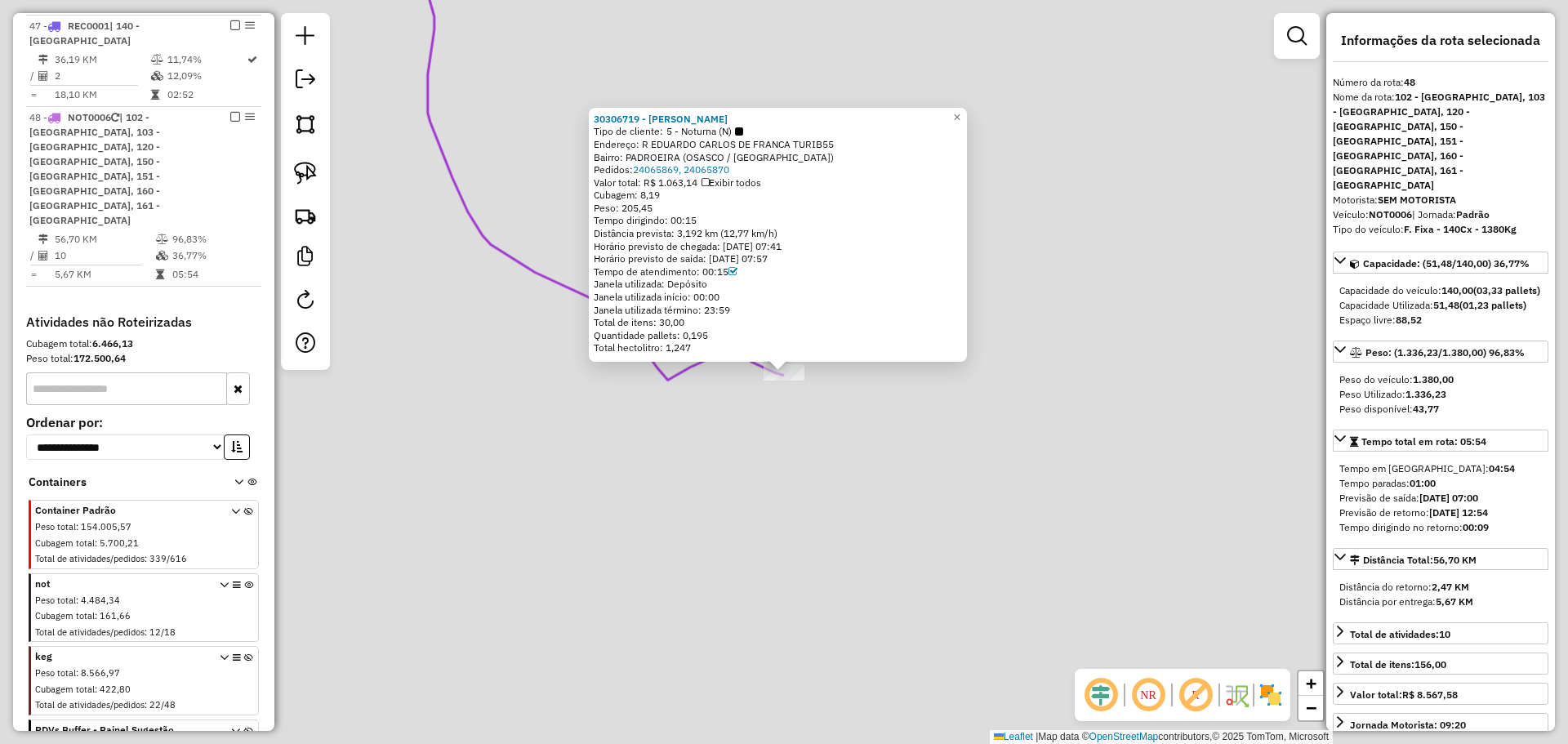
scroll to position [1793, 0]
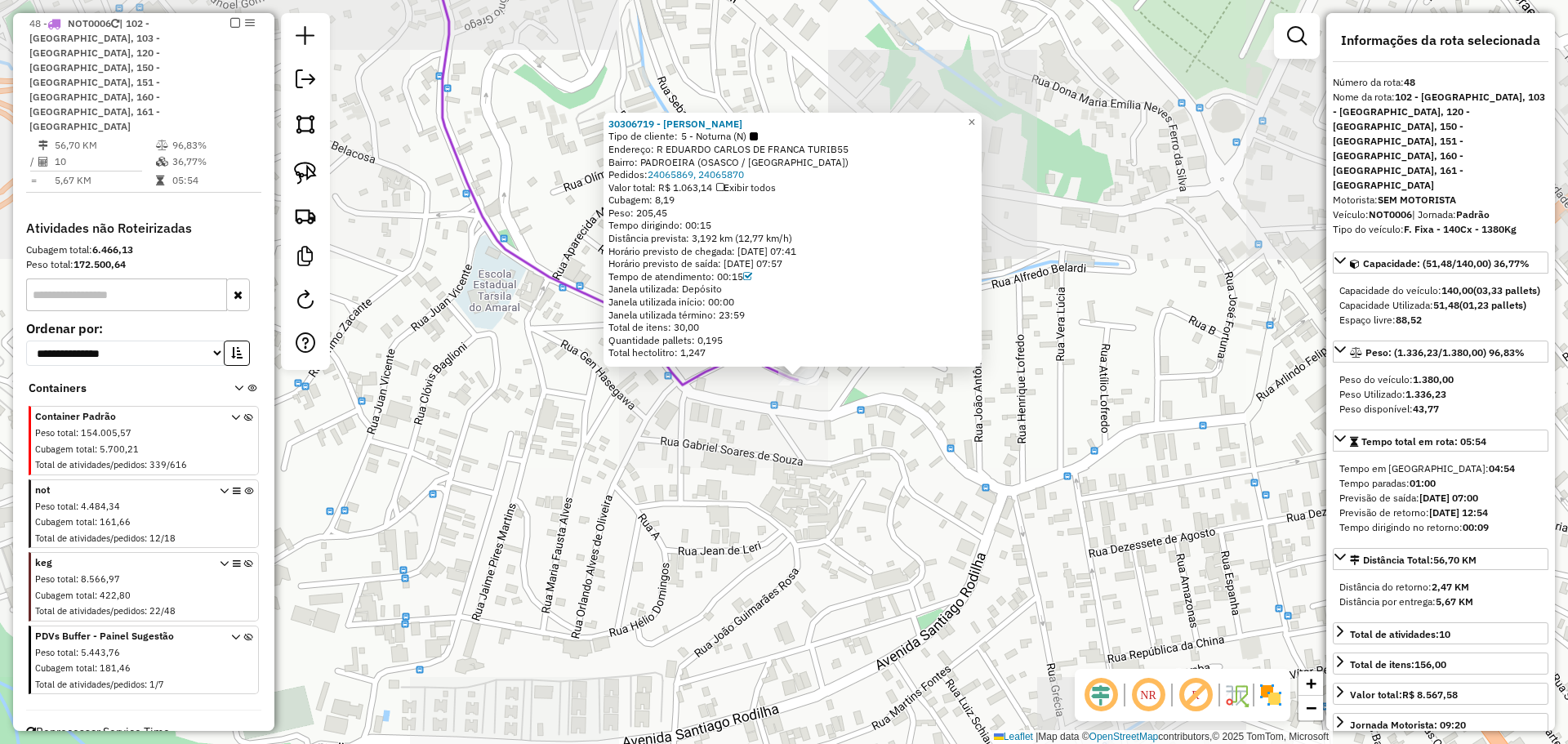
drag, startPoint x: 717, startPoint y: 598, endPoint x: 810, endPoint y: 602, distance: 93.1
click at [767, 613] on div "30306719 - JOSE JOAQUIM DE SA Tipo de cliente: 5 - Noturna (N) Endereço: R EDUA…" at bounding box center [784, 372] width 1568 height 744
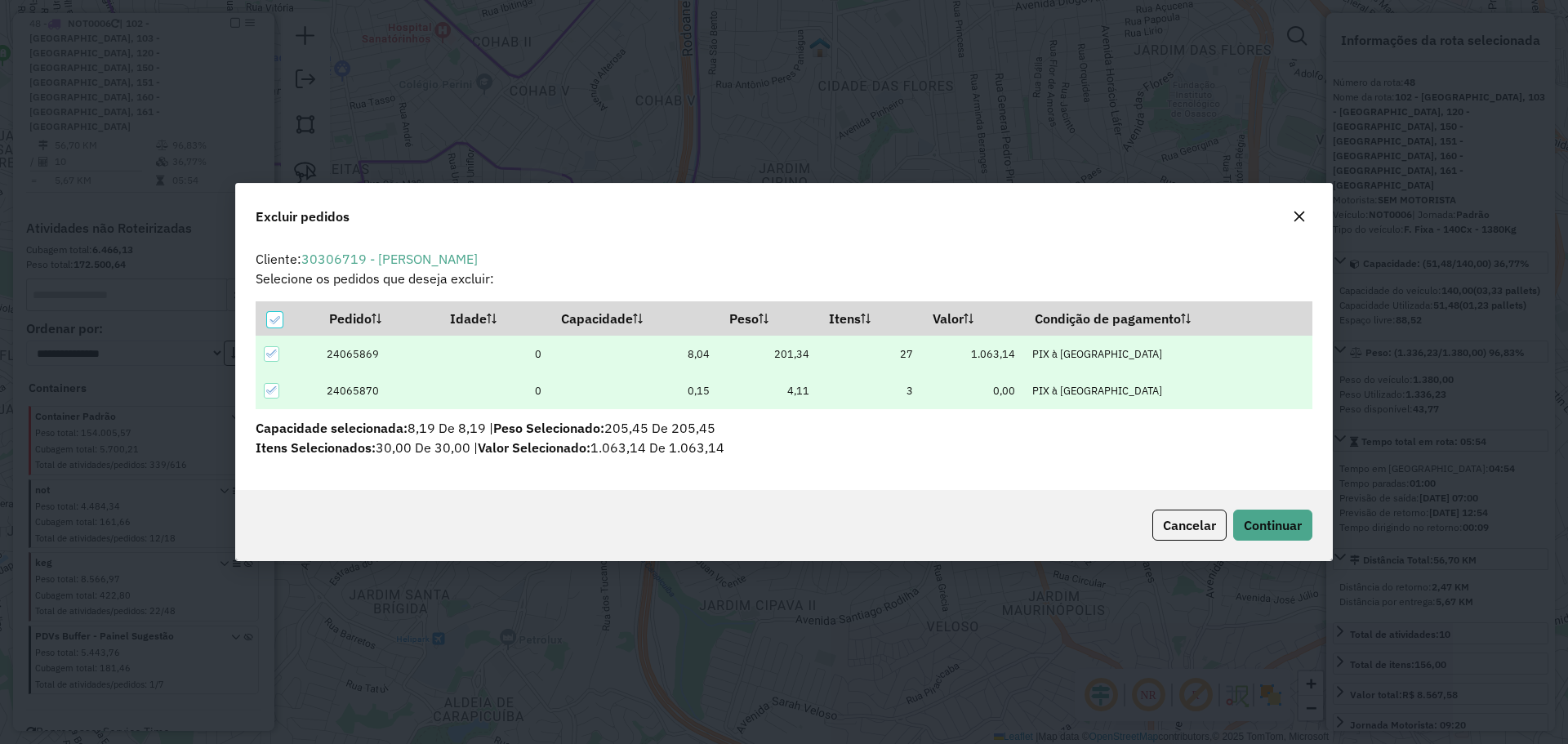
scroll to position [9, 5]
click at [1263, 535] on button "Continuar" at bounding box center [1273, 525] width 79 height 31
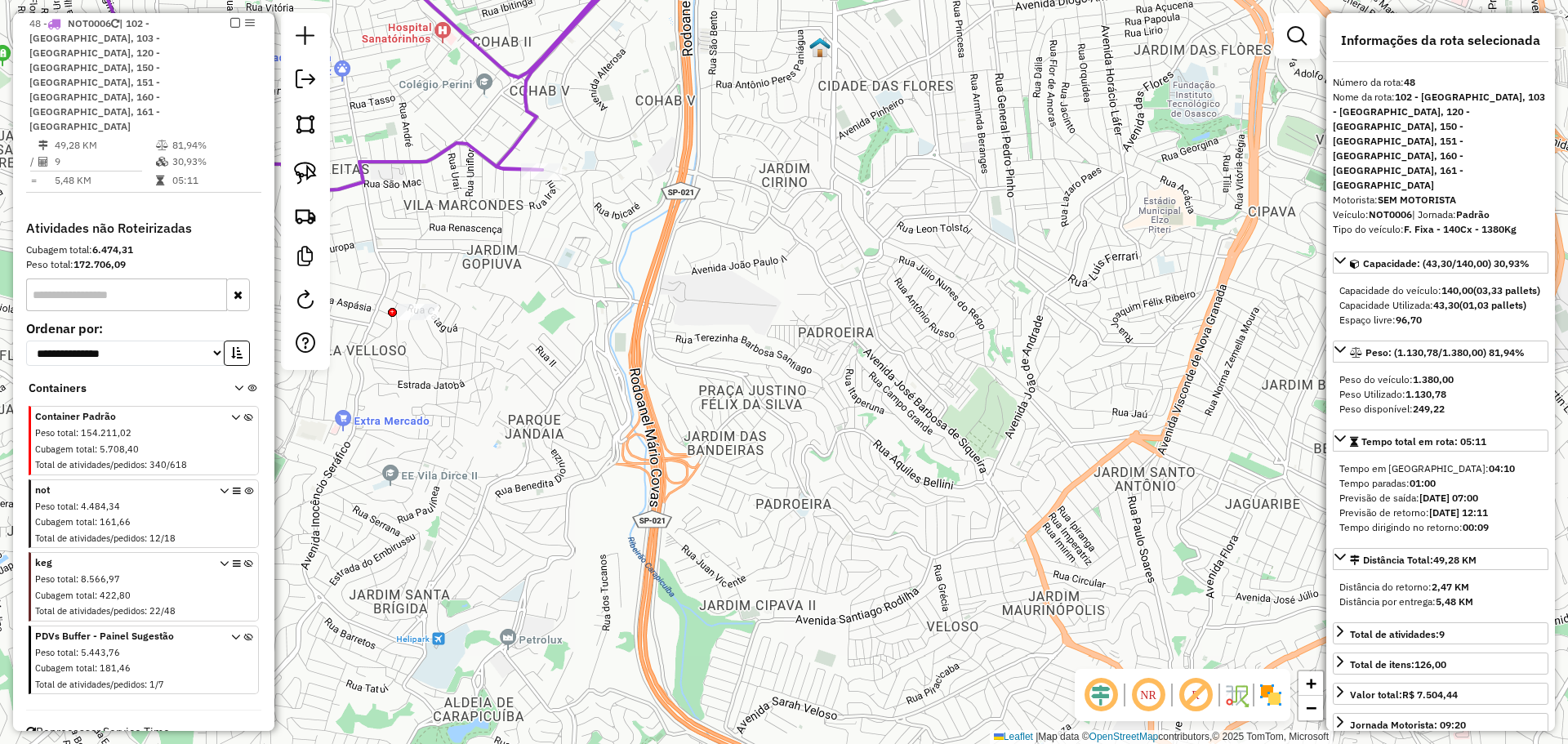
drag, startPoint x: 605, startPoint y: 609, endPoint x: 858, endPoint y: 599, distance: 253.2
click at [874, 586] on div "Janela de atendimento Grade de atendimento Capacidade Transportadoras Veículos …" at bounding box center [784, 372] width 1568 height 744
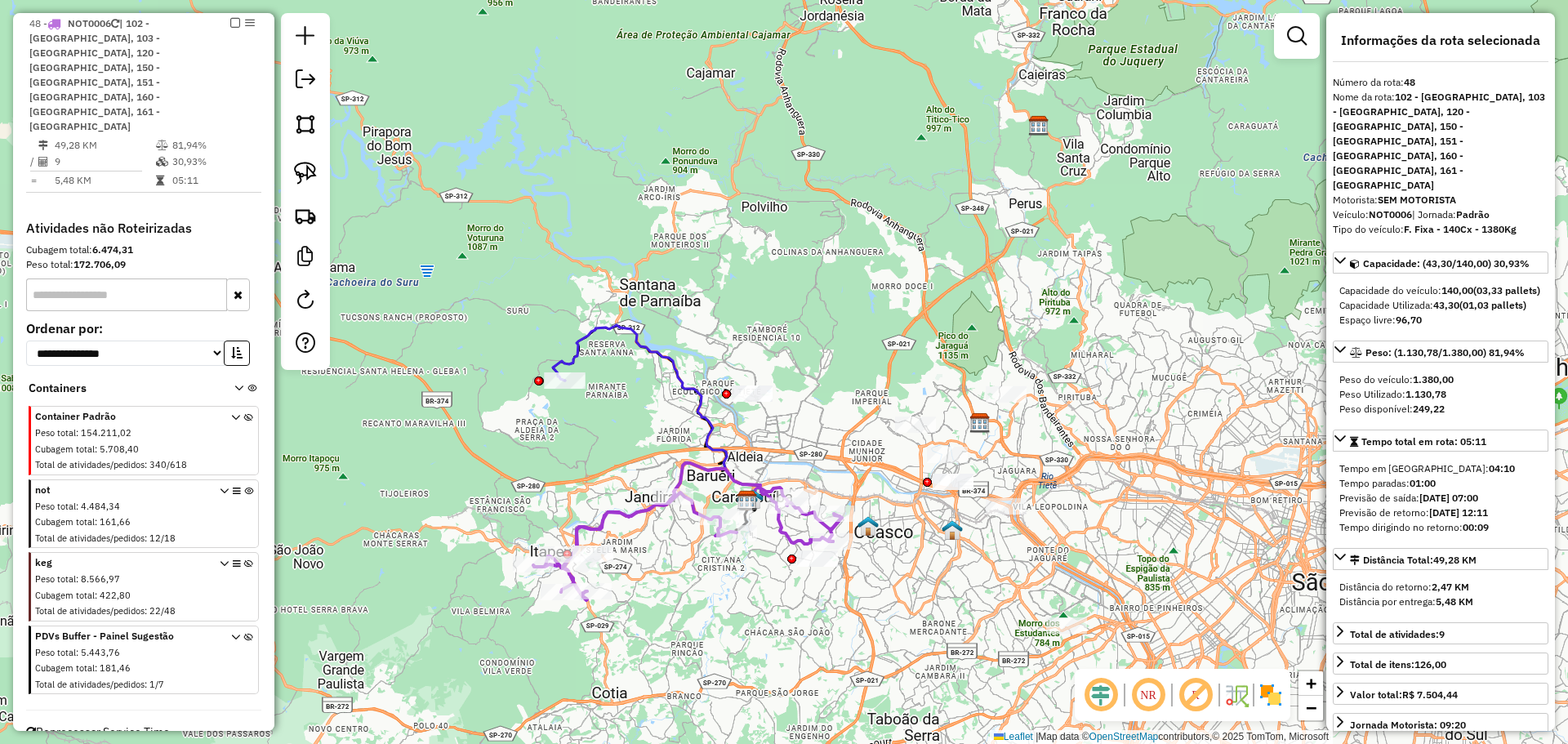
drag, startPoint x: 601, startPoint y: 630, endPoint x: 690, endPoint y: 617, distance: 89.9
click at [689, 617] on div "Janela de atendimento Grade de atendimento Capacidade Transportadoras Veículos …" at bounding box center [784, 372] width 1568 height 744
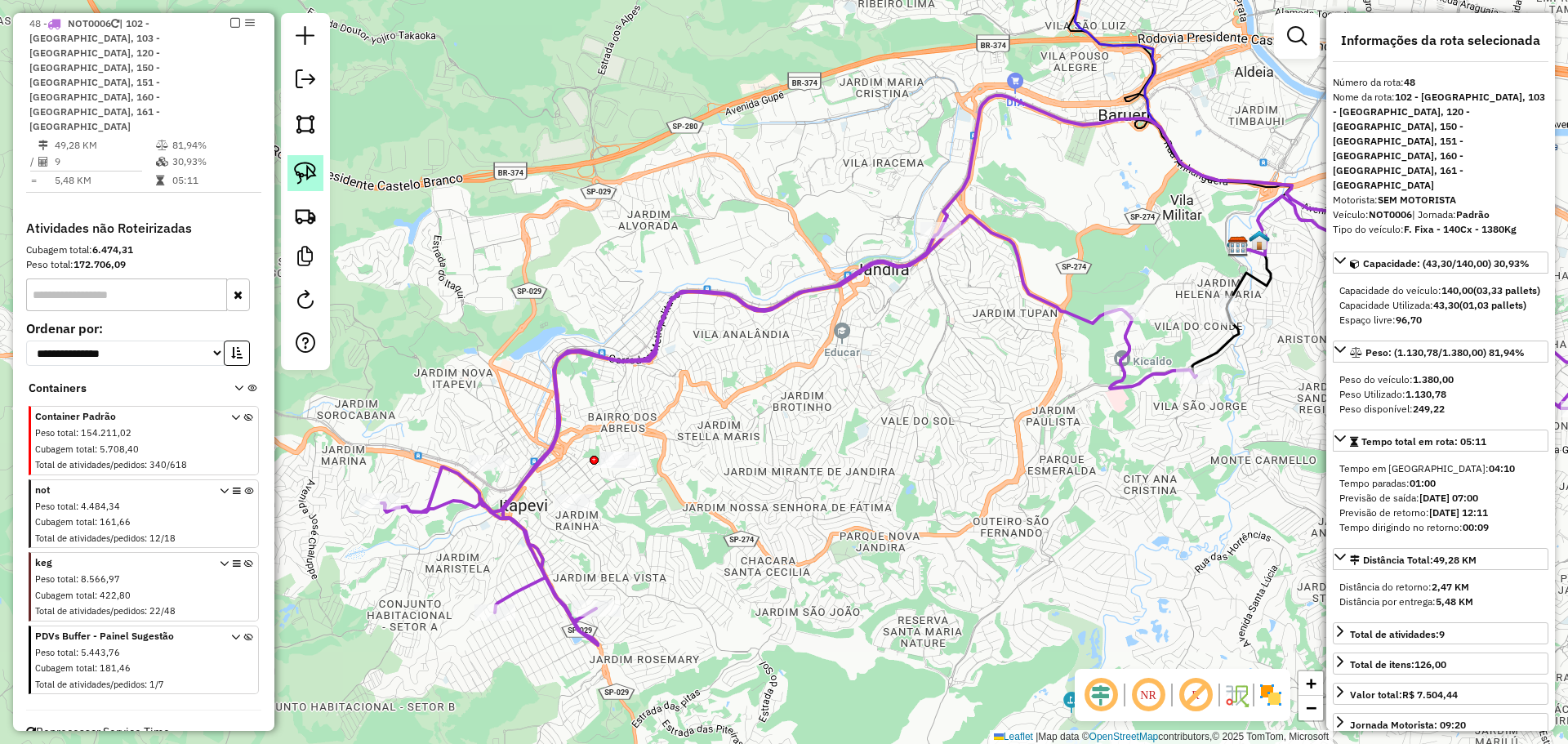
click at [316, 186] on link at bounding box center [305, 173] width 36 height 36
drag, startPoint x: 455, startPoint y: 441, endPoint x: 542, endPoint y: 439, distance: 87.0
click at [451, 500] on icon at bounding box center [1000, 371] width 1235 height 550
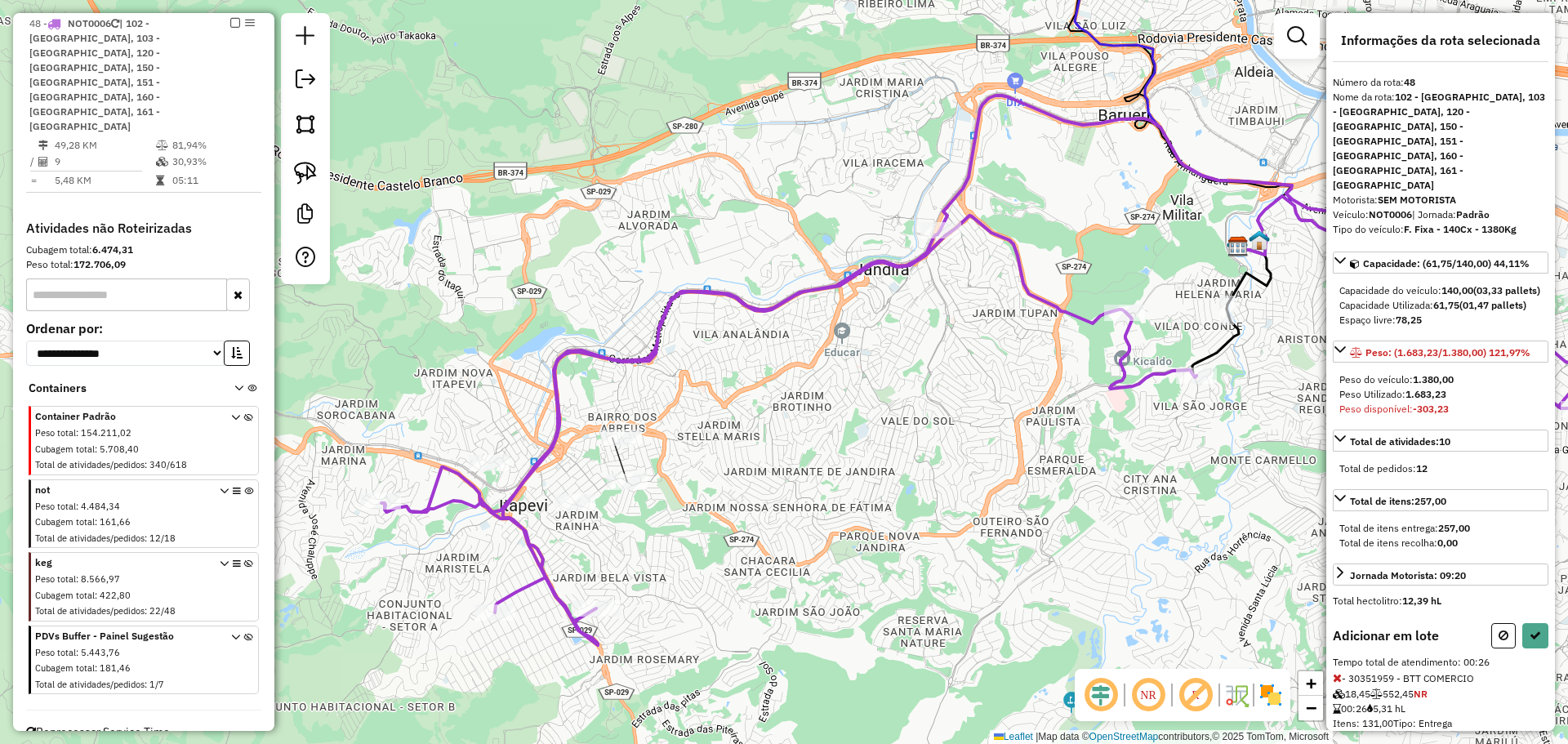
scroll to position [19, 0]
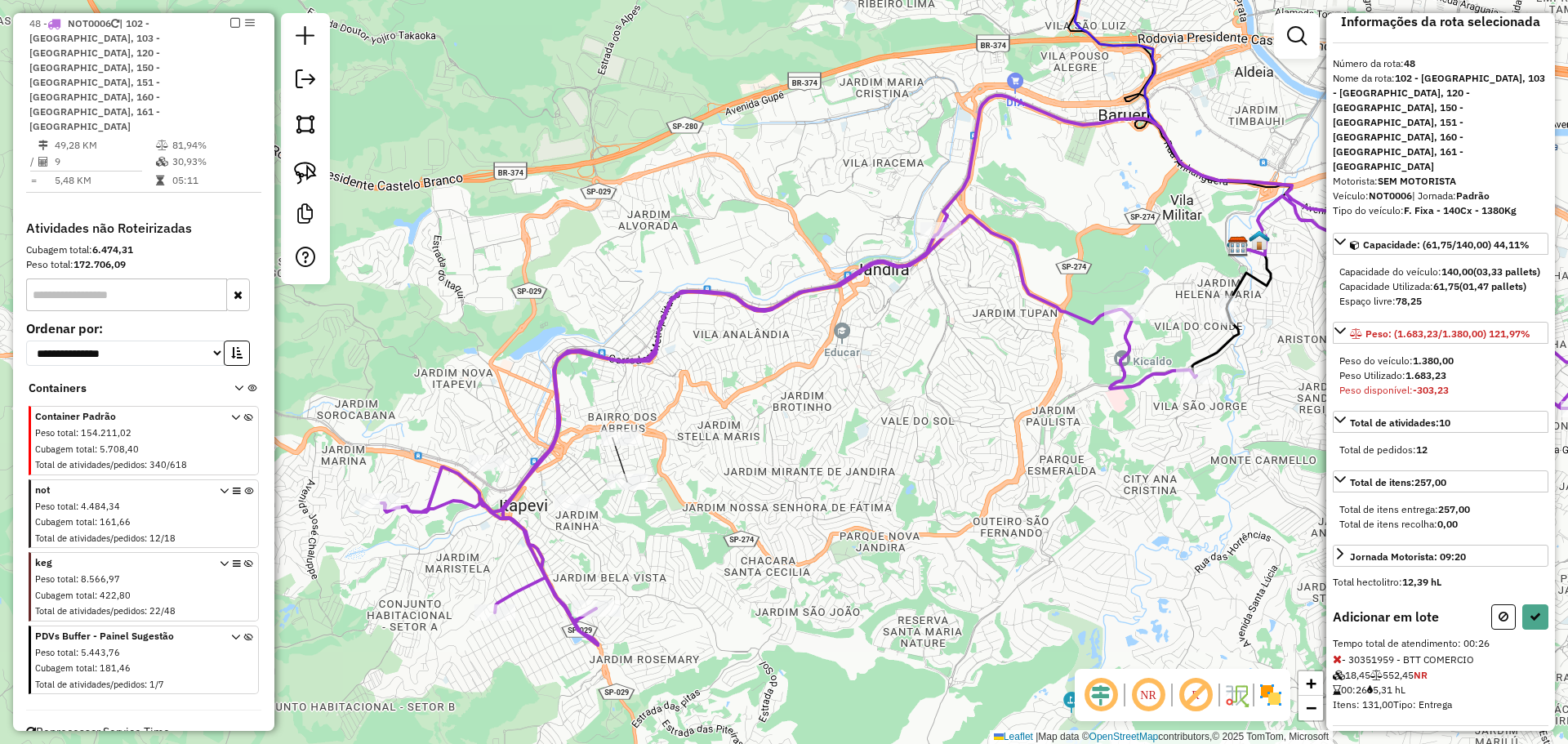
click at [1337, 653] on icon at bounding box center [1337, 658] width 9 height 11
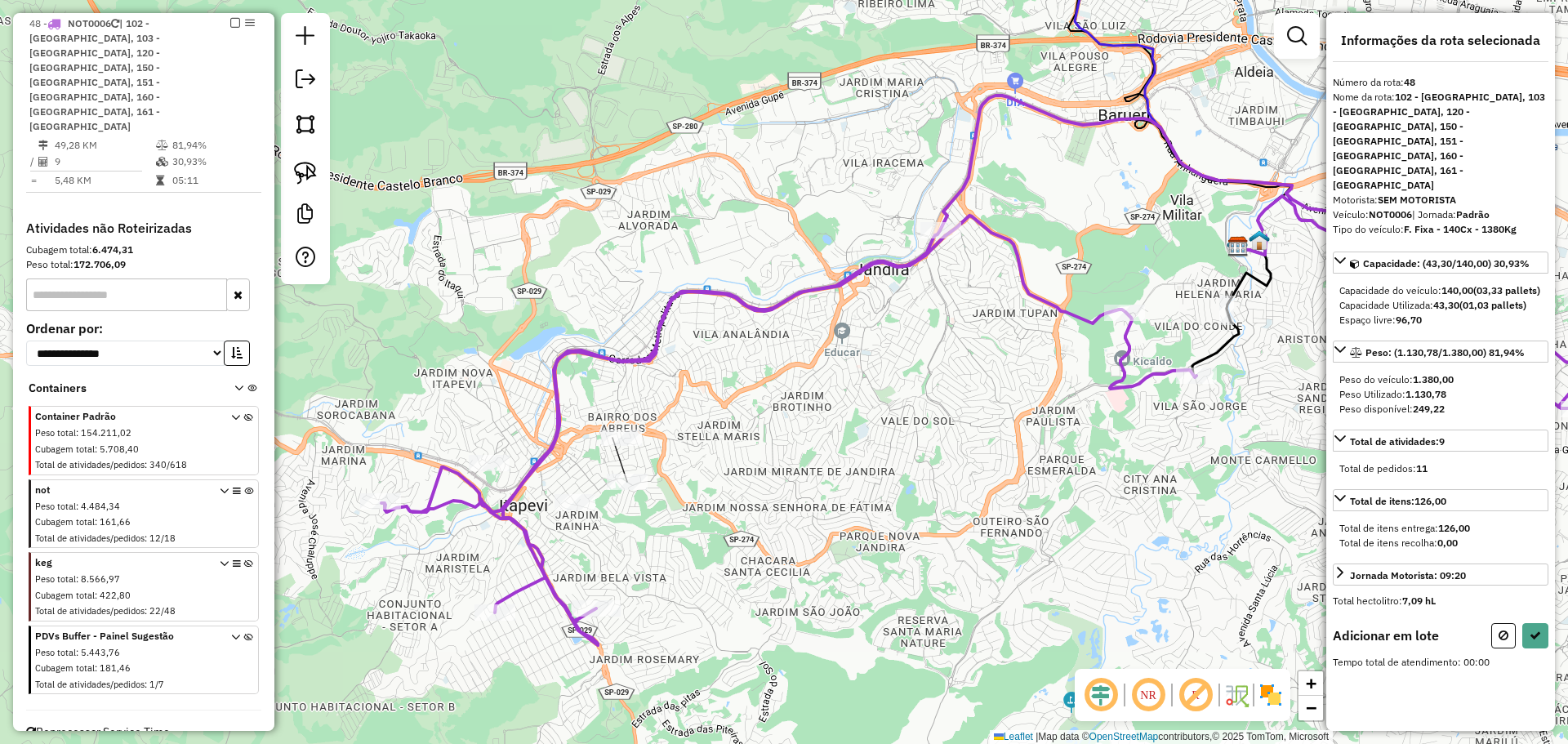
scroll to position [0, 0]
click at [1337, 672] on icon at bounding box center [1337, 677] width 9 height 11
click at [1341, 672] on span "- 30330142 - SHOW DE BOLA ESCOLIN 12,90 332,78 NR 00:22 1,90 hL Itens: 27,00 Ti…" at bounding box center [1441, 708] width 216 height 73
click at [1337, 672] on icon at bounding box center [1337, 677] width 9 height 11
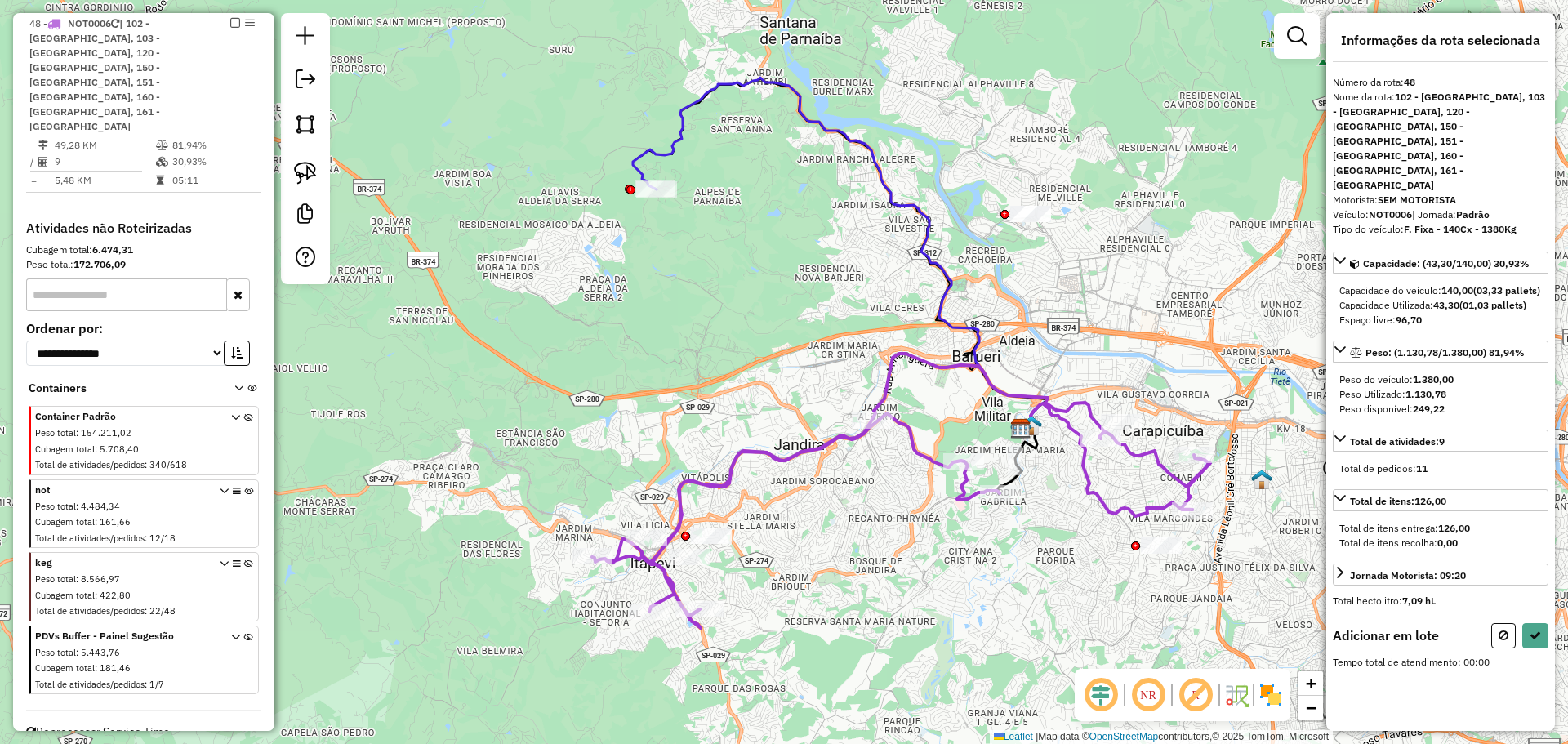
drag, startPoint x: 1047, startPoint y: 585, endPoint x: 937, endPoint y: 597, distance: 110.7
click at [937, 597] on div "Janela de atendimento Grade de atendimento Capacidade Transportadoras Veículos …" at bounding box center [784, 372] width 1568 height 744
select select "**********"
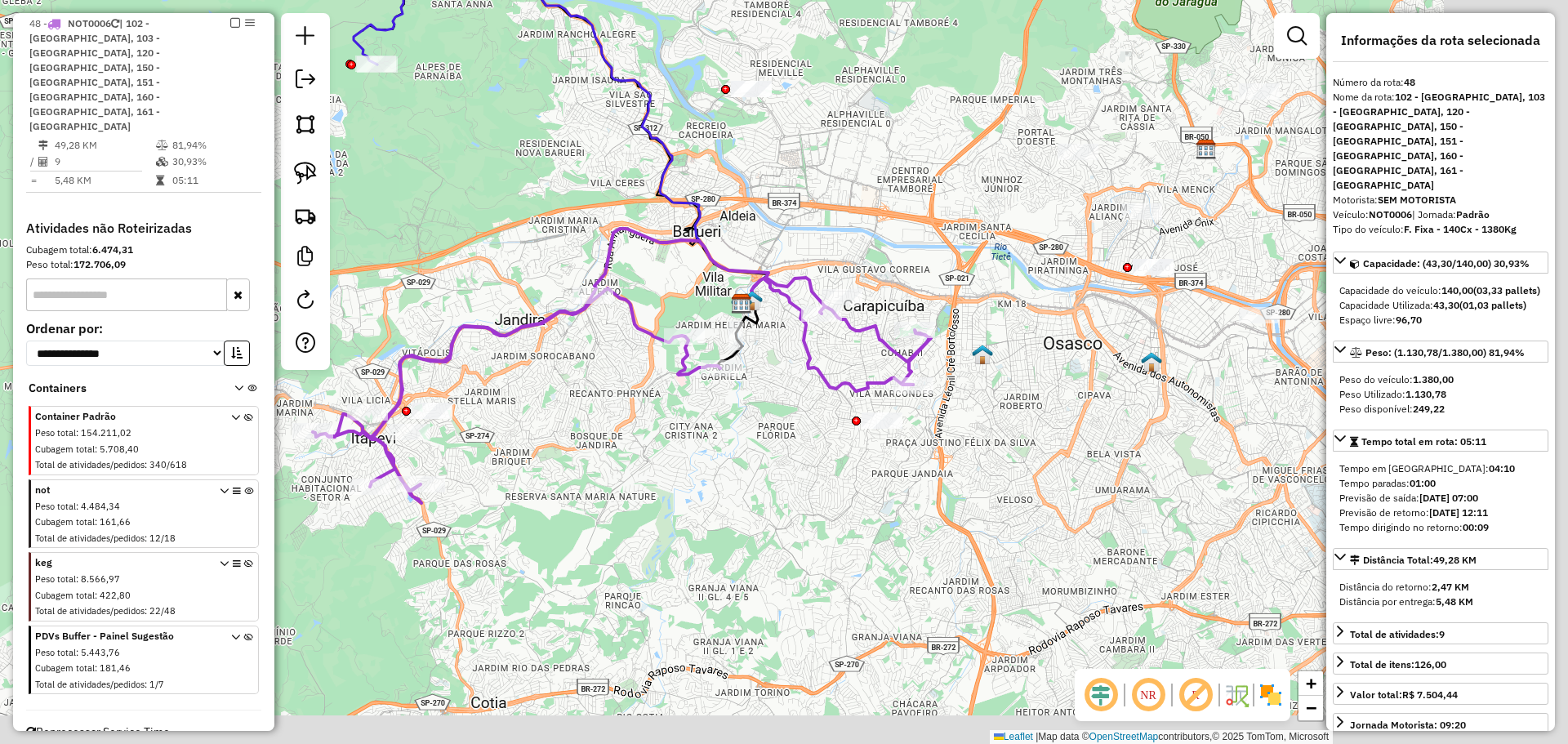
drag, startPoint x: 869, startPoint y: 361, endPoint x: 779, endPoint y: 300, distance: 108.7
click at [779, 300] on icon at bounding box center [827, 334] width 171 height 113
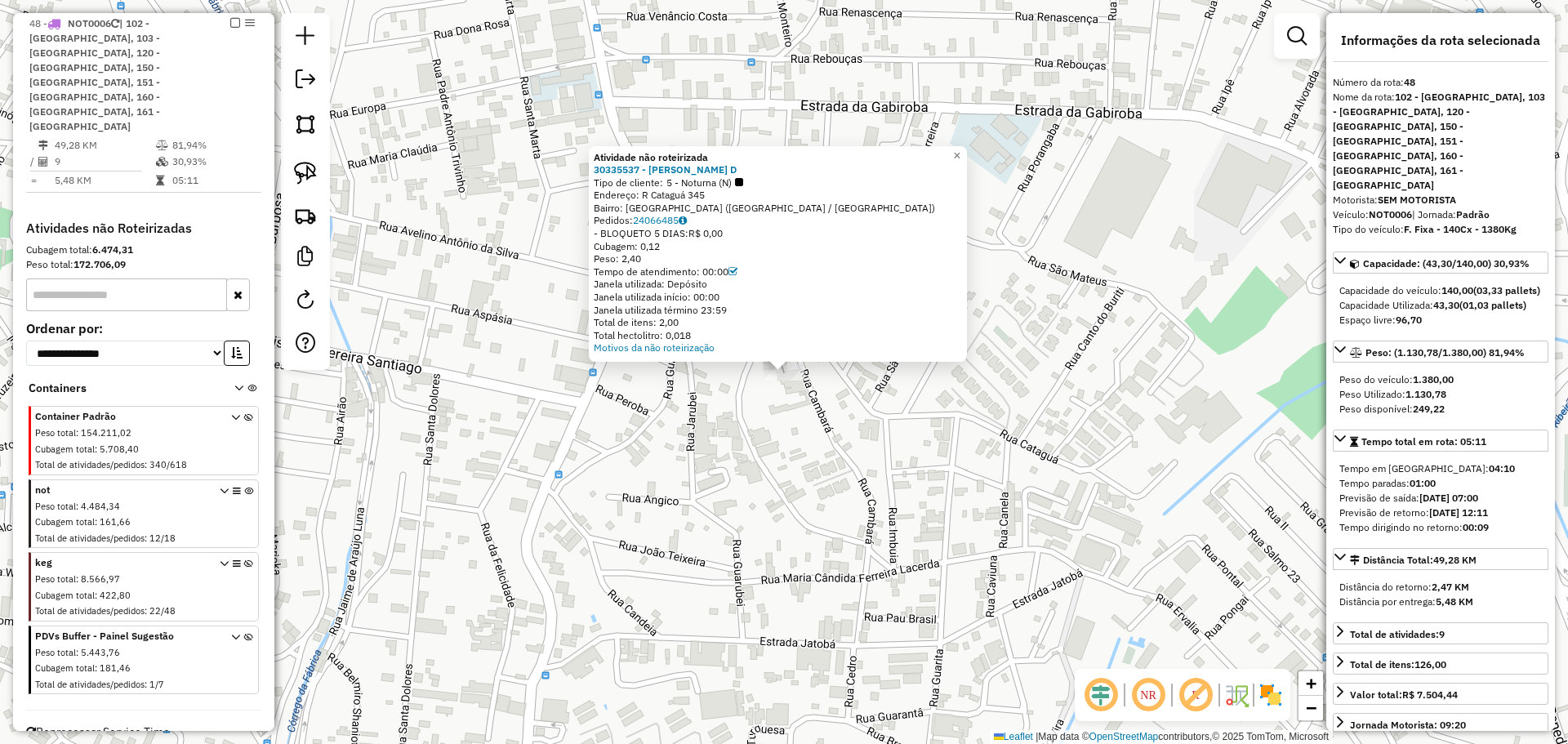
click at [770, 414] on div "Atividade não roteirizada 30335537 - GUILHERME GULLITHI D Tipo de cliente: 5 - …" at bounding box center [784, 372] width 1568 height 744
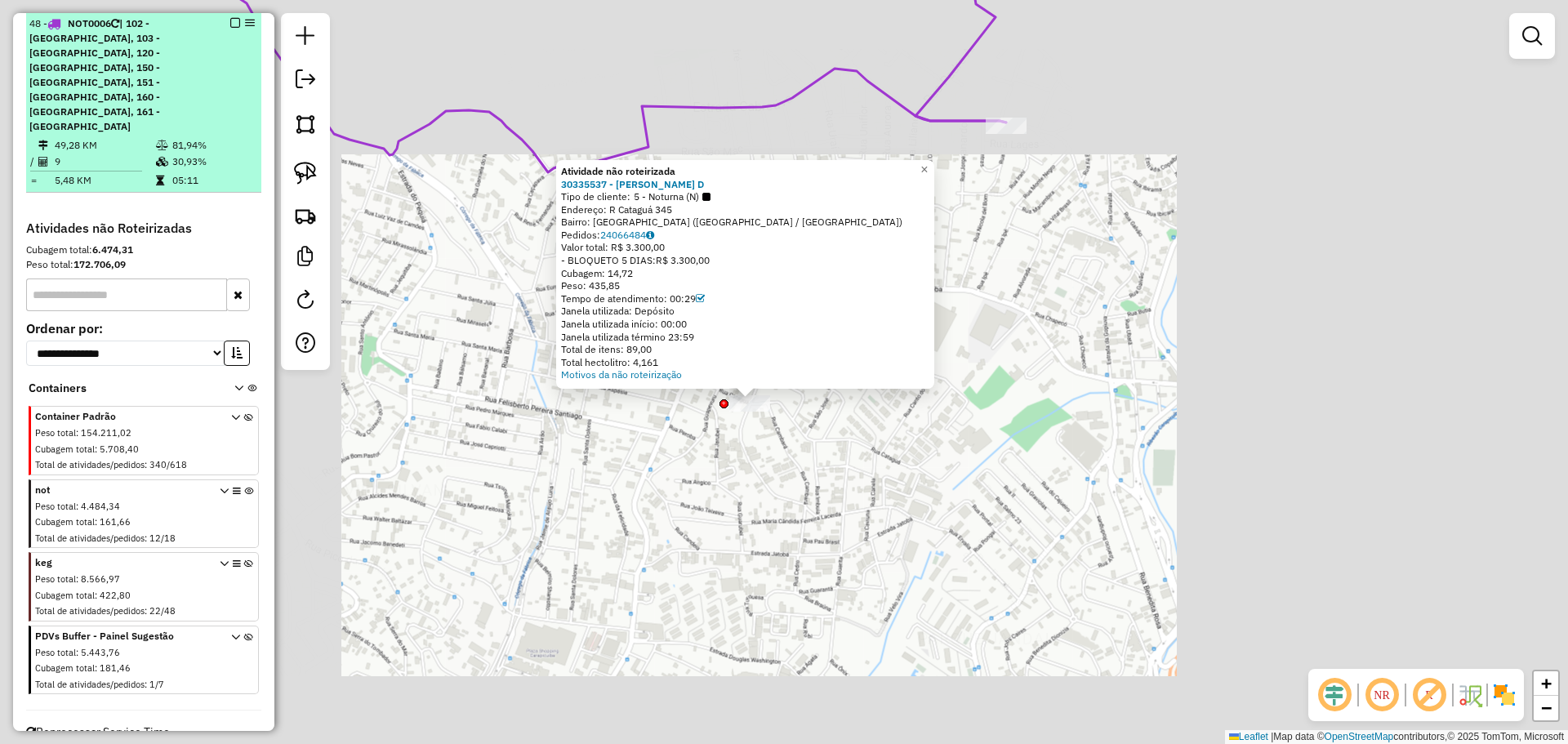
click at [159, 137] on td at bounding box center [163, 145] width 16 height 16
select select "**********"
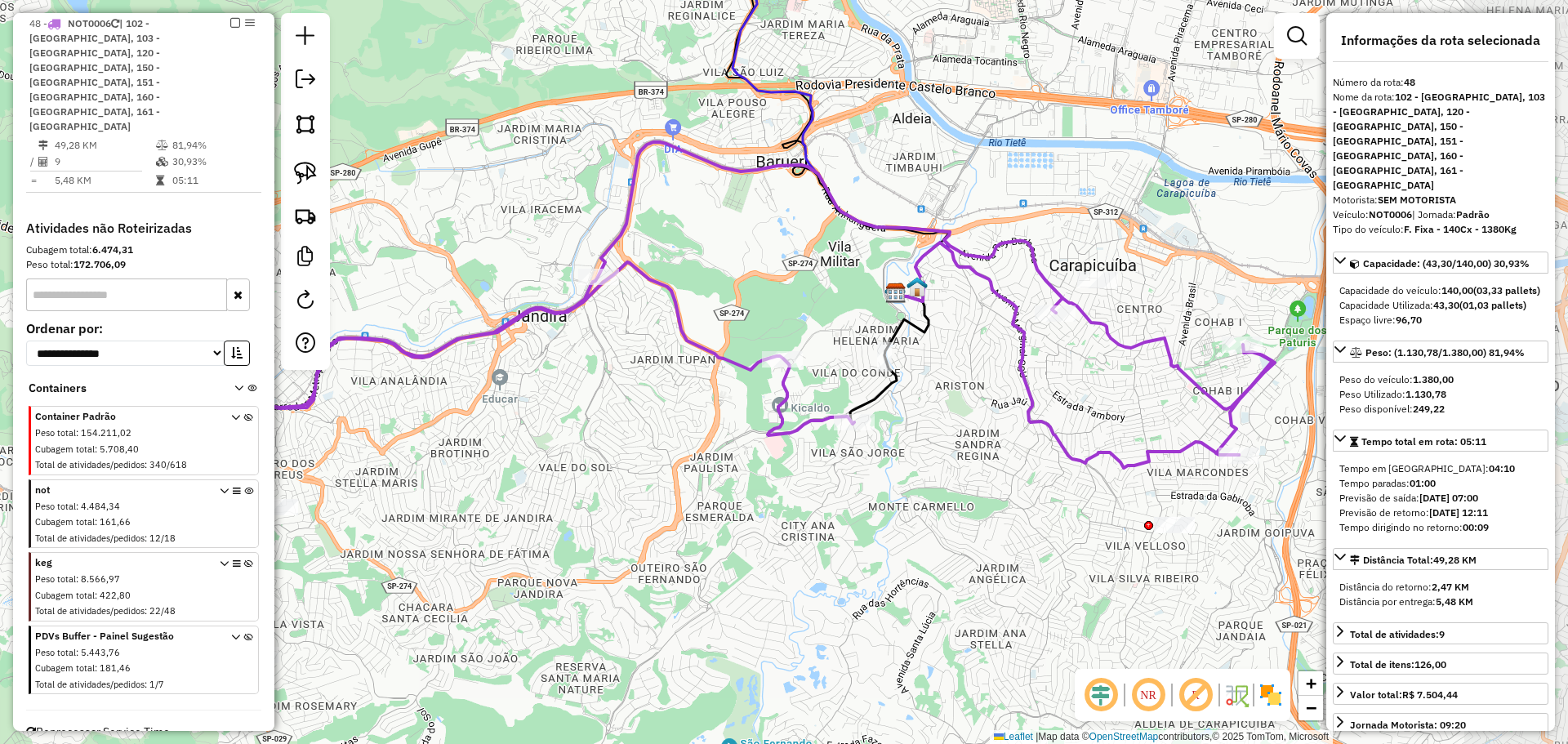
drag, startPoint x: 918, startPoint y: 415, endPoint x: 791, endPoint y: 460, distance: 134.7
click at [791, 460] on div "Janela de atendimento Grade de atendimento Capacidade Transportadoras Veículos …" at bounding box center [784, 372] width 1568 height 744
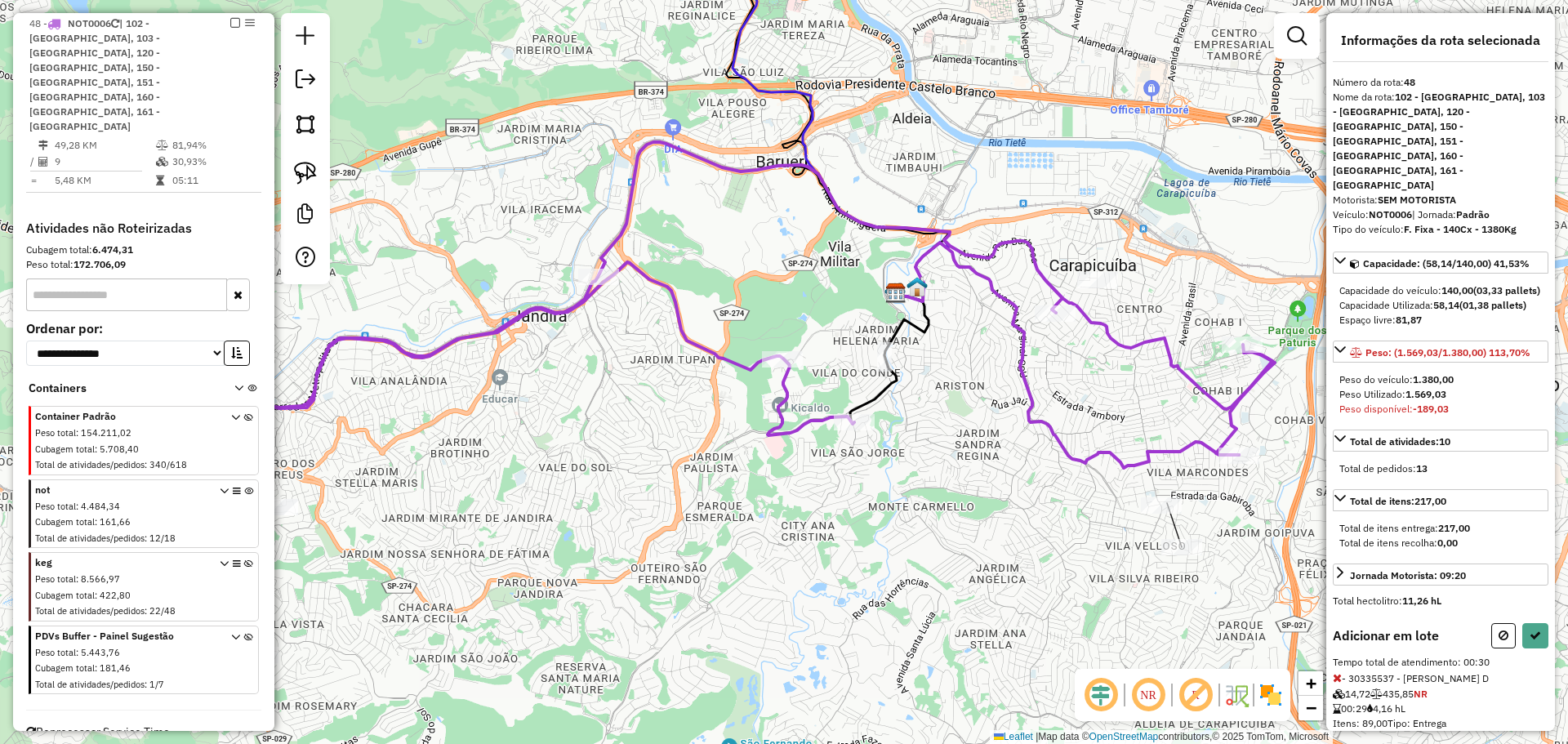
drag, startPoint x: 1496, startPoint y: 619, endPoint x: 1173, endPoint y: 562, distance: 328.0
click at [1498, 629] on icon at bounding box center [1504, 635] width 10 height 11
select select "**********"
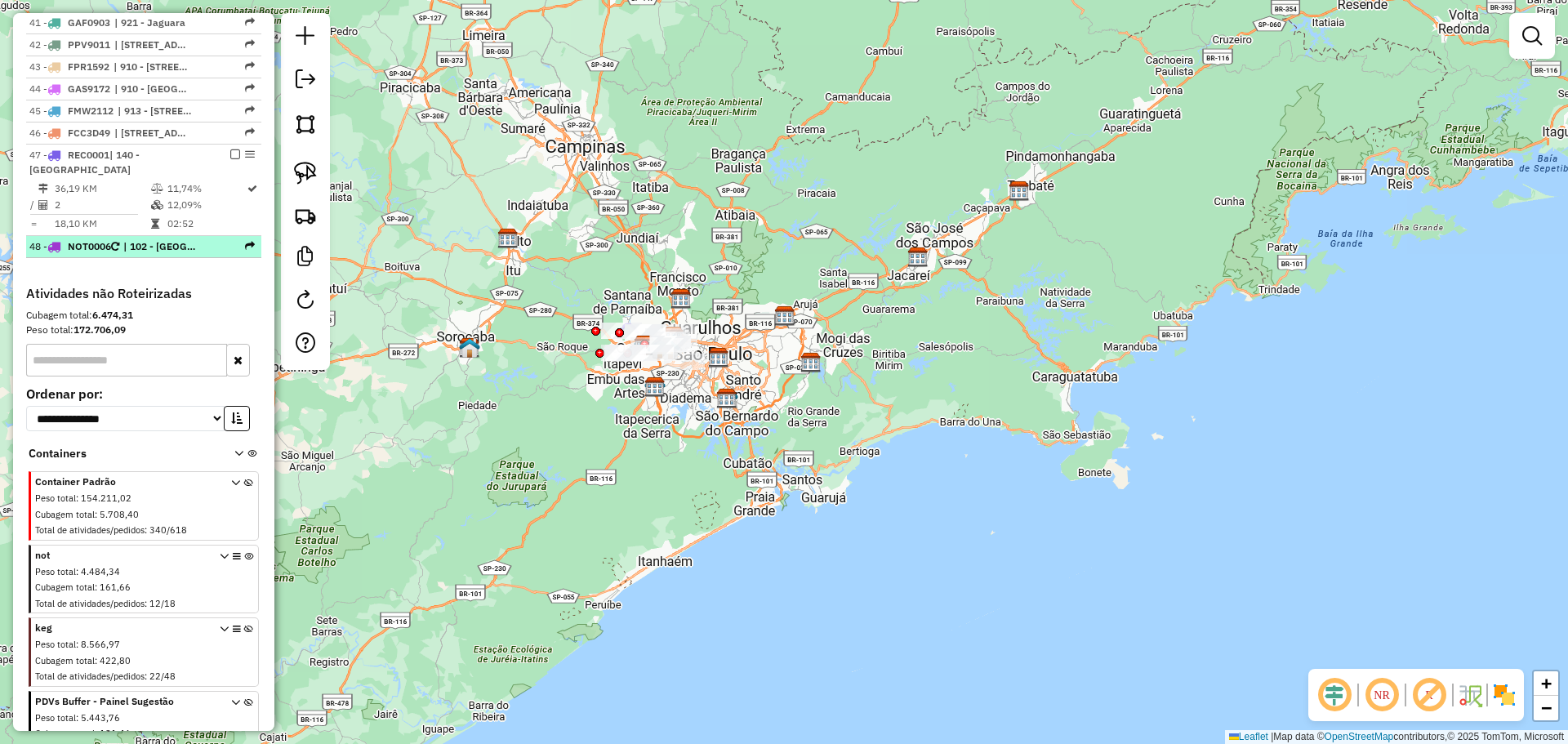
scroll to position [1437, 0]
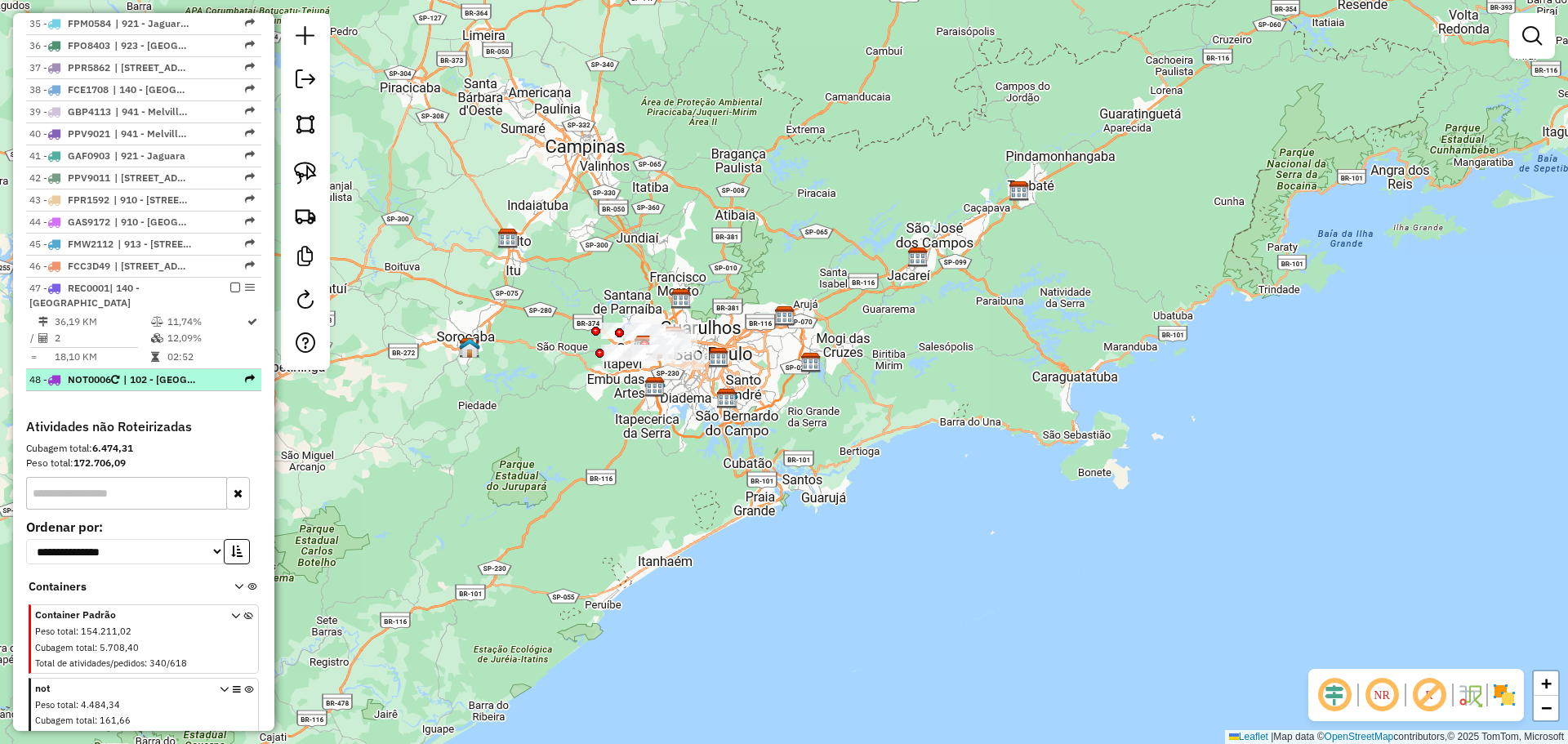
click at [163, 378] on span "| 102 - [GEOGRAPHIC_DATA], 103 - [GEOGRAPHIC_DATA], 120 - [GEOGRAPHIC_DATA], 15…" at bounding box center [160, 379] width 76 height 14
select select "**********"
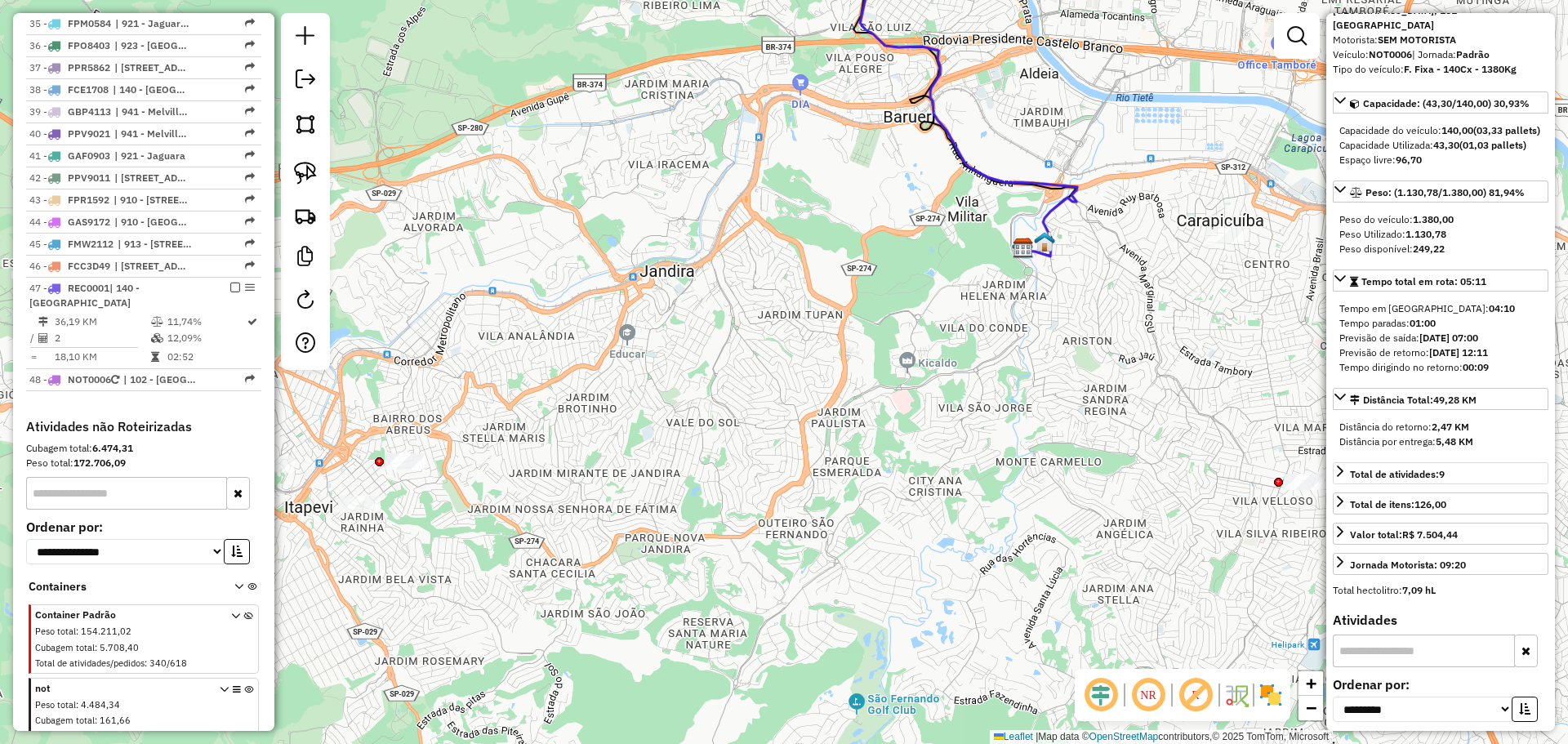
scroll to position [164, 0]
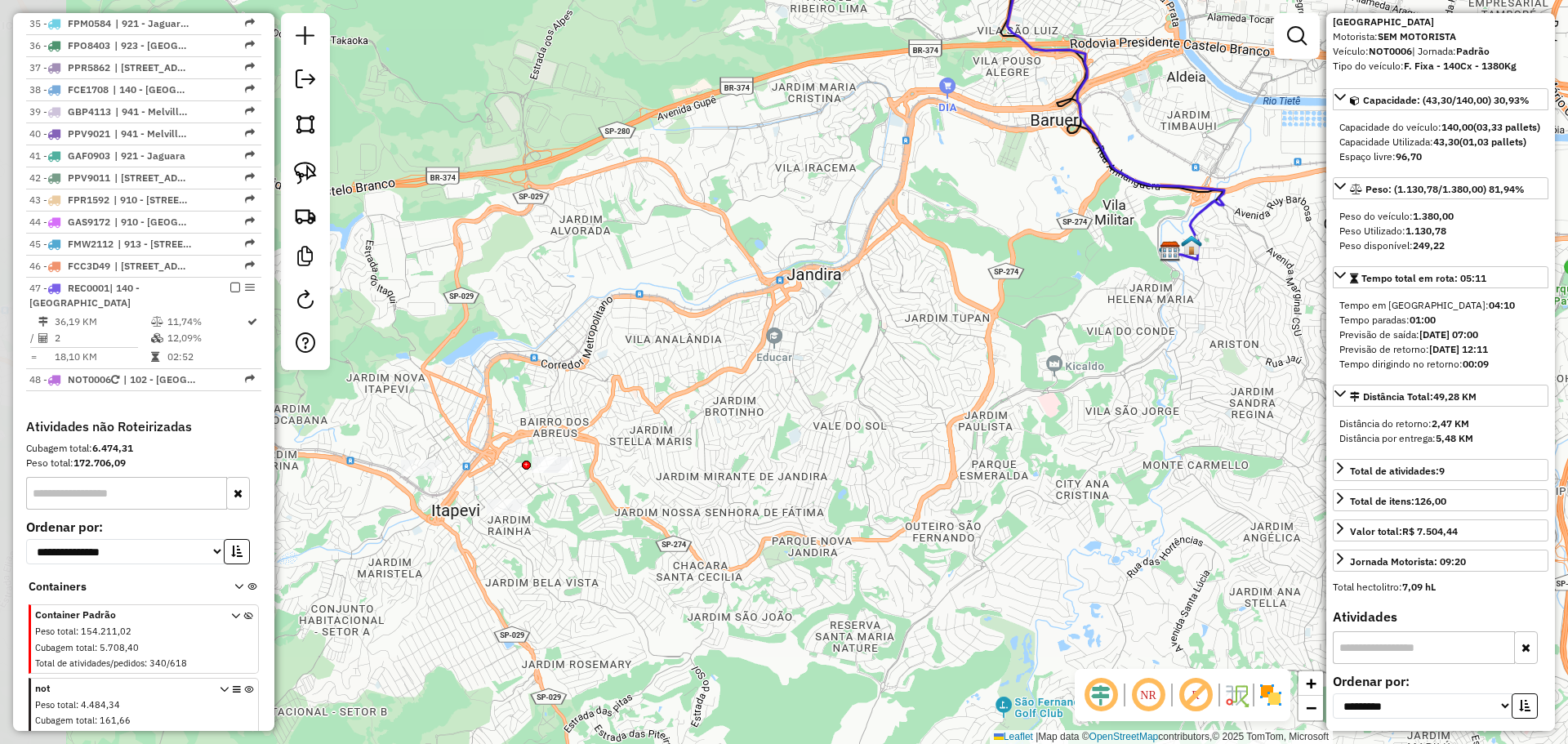
drag, startPoint x: 587, startPoint y: 350, endPoint x: 643, endPoint y: 339, distance: 57.1
click at [643, 339] on div "Janela de atendimento Grade de atendimento Capacidade Transportadoras Veículos …" at bounding box center [784, 372] width 1568 height 744
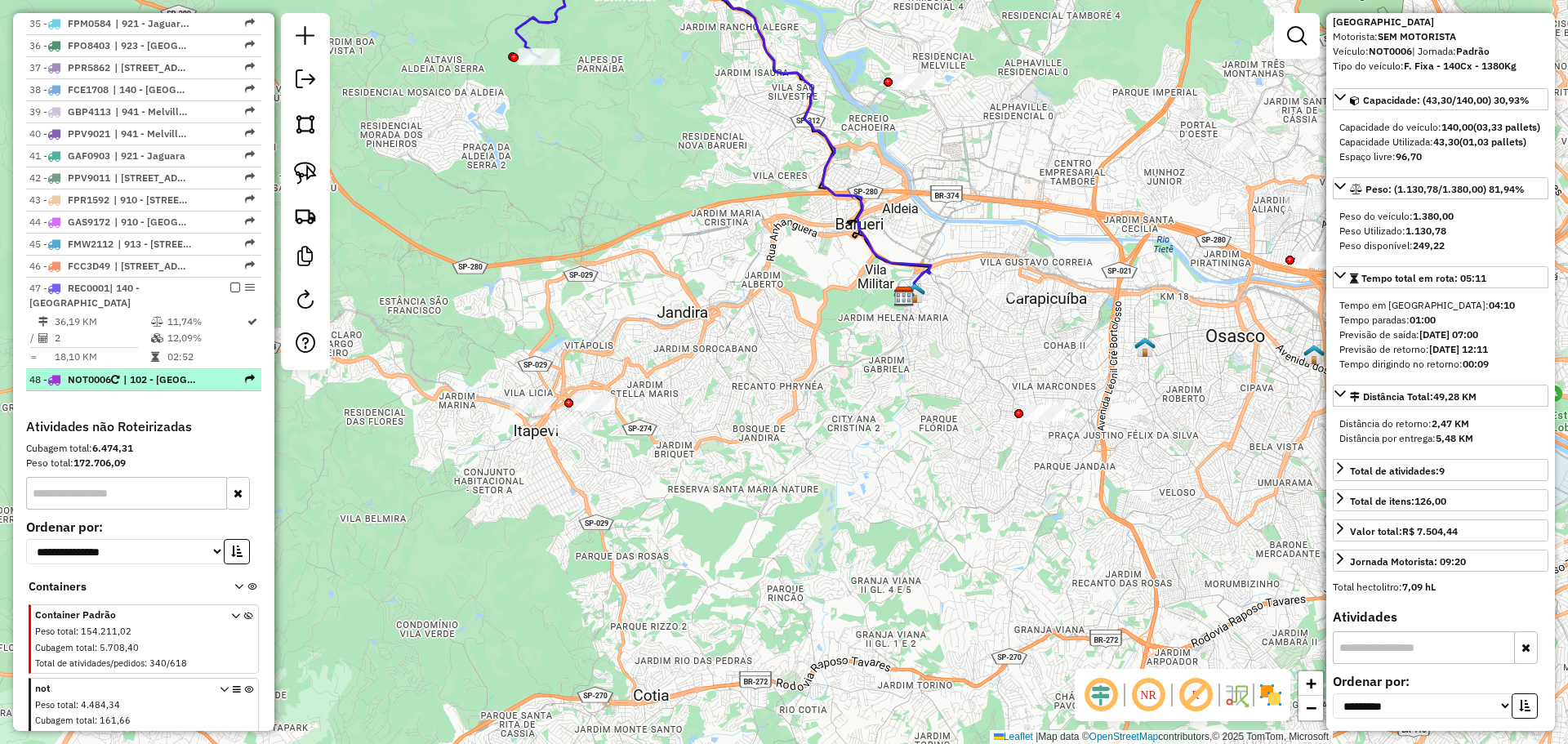
drag, startPoint x: 247, startPoint y: 382, endPoint x: 232, endPoint y: 378, distance: 15.5
click at [232, 378] on div at bounding box center [231, 379] width 49 height 10
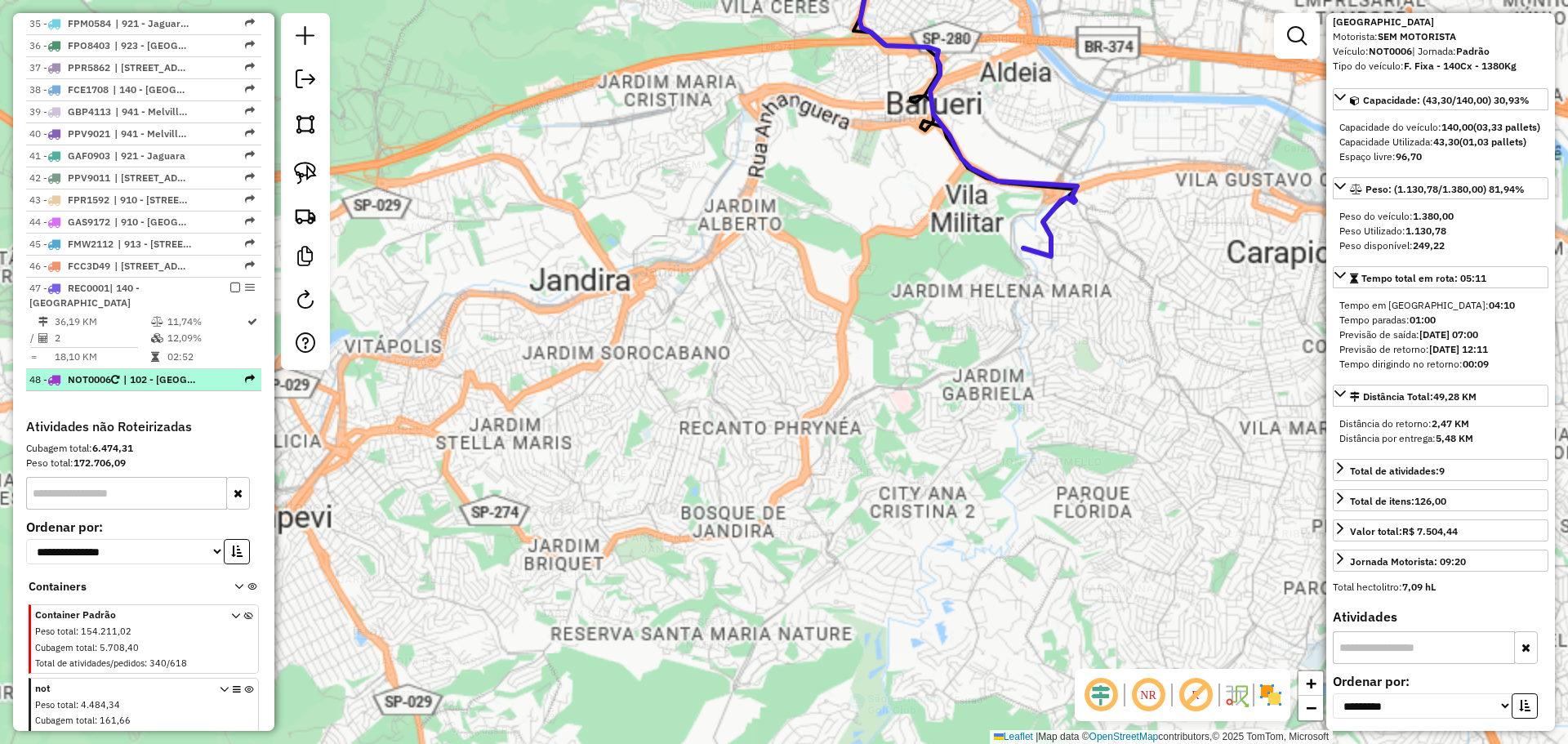
click at [232, 378] on div at bounding box center [231, 379] width 49 height 10
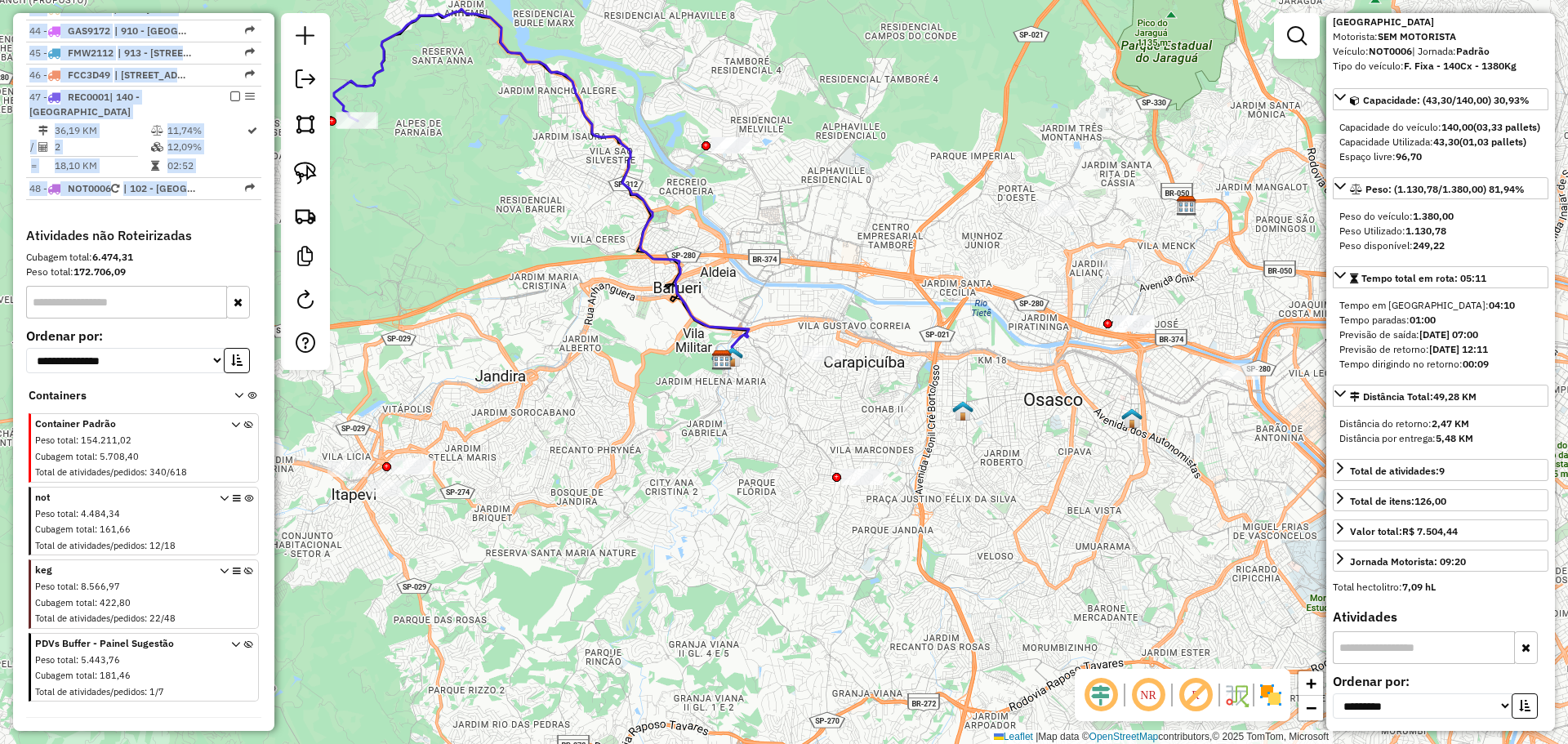
scroll to position [1682, 0]
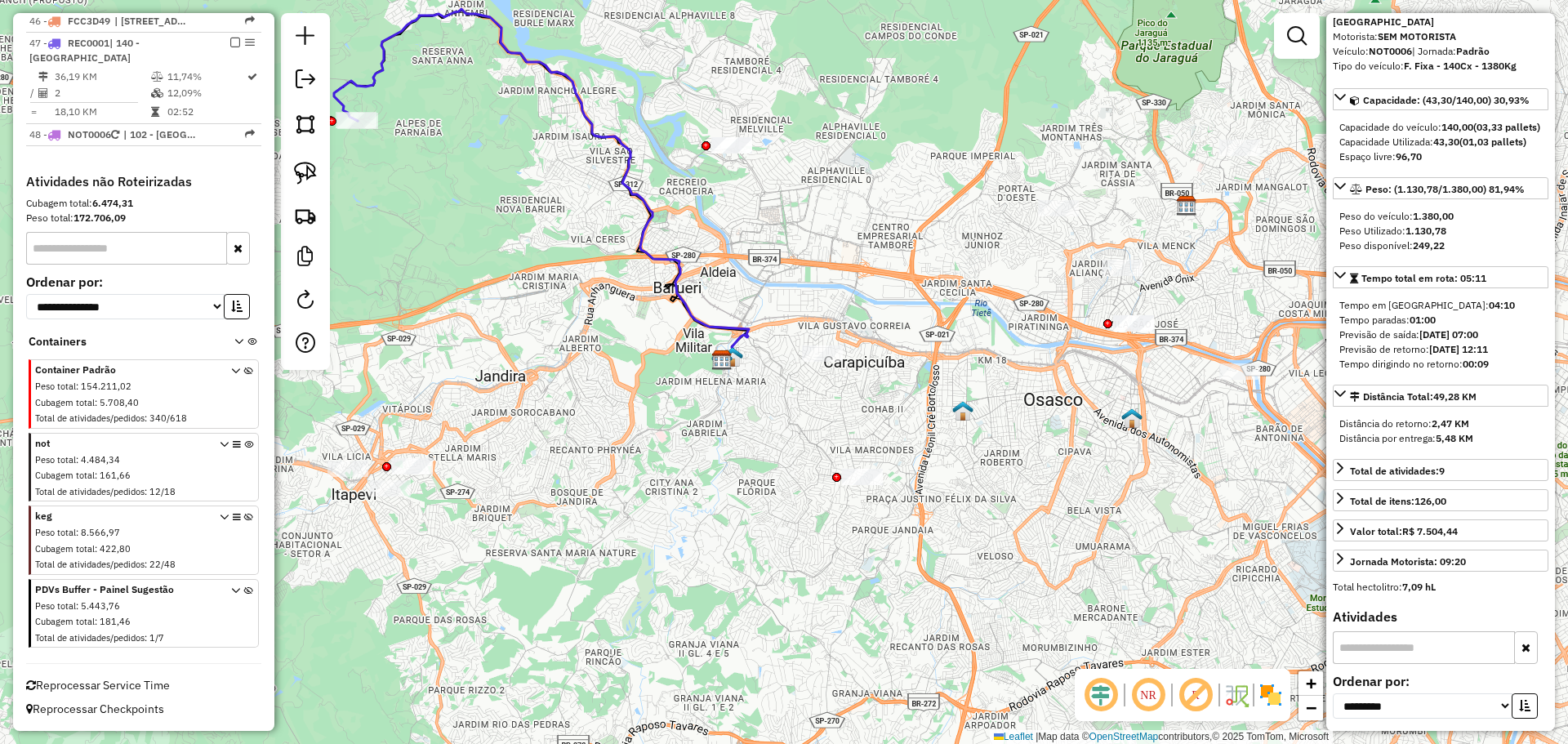
click at [244, 517] on icon at bounding box center [249, 544] width 9 height 61
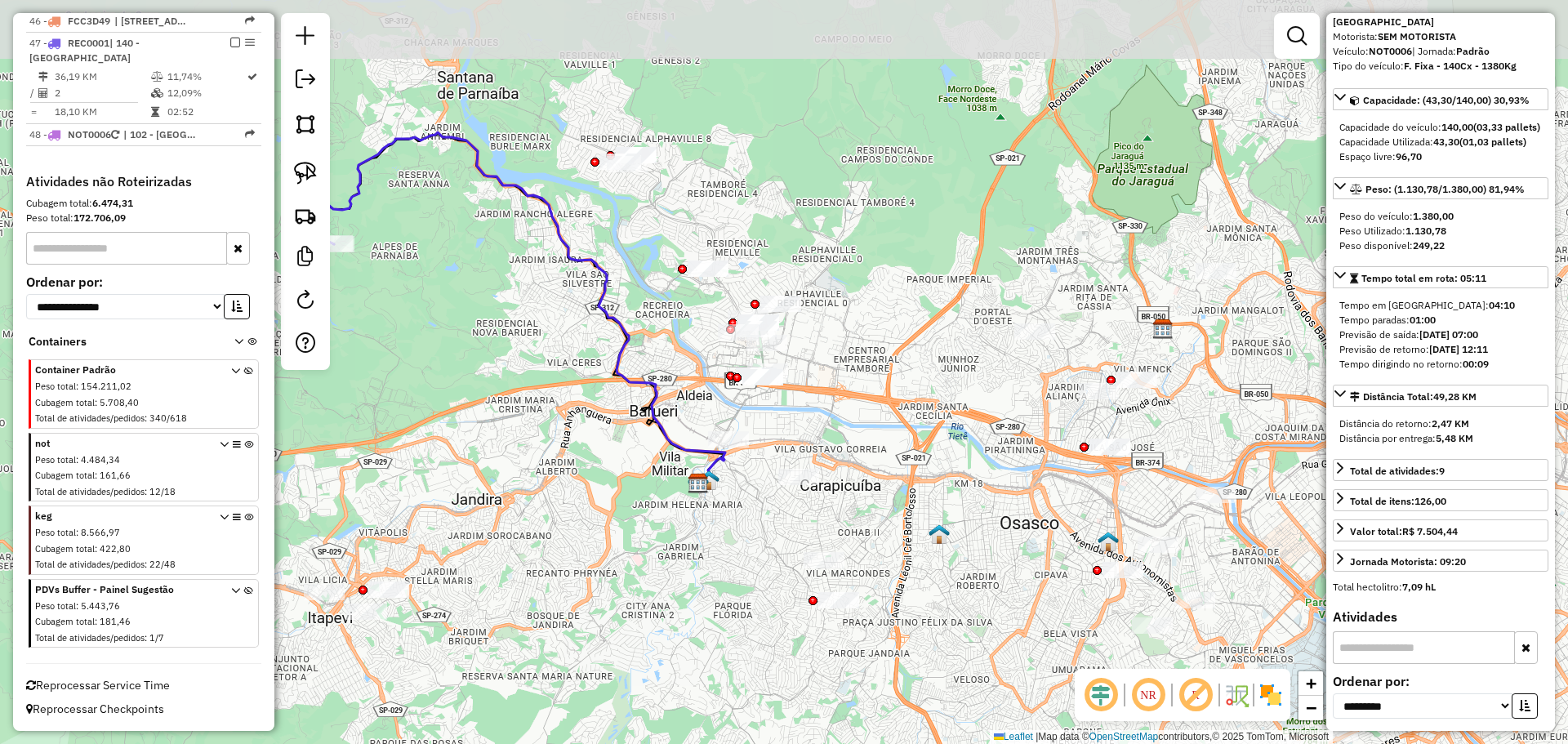
drag, startPoint x: 797, startPoint y: 292, endPoint x: 771, endPoint y: 422, distance: 132.6
click at [771, 422] on div "Janela de atendimento Grade de atendimento Capacidade Transportadoras Veículos …" at bounding box center [784, 372] width 1568 height 744
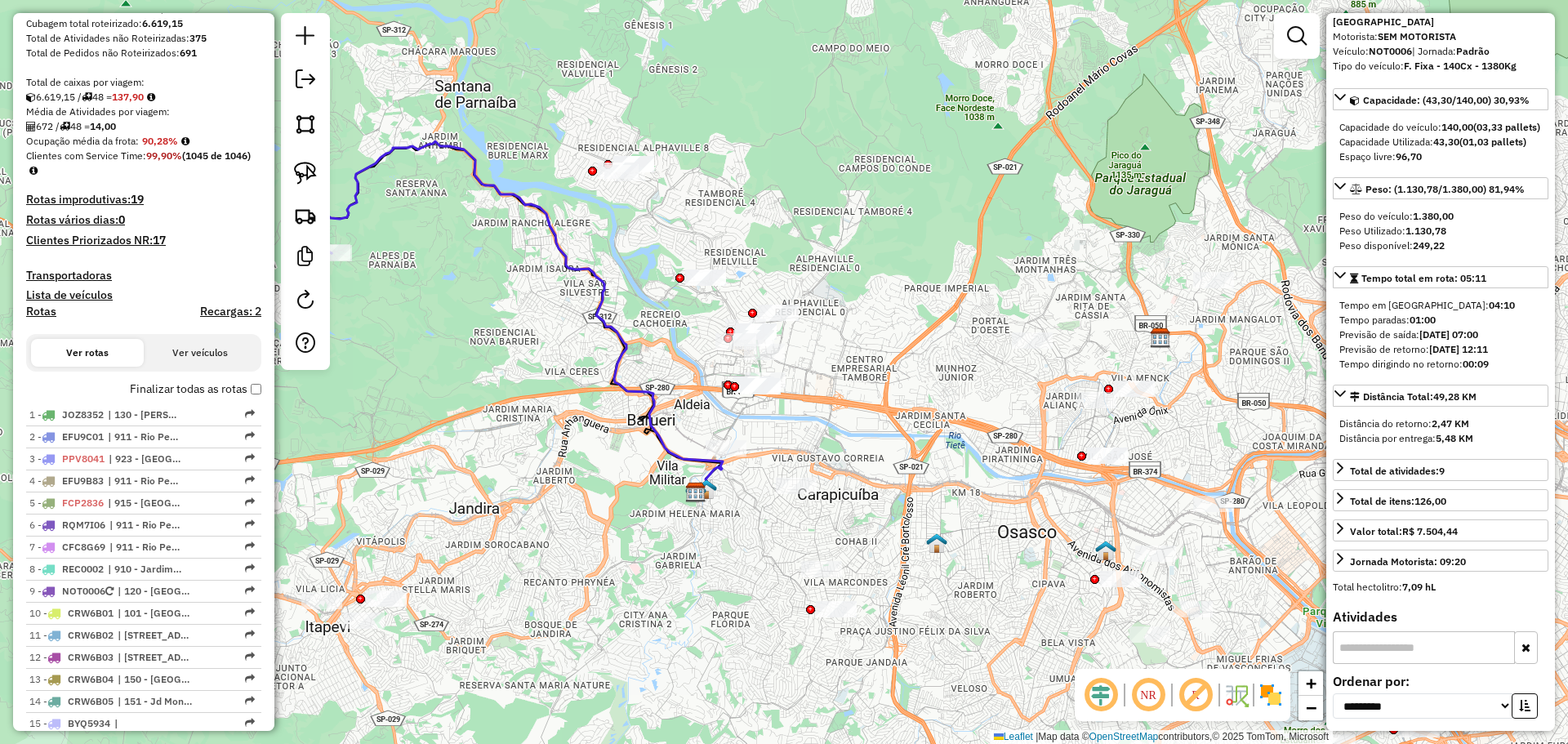
scroll to position [212, 0]
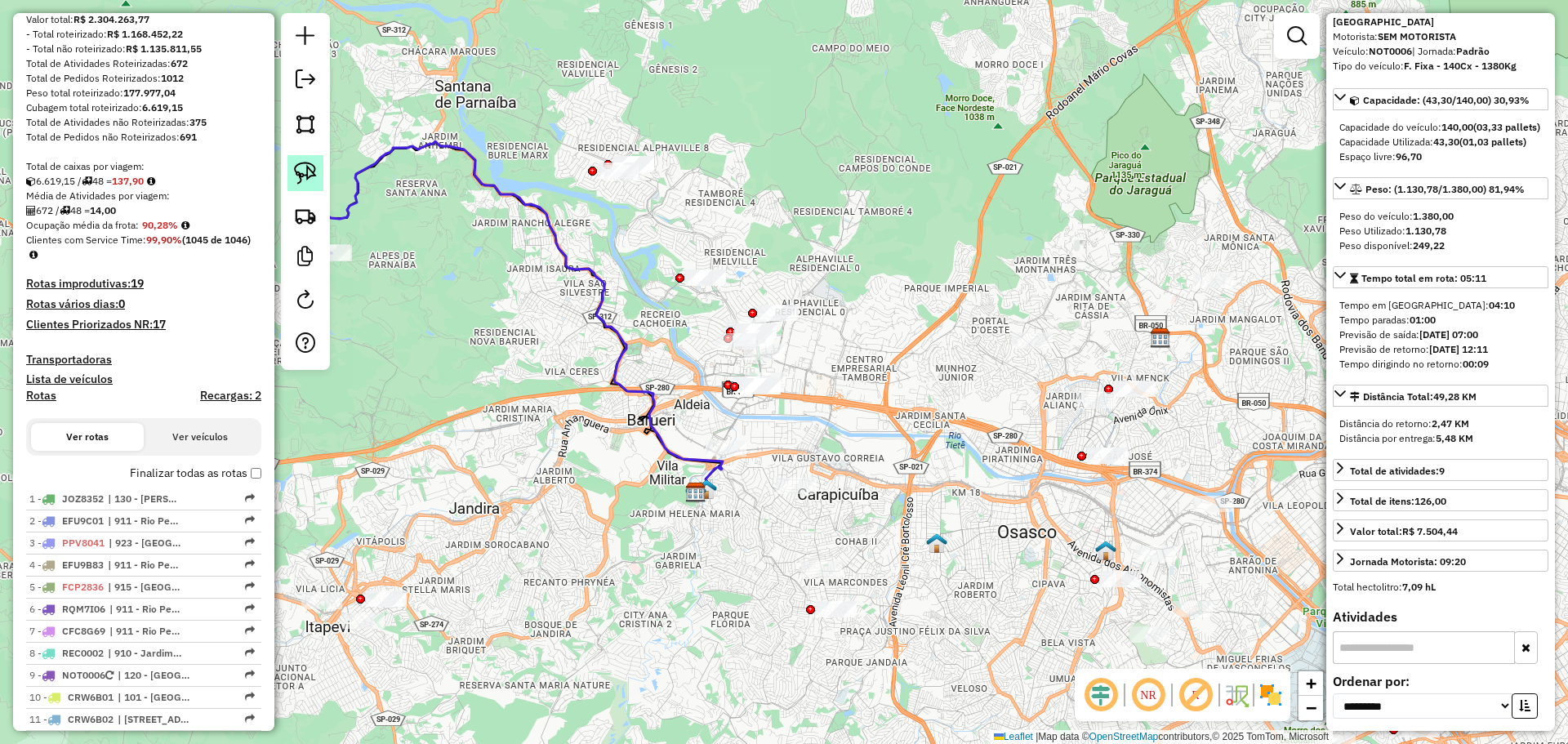
click at [305, 182] on img at bounding box center [305, 173] width 23 height 23
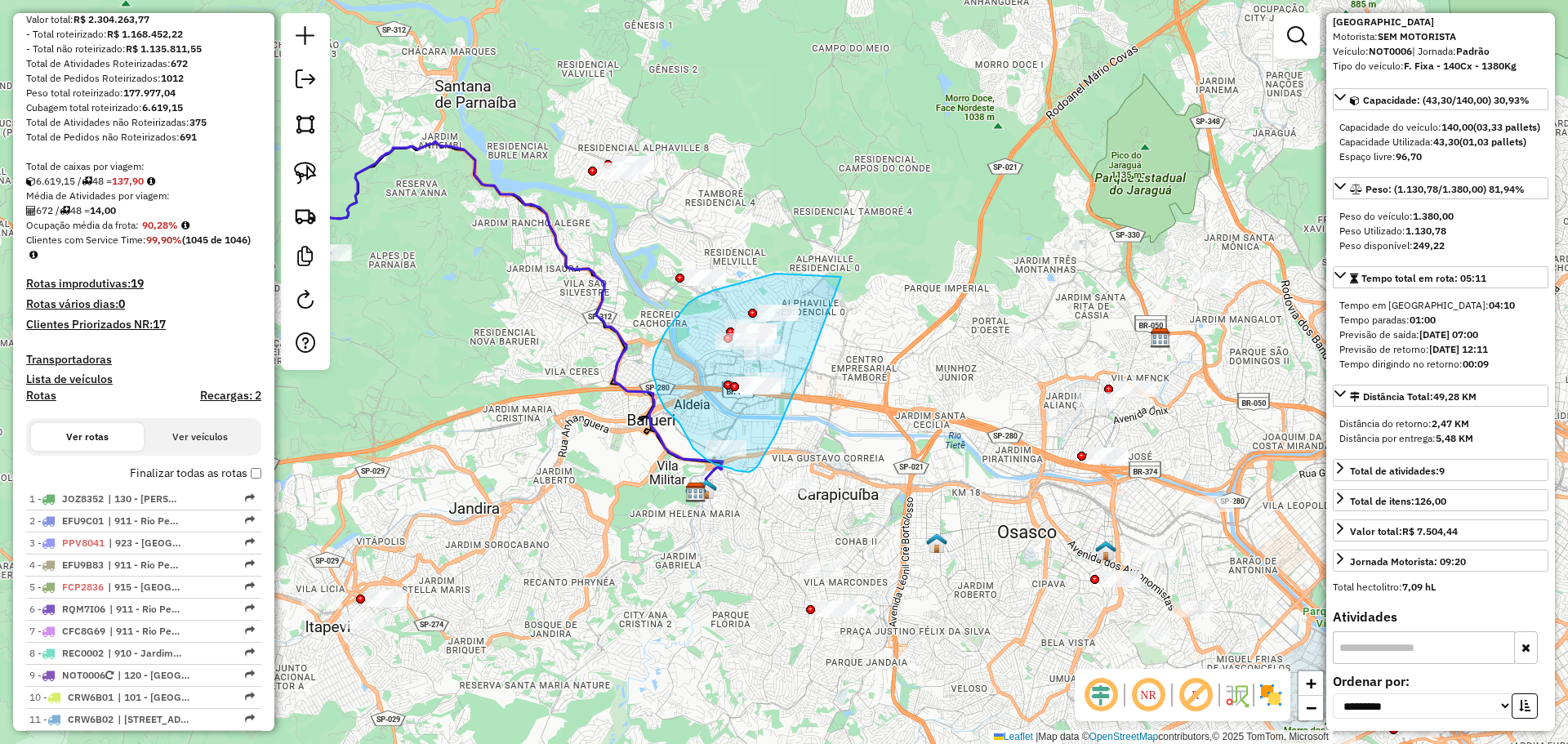
drag, startPoint x: 841, startPoint y: 277, endPoint x: 809, endPoint y: 361, distance: 89.9
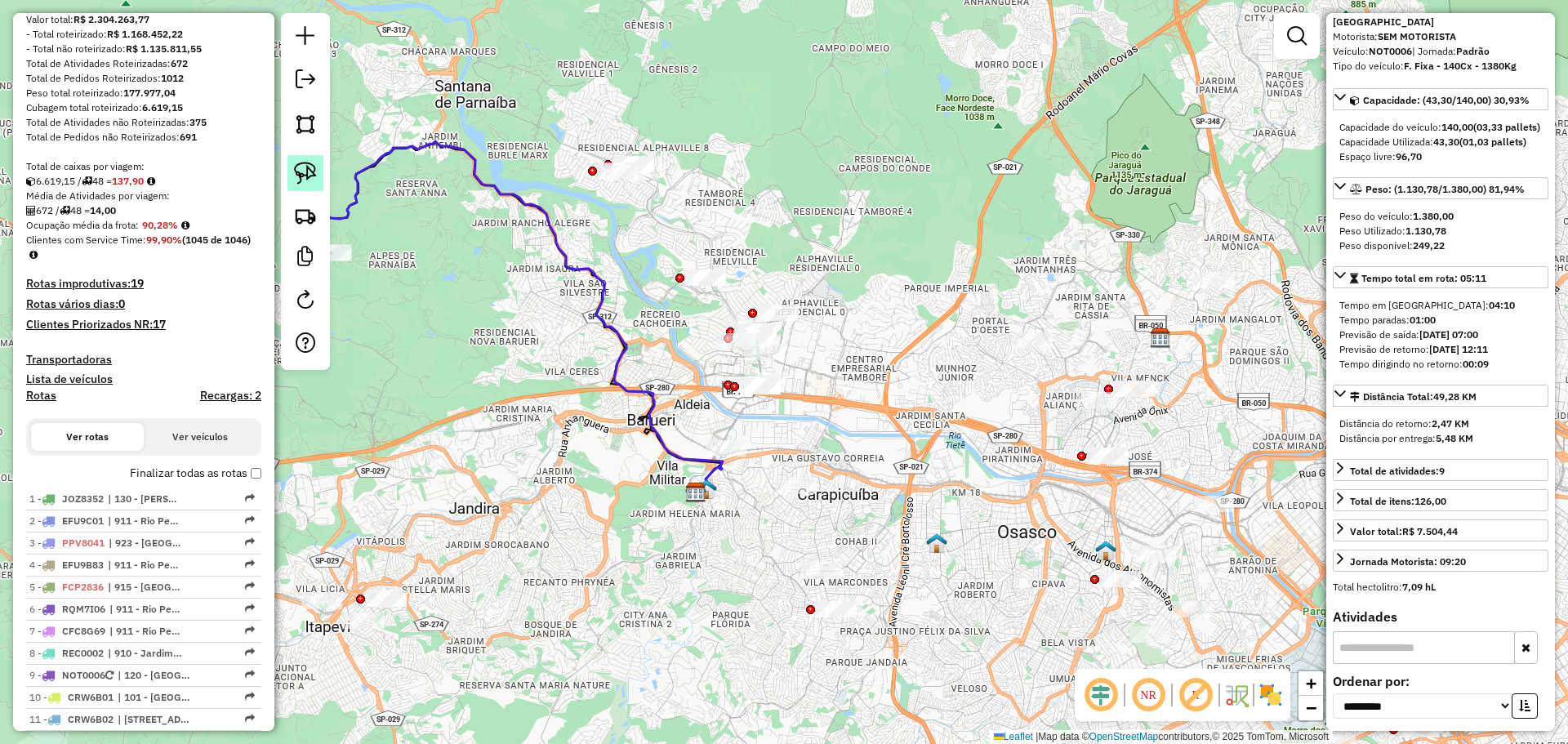
click at [311, 164] on img at bounding box center [305, 173] width 23 height 23
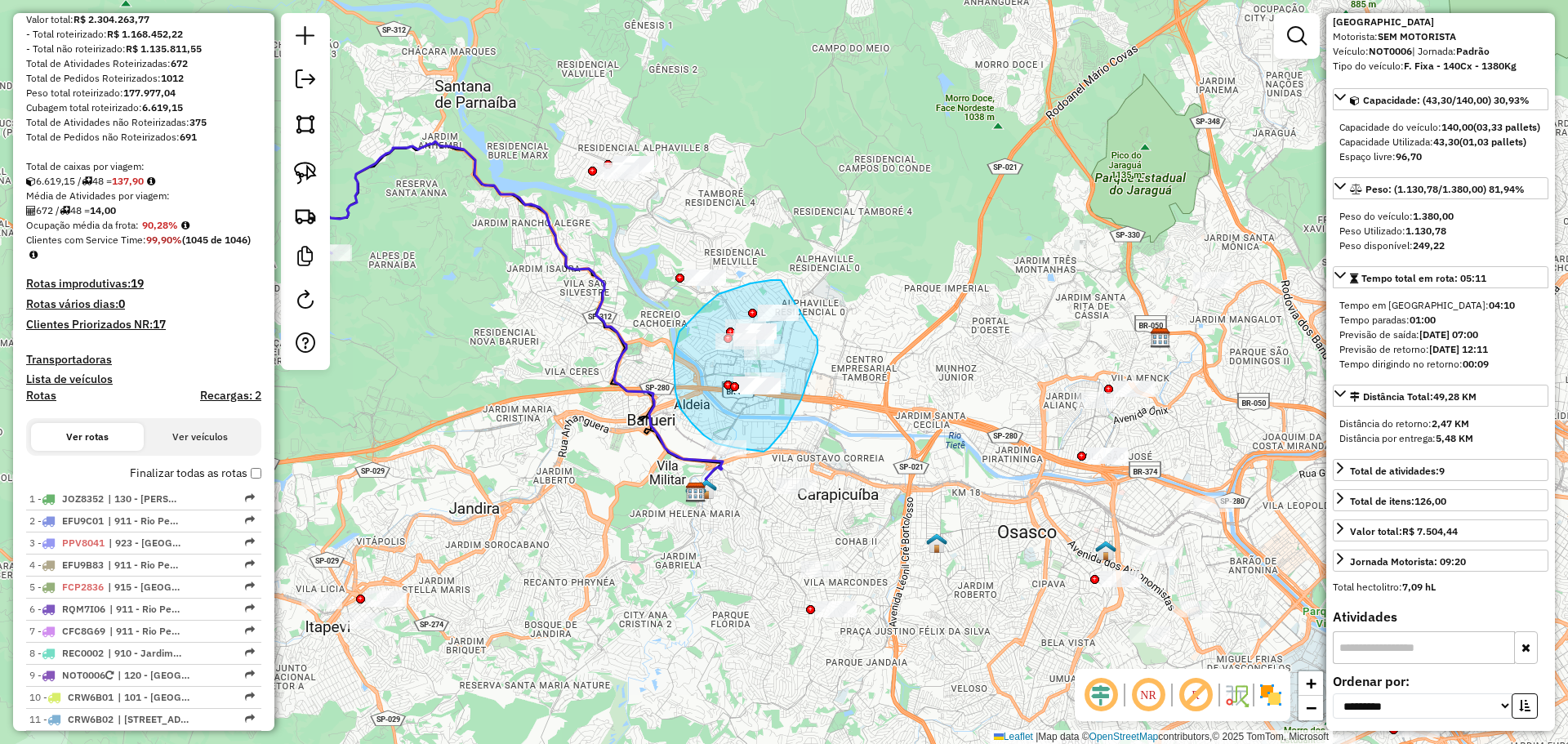
drag, startPoint x: 781, startPoint y: 280, endPoint x: 815, endPoint y: 335, distance: 64.7
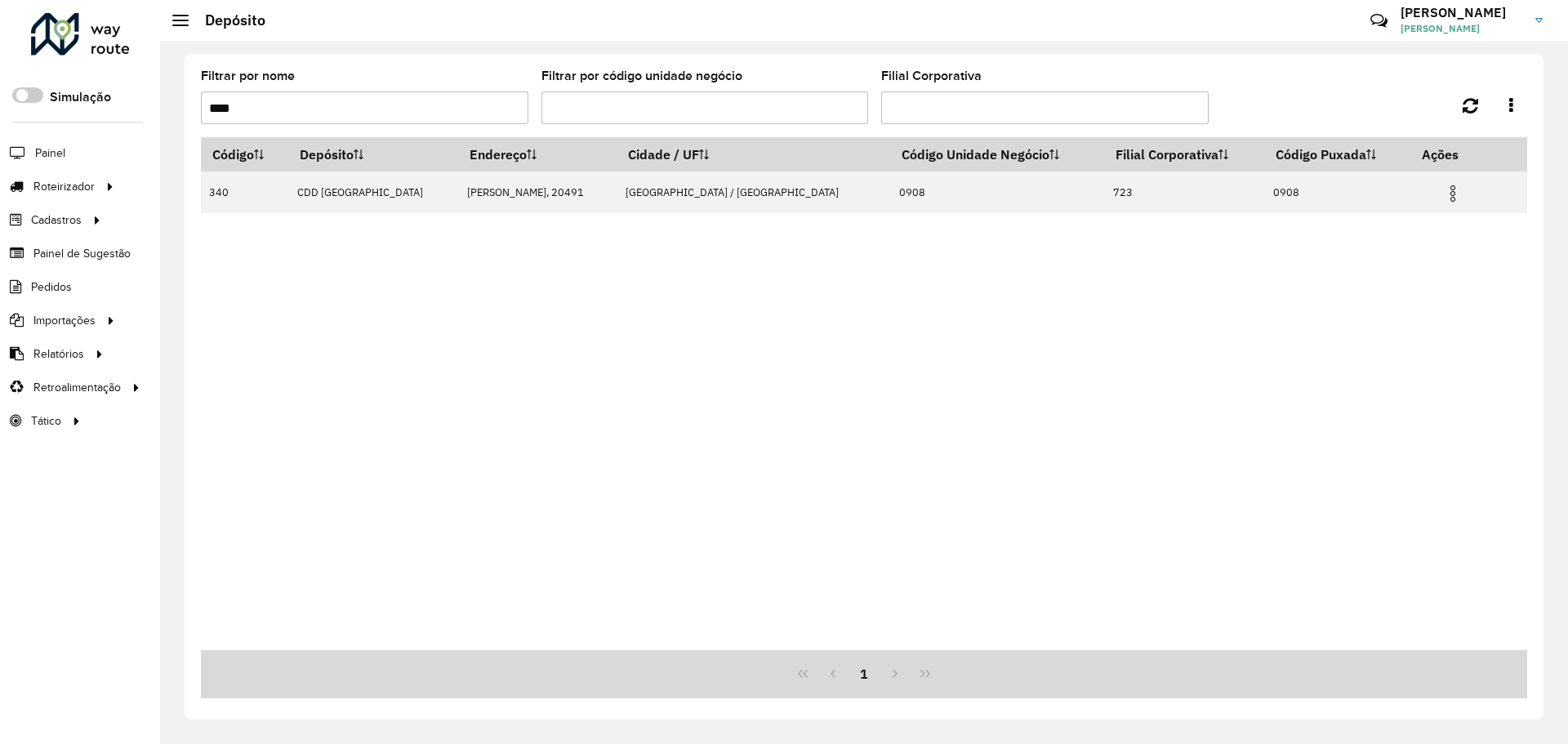
click at [316, 93] on input "****" at bounding box center [365, 108] width 328 height 33
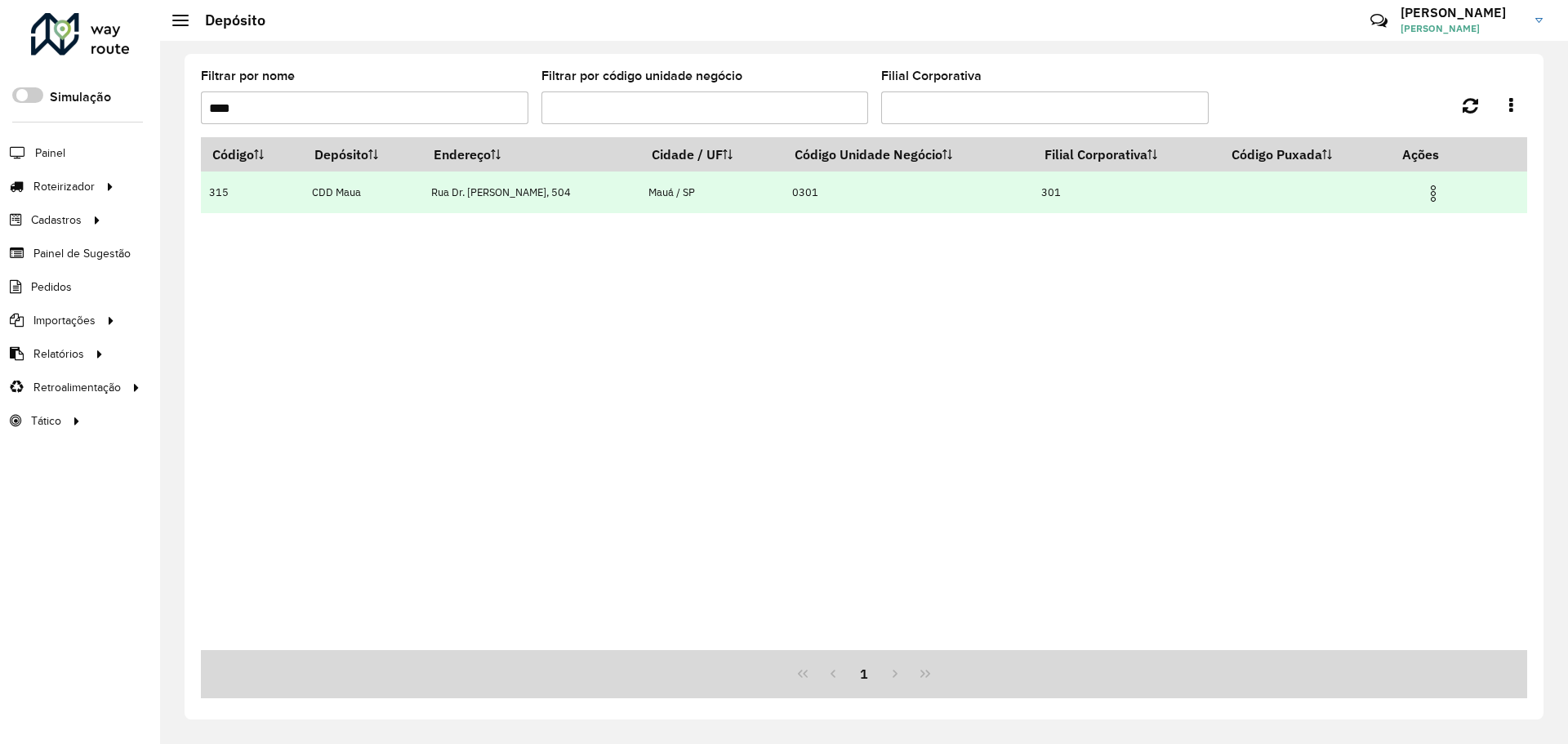
type input "****"
click at [1433, 191] on img at bounding box center [1433, 193] width 20 height 20
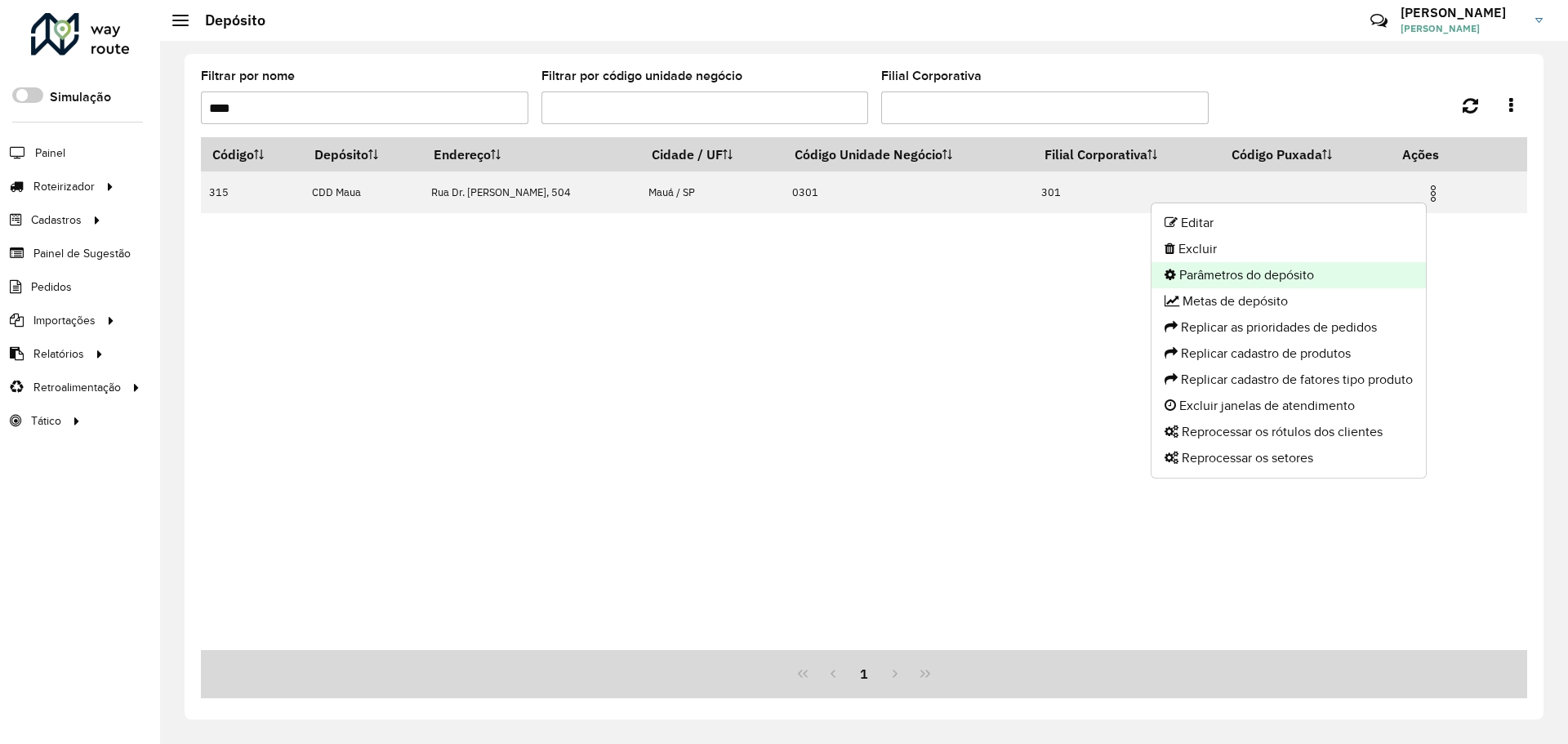
click at [1267, 268] on li "Parâmetros do depósito" at bounding box center [1288, 275] width 274 height 26
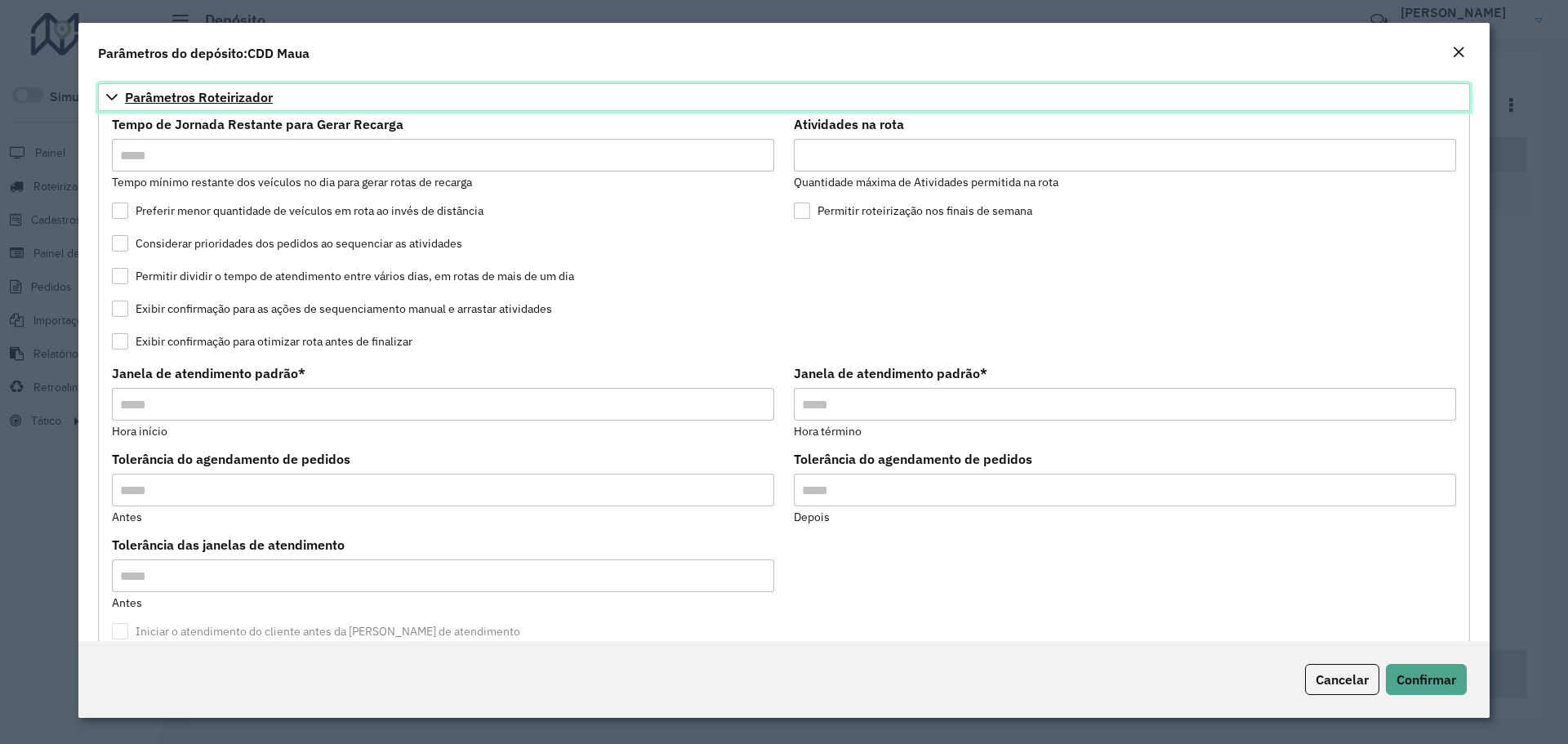
click at [215, 88] on link "Parâmetros Roteirizador" at bounding box center [784, 97] width 1372 height 28
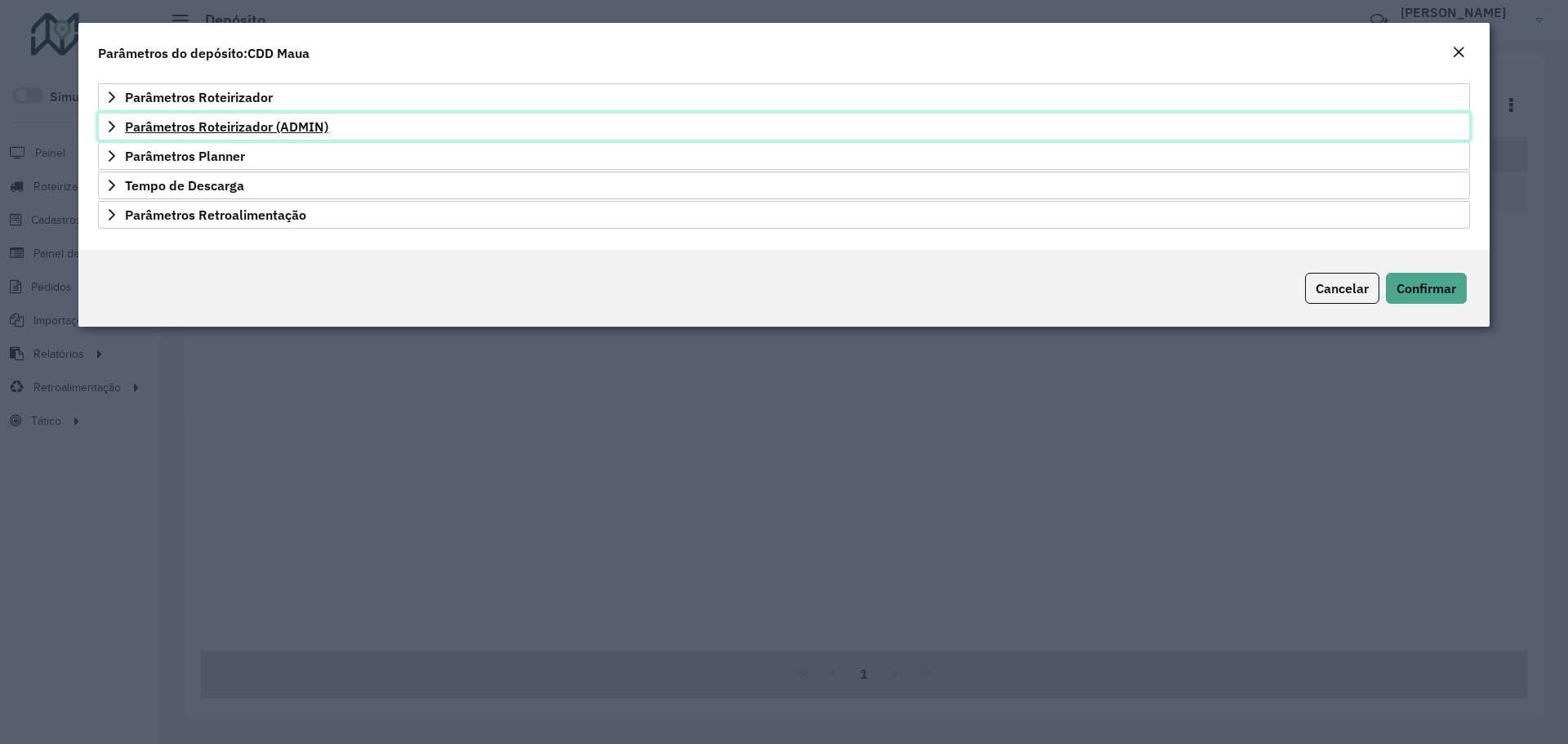
click at [204, 135] on link "Parâmetros Roteirizador (ADMIN)" at bounding box center [784, 126] width 1372 height 28
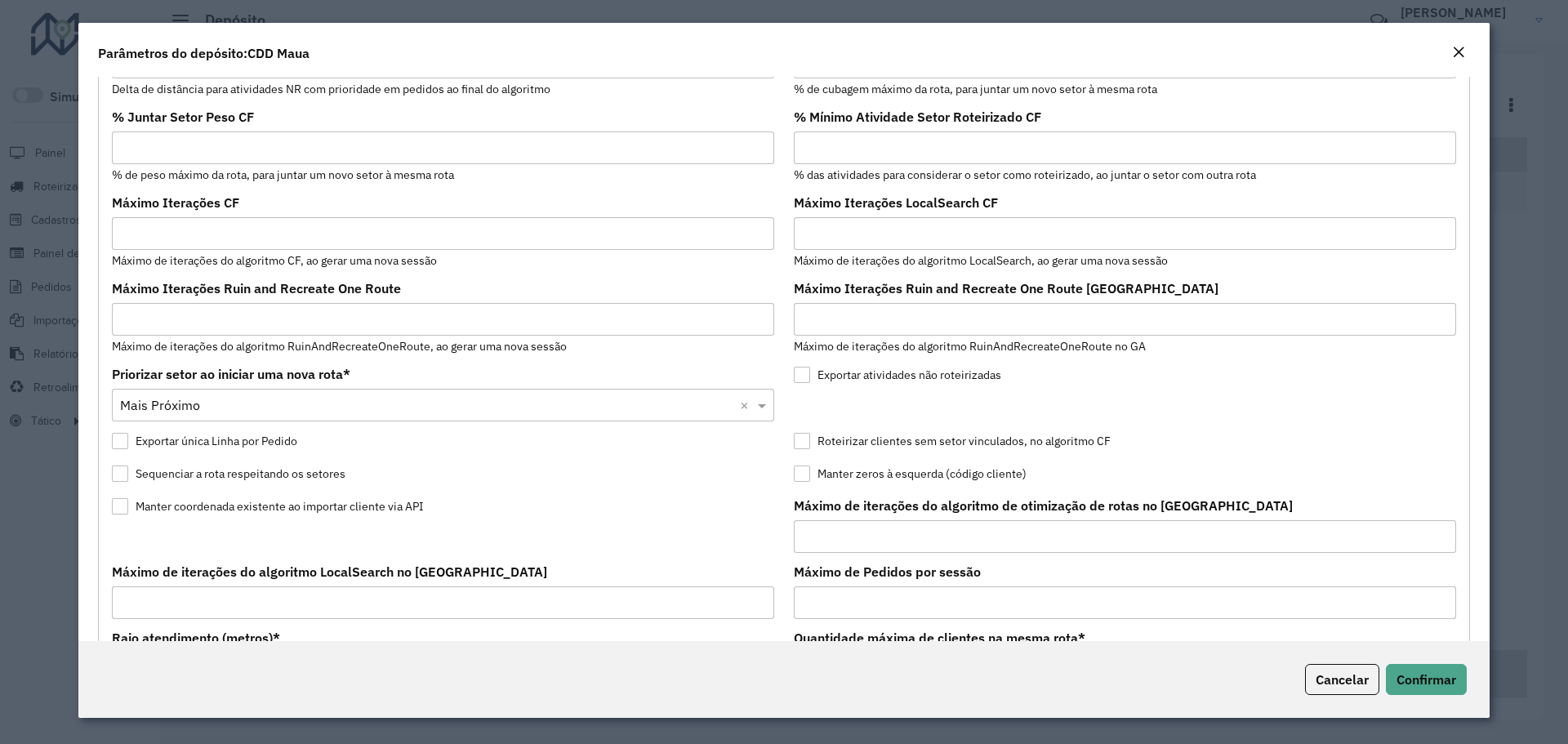
scroll to position [1225, 0]
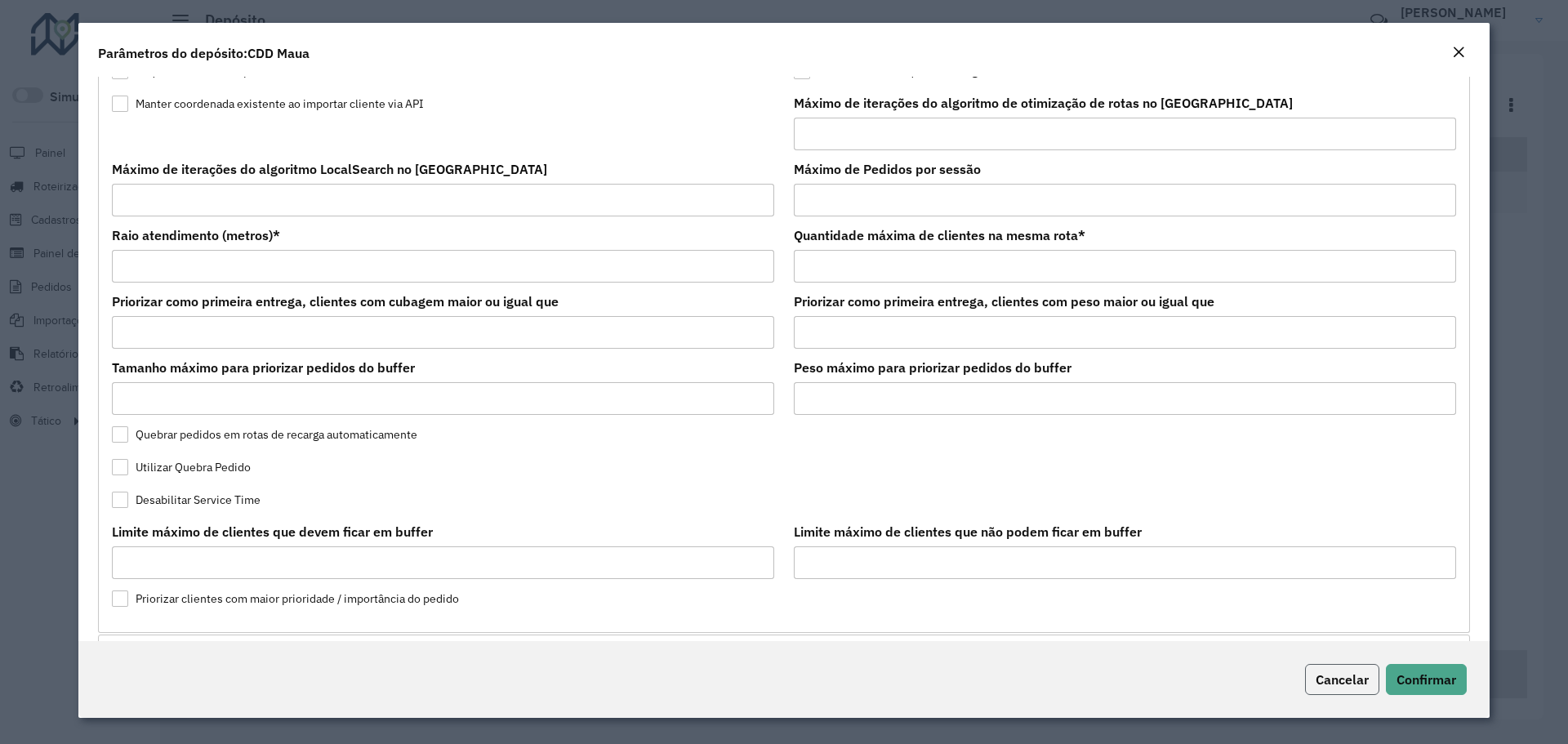
click at [1338, 678] on span "Cancelar" at bounding box center [1342, 679] width 53 height 16
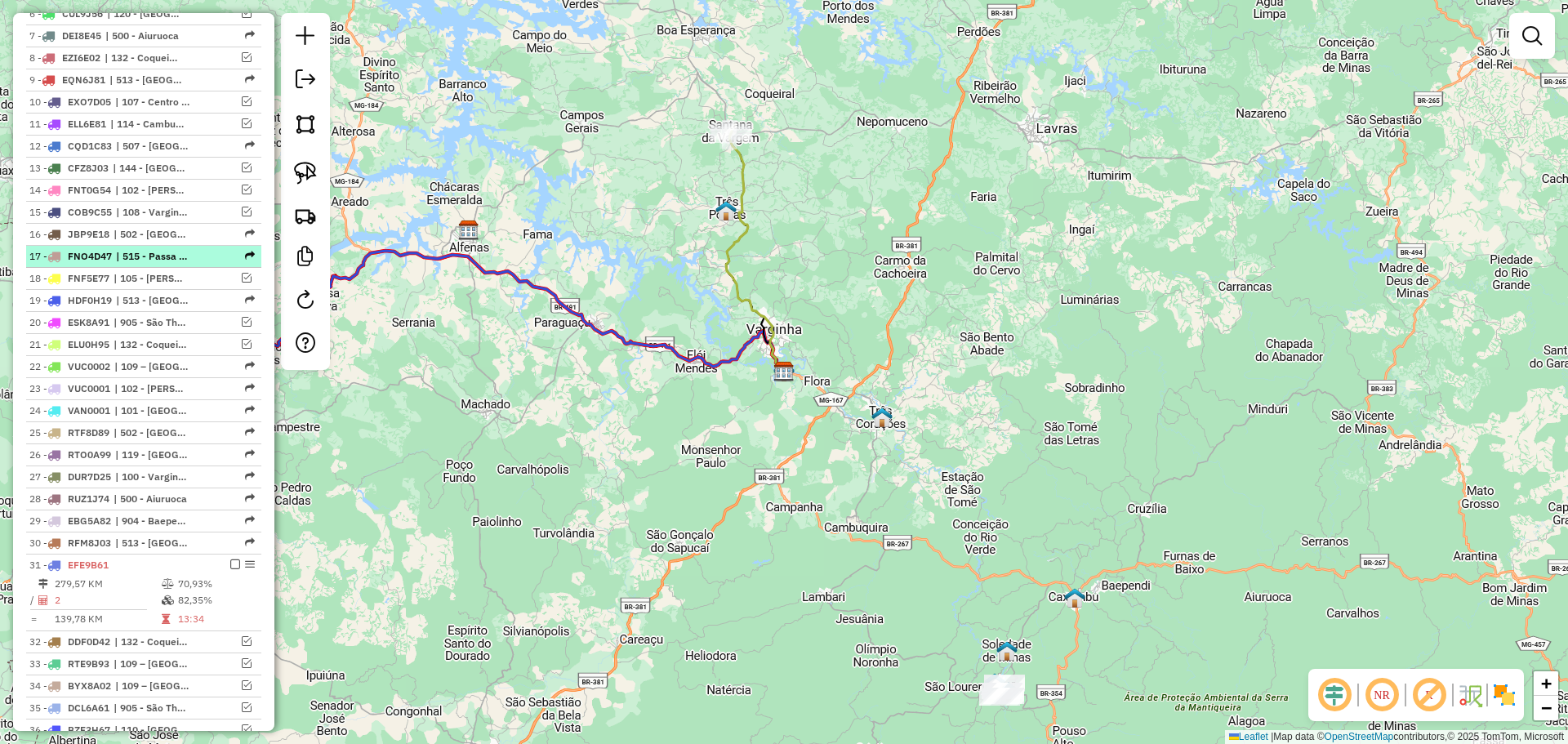
scroll to position [898, 0]
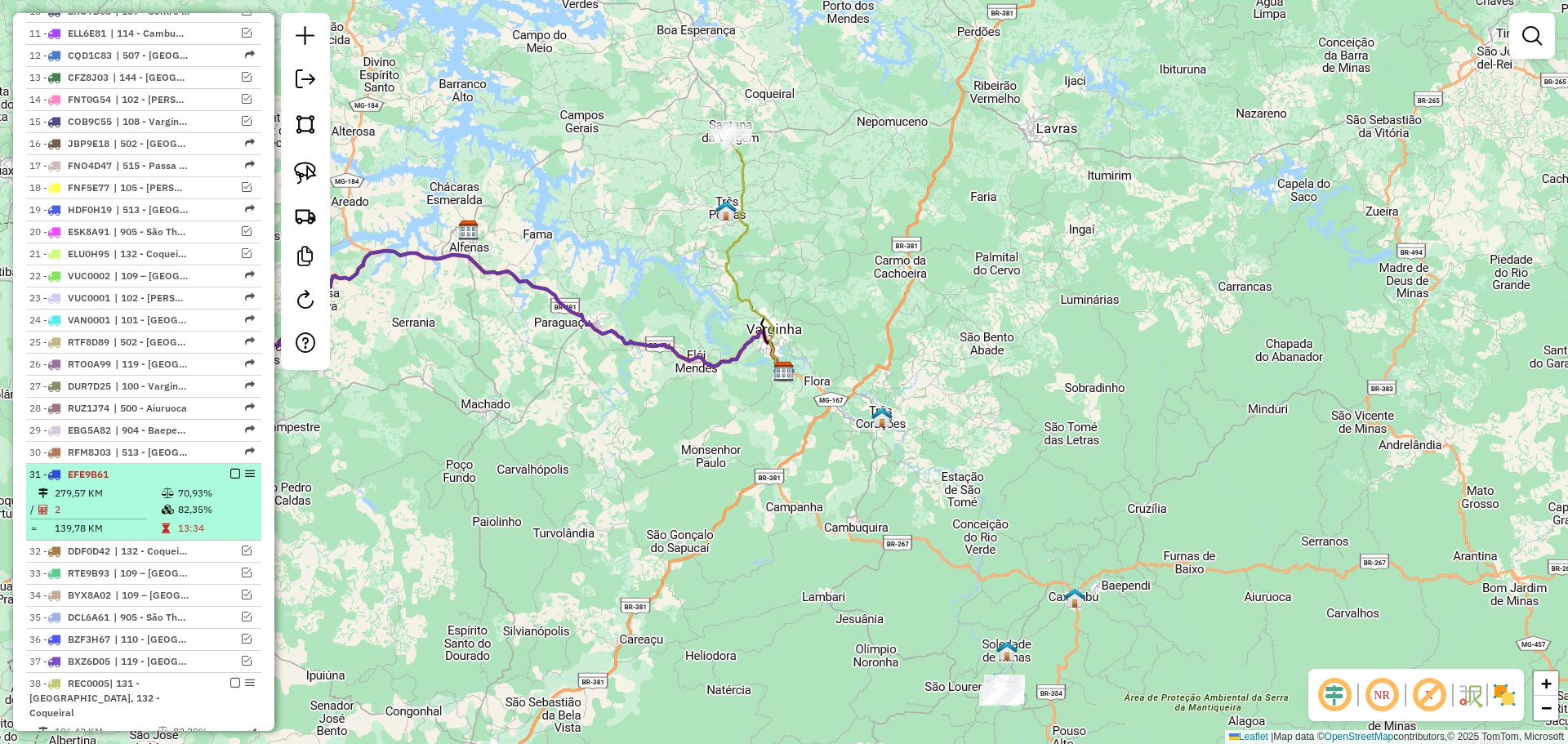
click at [217, 502] on td "82,35%" at bounding box center [216, 509] width 77 height 16
select select "**********"
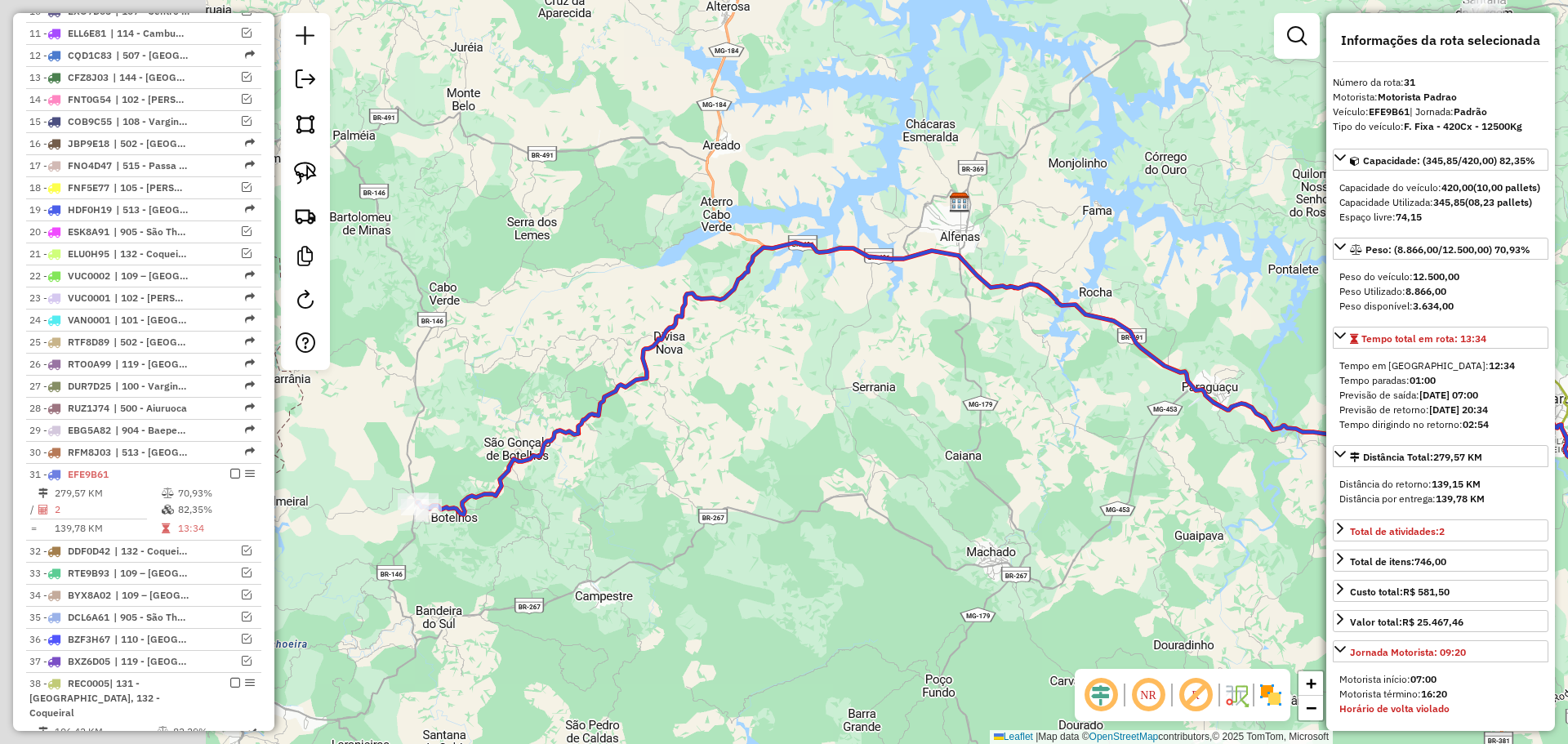
drag, startPoint x: 612, startPoint y: 492, endPoint x: 884, endPoint y: 477, distance: 272.4
click at [880, 478] on div "Janela de atendimento Grade de atendimento Capacidade Transportadoras Veículos …" at bounding box center [784, 372] width 1568 height 744
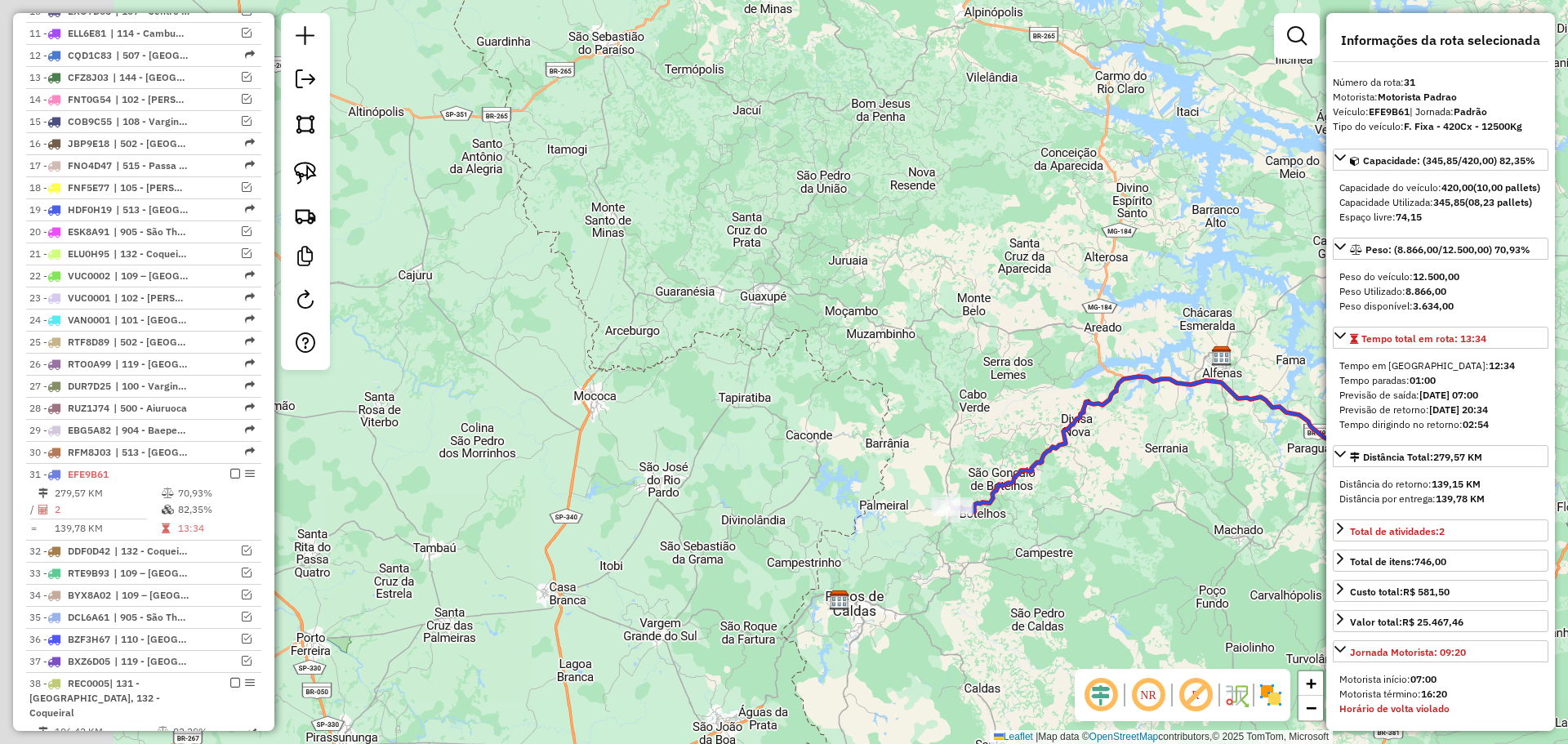
drag, startPoint x: 685, startPoint y: 616, endPoint x: 937, endPoint y: 584, distance: 254.0
click at [937, 584] on div "Janela de atendimento Grade de atendimento Capacidade Transportadoras Veículos …" at bounding box center [784, 372] width 1568 height 744
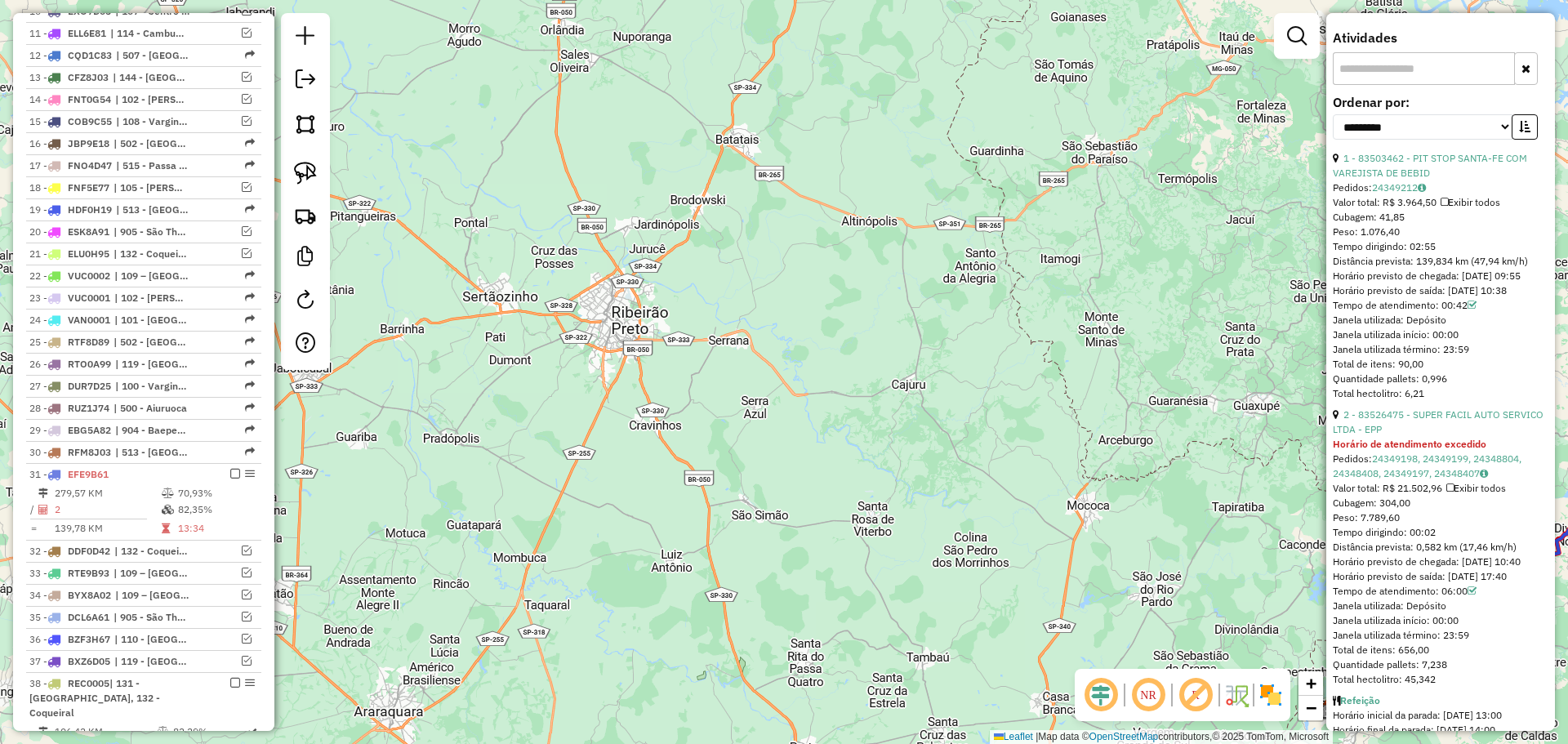
scroll to position [735, 0]
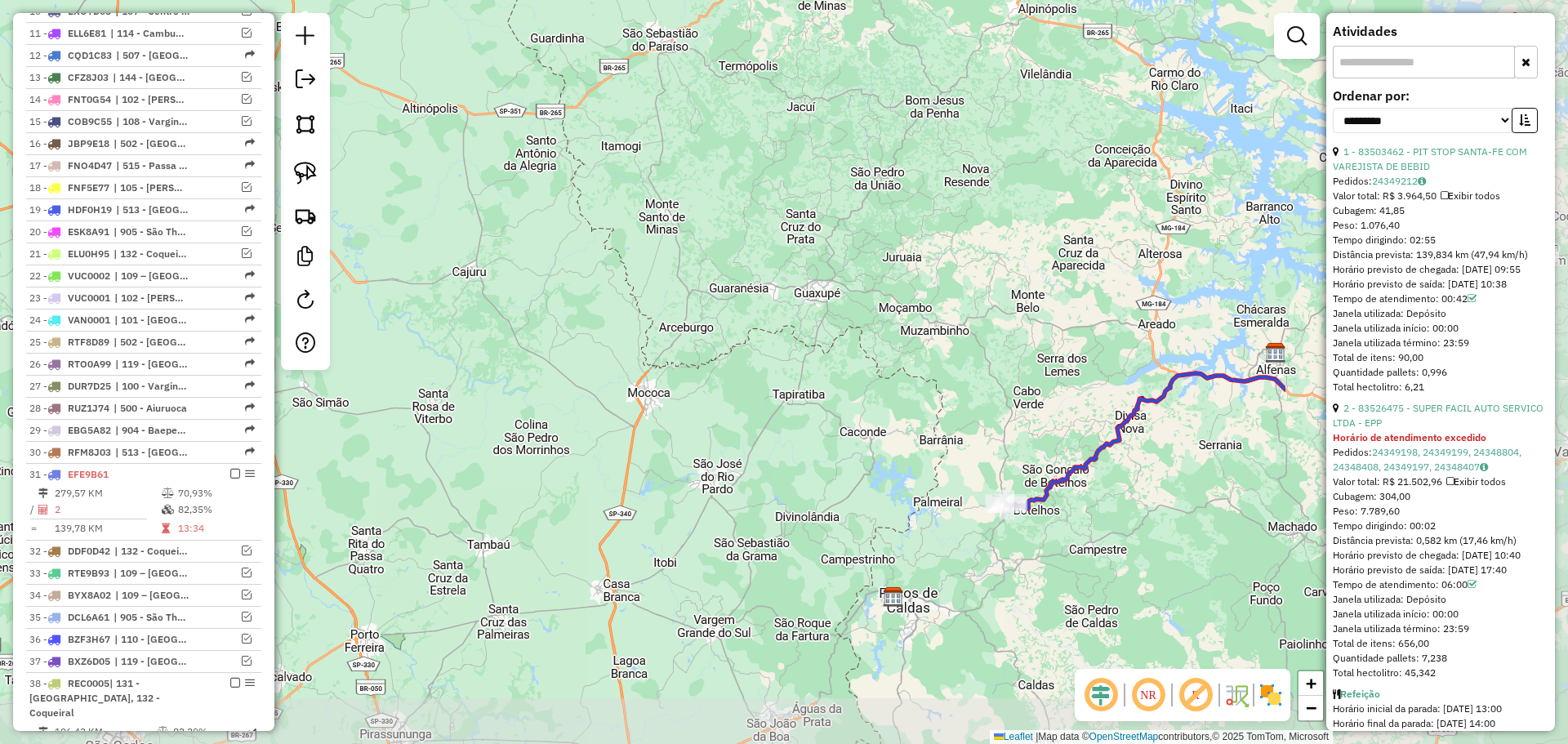
drag, startPoint x: 1141, startPoint y: 604, endPoint x: 702, endPoint y: 492, distance: 453.1
click at [702, 492] on div "Janela de atendimento Grade de atendimento Capacidade Transportadoras Veículos …" at bounding box center [784, 372] width 1568 height 744
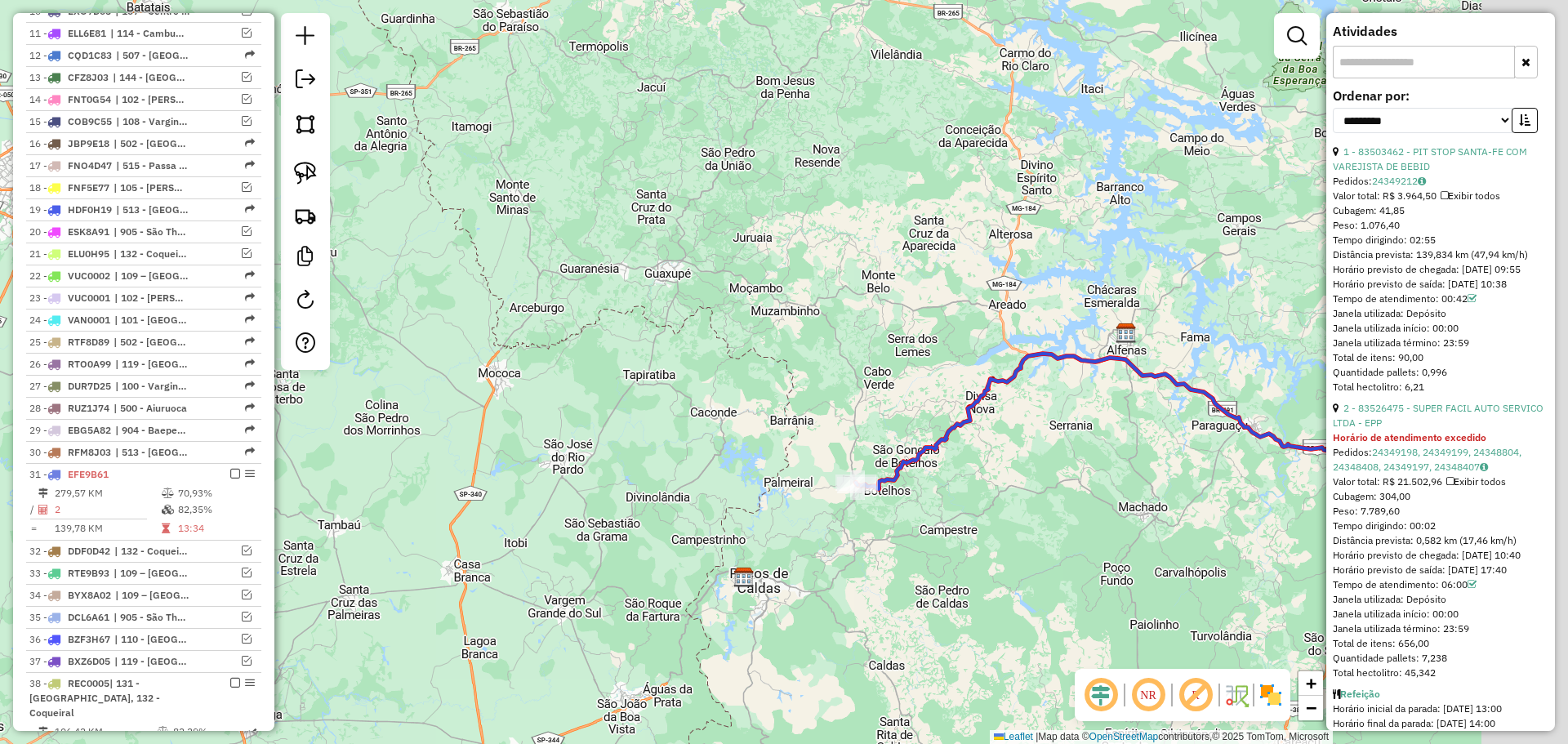
drag, startPoint x: 898, startPoint y: 526, endPoint x: 960, endPoint y: 521, distance: 62.2
click at [739, 505] on div "Janela de atendimento Grade de atendimento Capacidade Transportadoras Veículos …" at bounding box center [784, 372] width 1568 height 744
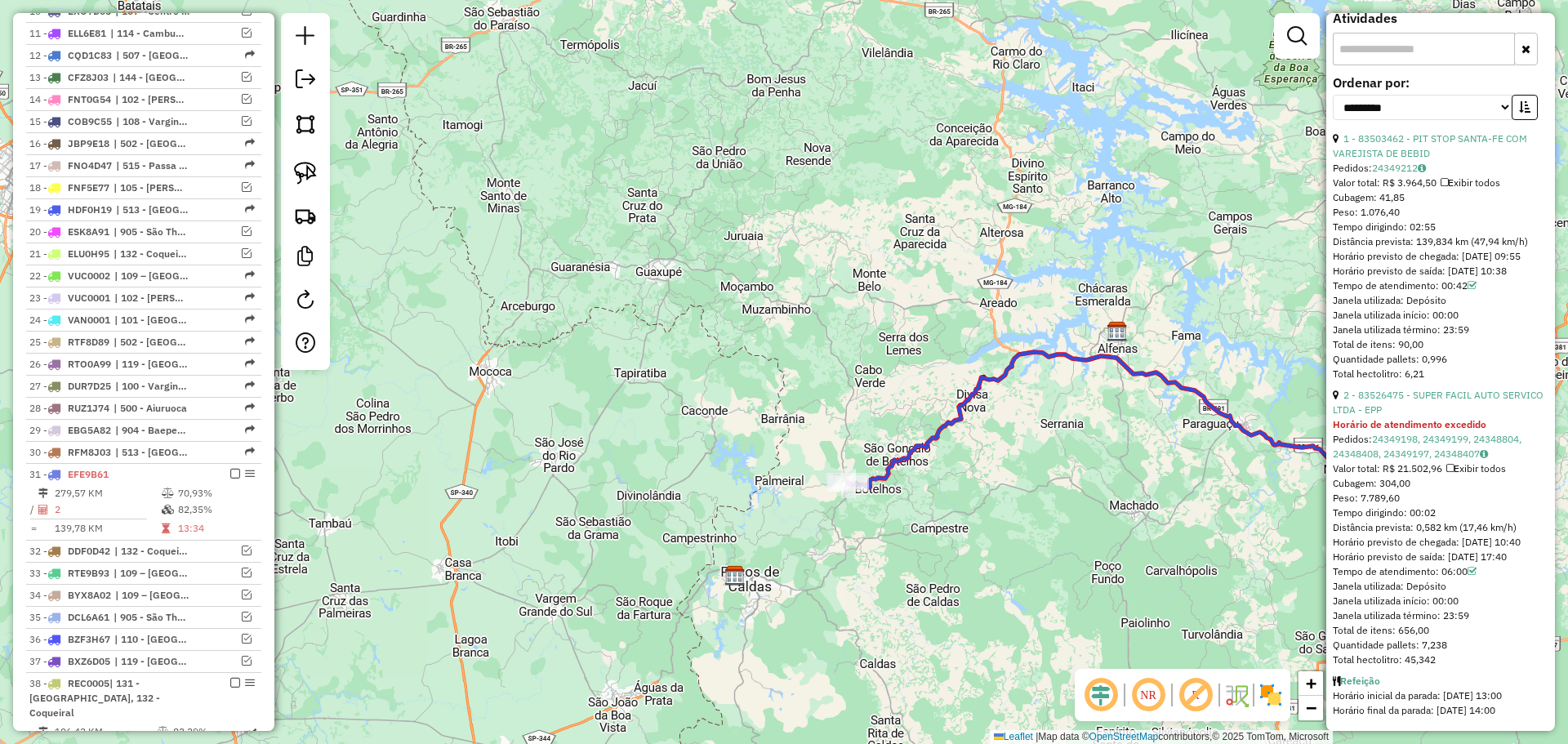
scroll to position [807, 0]
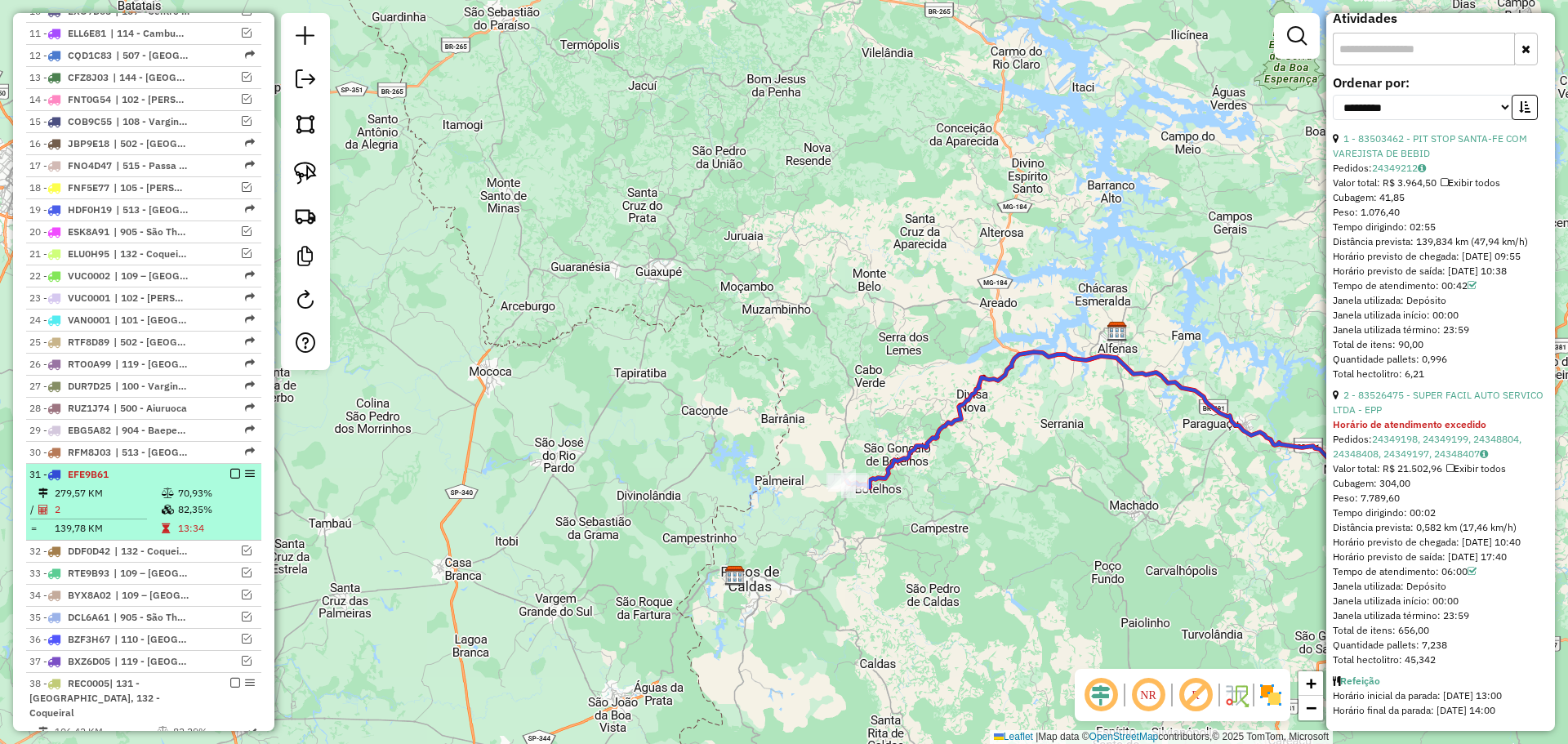
click at [201, 490] on td "70,93%" at bounding box center [216, 493] width 77 height 16
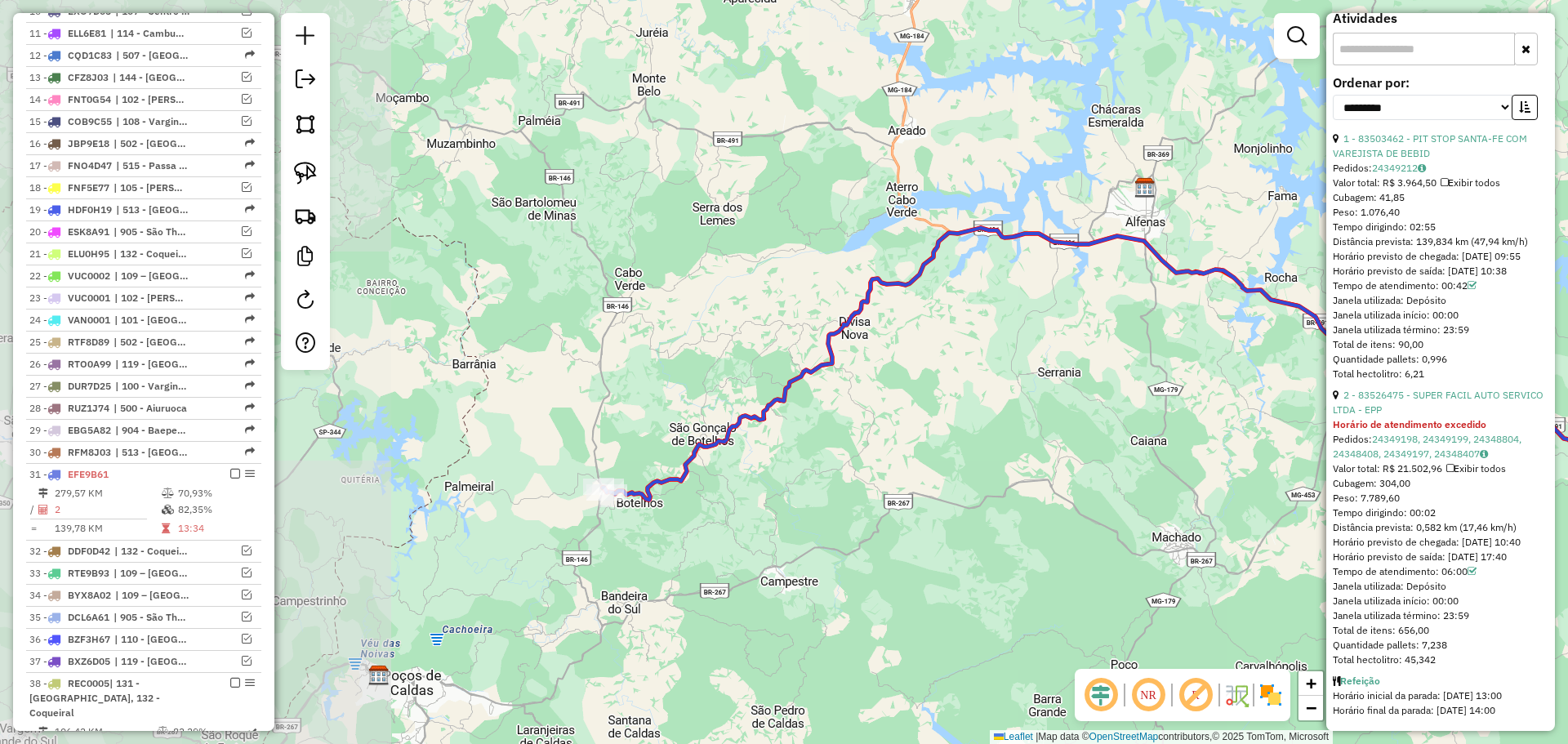
drag, startPoint x: 743, startPoint y: 527, endPoint x: 1000, endPoint y: 518, distance: 257.2
click at [1030, 515] on div "Janela de atendimento Grade de atendimento Capacidade Transportadoras Veículos …" at bounding box center [784, 372] width 1568 height 744
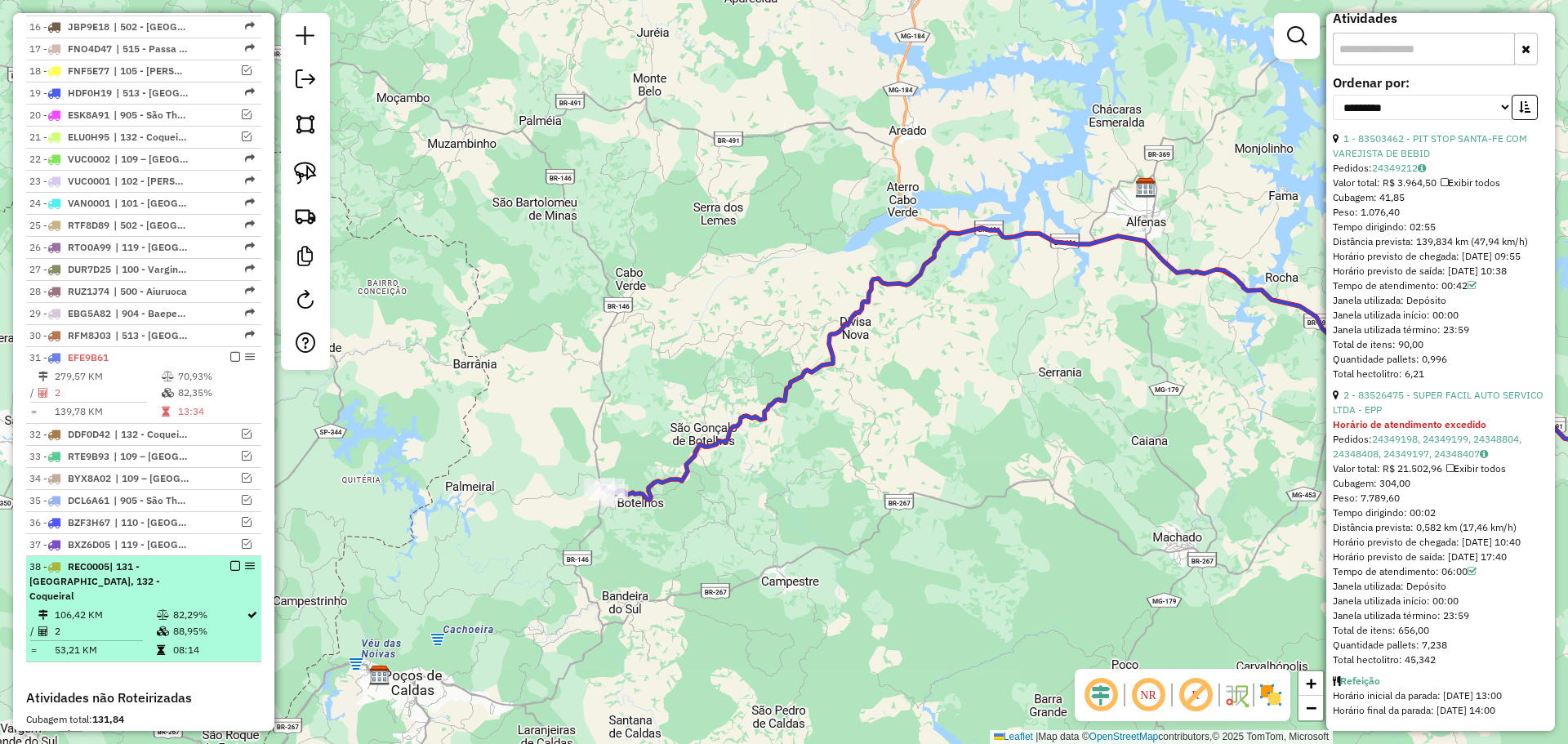
scroll to position [1061, 0]
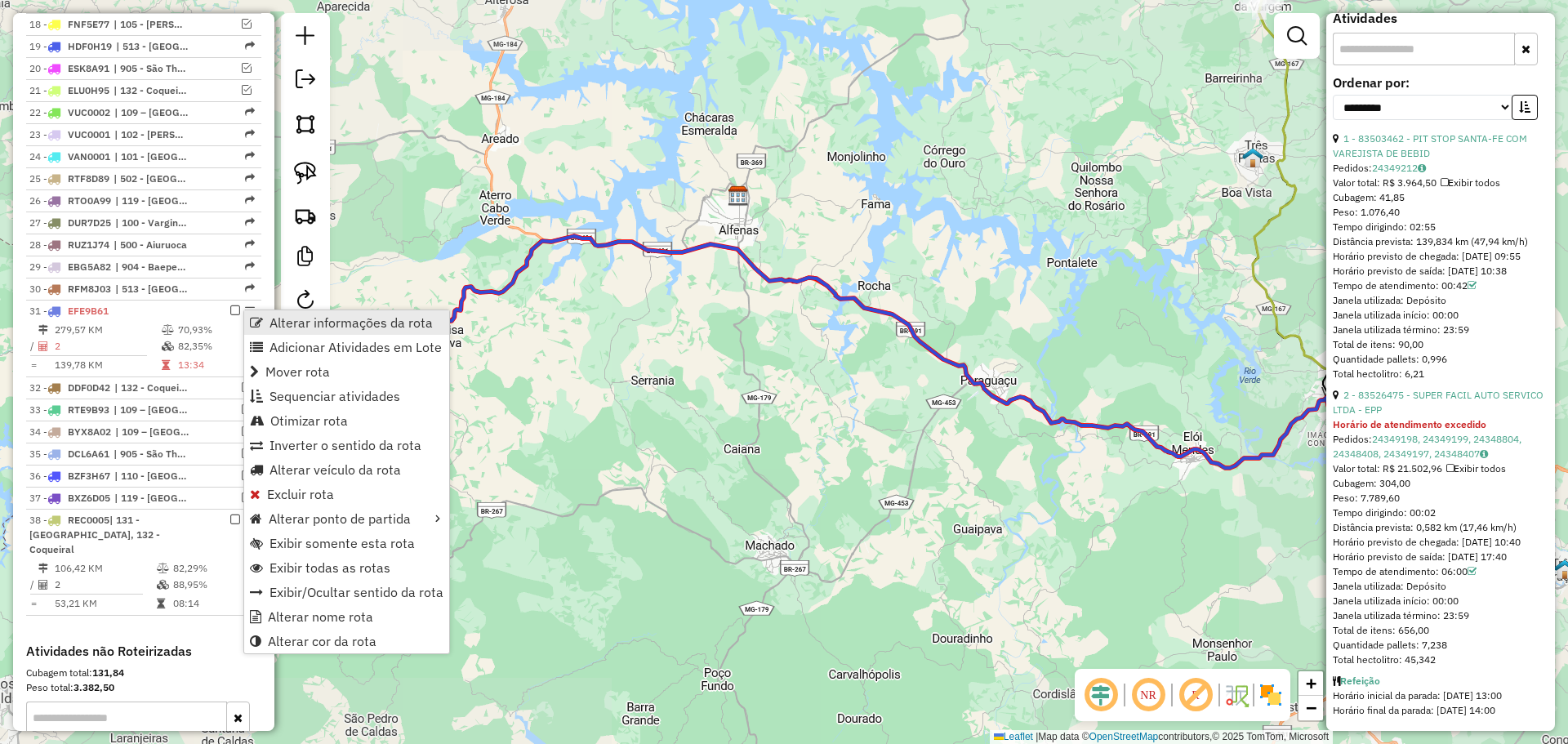
click at [279, 323] on span "Alterar informações da rota" at bounding box center [351, 322] width 164 height 13
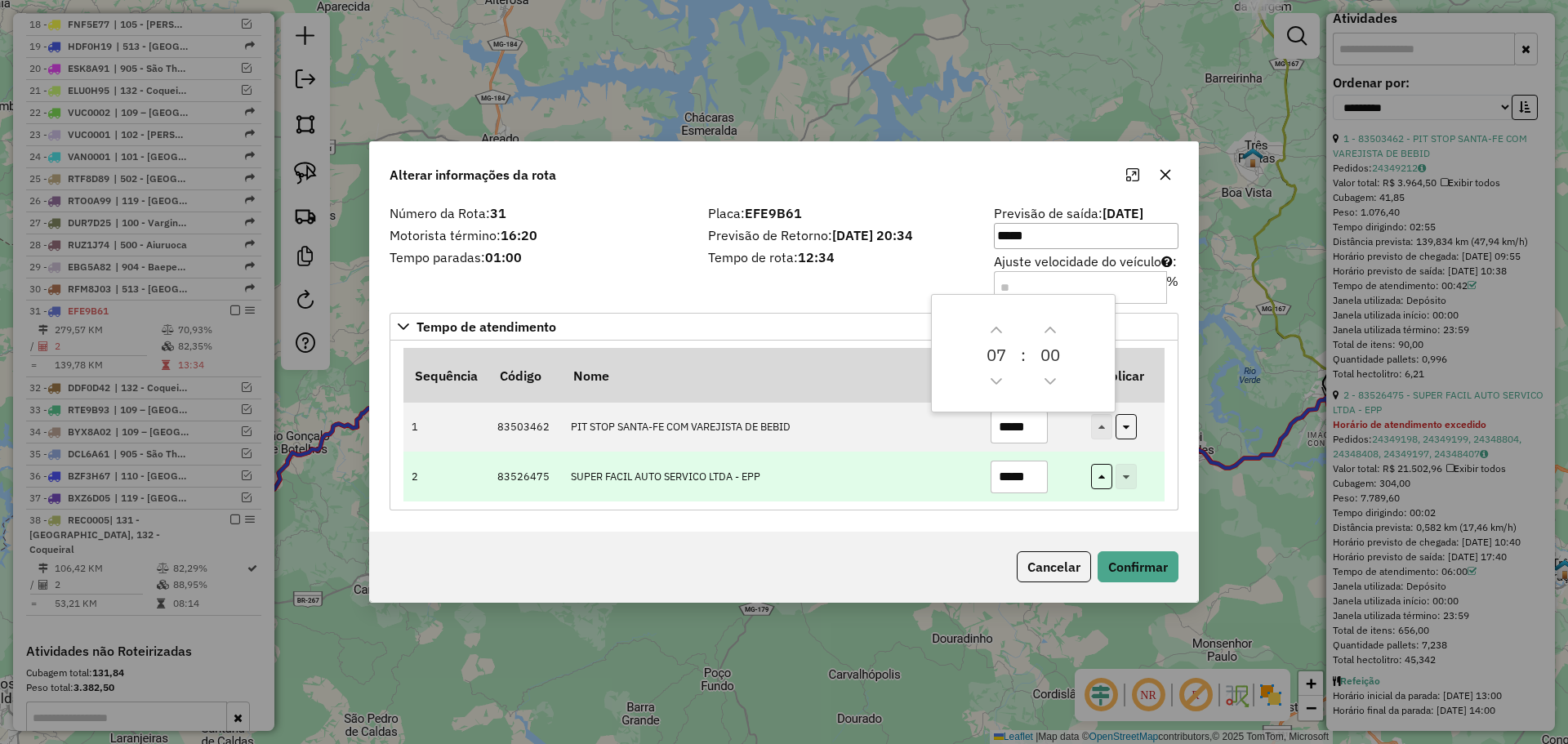
drag, startPoint x: 1004, startPoint y: 454, endPoint x: 1011, endPoint y: 469, distance: 16.6
click at [1004, 456] on td "*****" at bounding box center [1032, 476] width 100 height 50
drag, startPoint x: 1014, startPoint y: 469, endPoint x: 1005, endPoint y: 465, distance: 9.8
click at [1005, 465] on input "*****" at bounding box center [1019, 477] width 57 height 33
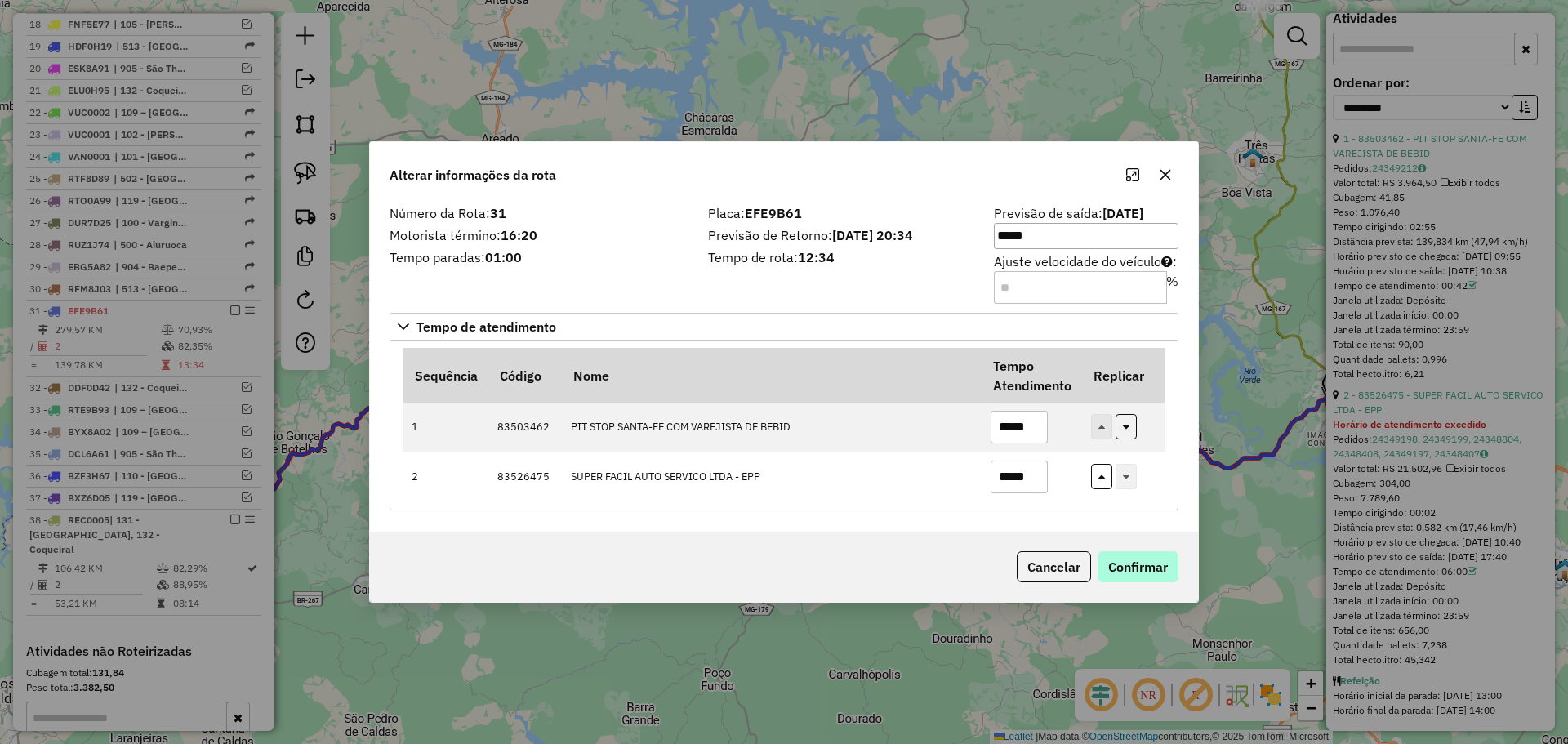
type input "*****"
click at [1144, 563] on button "Confirmar" at bounding box center [1138, 567] width 81 height 31
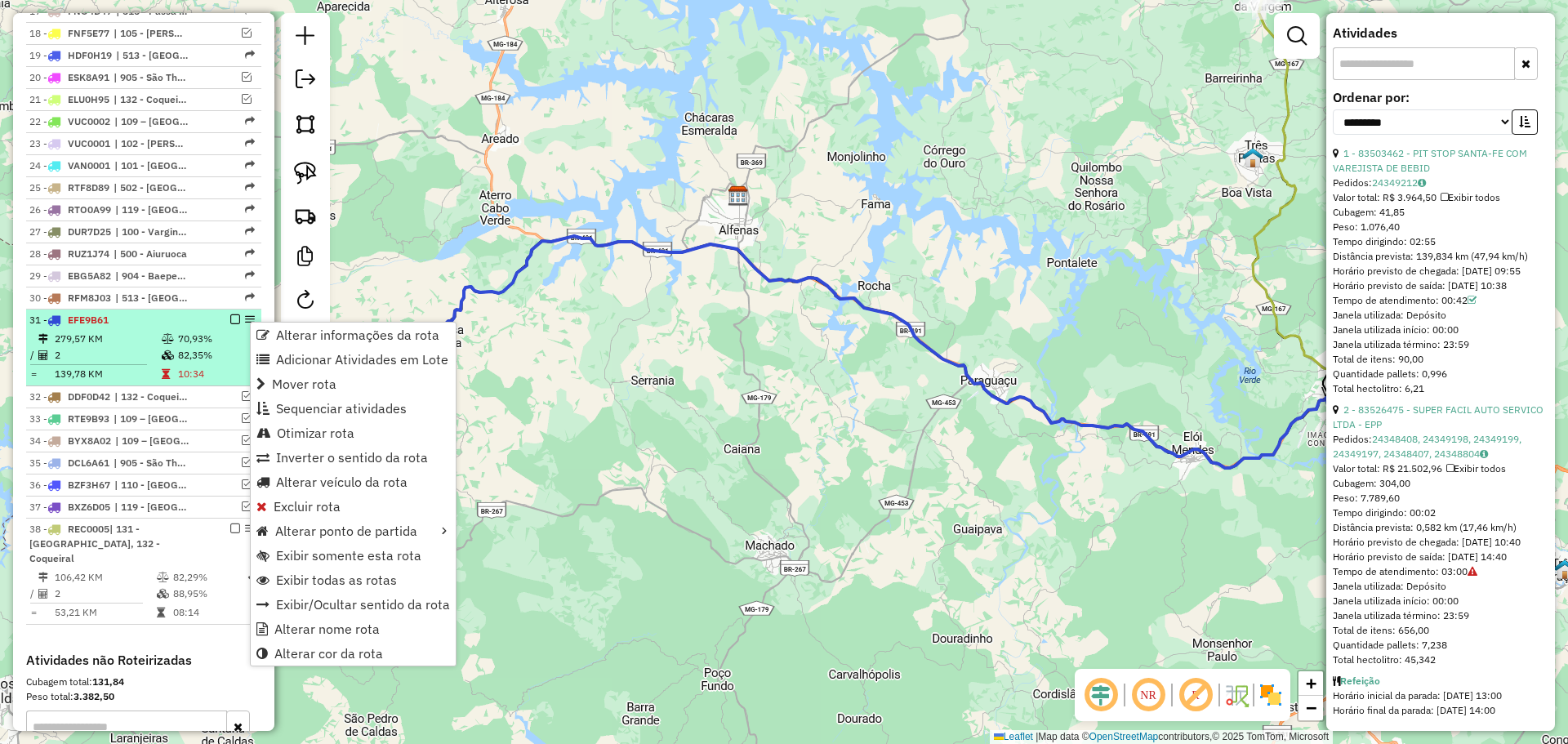
scroll to position [792, 0]
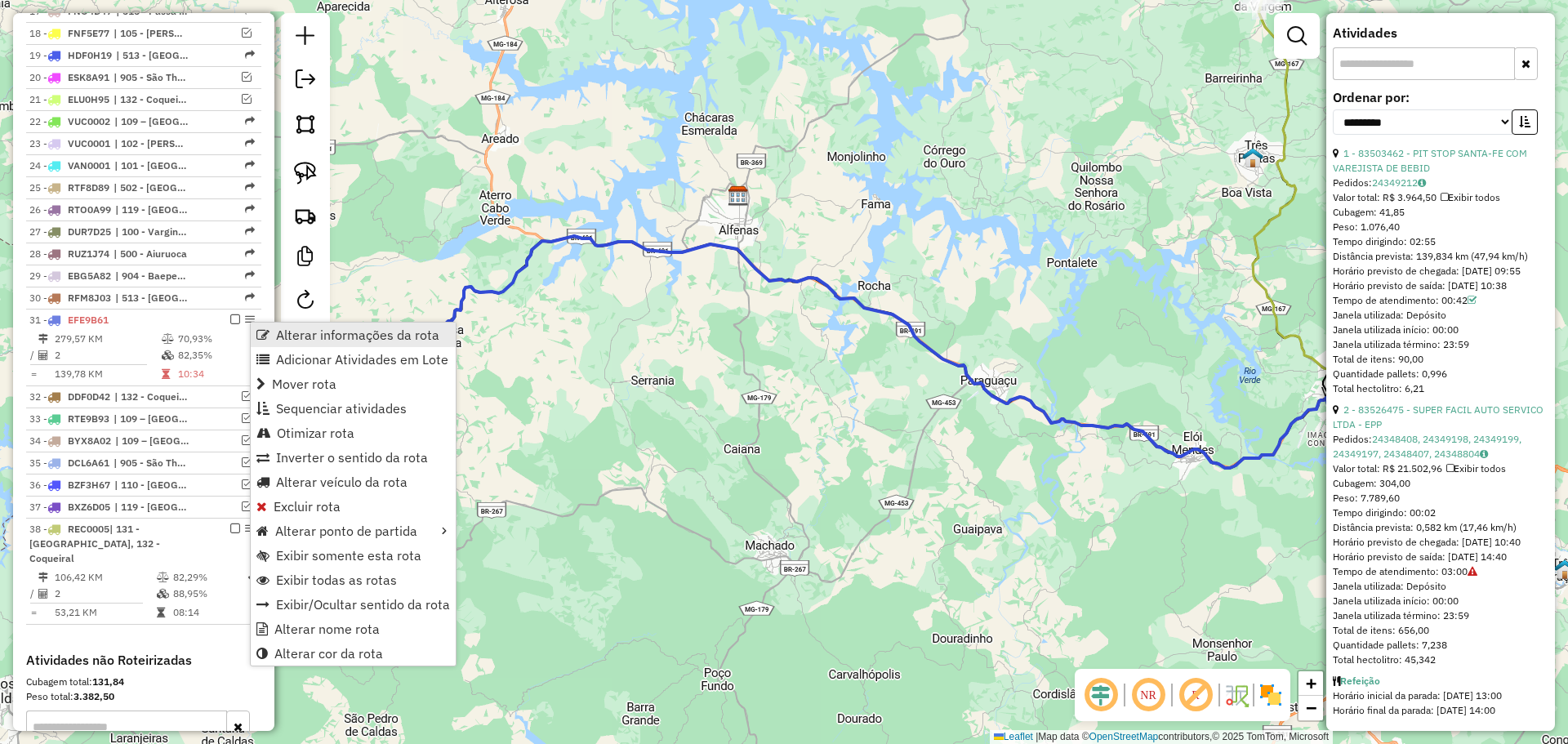
click at [269, 338] on span "Alterar informações da rota" at bounding box center [262, 334] width 13 height 13
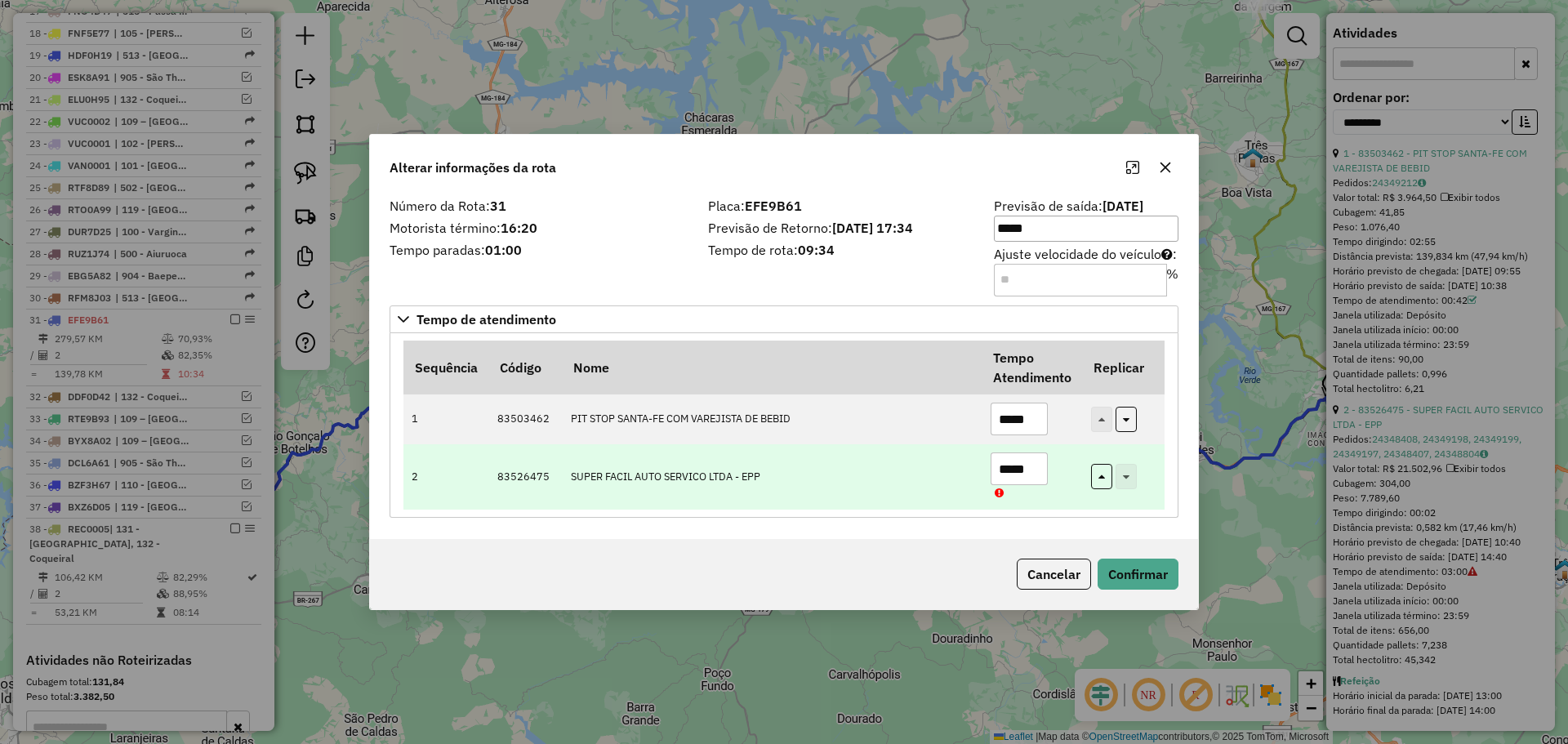
drag, startPoint x: 1001, startPoint y: 462, endPoint x: 1012, endPoint y: 463, distance: 11.0
click at [1012, 463] on input "*****" at bounding box center [1019, 468] width 57 height 33
click at [1010, 469] on input "*****" at bounding box center [1019, 468] width 57 height 33
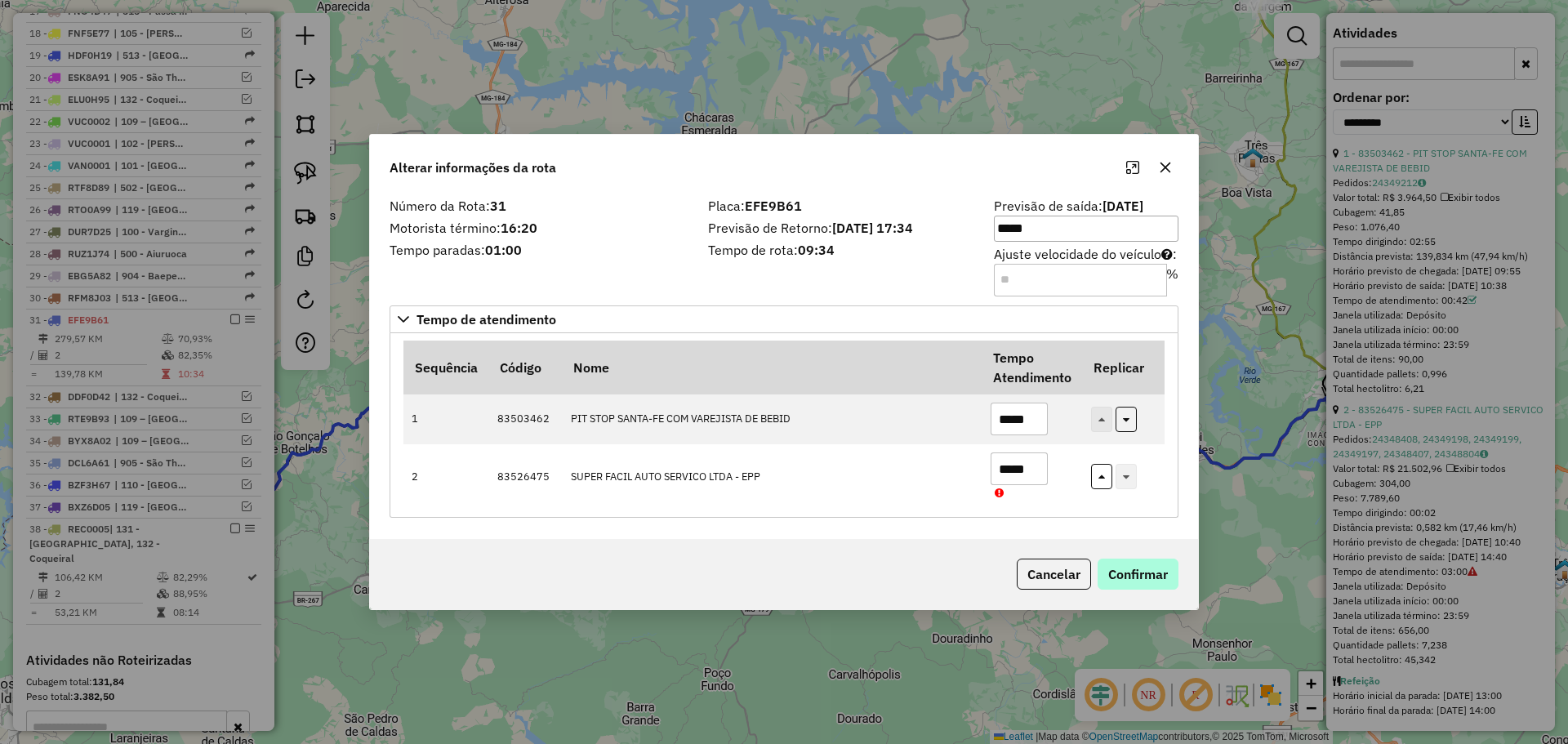
type input "*****"
click at [1127, 562] on button "Confirmar" at bounding box center [1138, 573] width 81 height 31
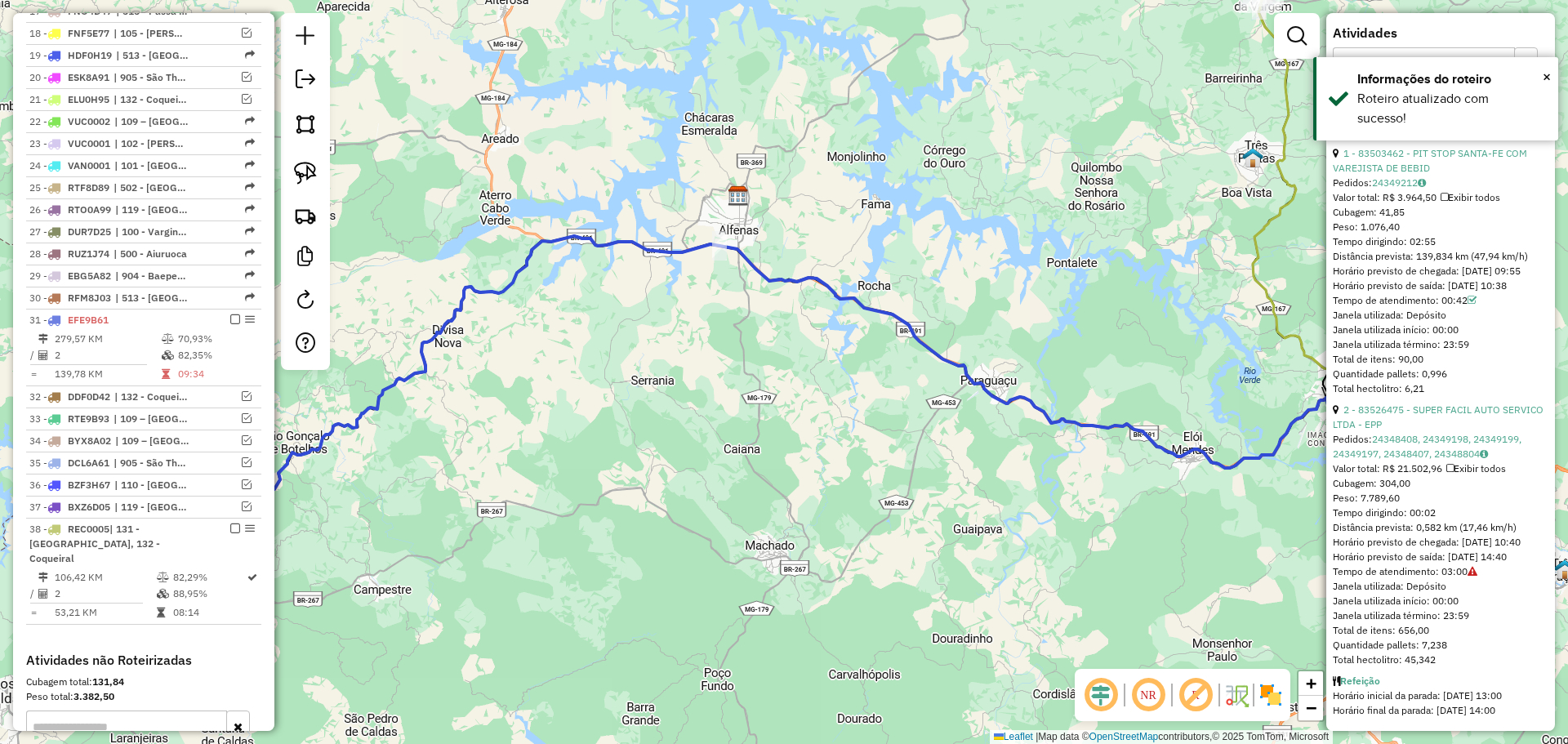
scroll to position [1298, 0]
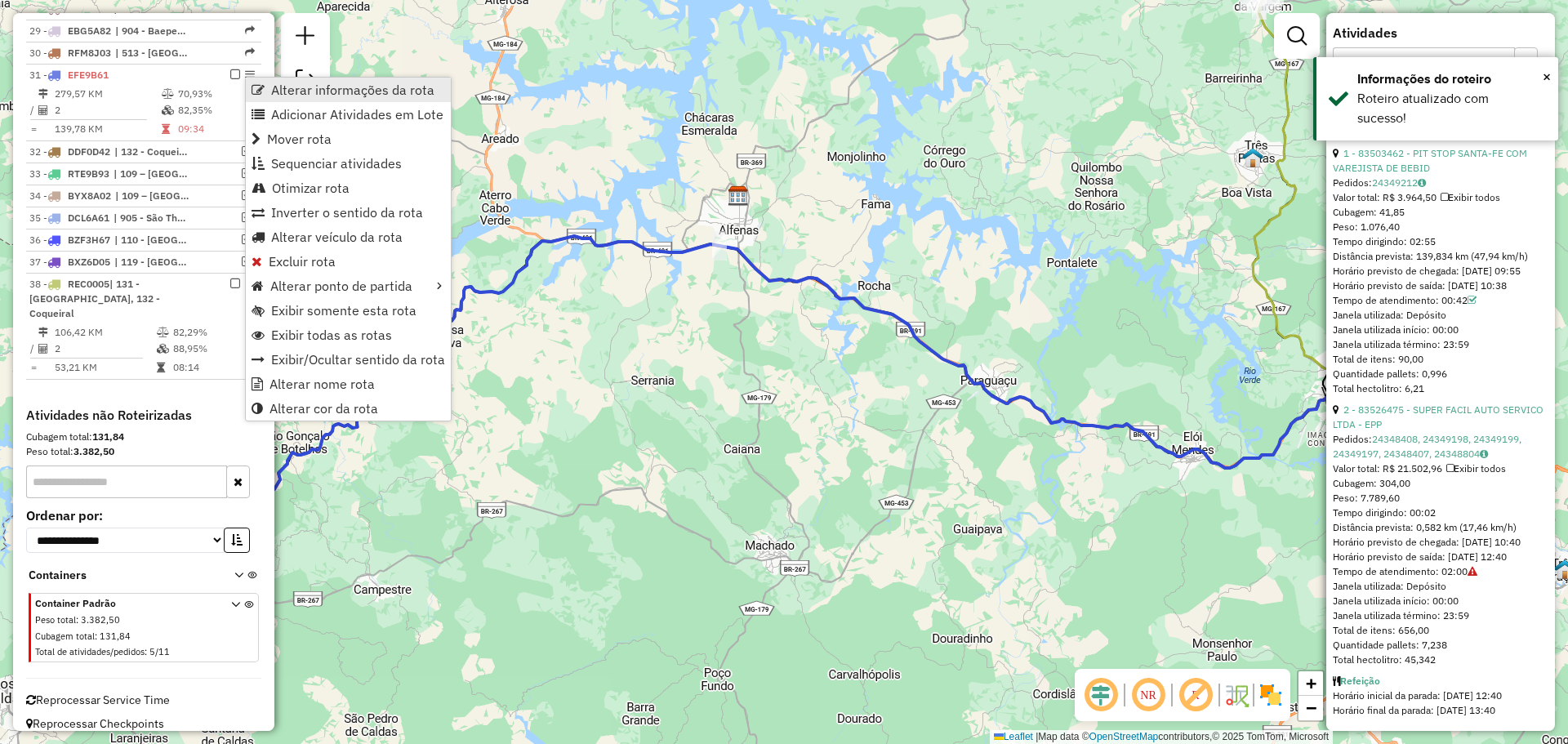
click at [256, 91] on span "Alterar informações da rota" at bounding box center [257, 89] width 13 height 13
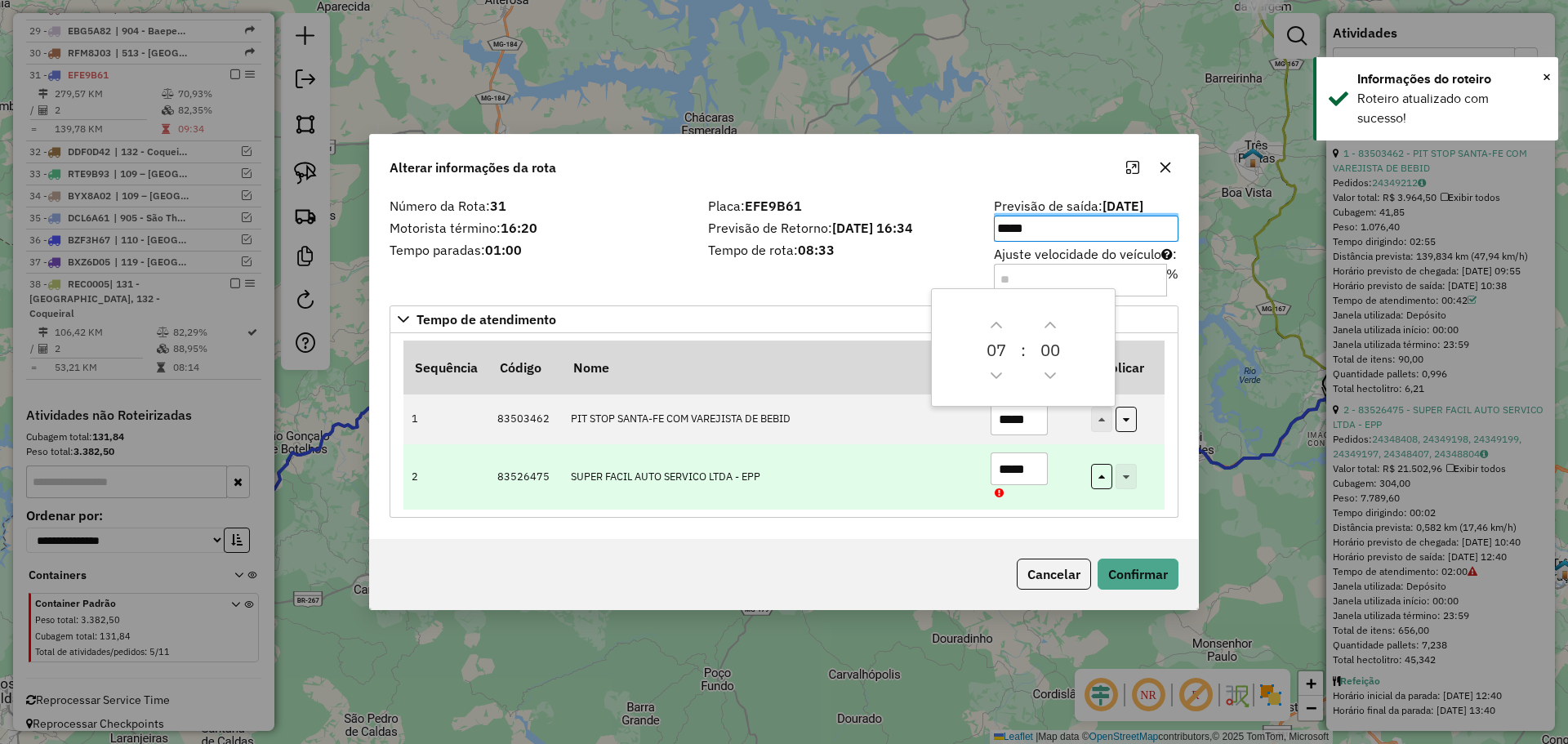
drag, startPoint x: 1027, startPoint y: 490, endPoint x: 1011, endPoint y: 471, distance: 24.8
click at [1023, 484] on td "*****" at bounding box center [1032, 477] width 100 height 65
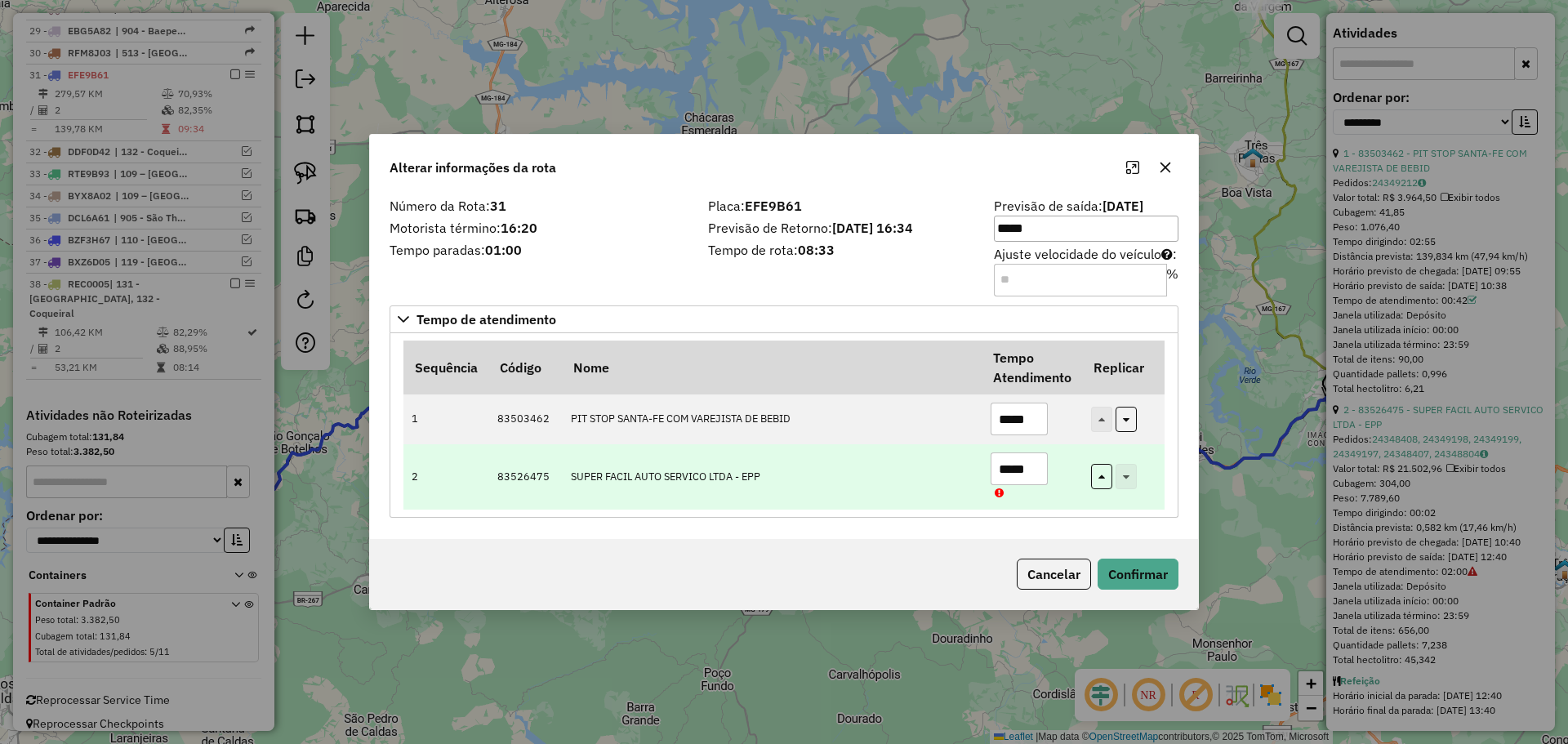
click at [1015, 469] on input "*****" at bounding box center [1019, 468] width 57 height 33
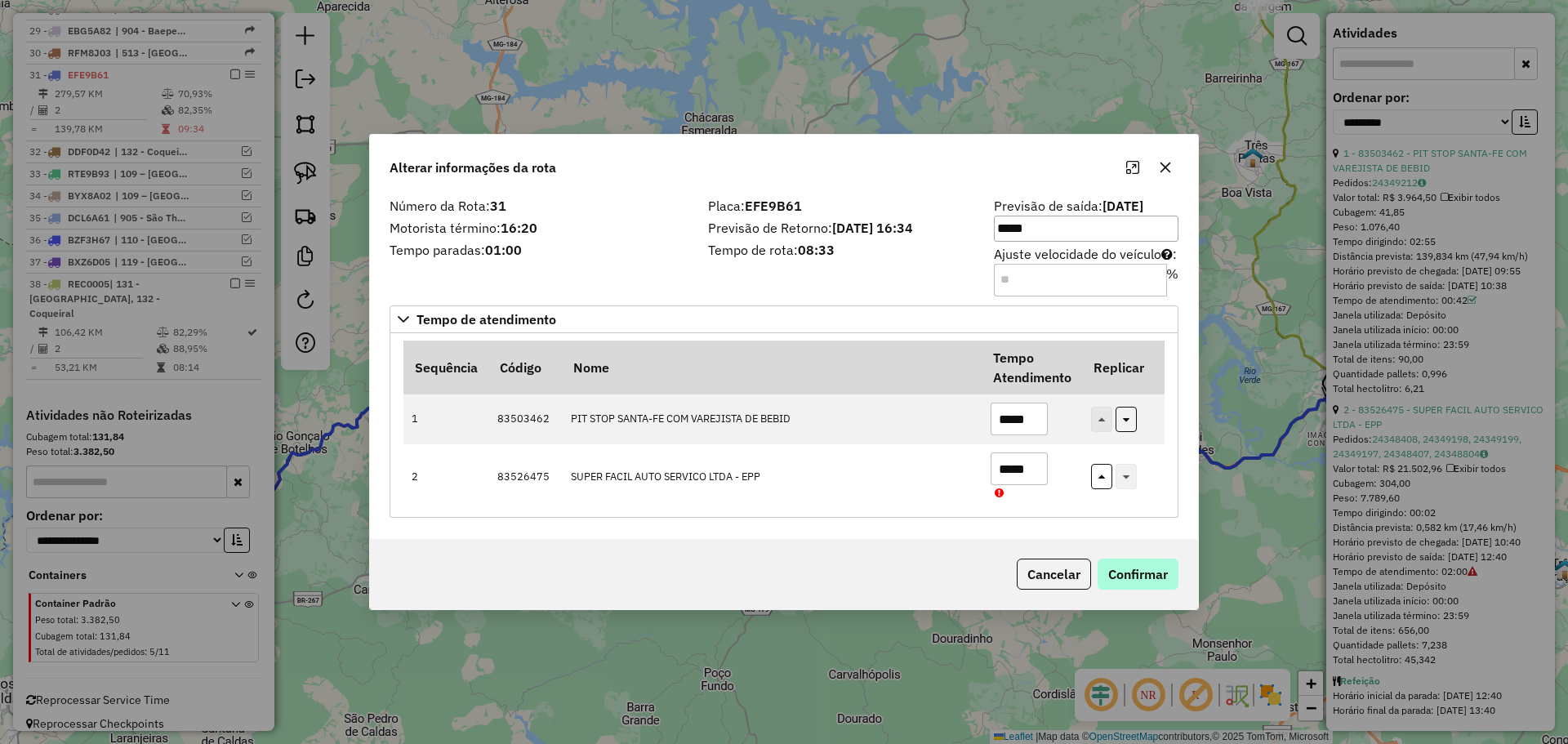
type input "*****"
click at [1135, 571] on button "Confirmar" at bounding box center [1138, 573] width 81 height 31
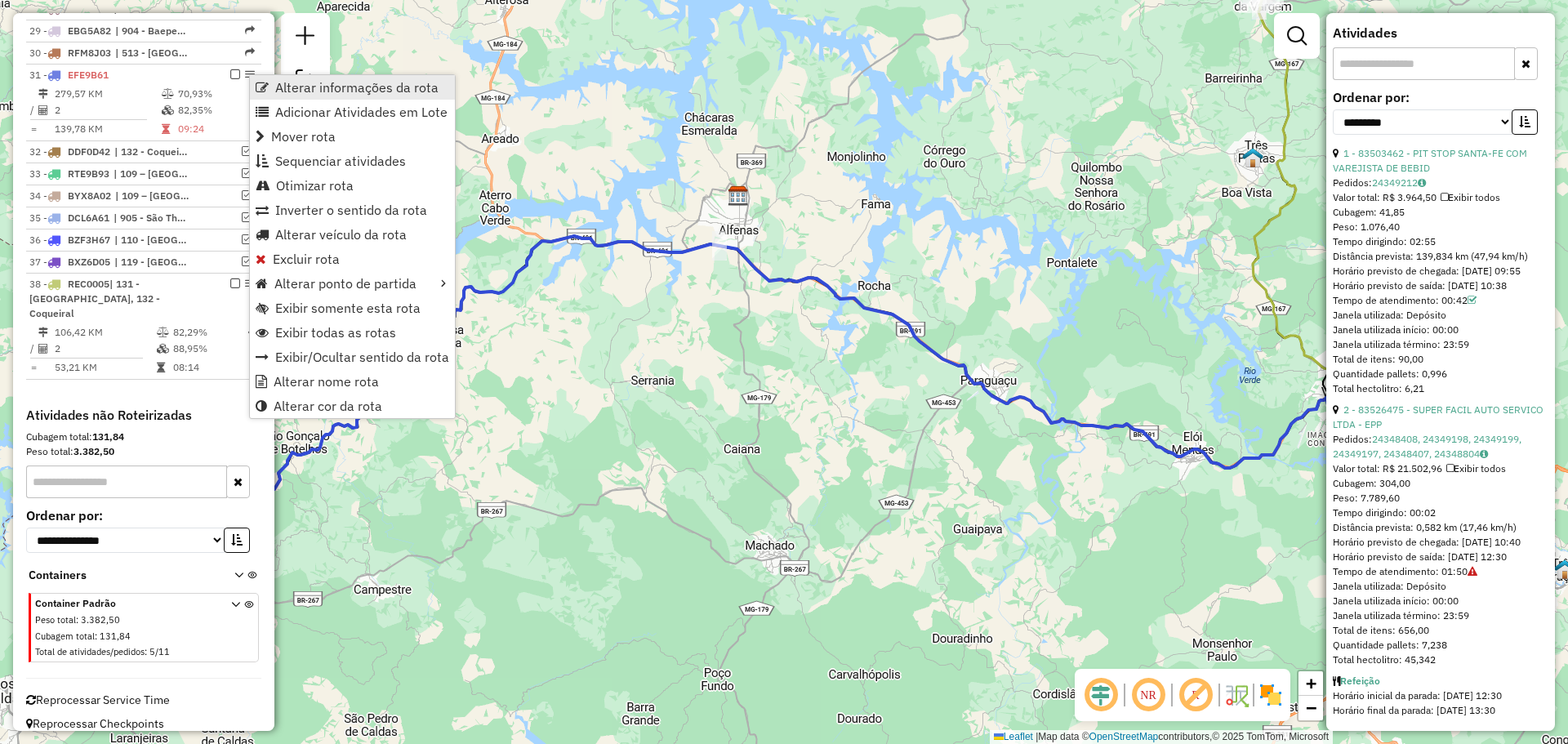
click at [275, 92] on span "Alterar informações da rota" at bounding box center [356, 87] width 164 height 13
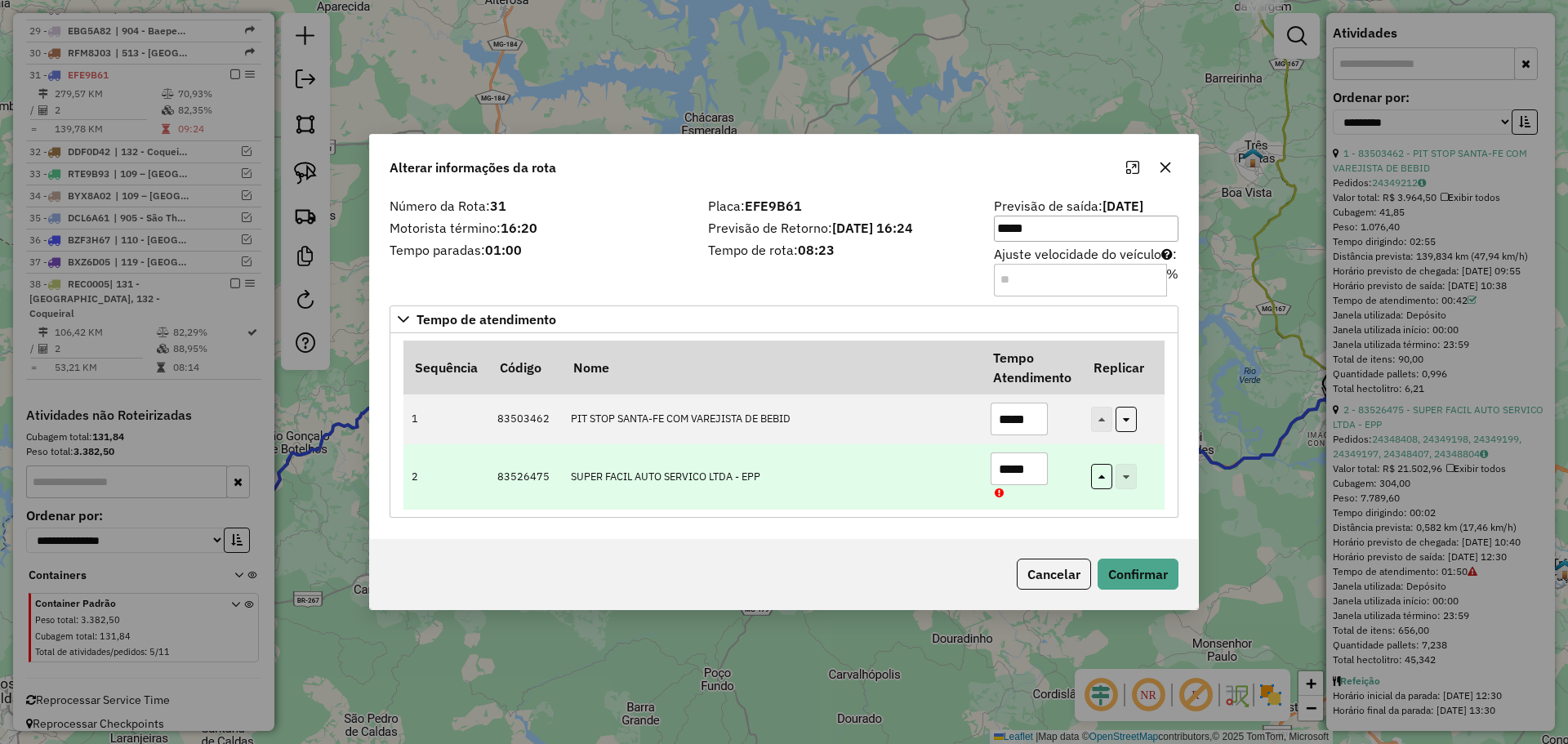
click at [1024, 467] on input "*****" at bounding box center [1019, 468] width 57 height 33
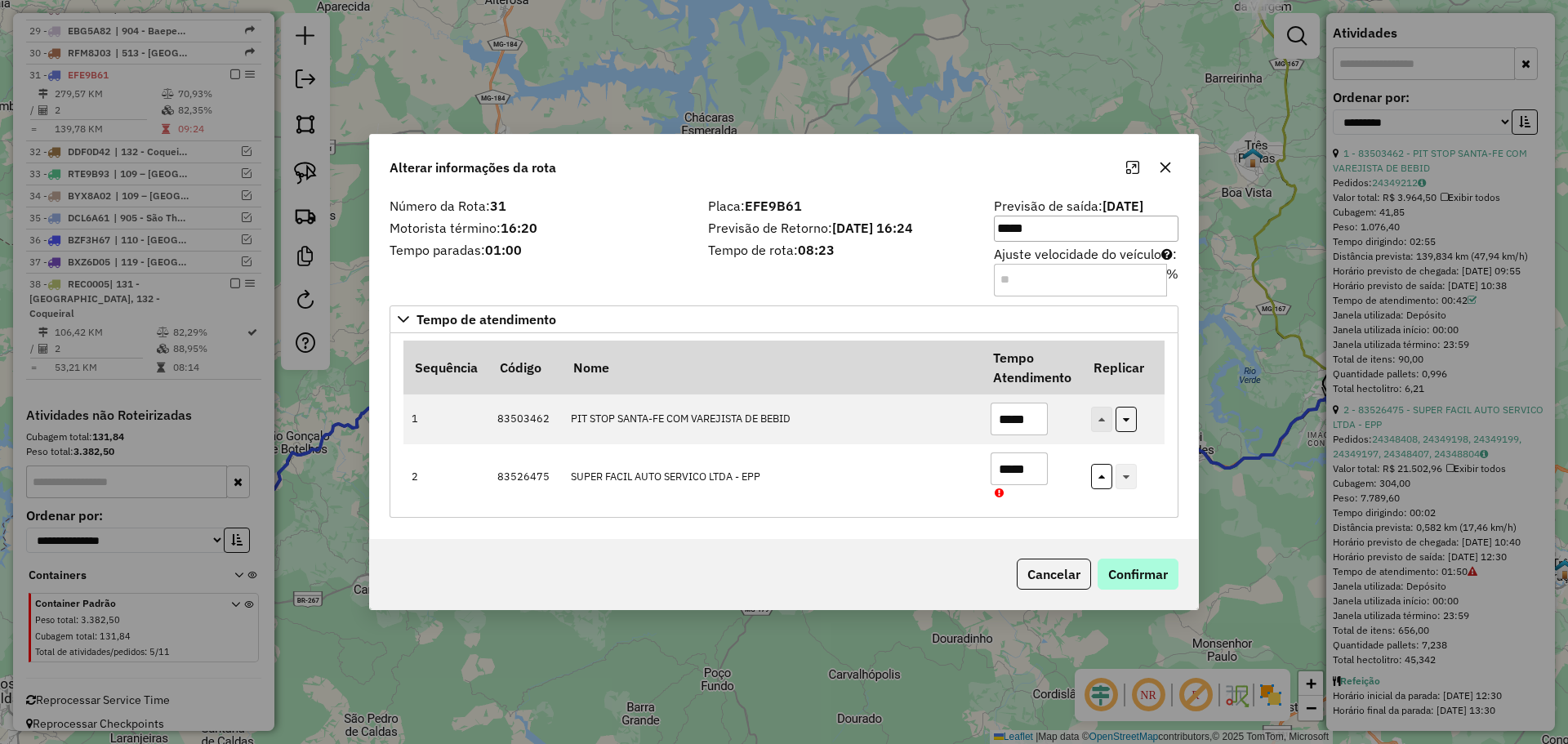
type input "*****"
click at [1136, 578] on button "Confirmar" at bounding box center [1138, 573] width 81 height 31
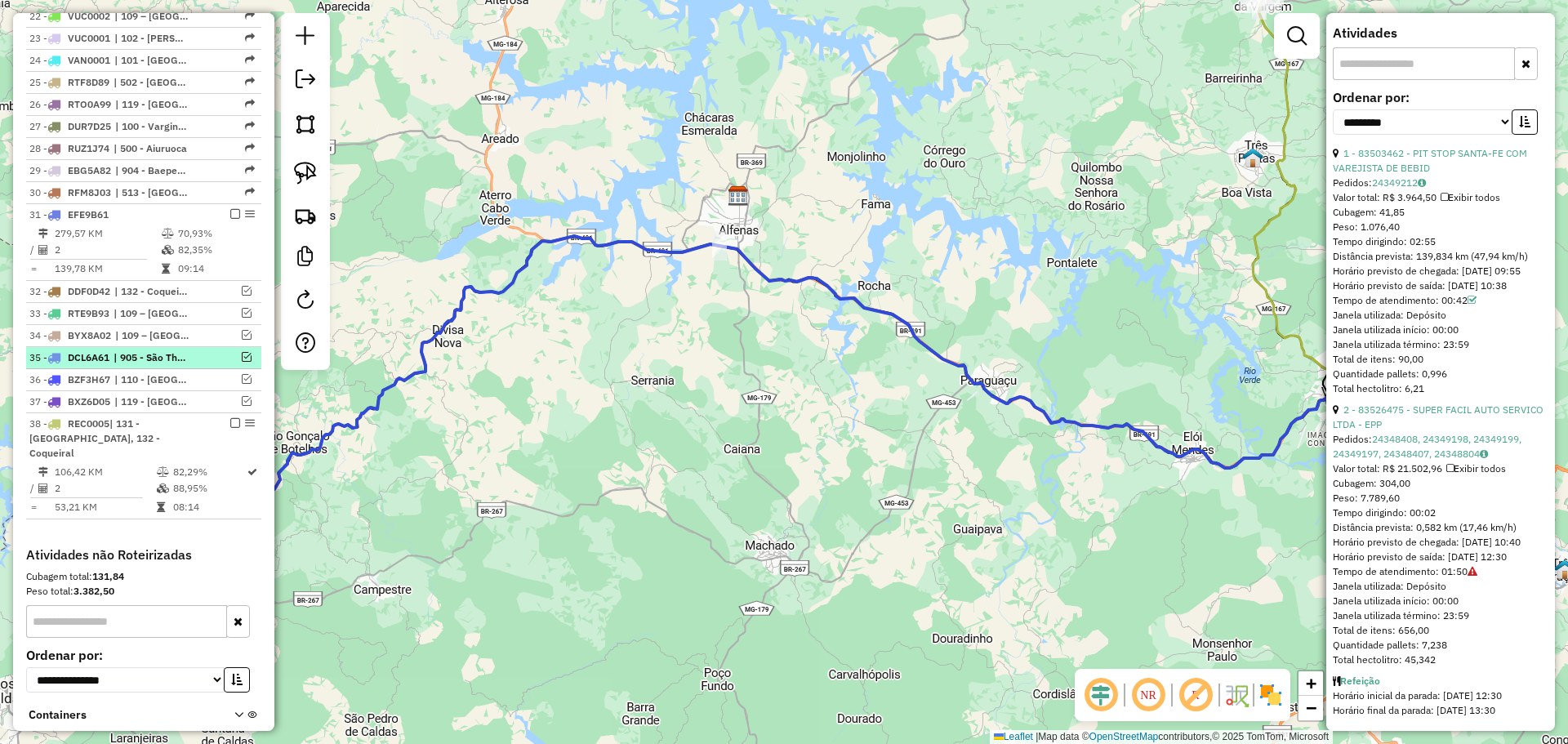
scroll to position [1134, 0]
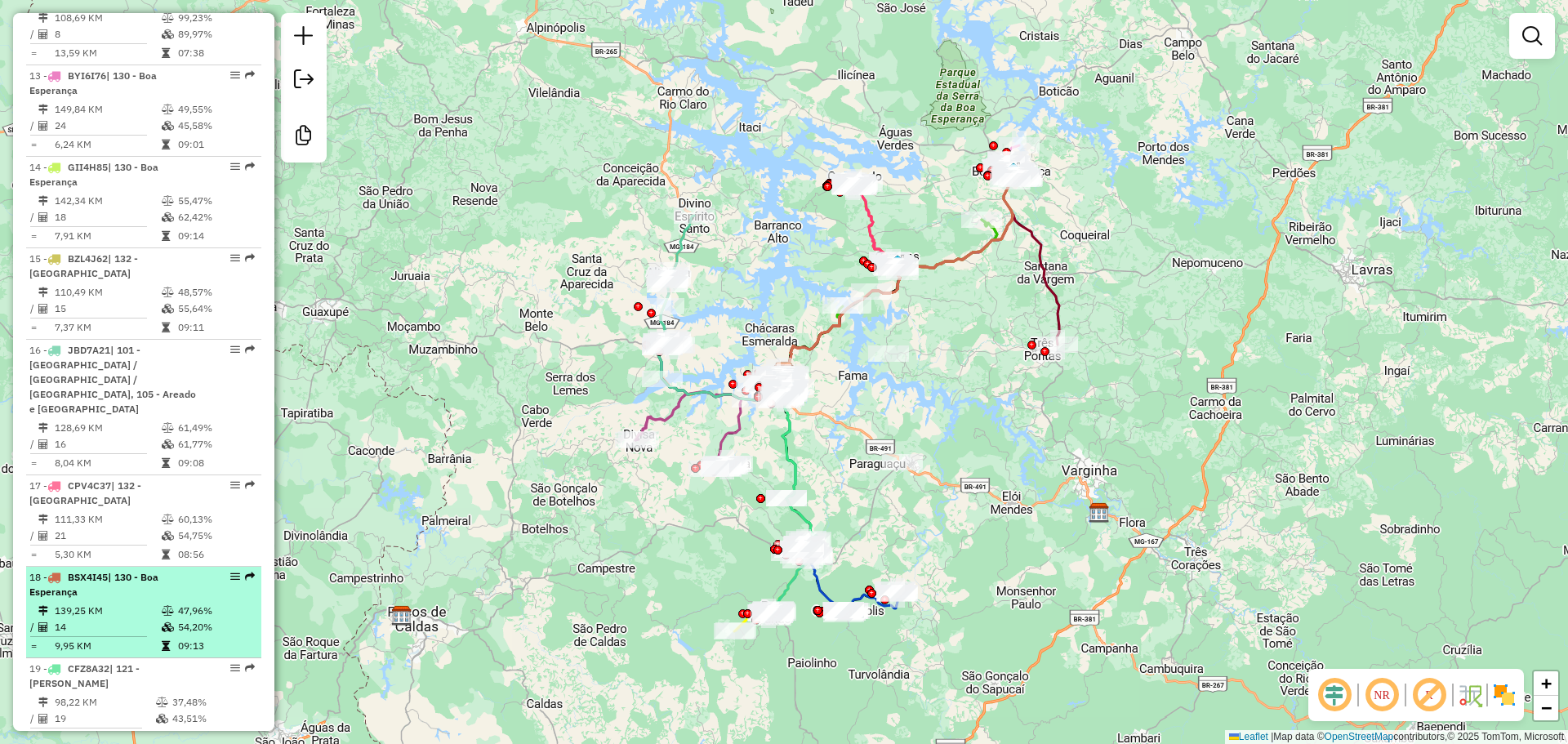
scroll to position [1797, 0]
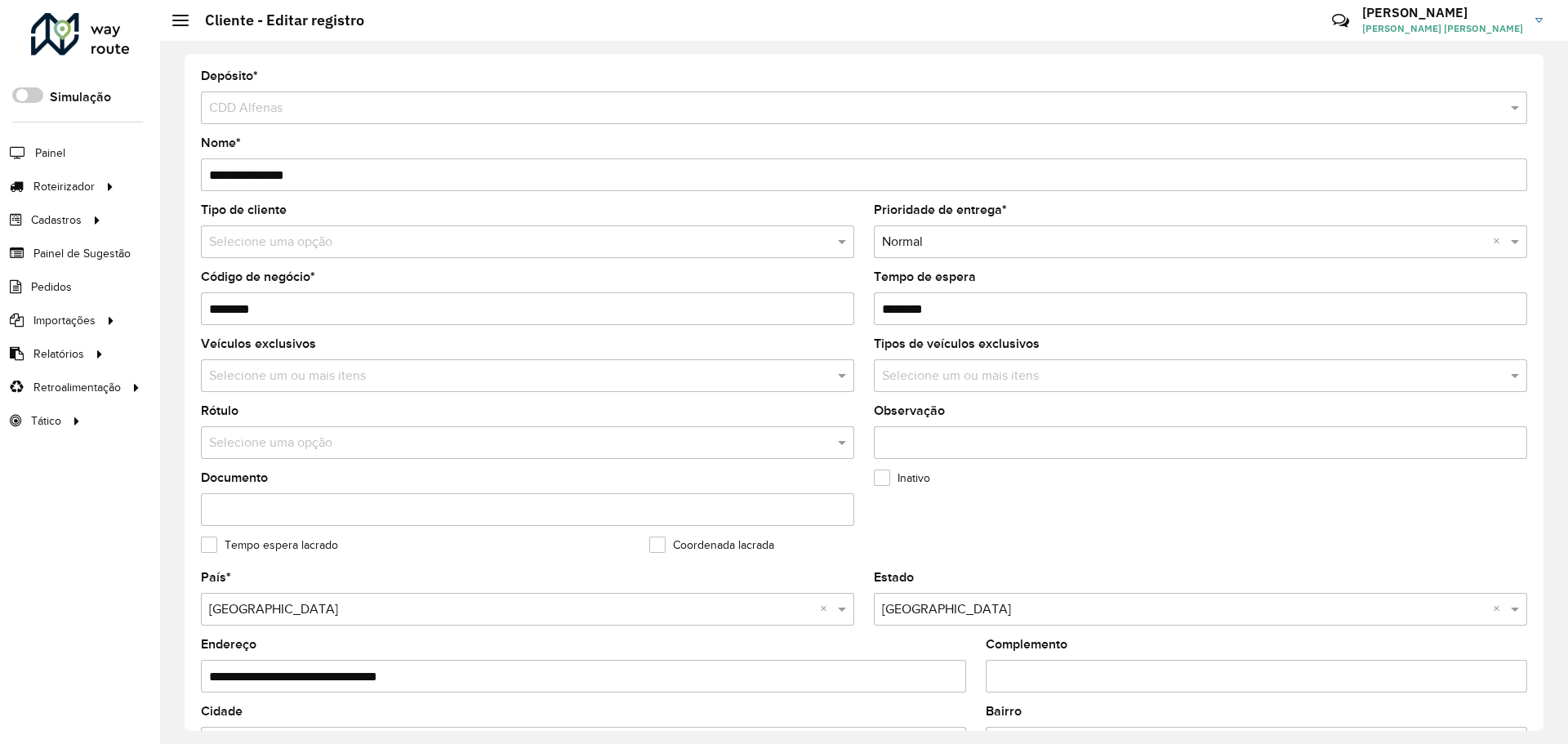
scroll to position [164, 0]
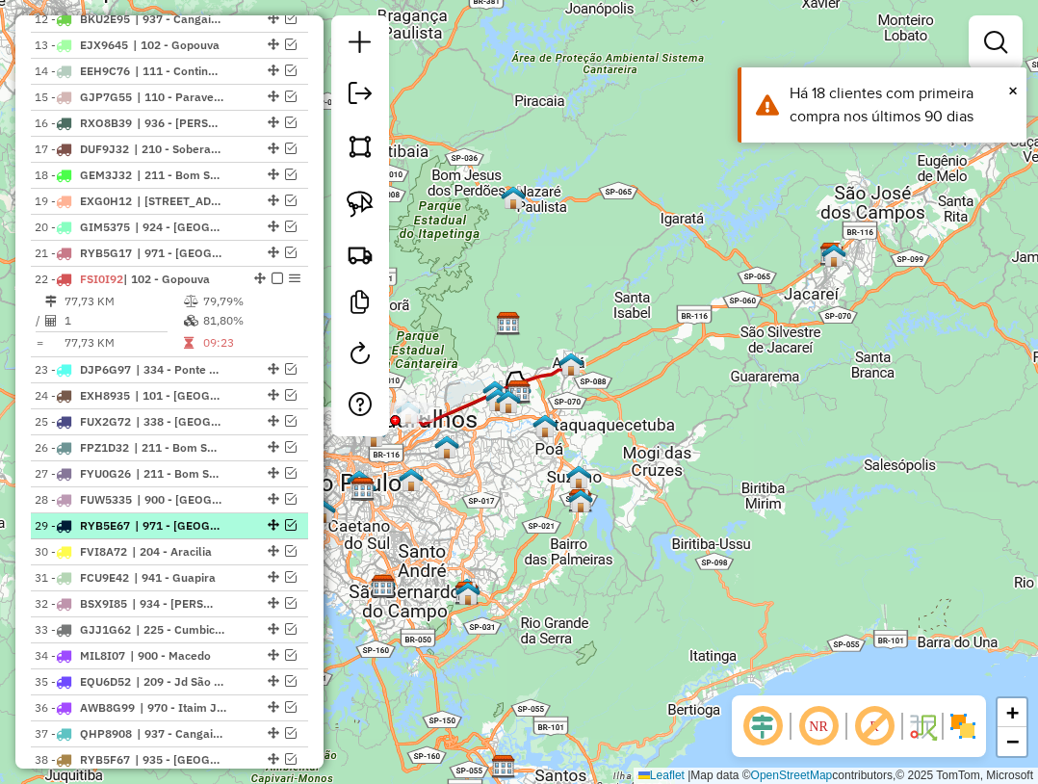
scroll to position [1251, 0]
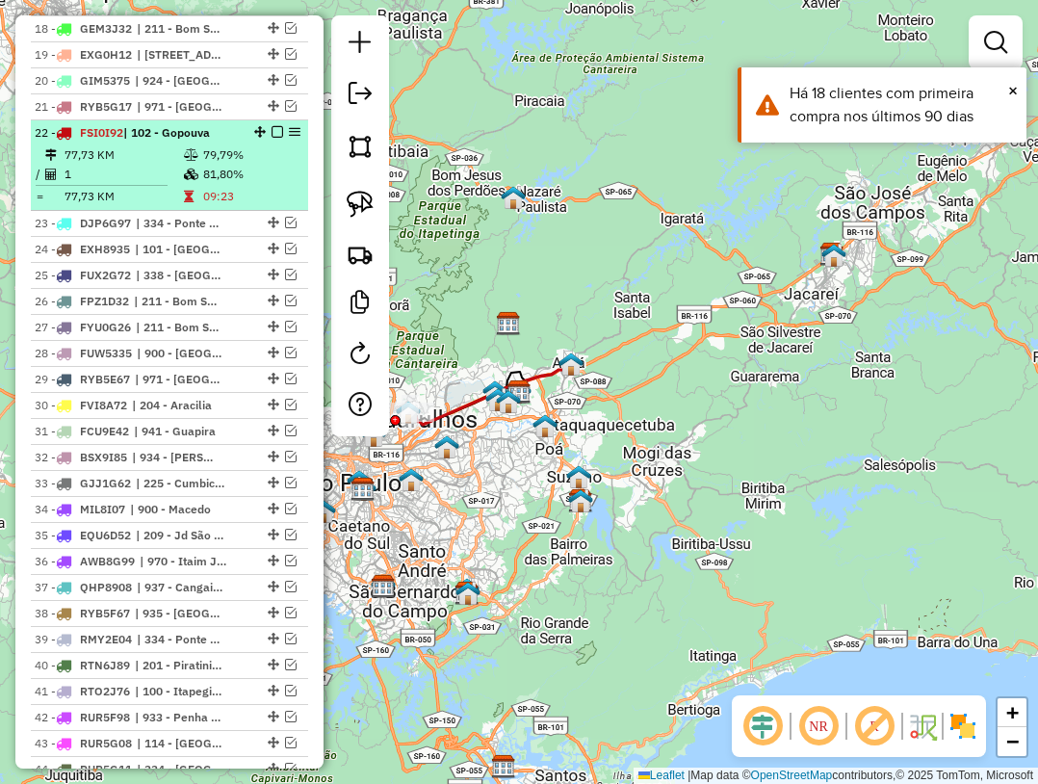
select select "**********"
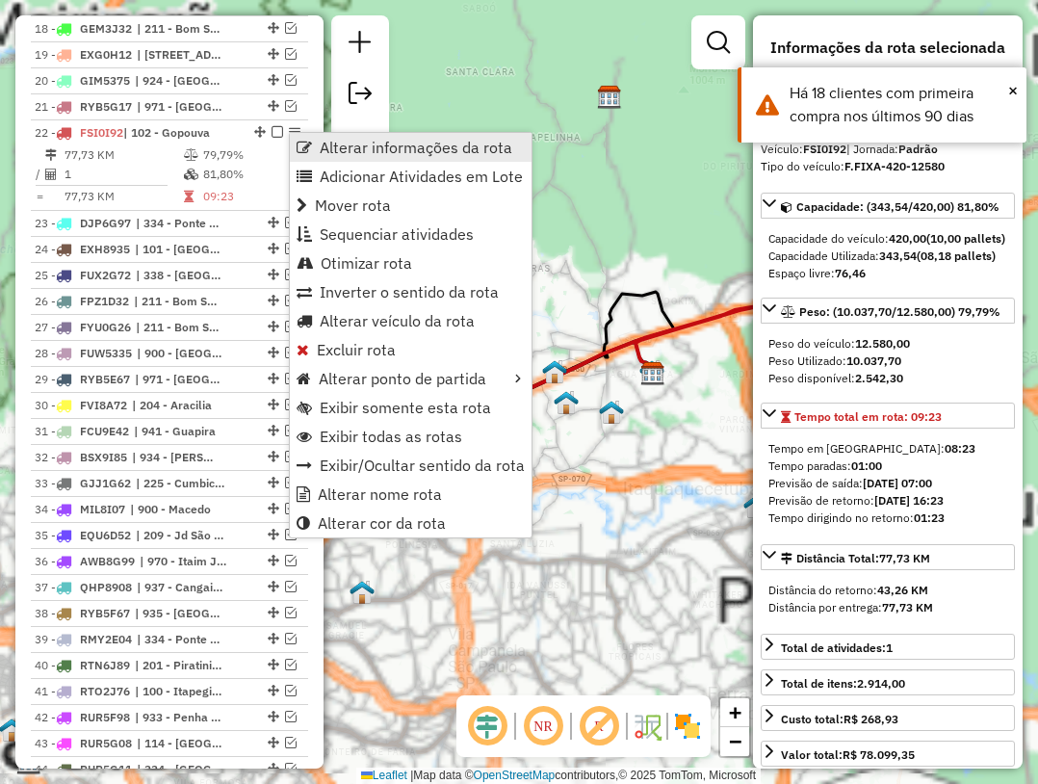
click at [308, 143] on span "Alterar informações da rota" at bounding box center [303, 147] width 15 height 15
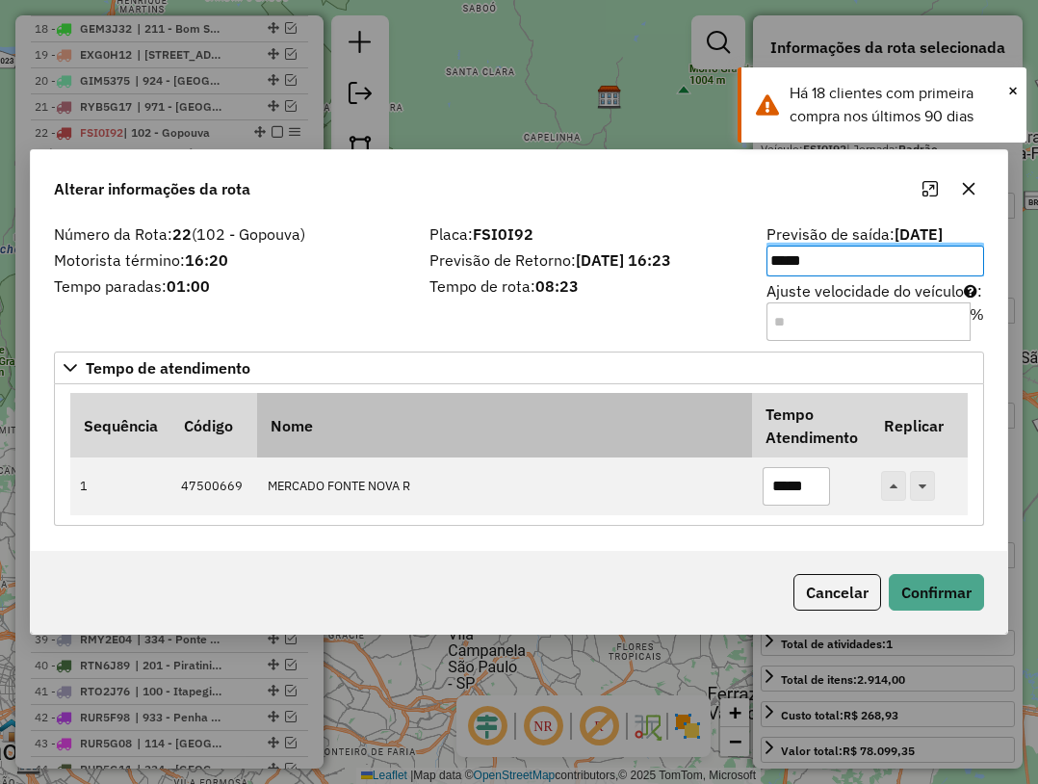
click at [543, 408] on th "Nome" at bounding box center [504, 425] width 495 height 64
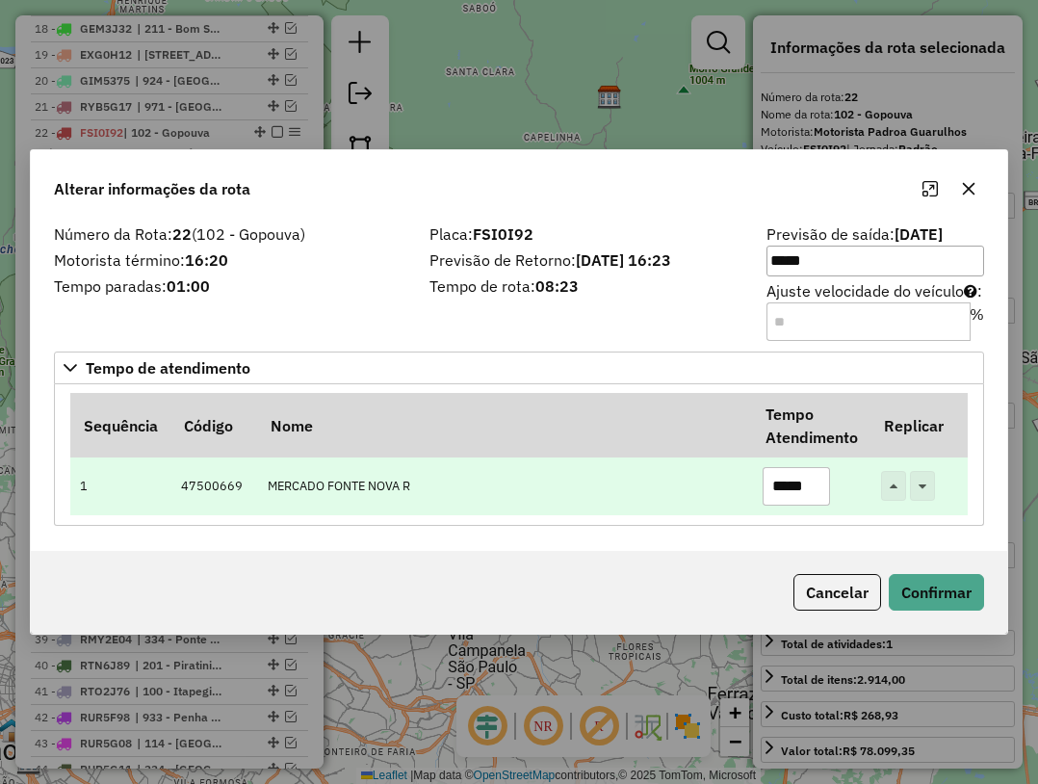
click at [783, 480] on input "*****" at bounding box center [795, 486] width 67 height 39
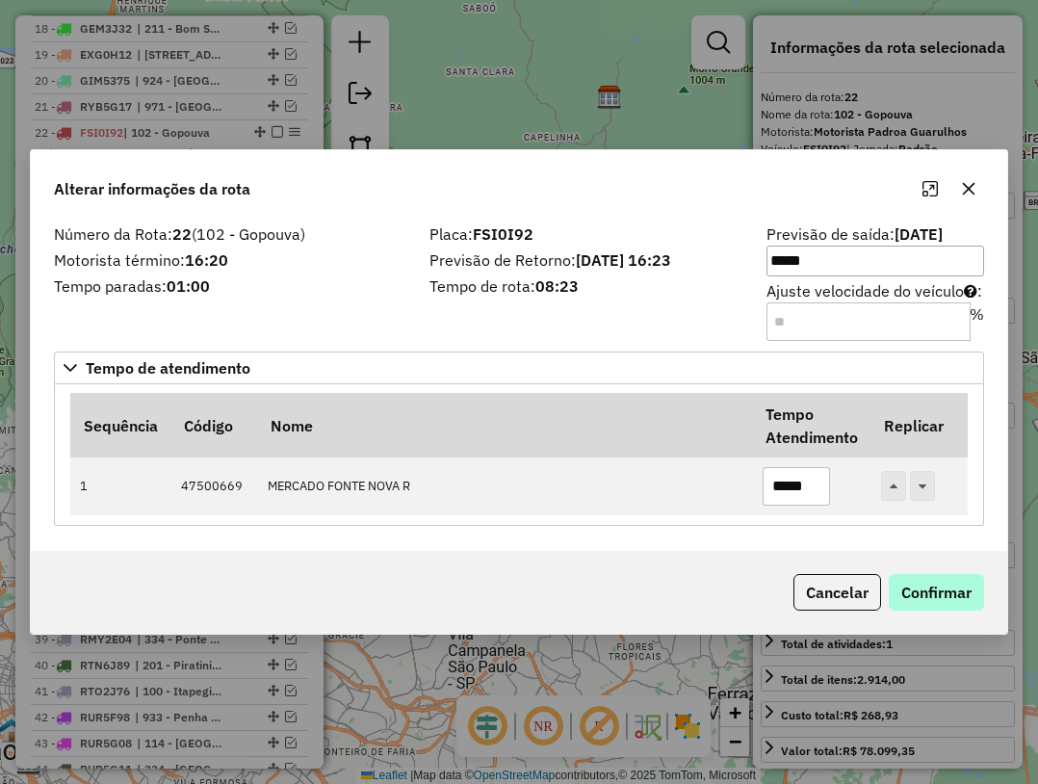
type input "*****"
click at [913, 585] on button "Confirmar" at bounding box center [935, 592] width 95 height 37
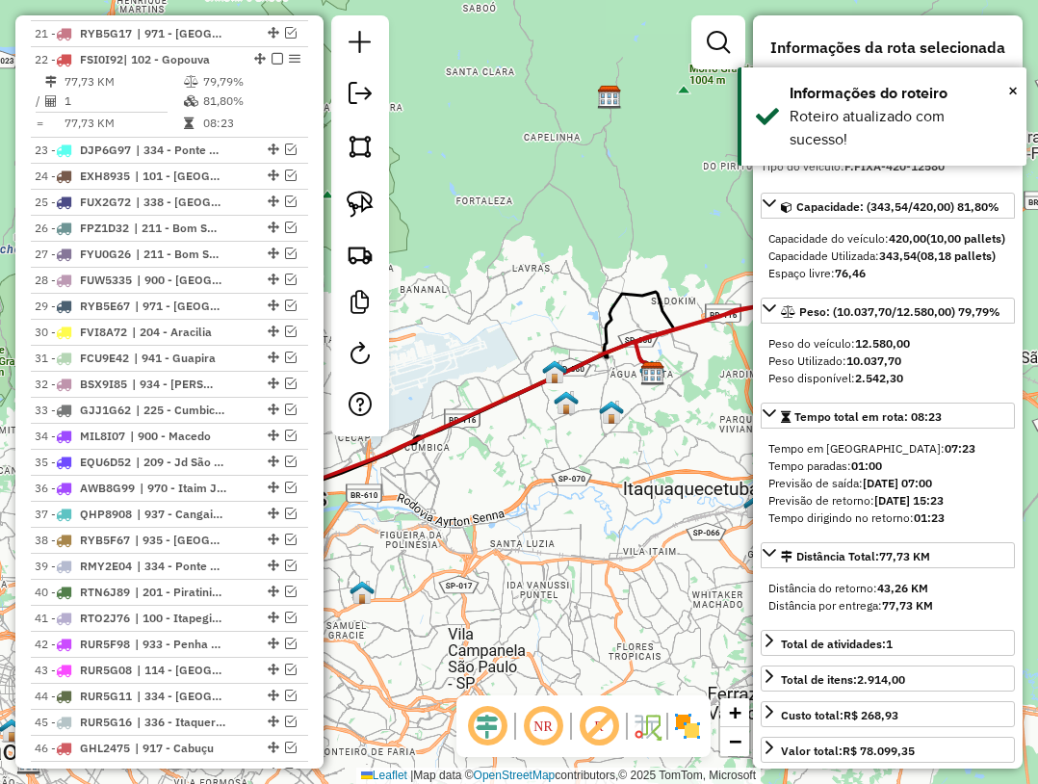
scroll to position [1356, 0]
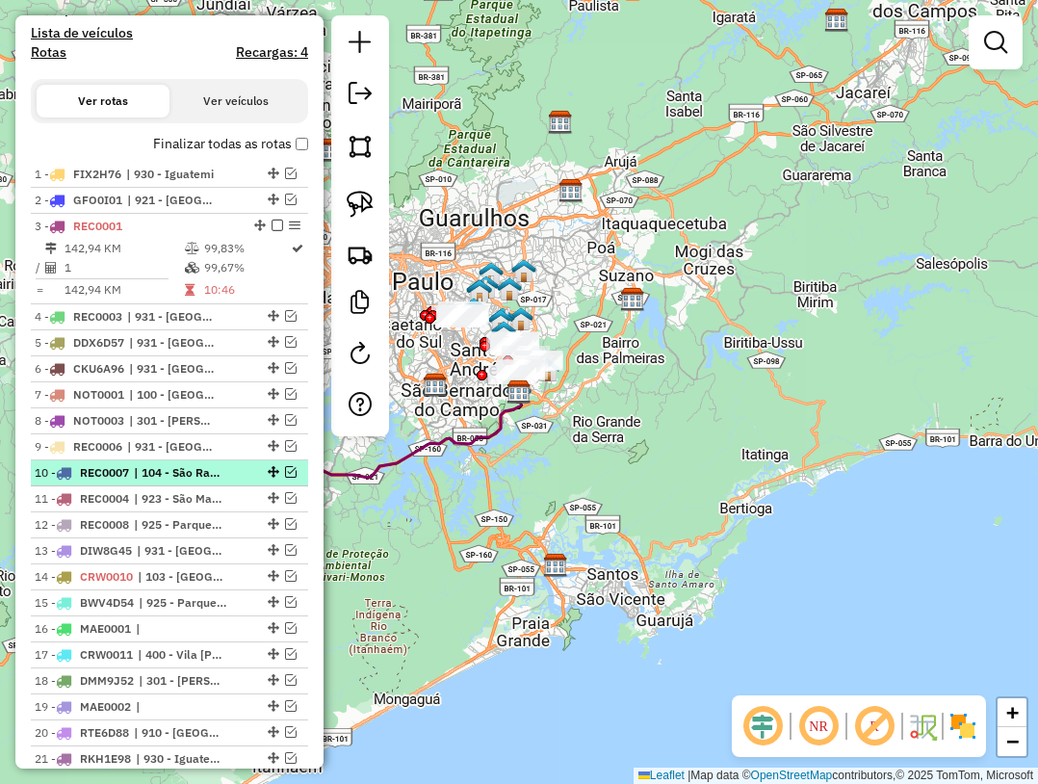
scroll to position [674, 0]
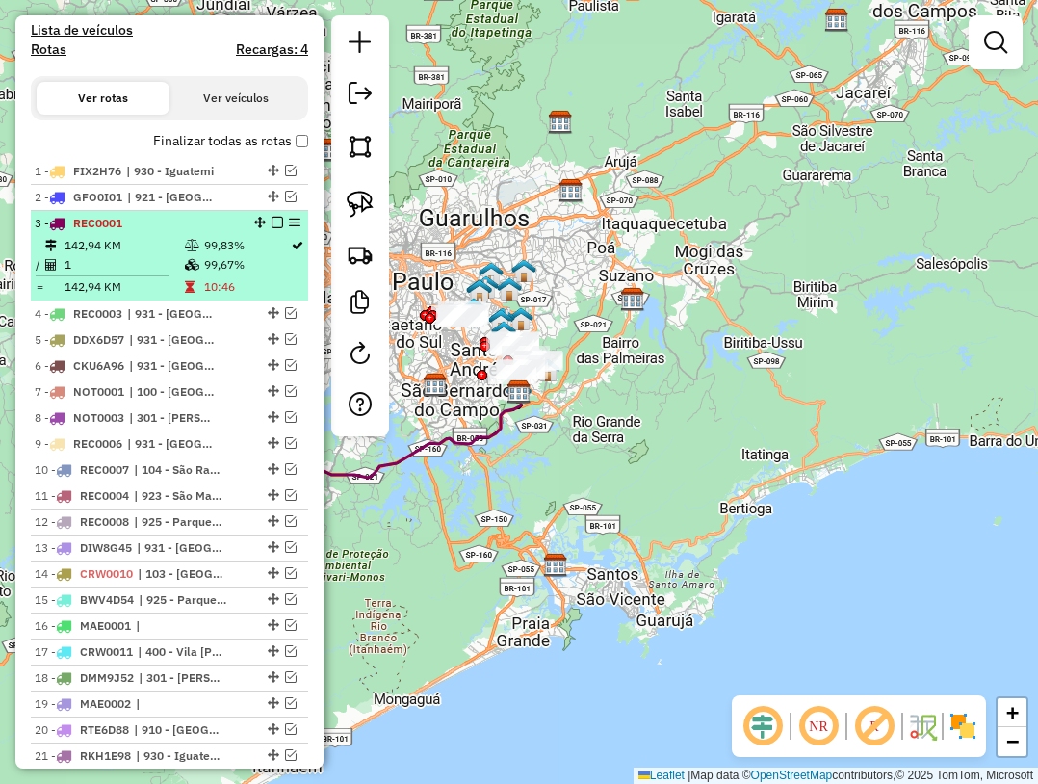
select select "**********"
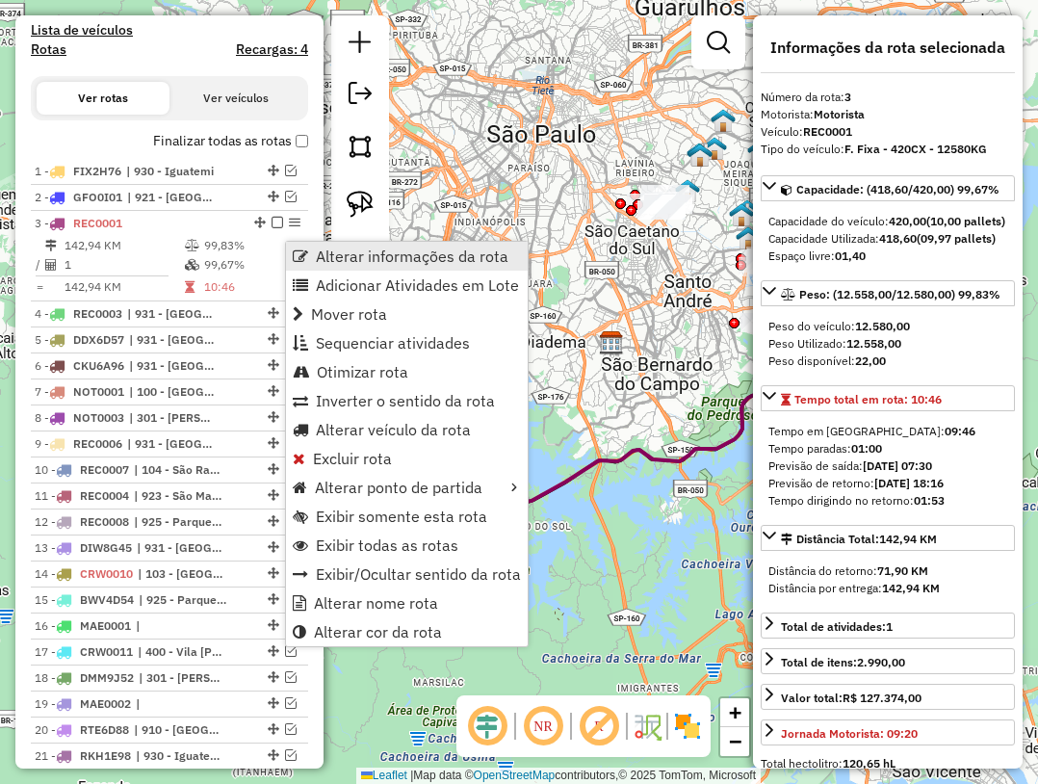
click at [313, 259] on link "Alterar informações da rota" at bounding box center [407, 256] width 242 height 29
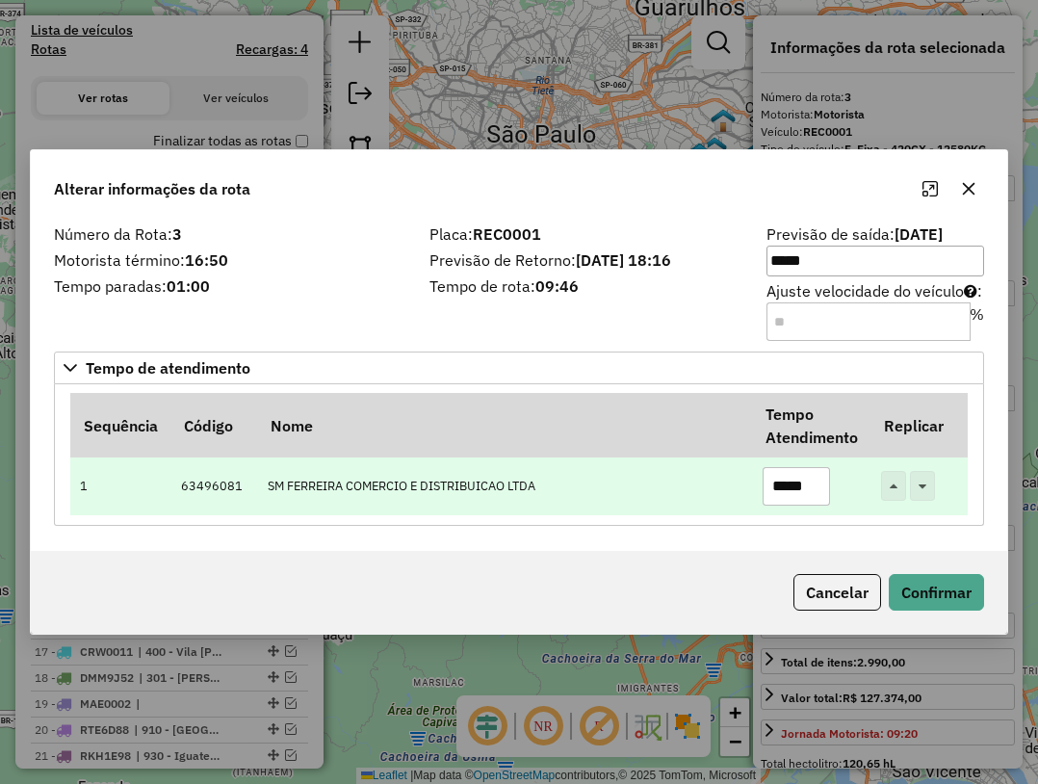
click at [792, 490] on input "*****" at bounding box center [795, 486] width 67 height 39
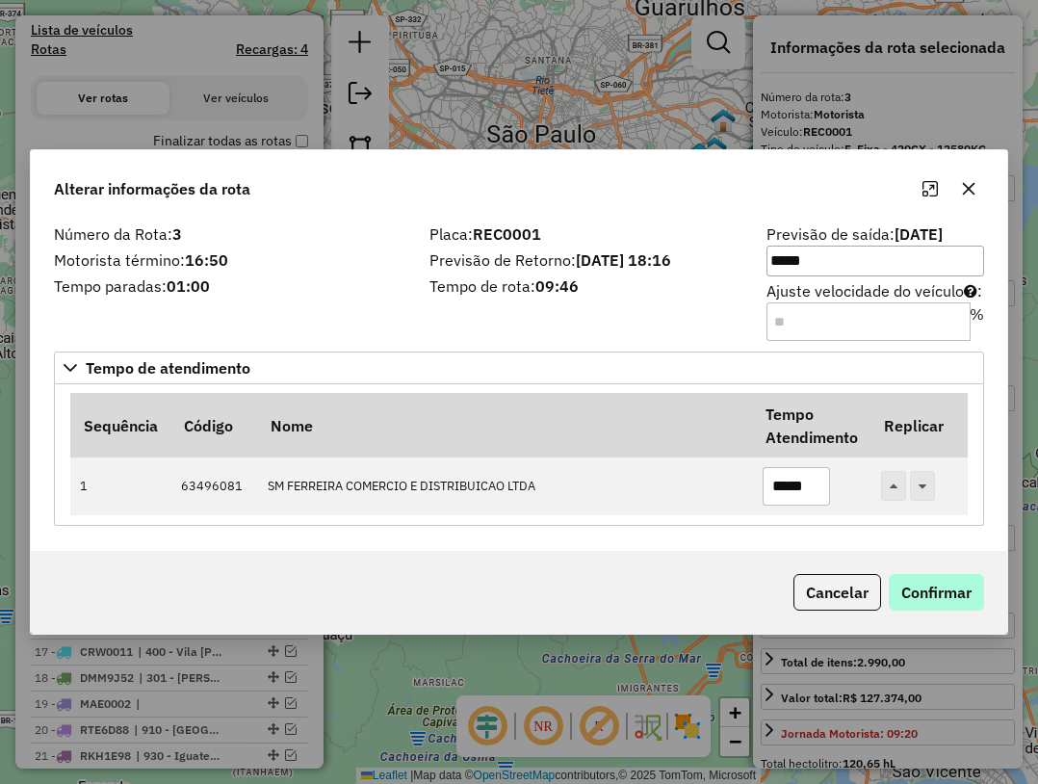
type input "*****"
click at [938, 583] on button "Confirmar" at bounding box center [935, 592] width 95 height 37
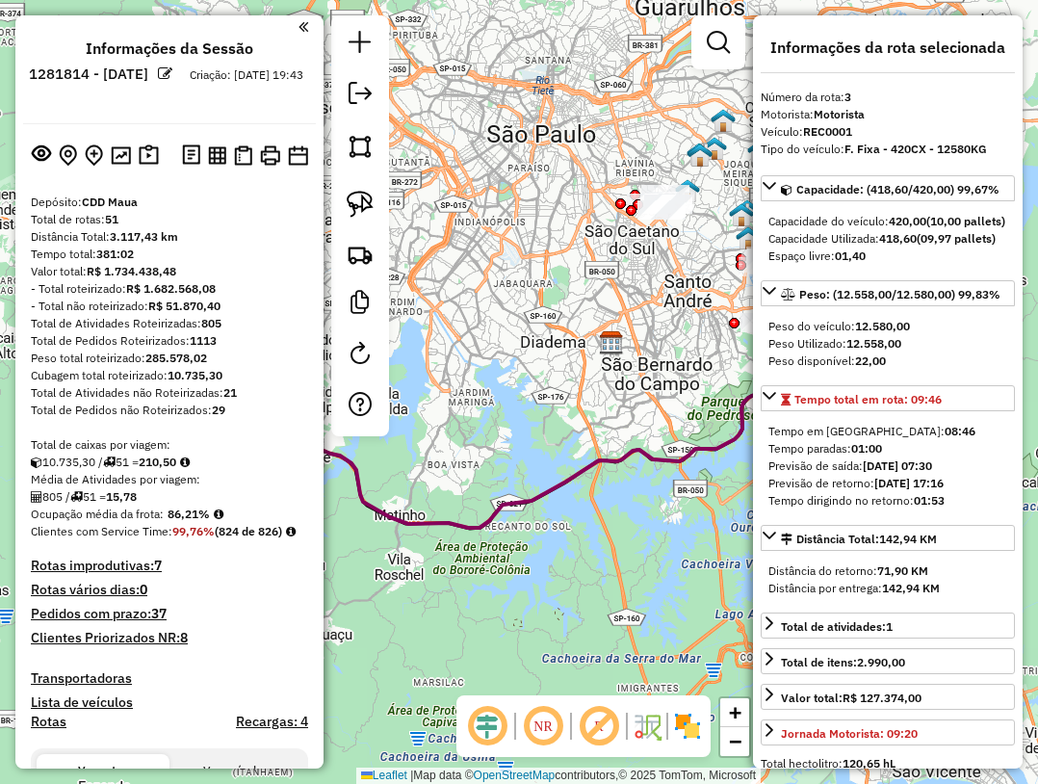
scroll to position [0, 0]
